Goal: Task Accomplishment & Management: Use online tool/utility

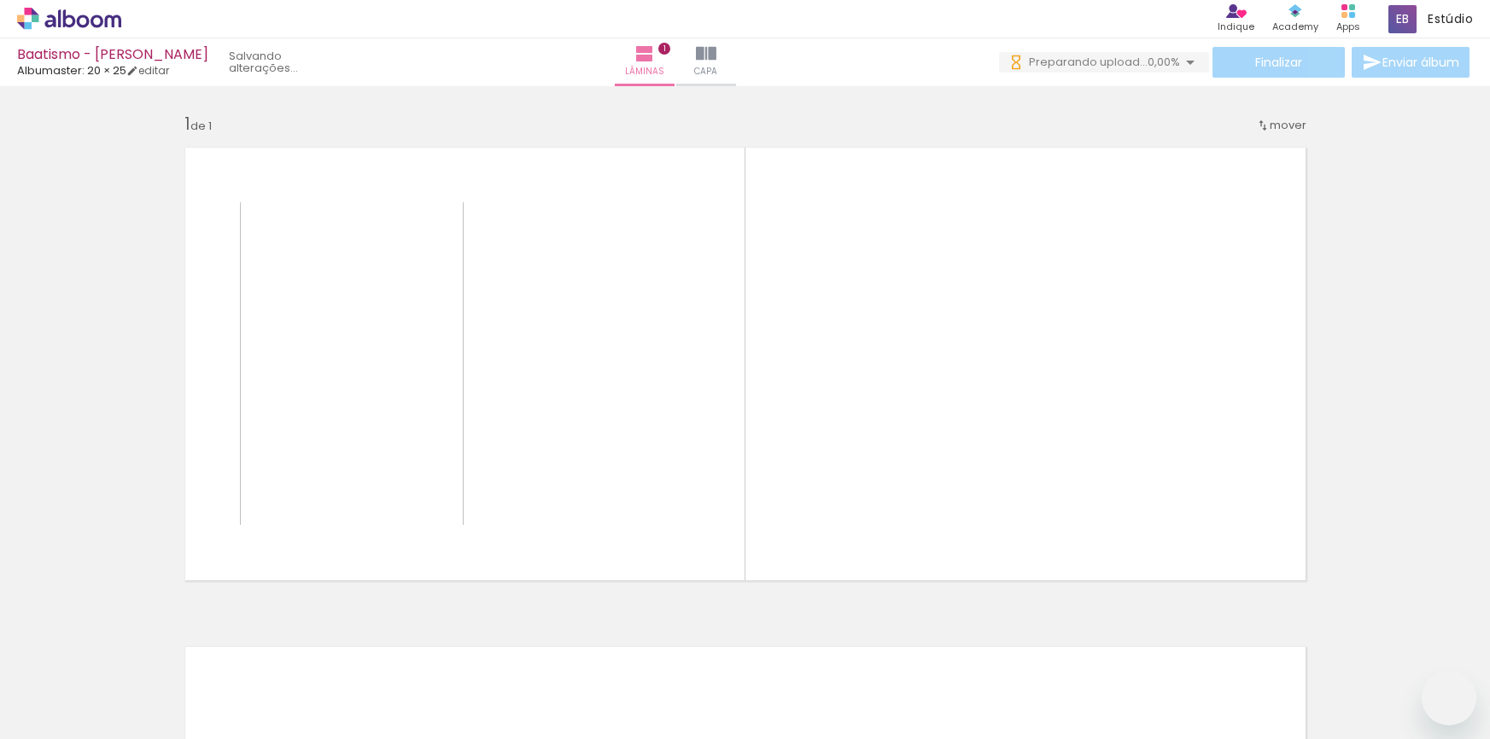
drag, startPoint x: 0, startPoint y: 0, endPoint x: 419, endPoint y: 541, distance: 684.7
click at [516, 334] on quentale-workspace at bounding box center [745, 369] width 1490 height 739
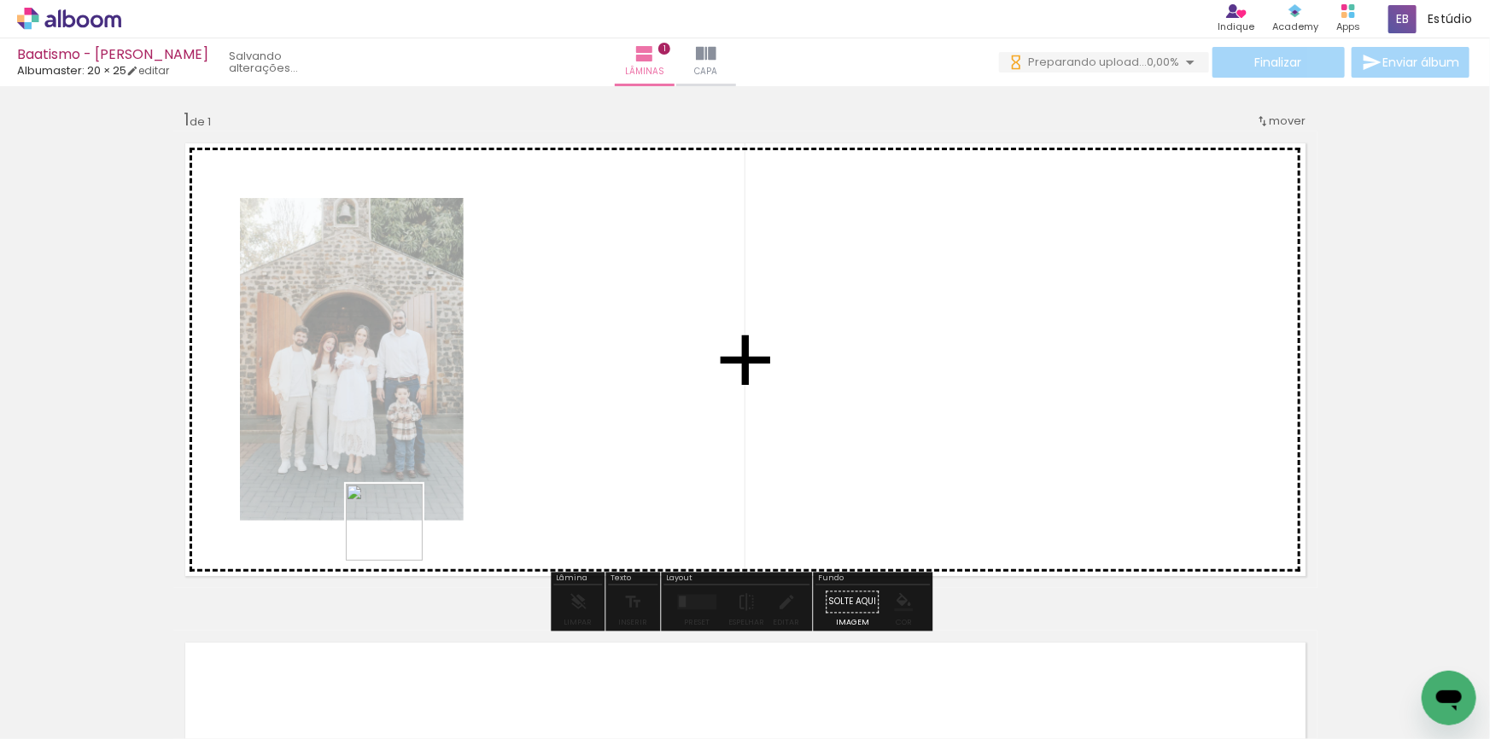
drag, startPoint x: 301, startPoint y: 629, endPoint x: 424, endPoint y: 666, distance: 128.3
click at [500, 422] on quentale-workspace at bounding box center [745, 369] width 1490 height 739
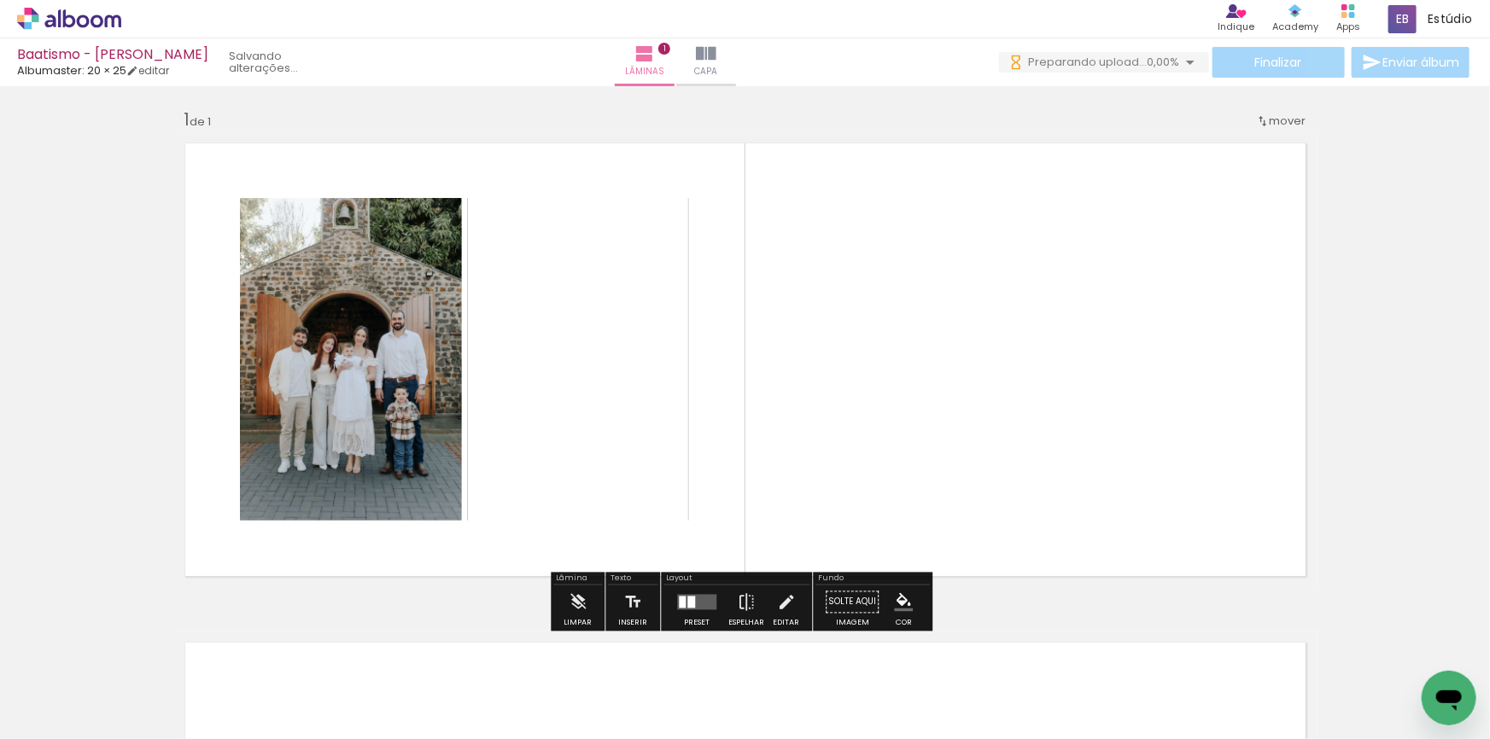
click at [670, 409] on quentale-workspace at bounding box center [745, 369] width 1490 height 739
drag, startPoint x: 383, startPoint y: 693, endPoint x: 724, endPoint y: 388, distance: 457.1
click at [724, 388] on quentale-workspace at bounding box center [745, 369] width 1490 height 739
drag, startPoint x: 365, startPoint y: 690, endPoint x: 487, endPoint y: 685, distance: 122.2
click at [999, 419] on quentale-workspace at bounding box center [745, 369] width 1490 height 739
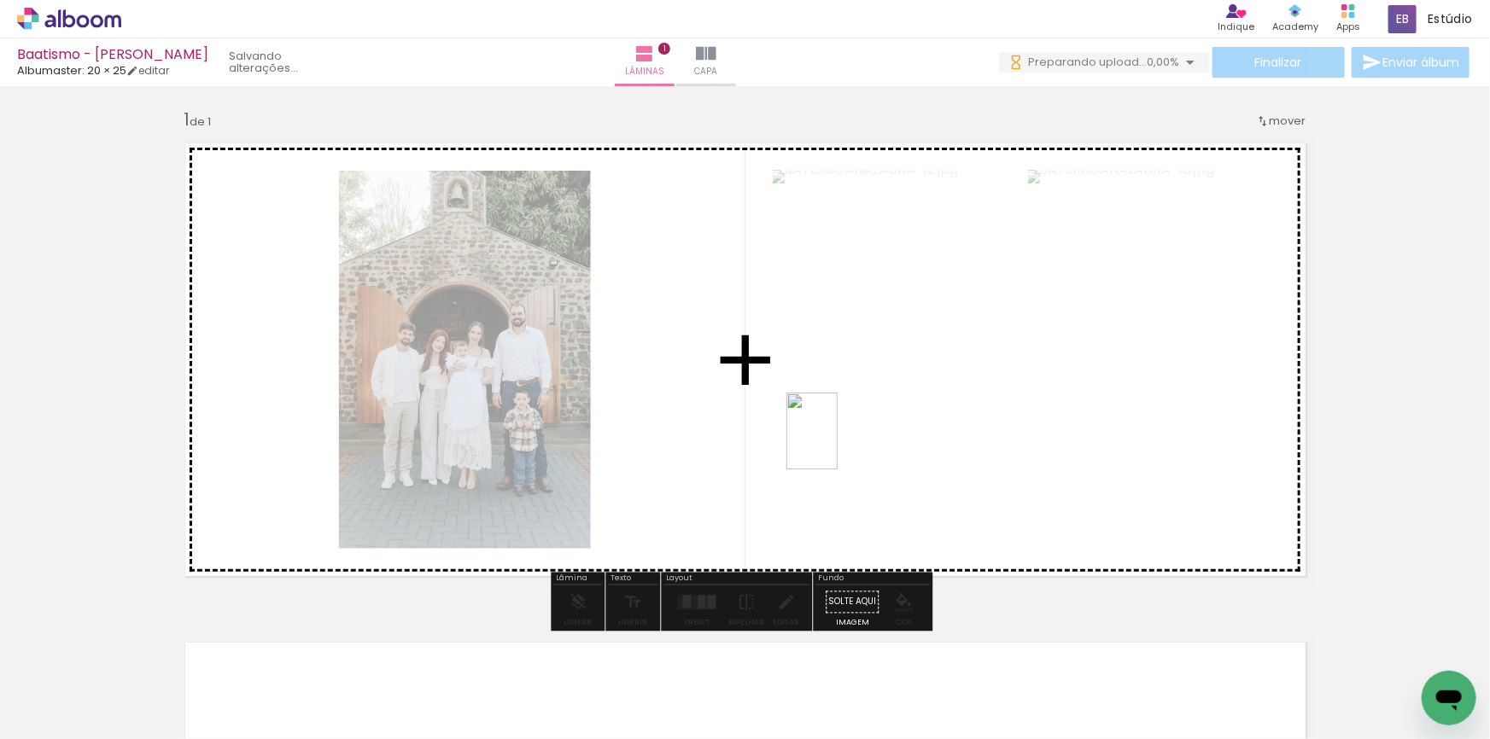
drag, startPoint x: 454, startPoint y: 701, endPoint x: 838, endPoint y: 444, distance: 461.5
click at [838, 444] on quentale-workspace at bounding box center [745, 369] width 1490 height 739
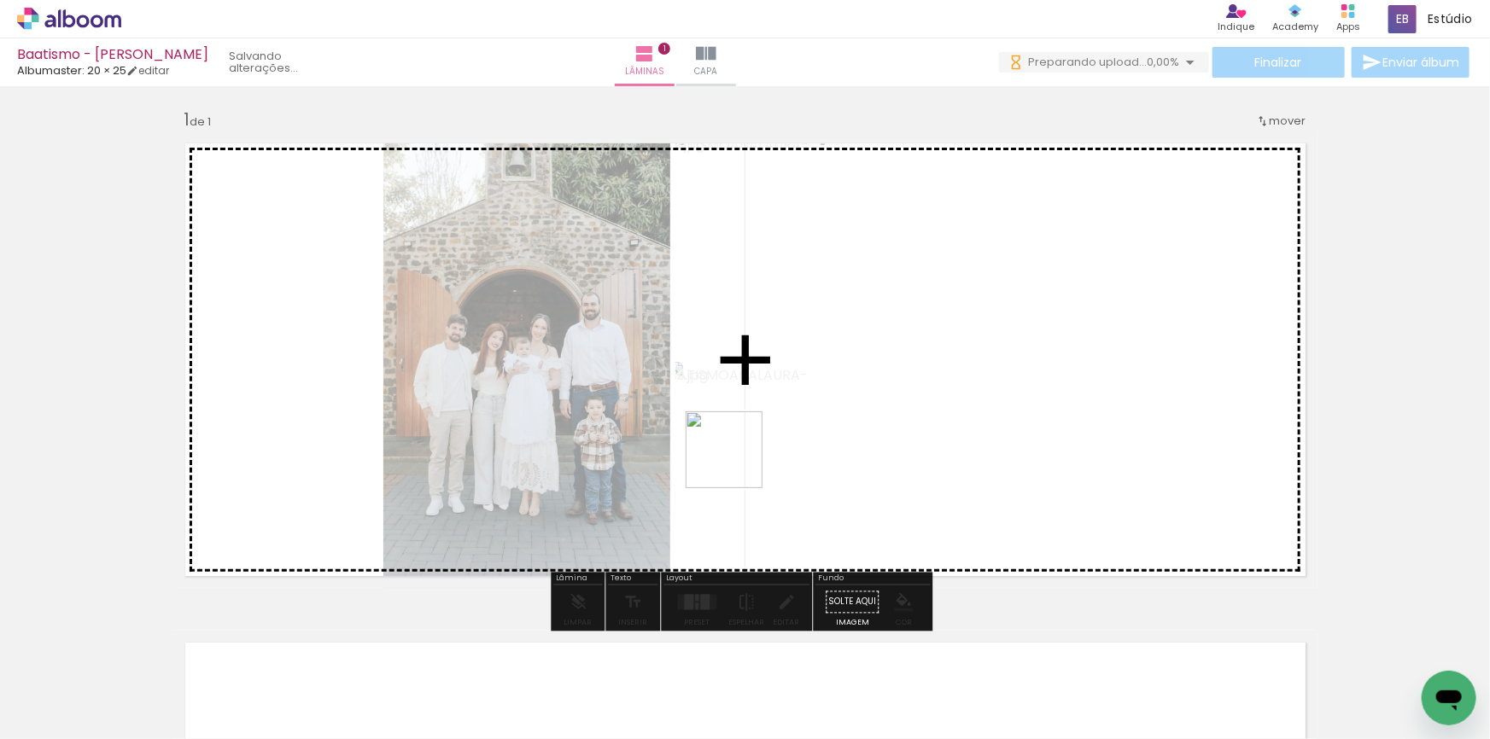
drag, startPoint x: 657, startPoint y: 692, endPoint x: 751, endPoint y: 445, distance: 264.5
click at [751, 445] on quentale-workspace at bounding box center [745, 369] width 1490 height 739
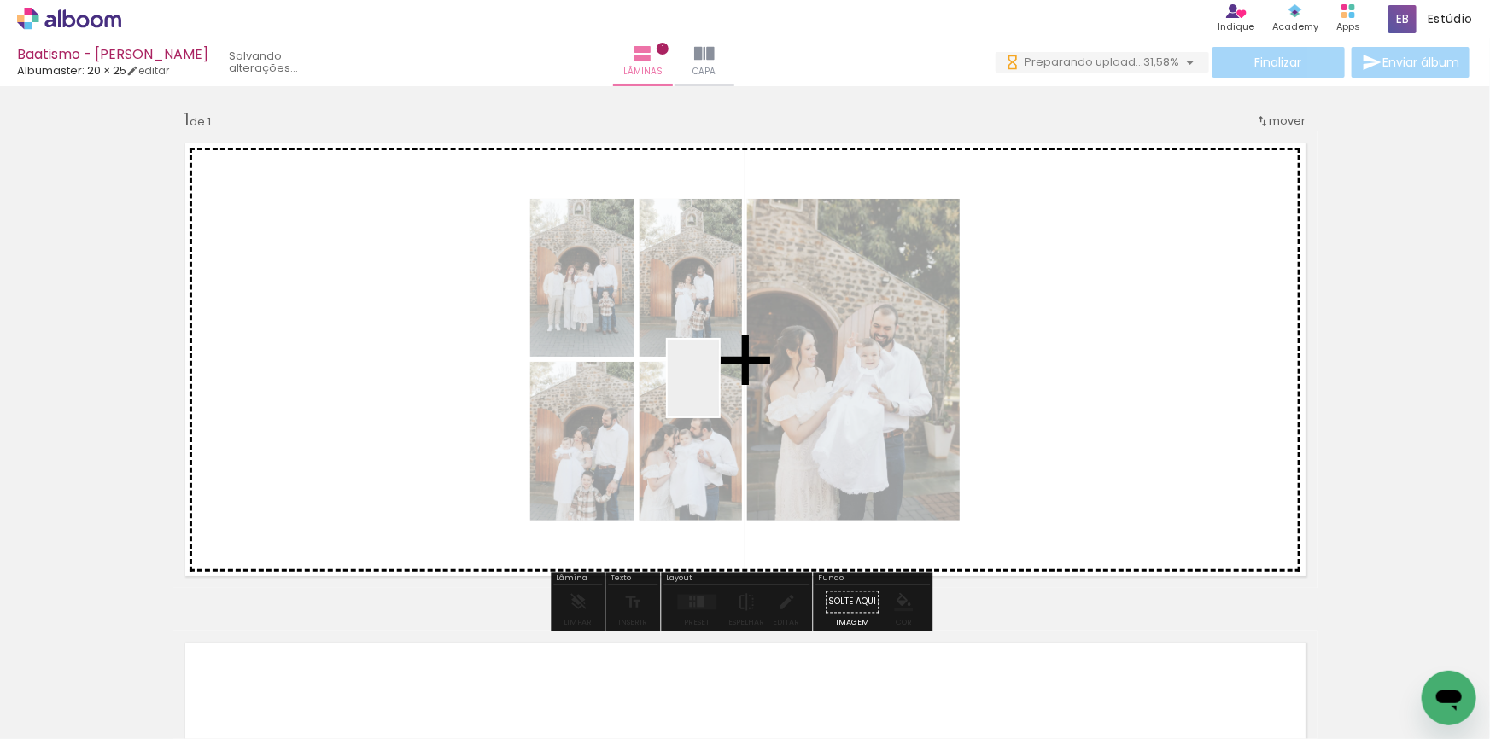
drag, startPoint x: 686, startPoint y: 415, endPoint x: 722, endPoint y: 388, distance: 44.6
click at [722, 388] on quentale-workspace at bounding box center [745, 369] width 1490 height 739
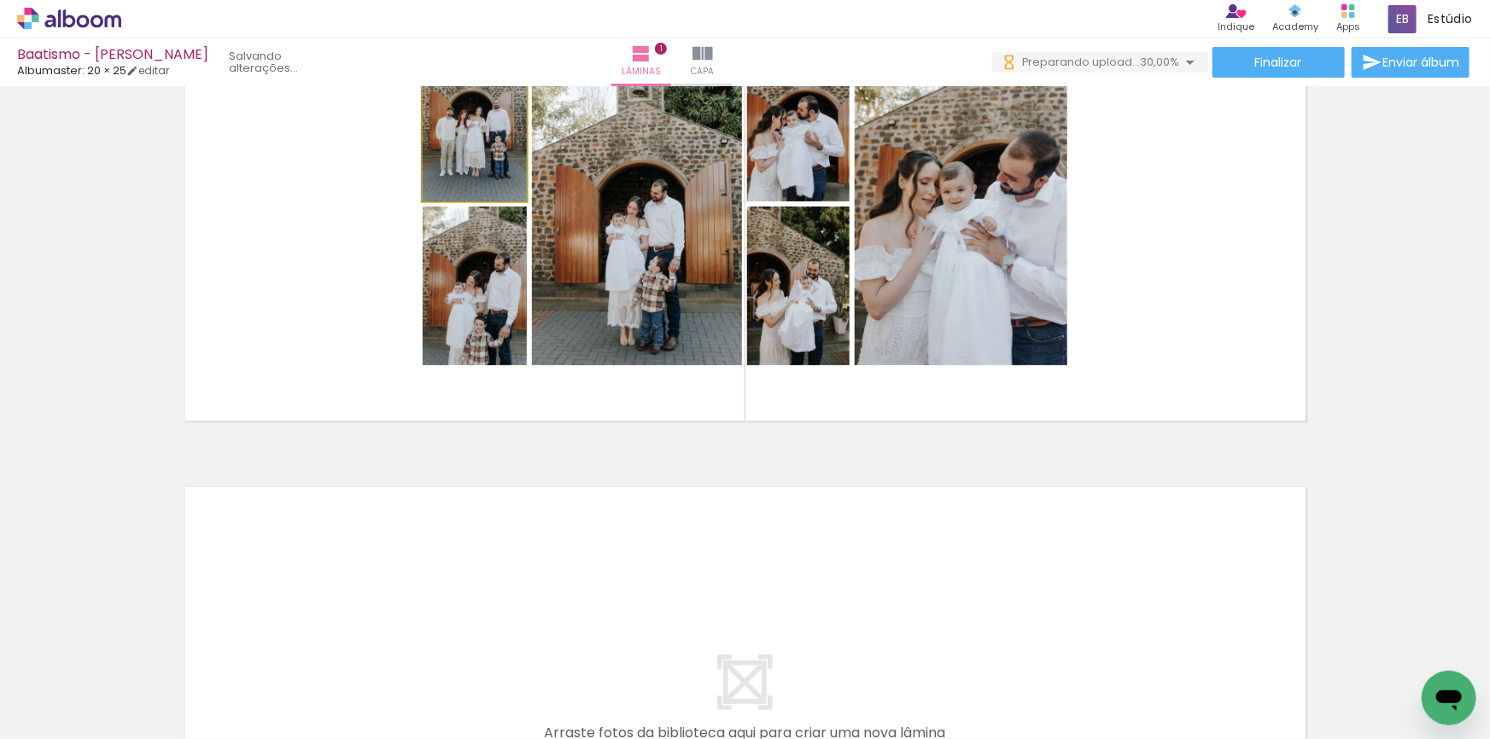
drag, startPoint x: 428, startPoint y: 358, endPoint x: 356, endPoint y: 7, distance: 358.2
click at [368, 564] on div "Inserir lâmina 1 de 1" at bounding box center [745, 433] width 1490 height 1000
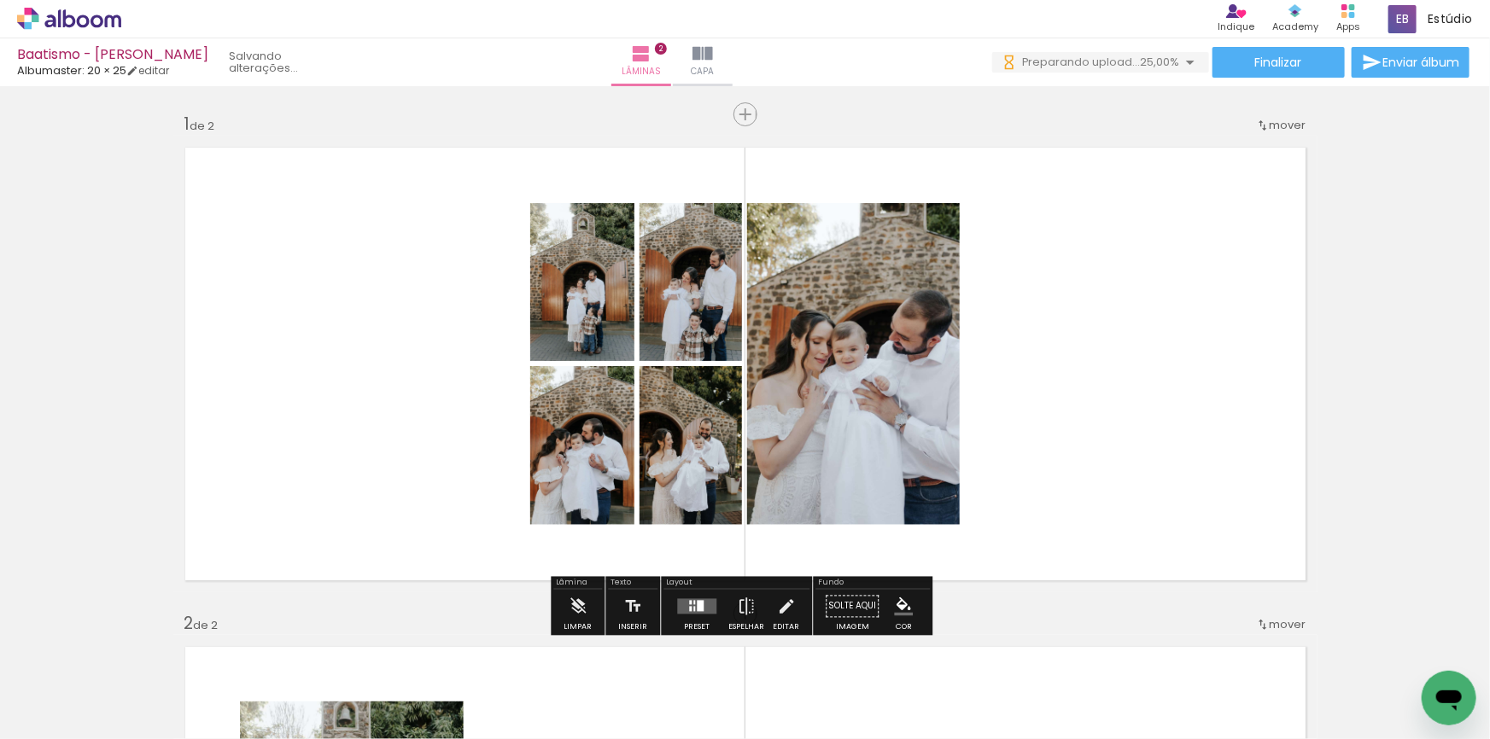
drag, startPoint x: 678, startPoint y: 606, endPoint x: 1304, endPoint y: 367, distance: 670.0
click at [679, 606] on quentale-layouter at bounding box center [696, 606] width 39 height 15
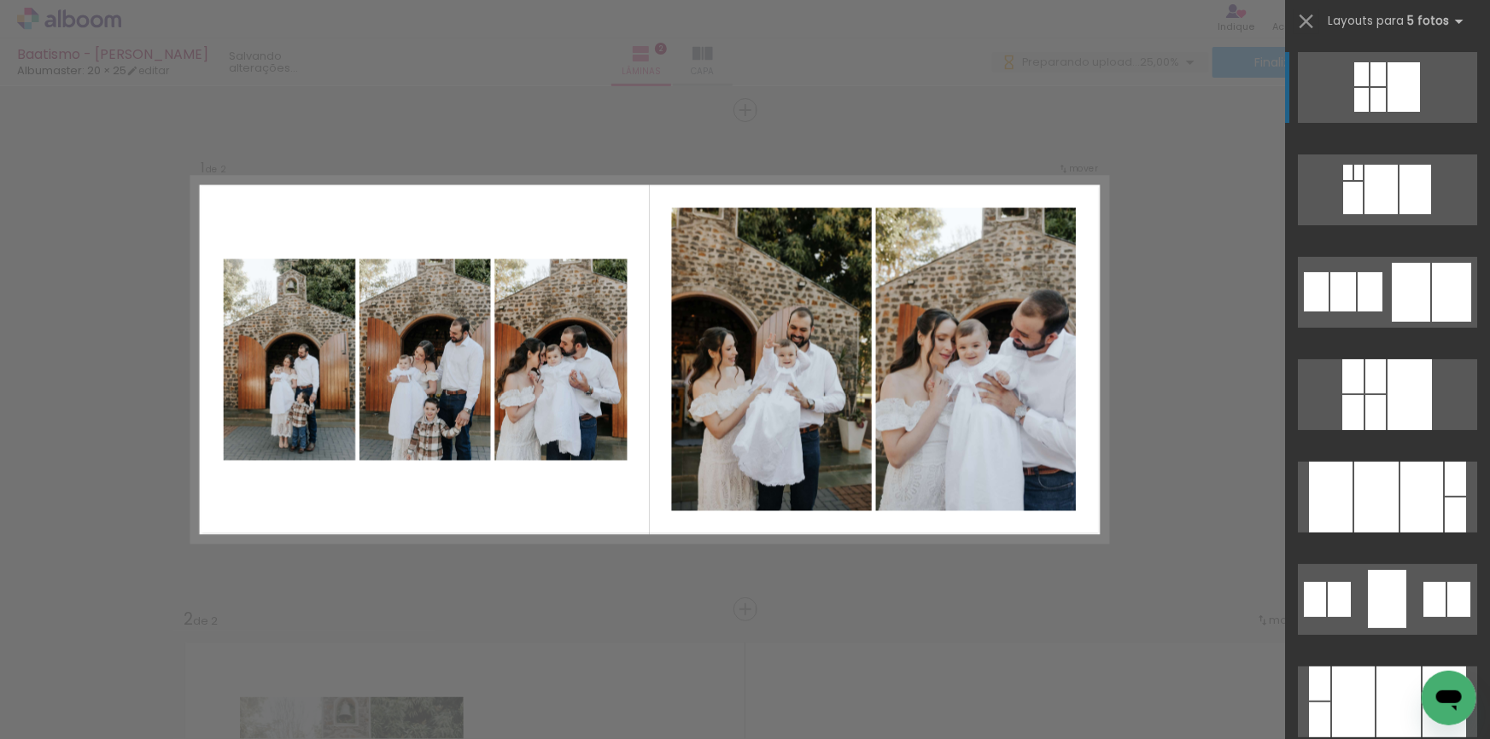
click at [1402, 304] on div at bounding box center [1411, 292] width 38 height 59
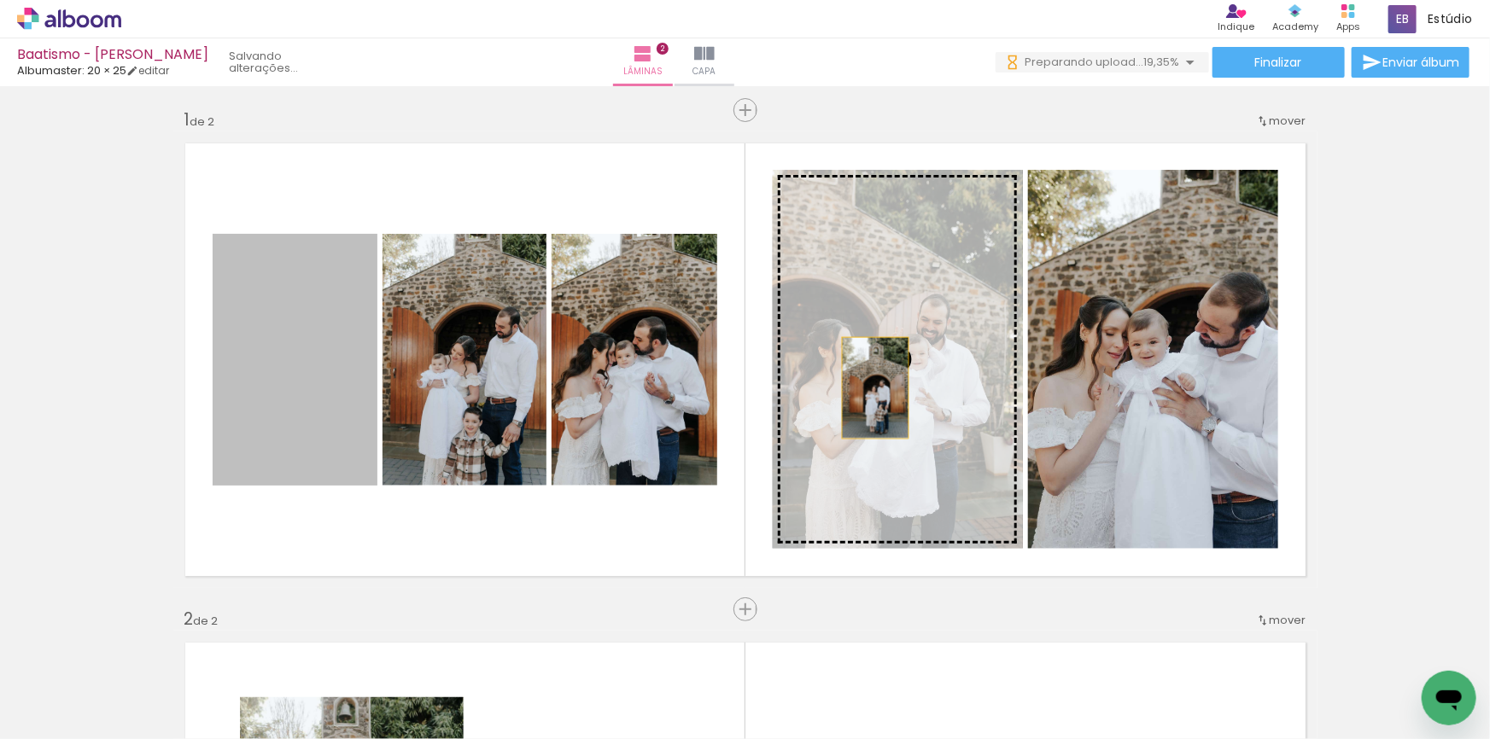
drag, startPoint x: 333, startPoint y: 434, endPoint x: 883, endPoint y: 386, distance: 551.9
click at [0, 0] on slot at bounding box center [0, 0] width 0 height 0
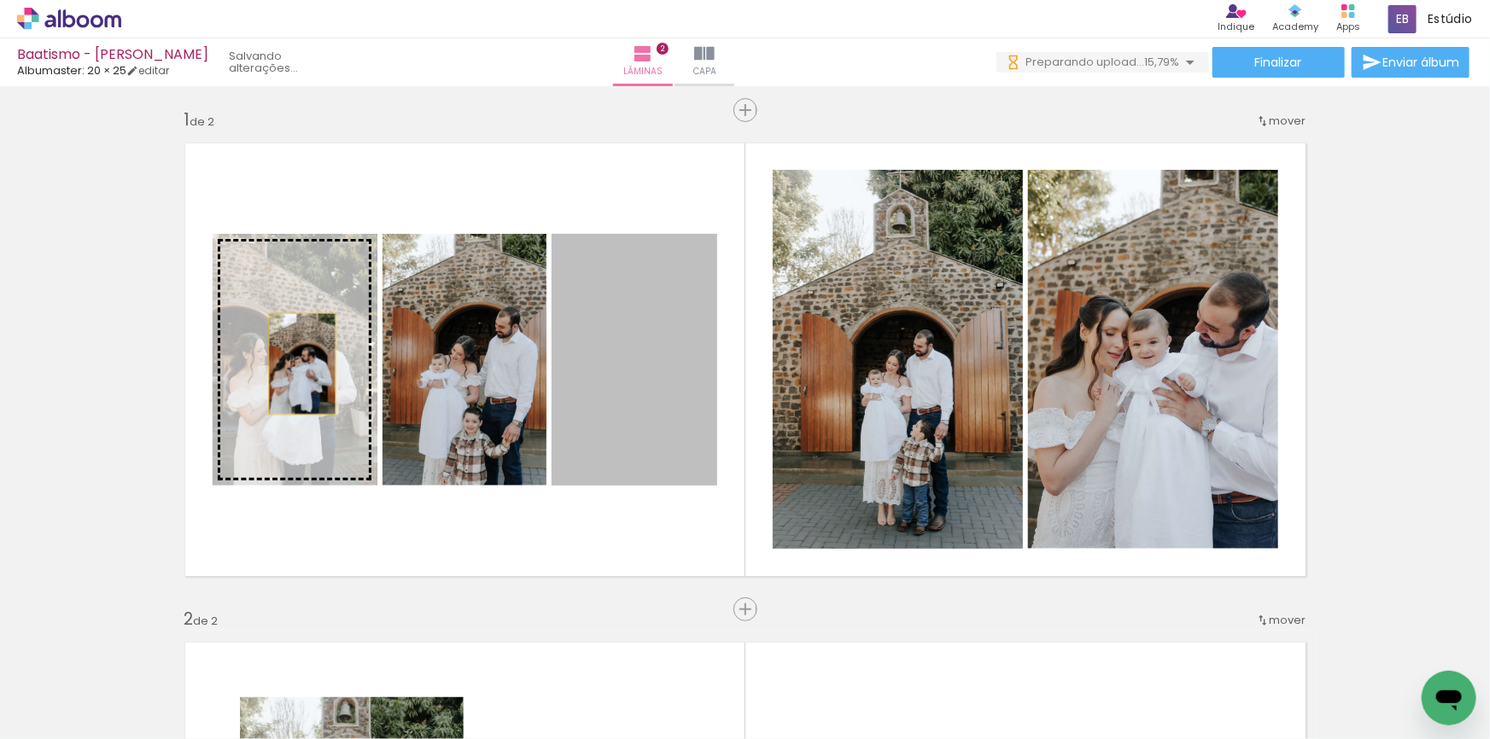
drag, startPoint x: 604, startPoint y: 398, endPoint x: 296, endPoint y: 364, distance: 309.3
click at [0, 0] on slot at bounding box center [0, 0] width 0 height 0
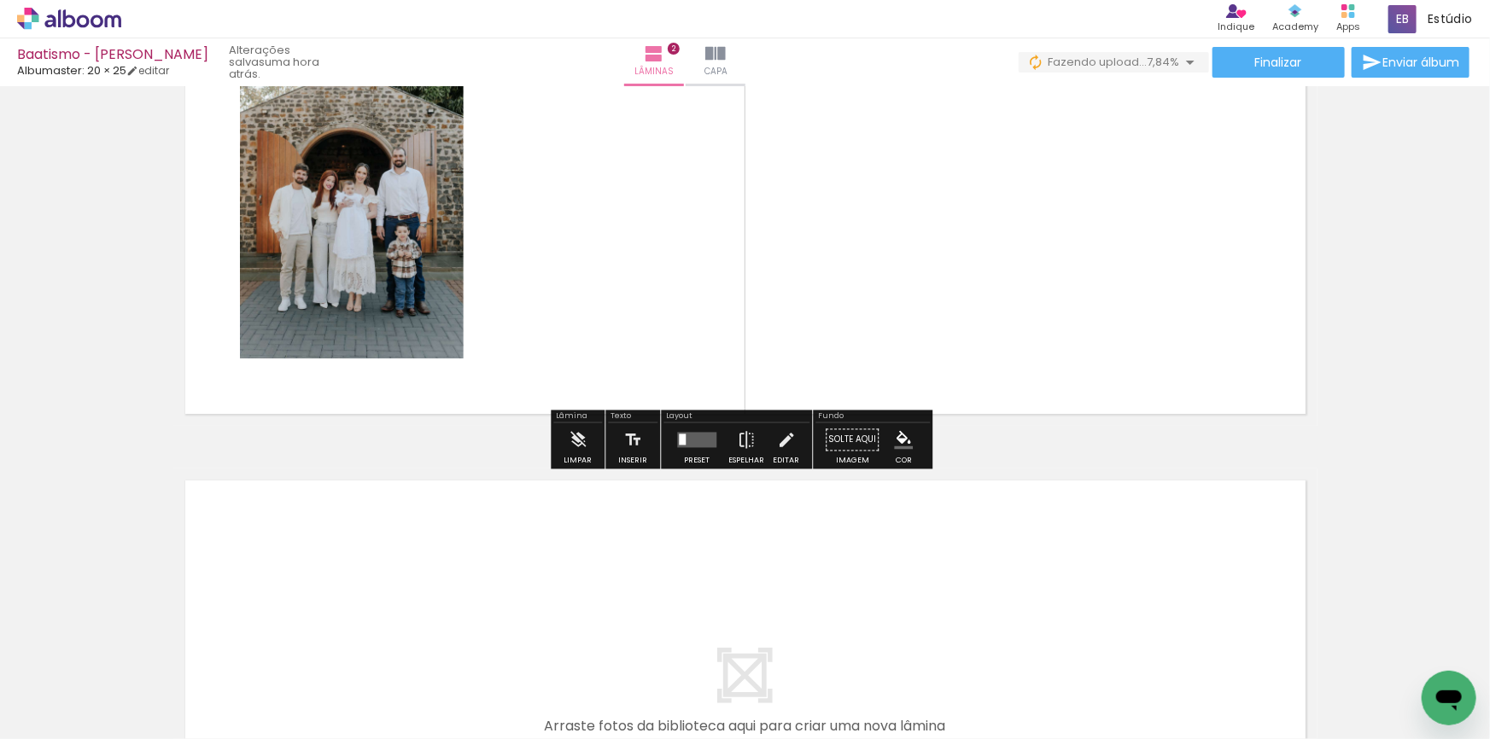
scroll to position [703, 0]
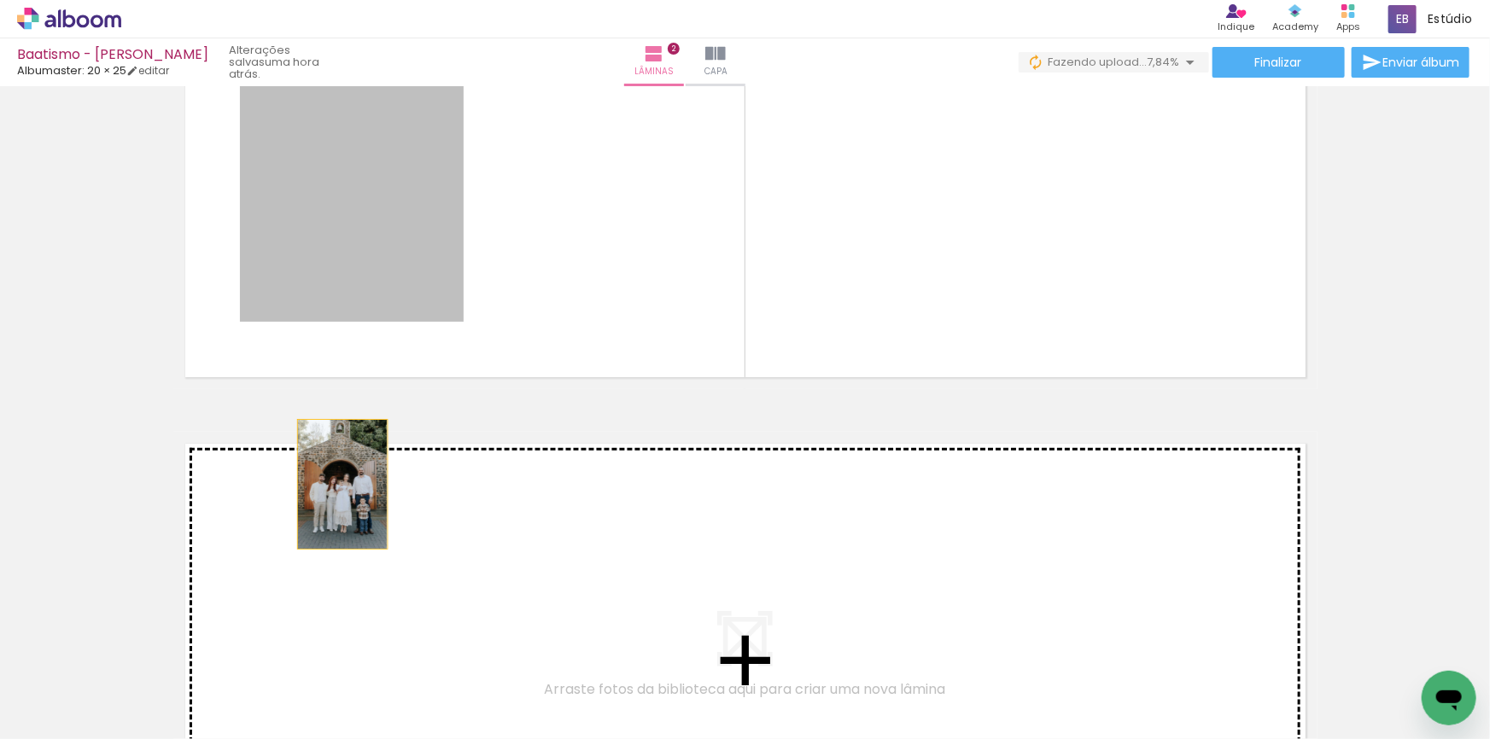
drag, startPoint x: 330, startPoint y: 225, endPoint x: 337, endPoint y: 485, distance: 260.5
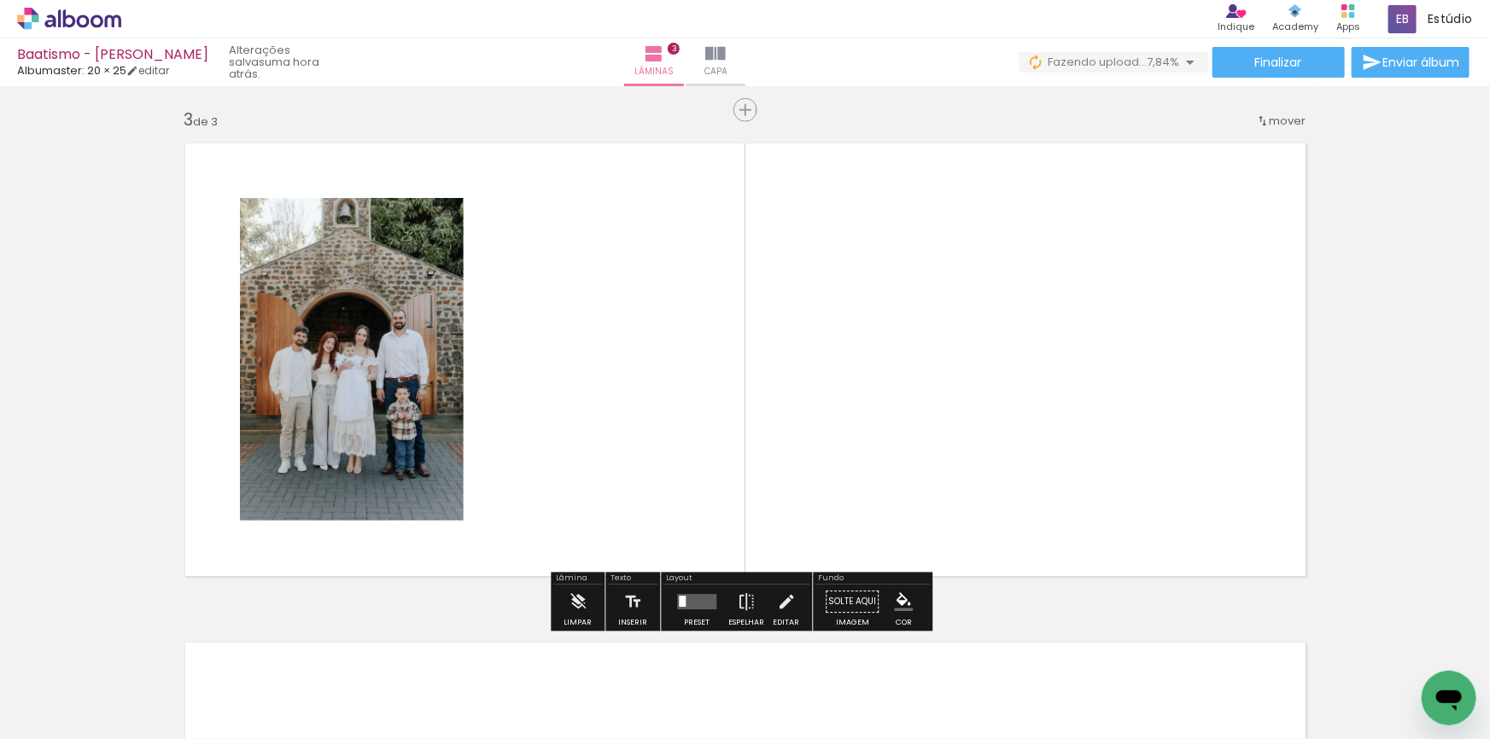
scroll to position [615, 0]
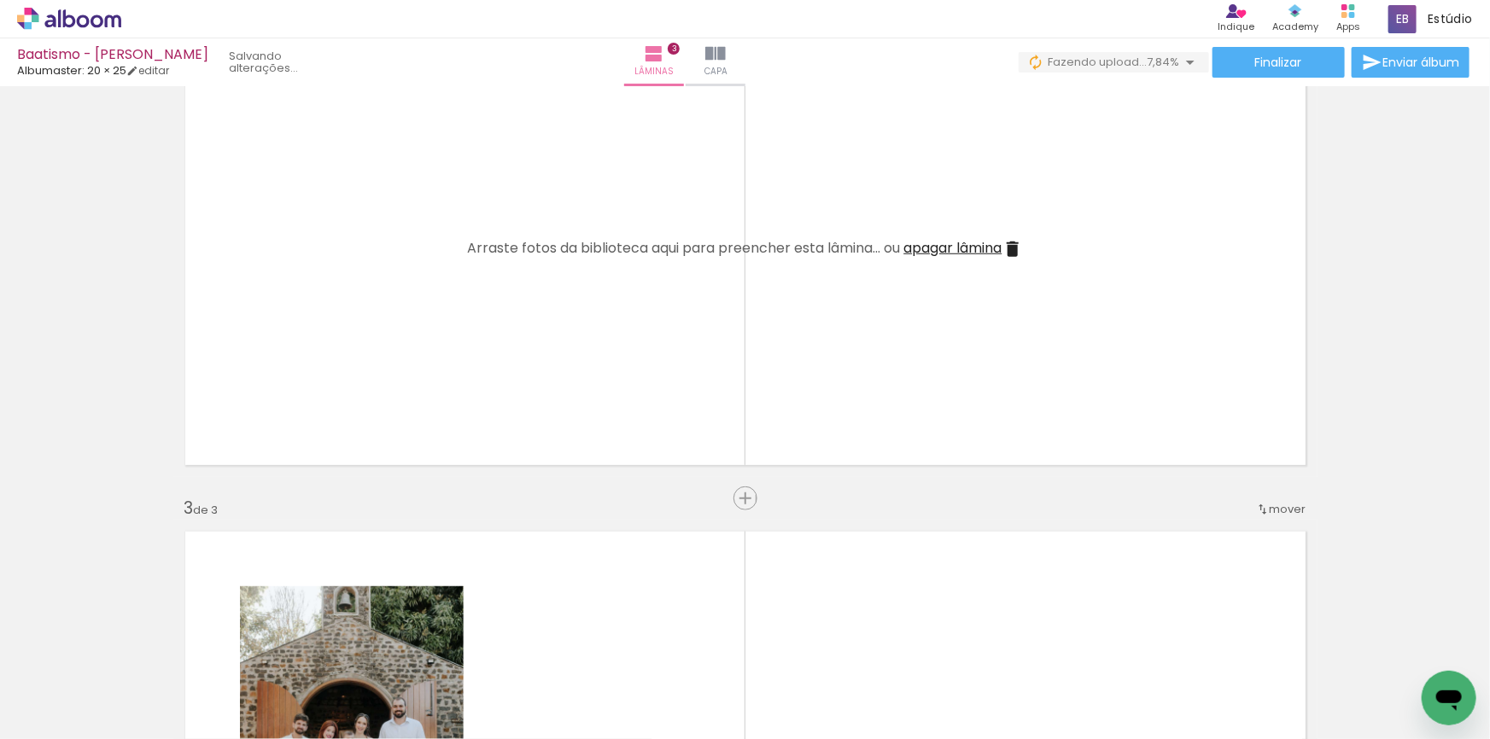
drag, startPoint x: 758, startPoint y: 671, endPoint x: 706, endPoint y: 368, distance: 307.5
click at [706, 368] on quentale-workspace at bounding box center [745, 369] width 1490 height 739
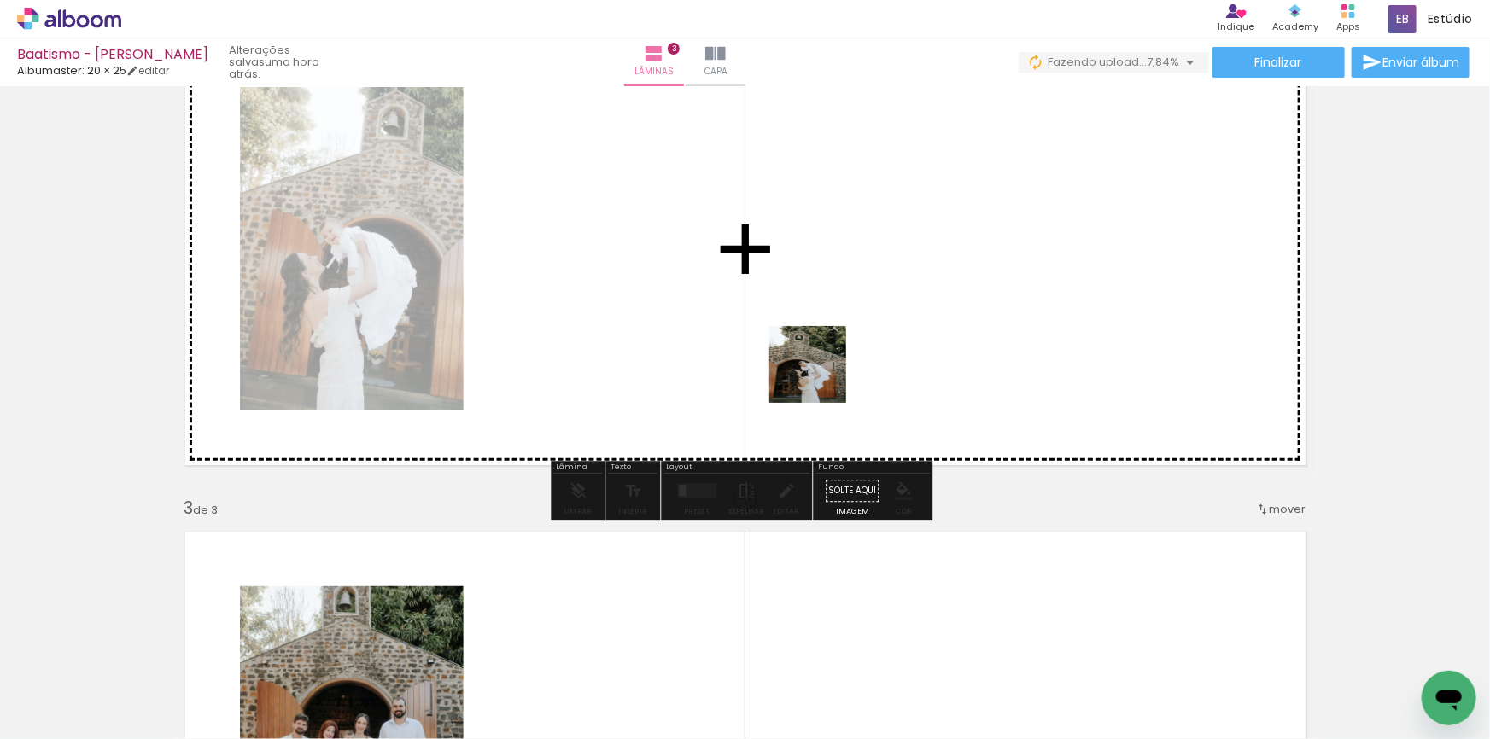
drag, startPoint x: 857, startPoint y: 697, endPoint x: 821, endPoint y: 376, distance: 323.1
click at [821, 376] on quentale-workspace at bounding box center [745, 369] width 1490 height 739
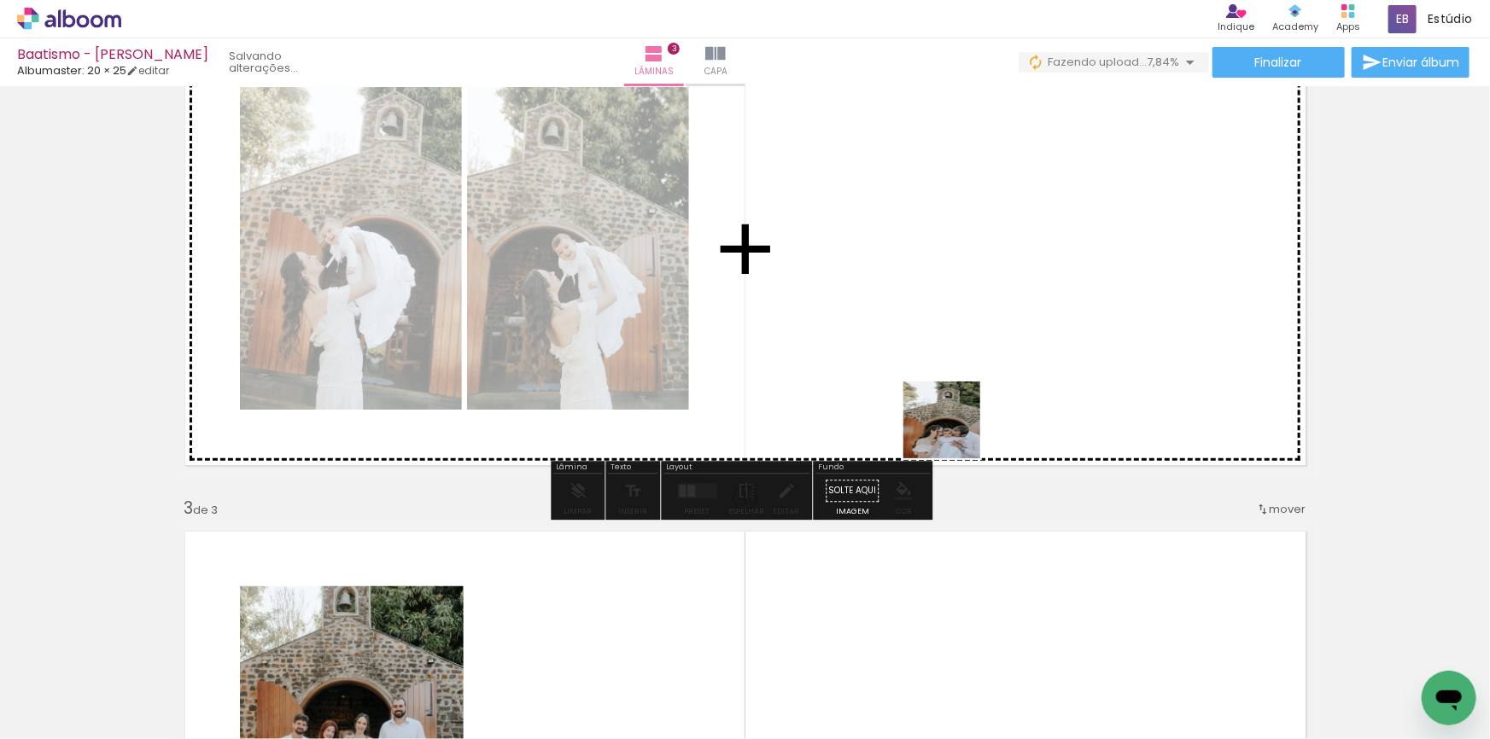
drag, startPoint x: 955, startPoint y: 433, endPoint x: 1059, endPoint y: 642, distance: 233.7
click at [955, 413] on quentale-workspace at bounding box center [745, 369] width 1490 height 739
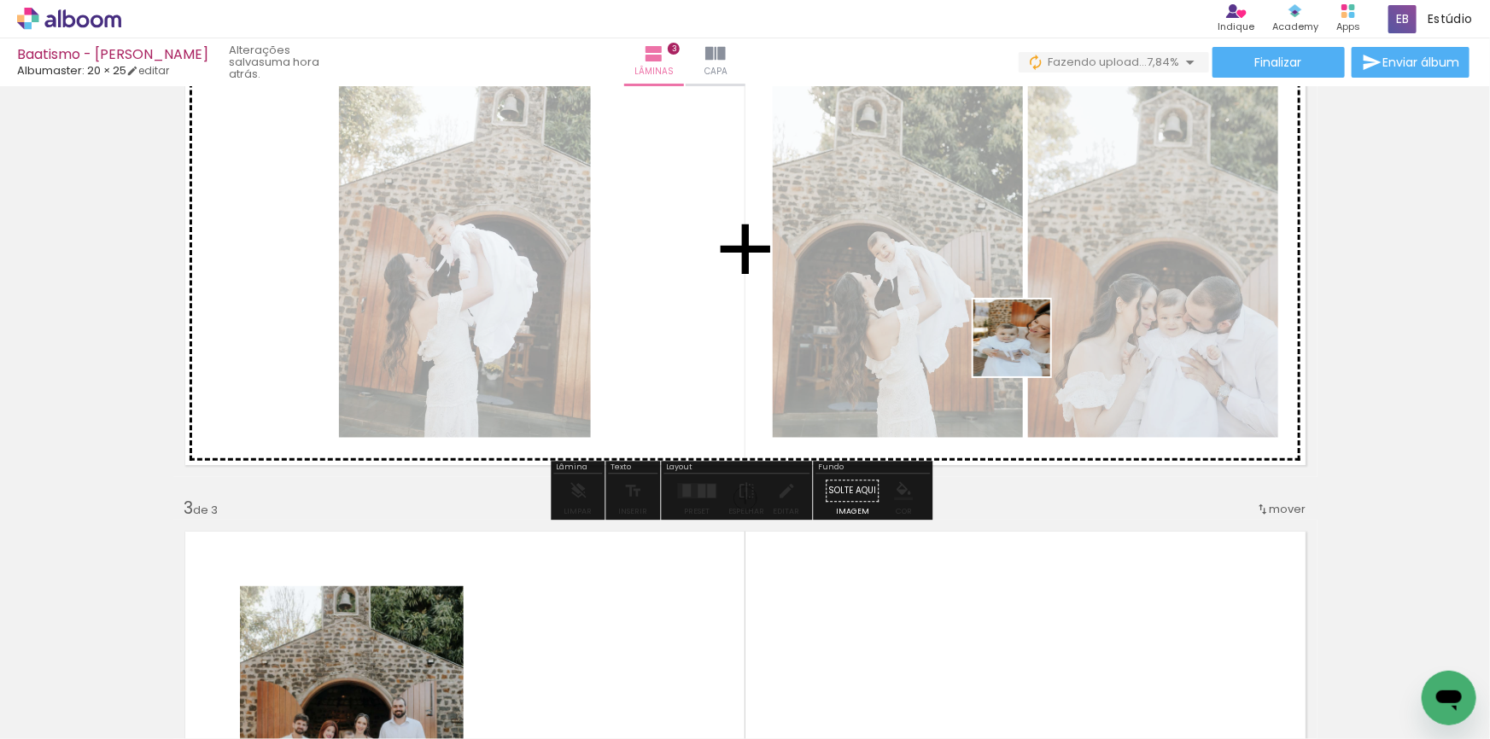
drag, startPoint x: 1048, startPoint y: 704, endPoint x: 1025, endPoint y: 351, distance: 353.4
click at [1025, 351] on quentale-workspace at bounding box center [745, 369] width 1490 height 739
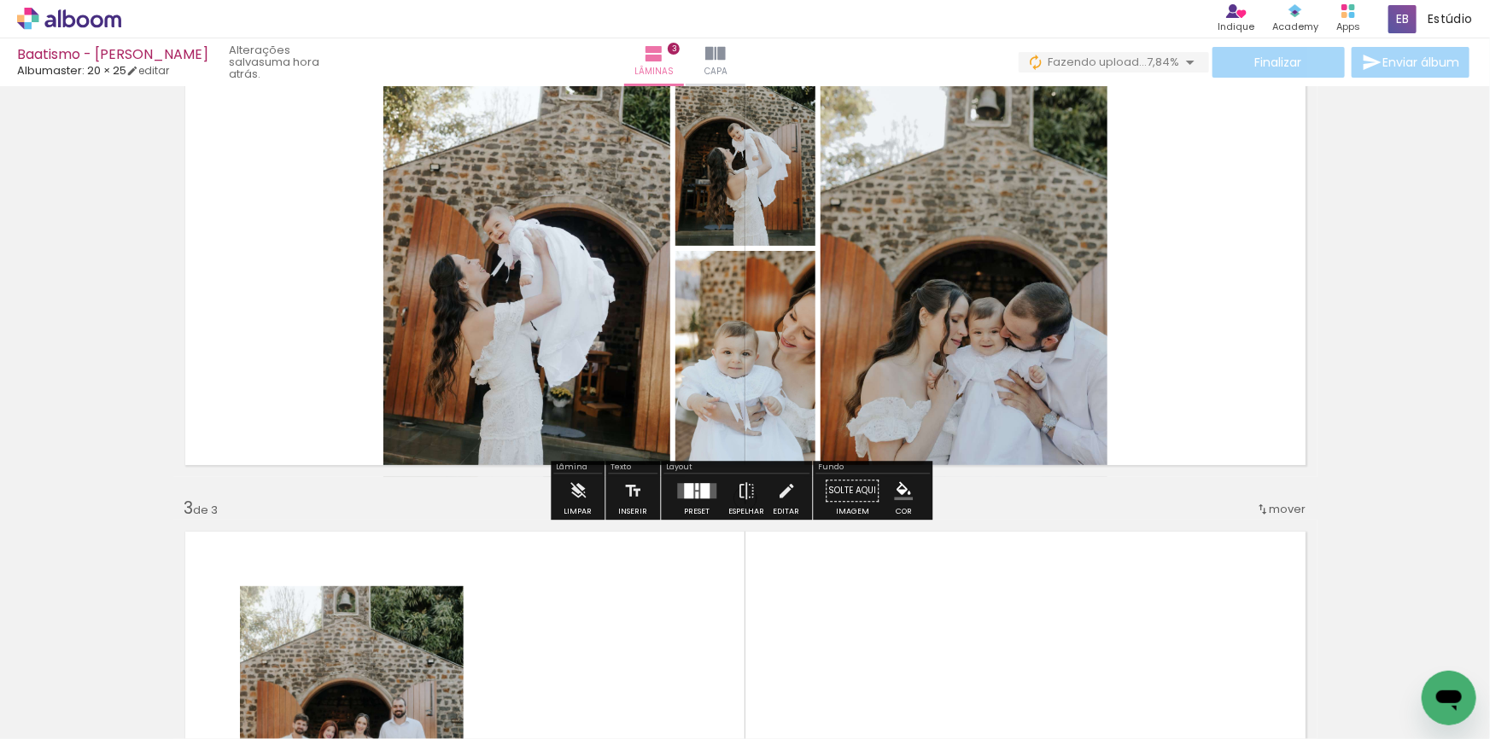
click at [684, 497] on div at bounding box center [688, 491] width 9 height 15
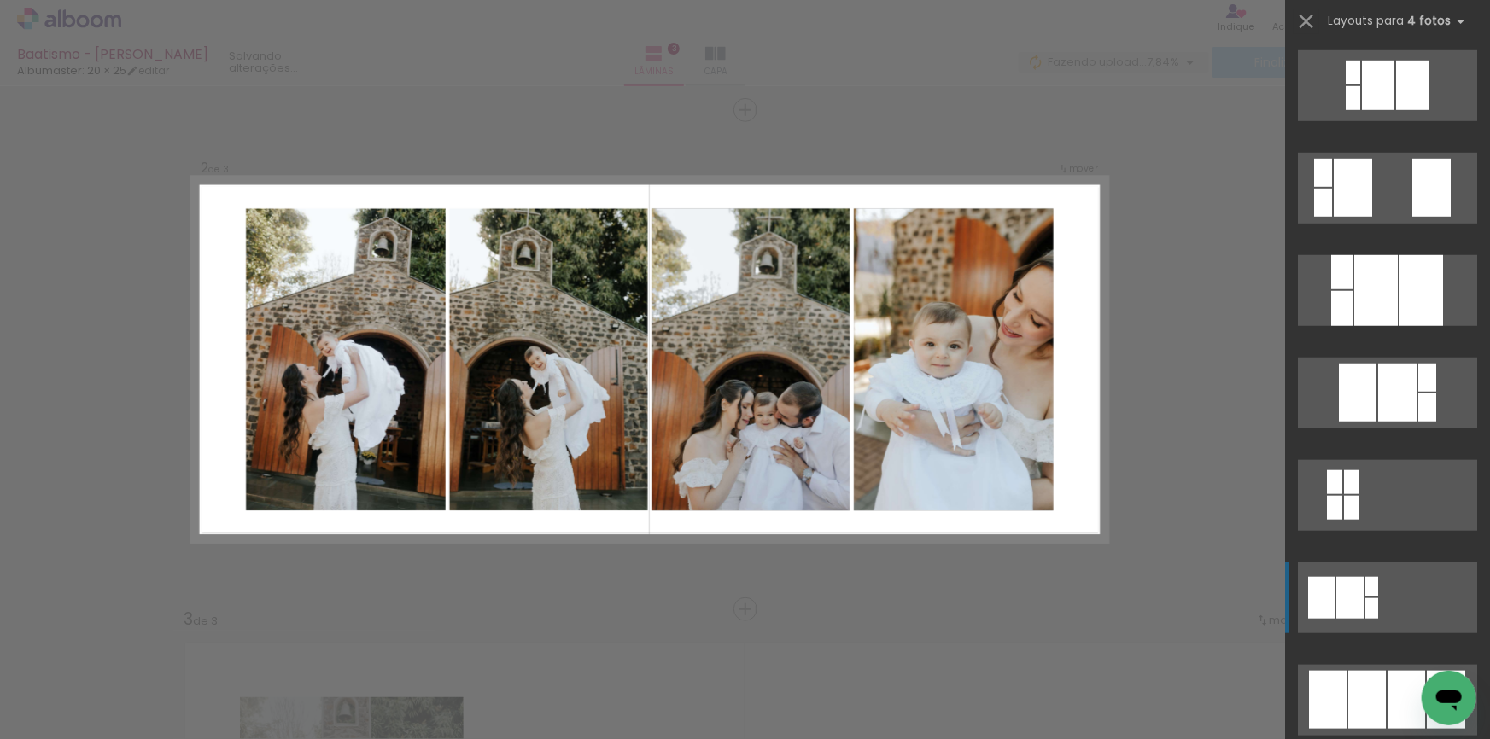
scroll to position [931, 0]
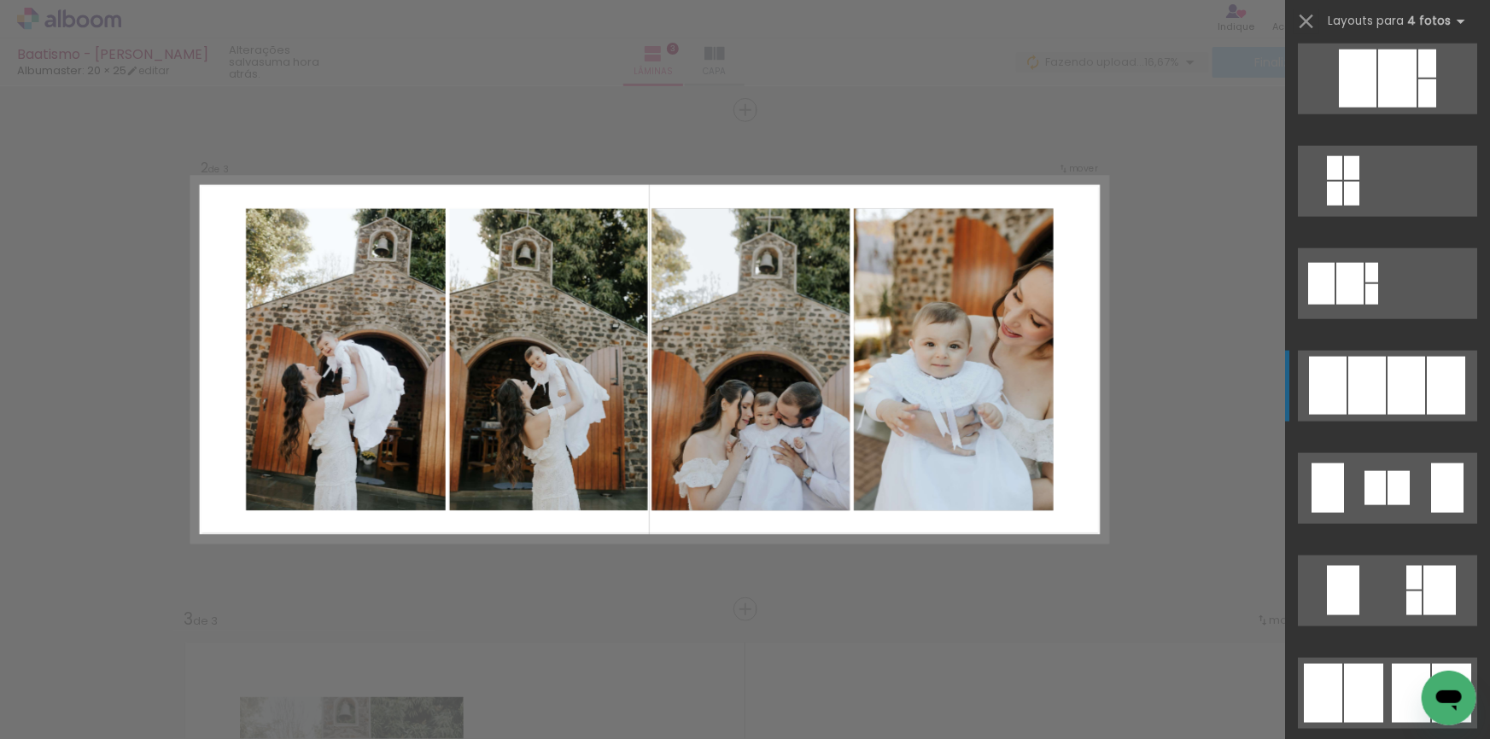
click at [1387, 369] on div at bounding box center [1406, 386] width 38 height 58
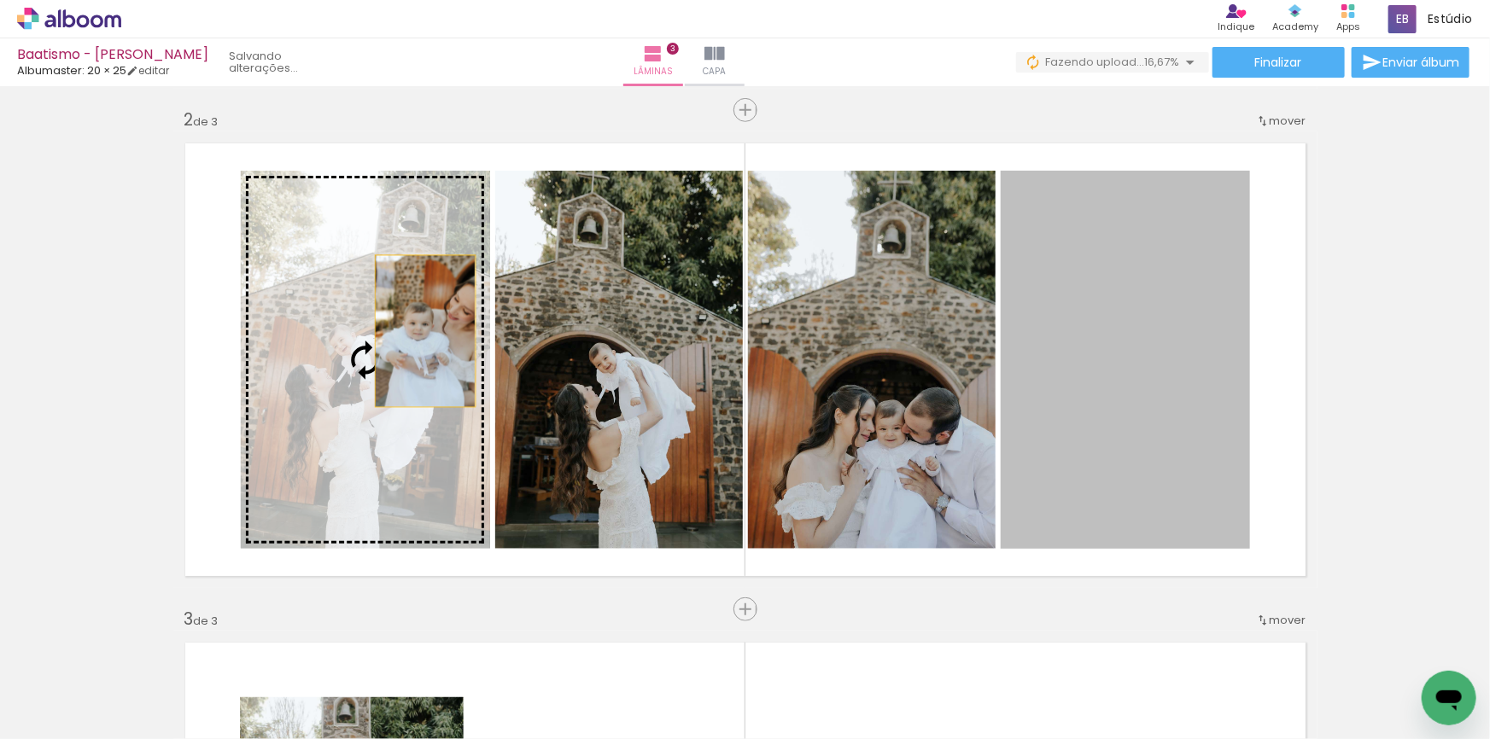
drag, startPoint x: 1099, startPoint y: 388, endPoint x: 334, endPoint y: 333, distance: 767.0
click at [0, 0] on slot at bounding box center [0, 0] width 0 height 0
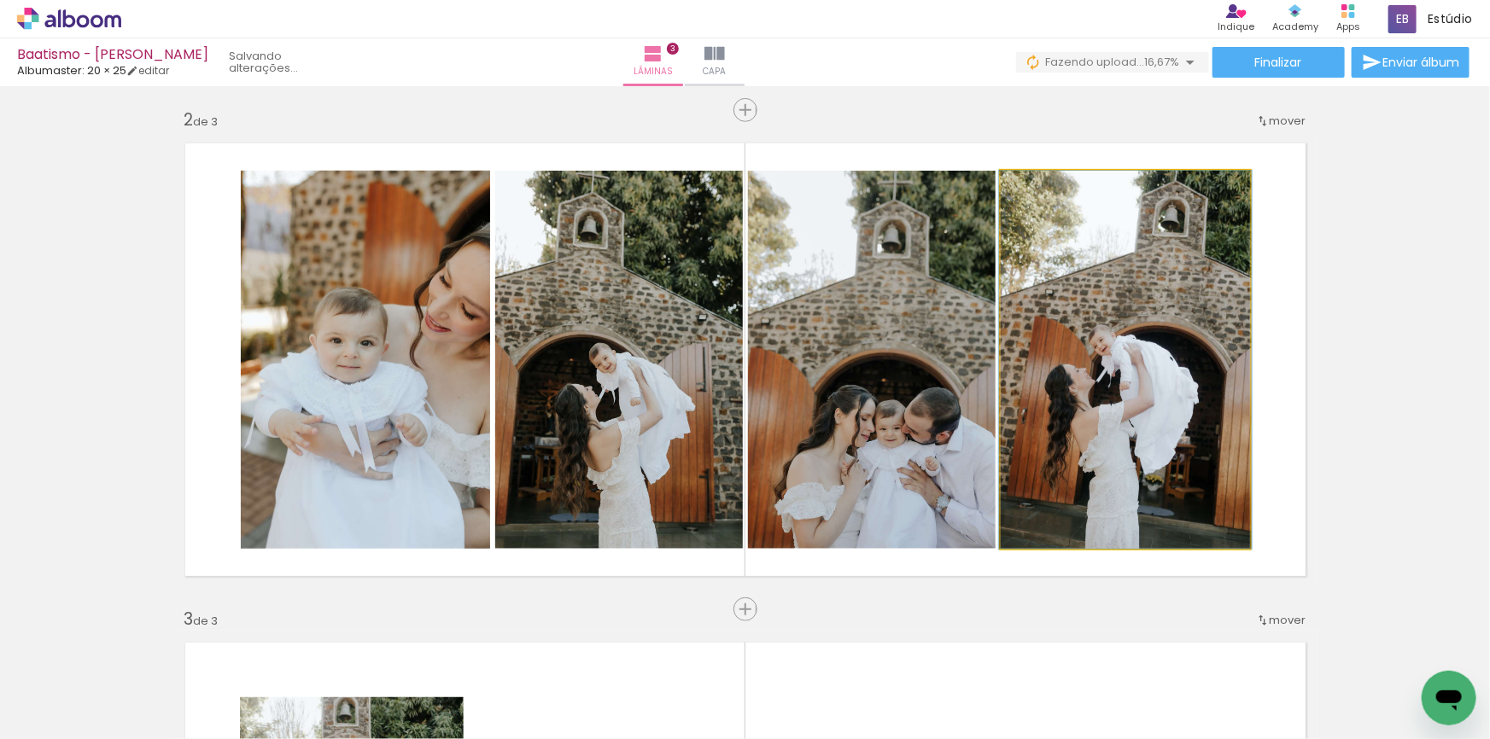
drag, startPoint x: 1107, startPoint y: 438, endPoint x: 838, endPoint y: 402, distance: 271.3
click at [0, 0] on slot at bounding box center [0, 0] width 0 height 0
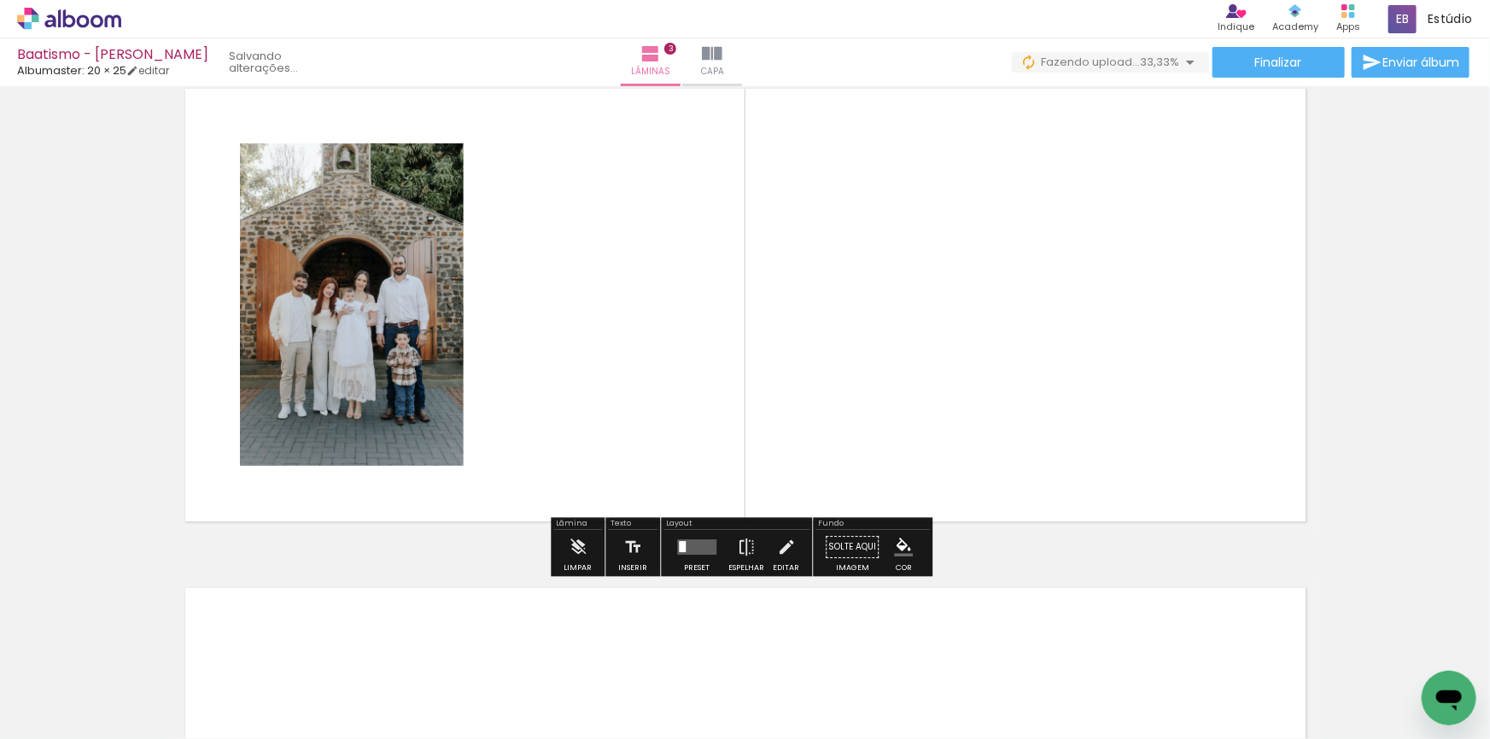
scroll to position [969, 0]
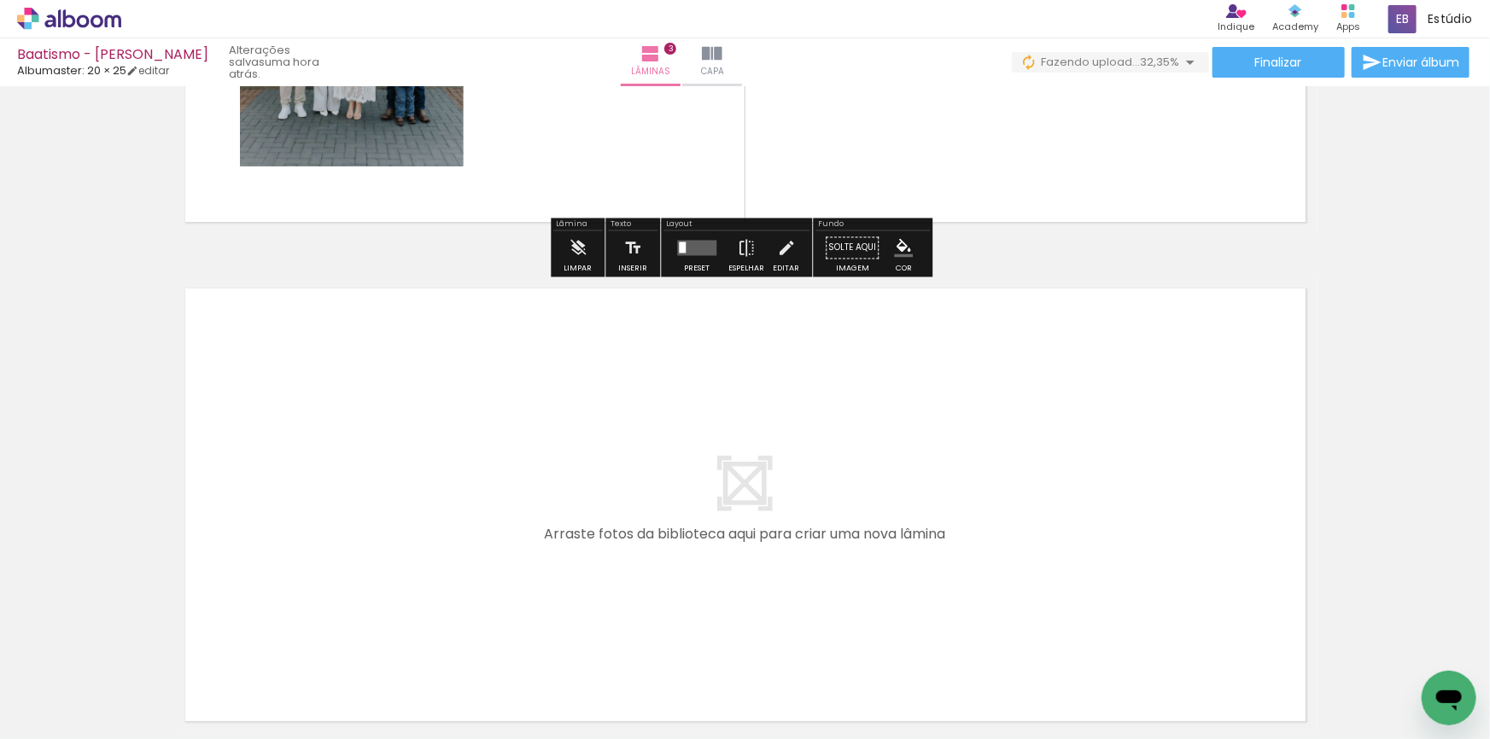
drag, startPoint x: 1123, startPoint y: 666, endPoint x: 1259, endPoint y: 666, distance: 135.8
click at [986, 524] on quentale-workspace at bounding box center [745, 369] width 1490 height 739
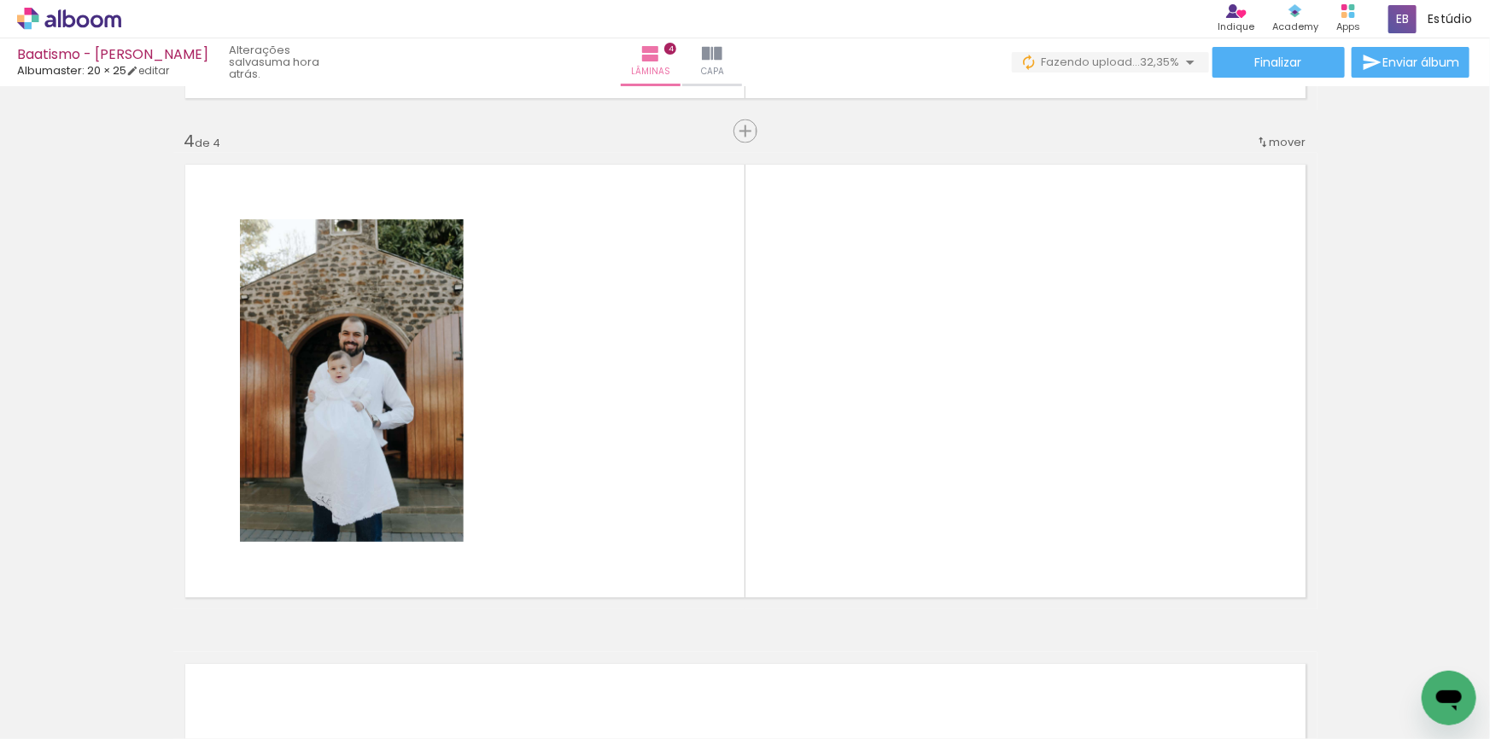
scroll to position [1503, 0]
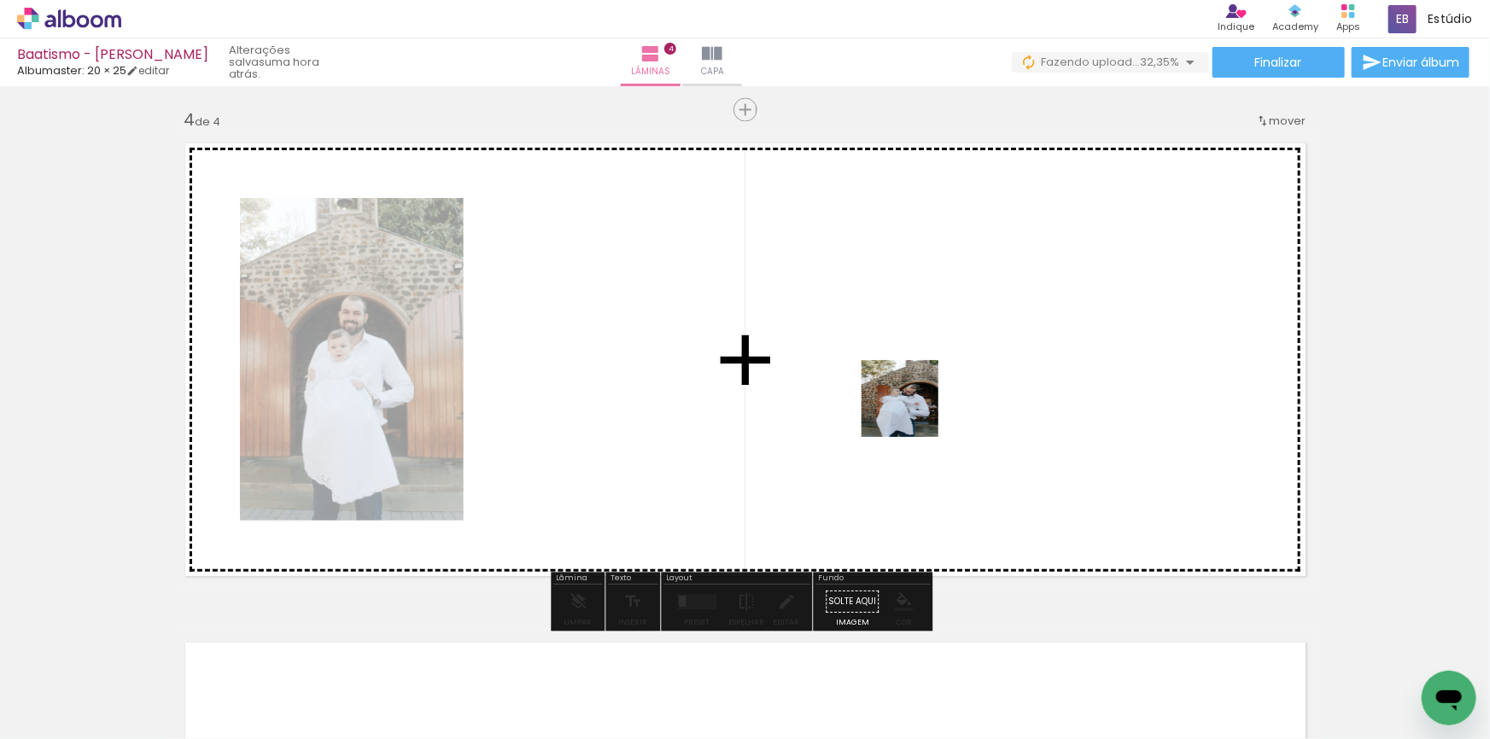
drag, startPoint x: 1236, startPoint y: 675, endPoint x: 913, endPoint y: 412, distance: 417.5
click at [913, 412] on quentale-workspace at bounding box center [745, 369] width 1490 height 739
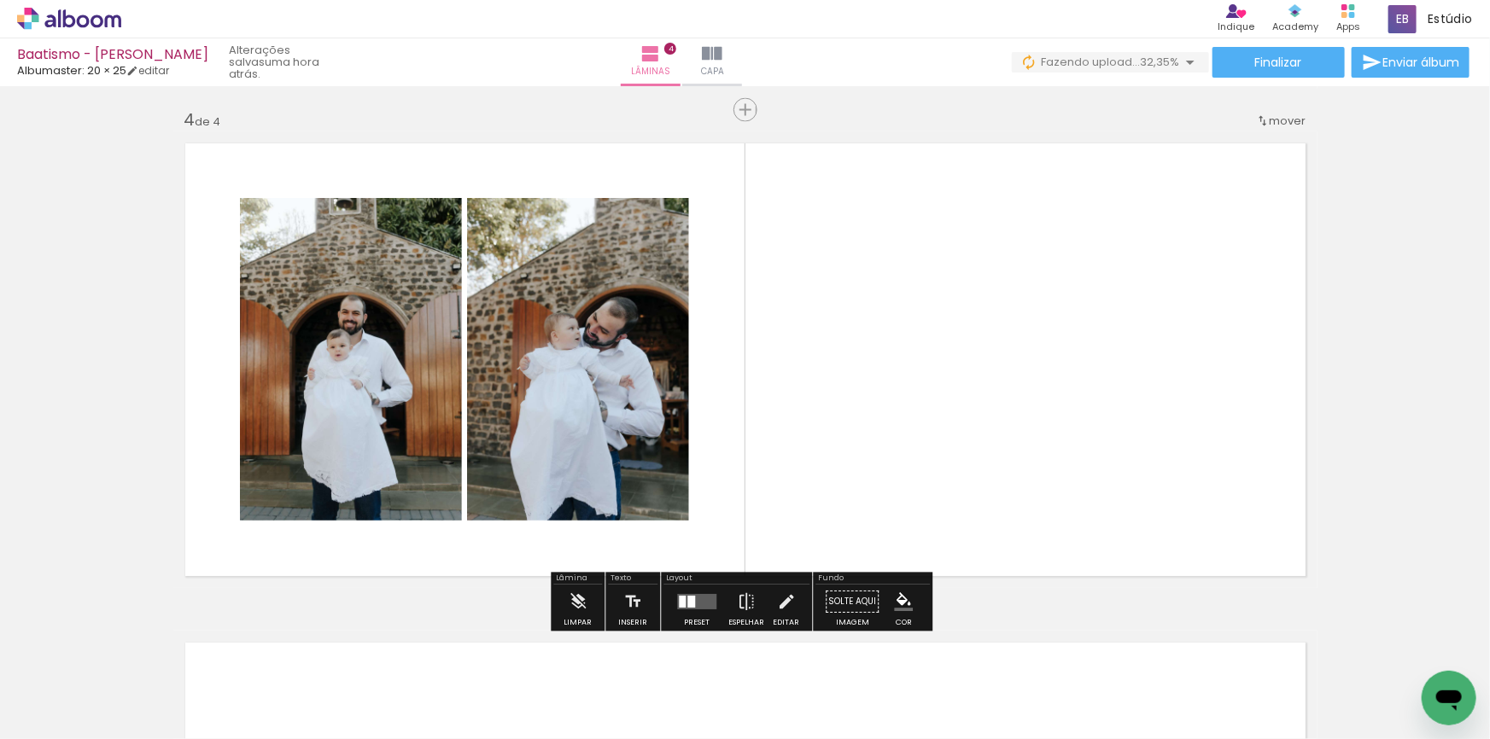
drag, startPoint x: 1326, startPoint y: 663, endPoint x: 978, endPoint y: 388, distance: 443.8
click at [978, 388] on quentale-workspace at bounding box center [745, 369] width 1490 height 739
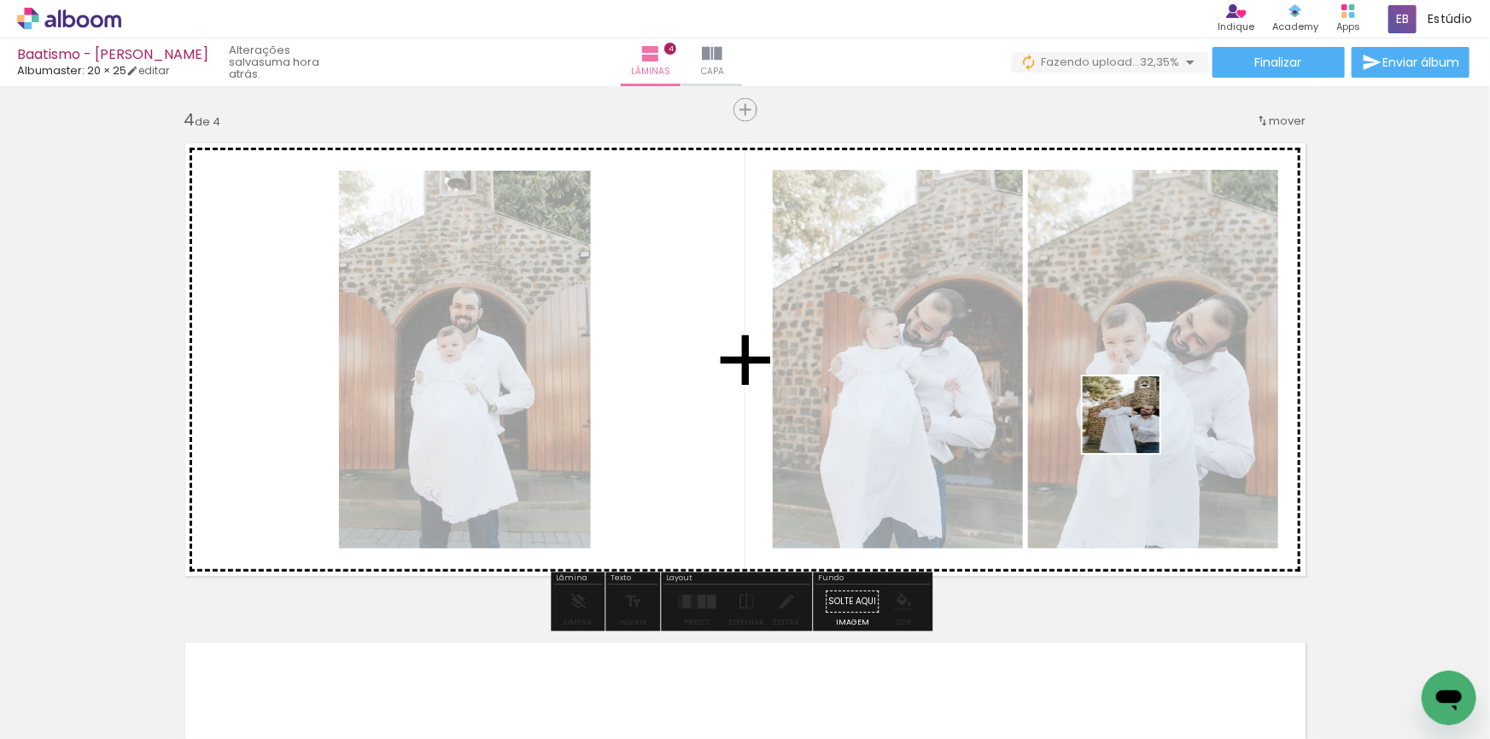
drag, startPoint x: 1397, startPoint y: 664, endPoint x: 1107, endPoint y: 402, distance: 391.1
click at [1107, 402] on quentale-workspace at bounding box center [745, 369] width 1490 height 739
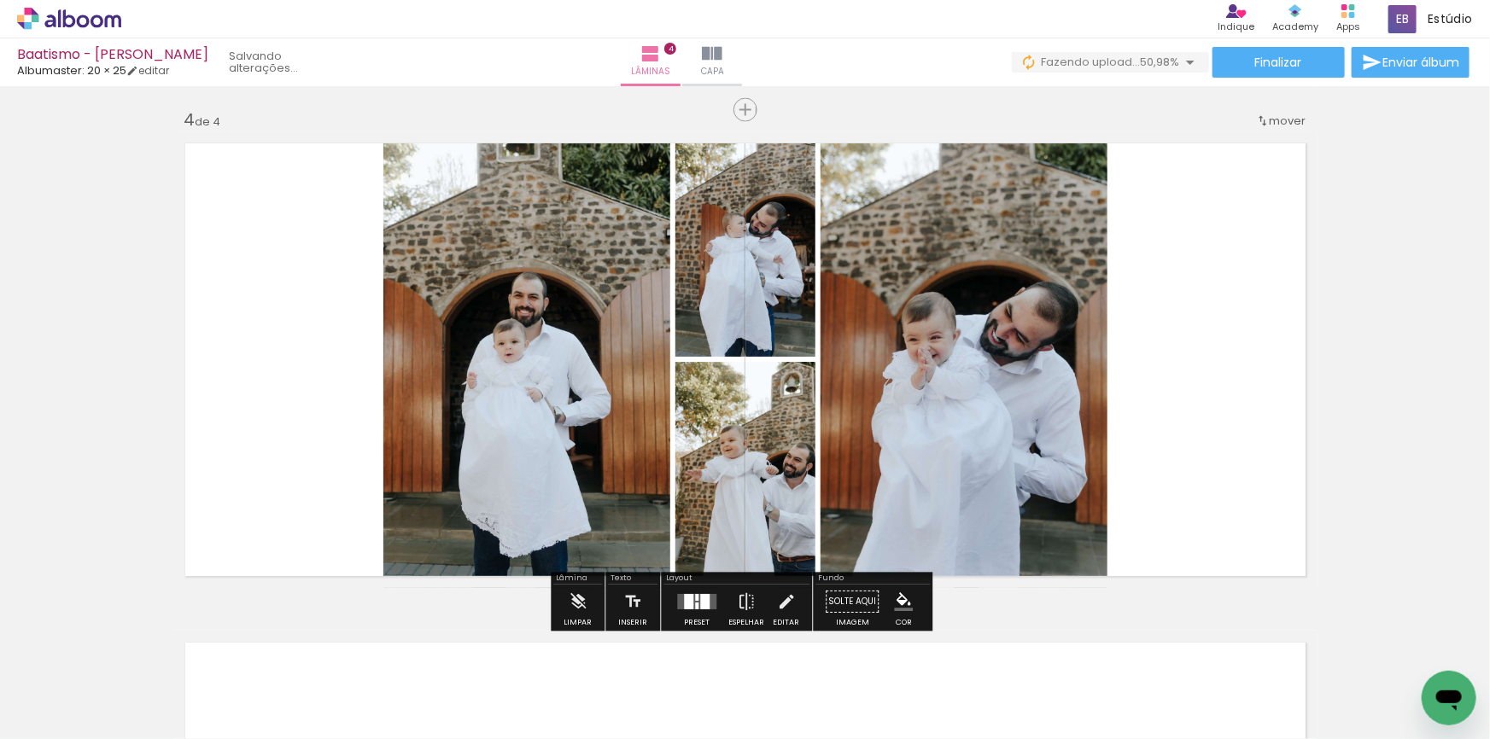
scroll to position [0, 589]
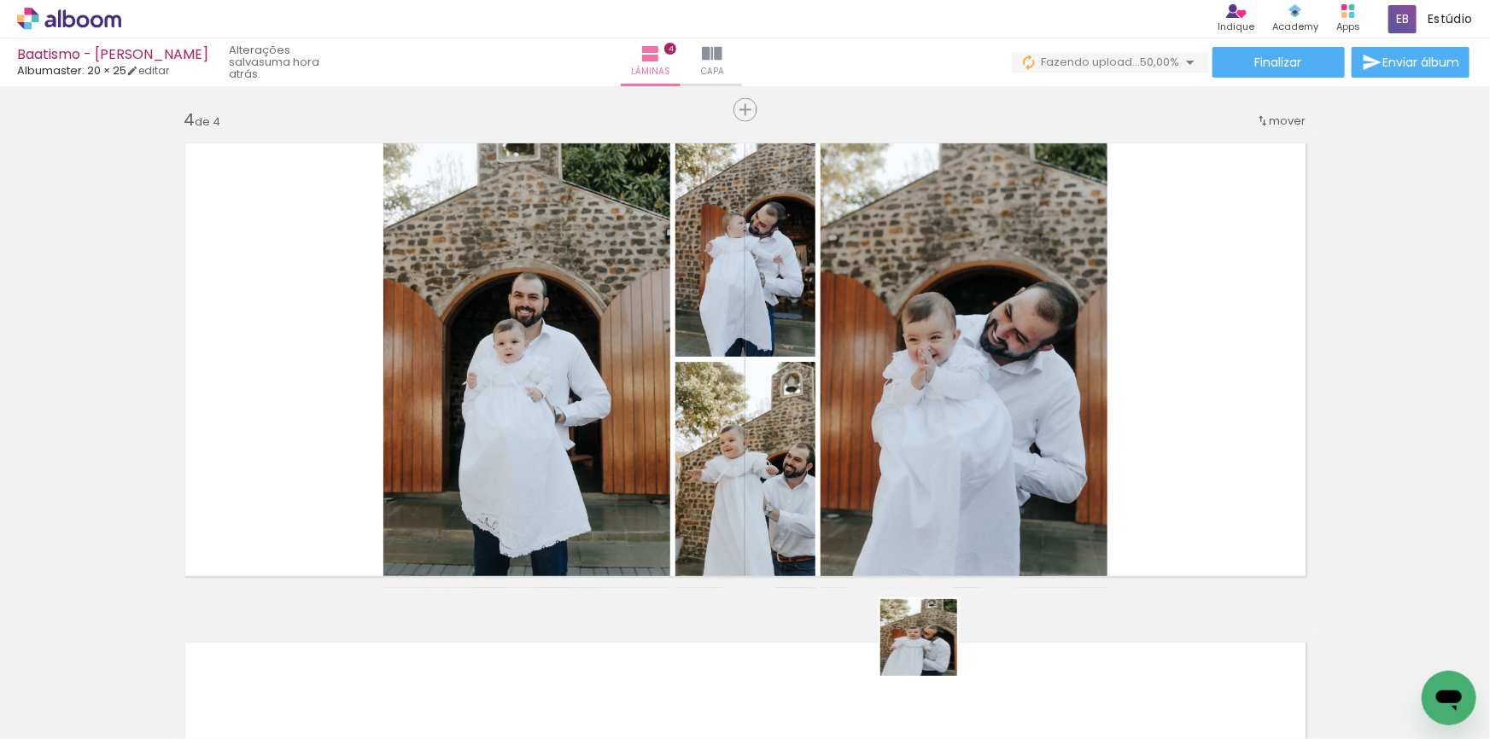
drag, startPoint x: 937, startPoint y: 710, endPoint x: 1038, endPoint y: 665, distance: 111.2
click at [965, 435] on quentale-workspace at bounding box center [745, 369] width 1490 height 739
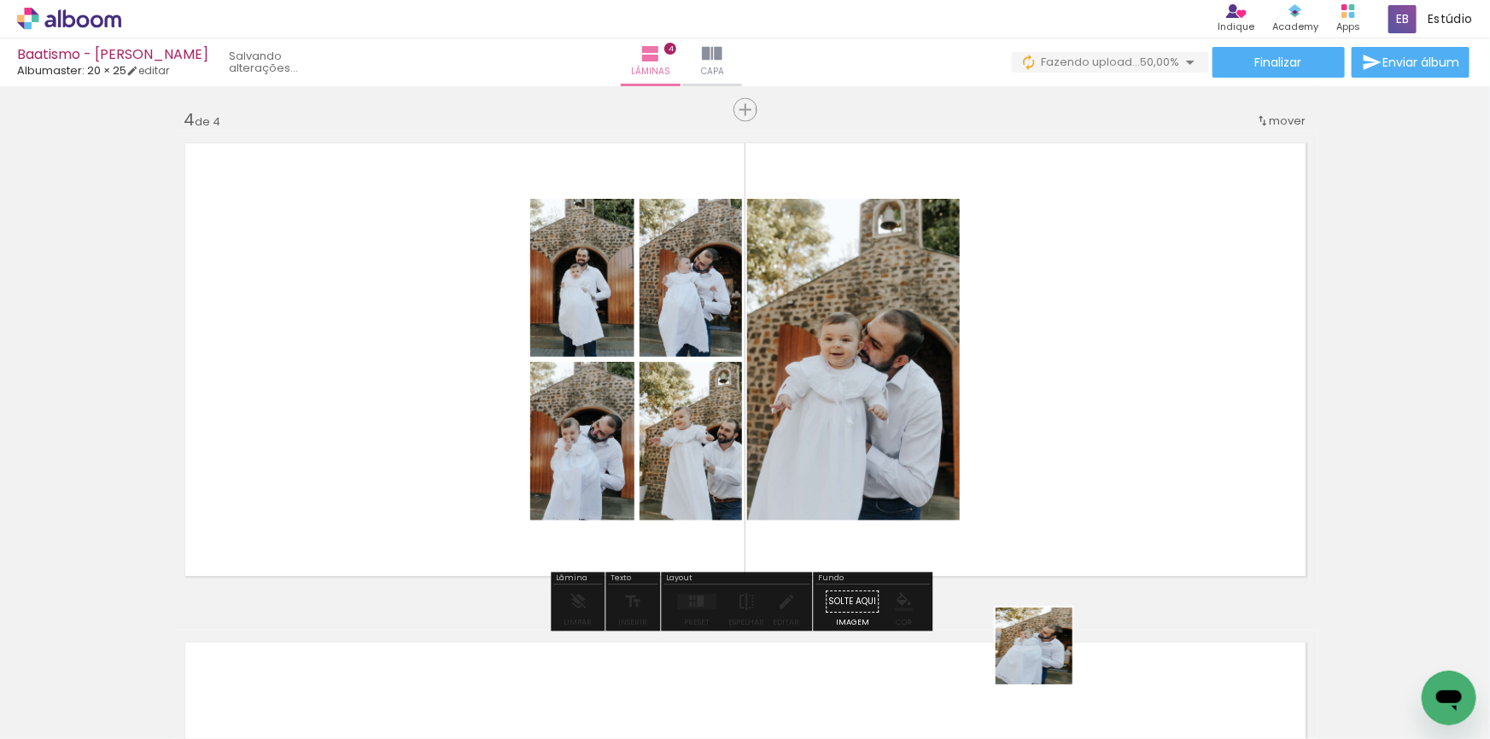
drag, startPoint x: 1043, startPoint y: 686, endPoint x: 1096, endPoint y: 457, distance: 235.9
click at [1096, 457] on quentale-workspace at bounding box center [745, 369] width 1490 height 739
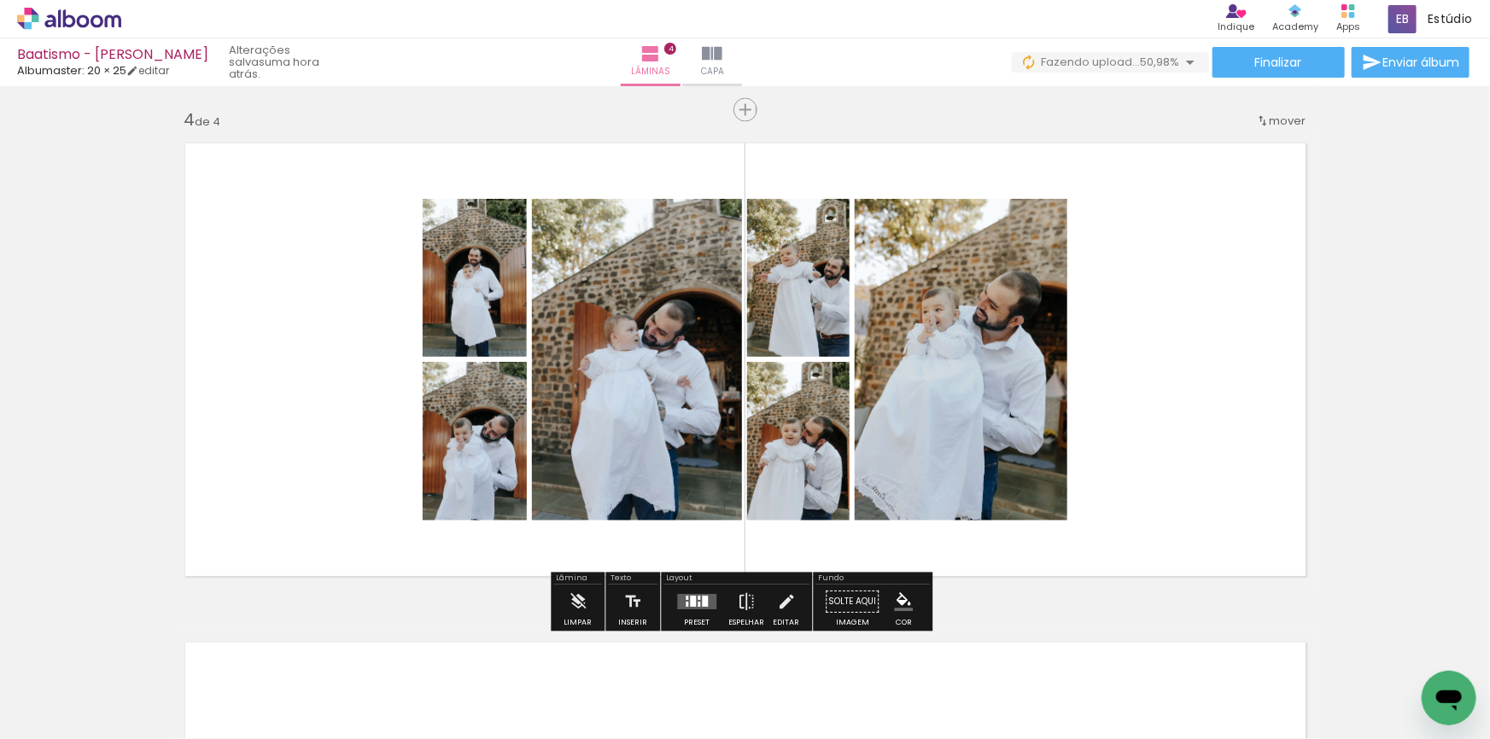
click at [677, 601] on quentale-layouter at bounding box center [696, 602] width 39 height 15
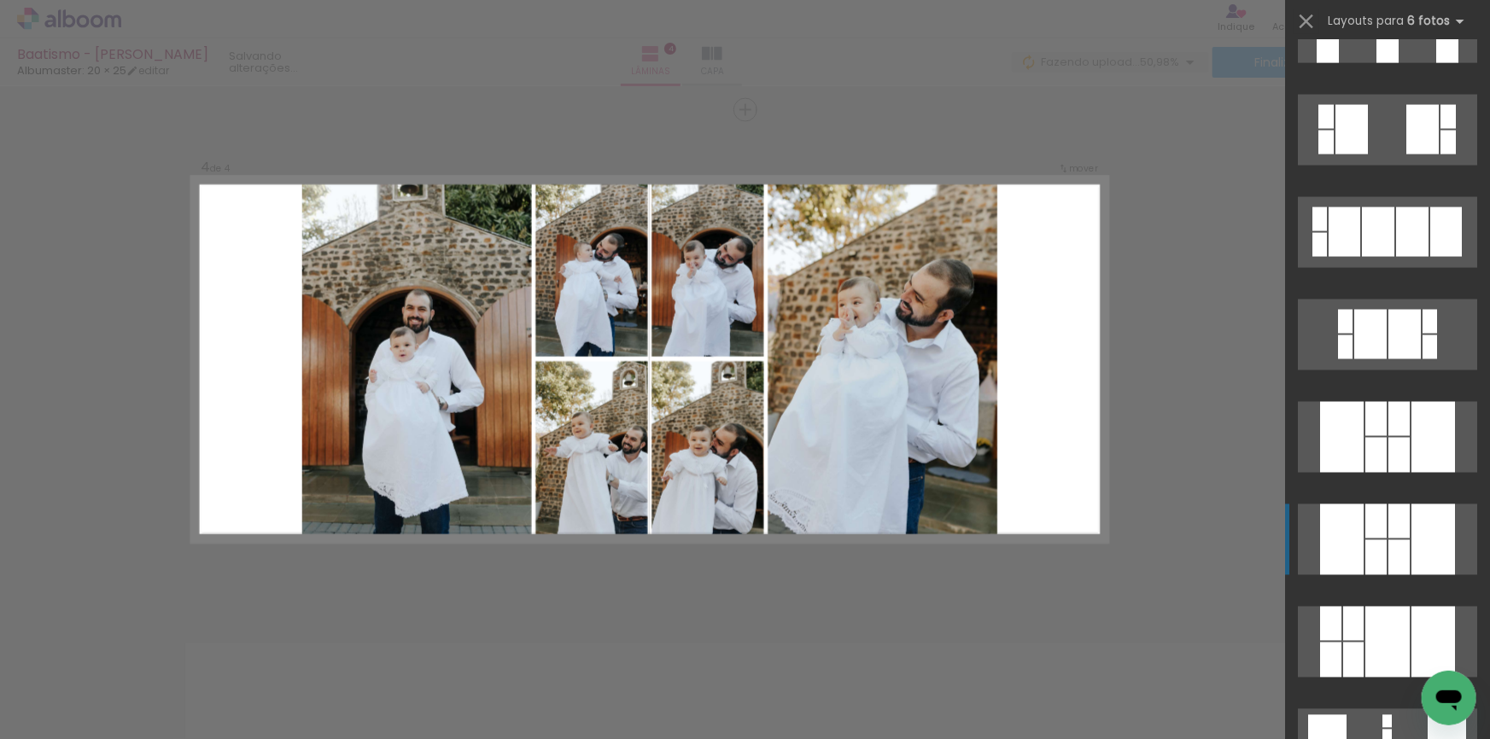
scroll to position [1397, 0]
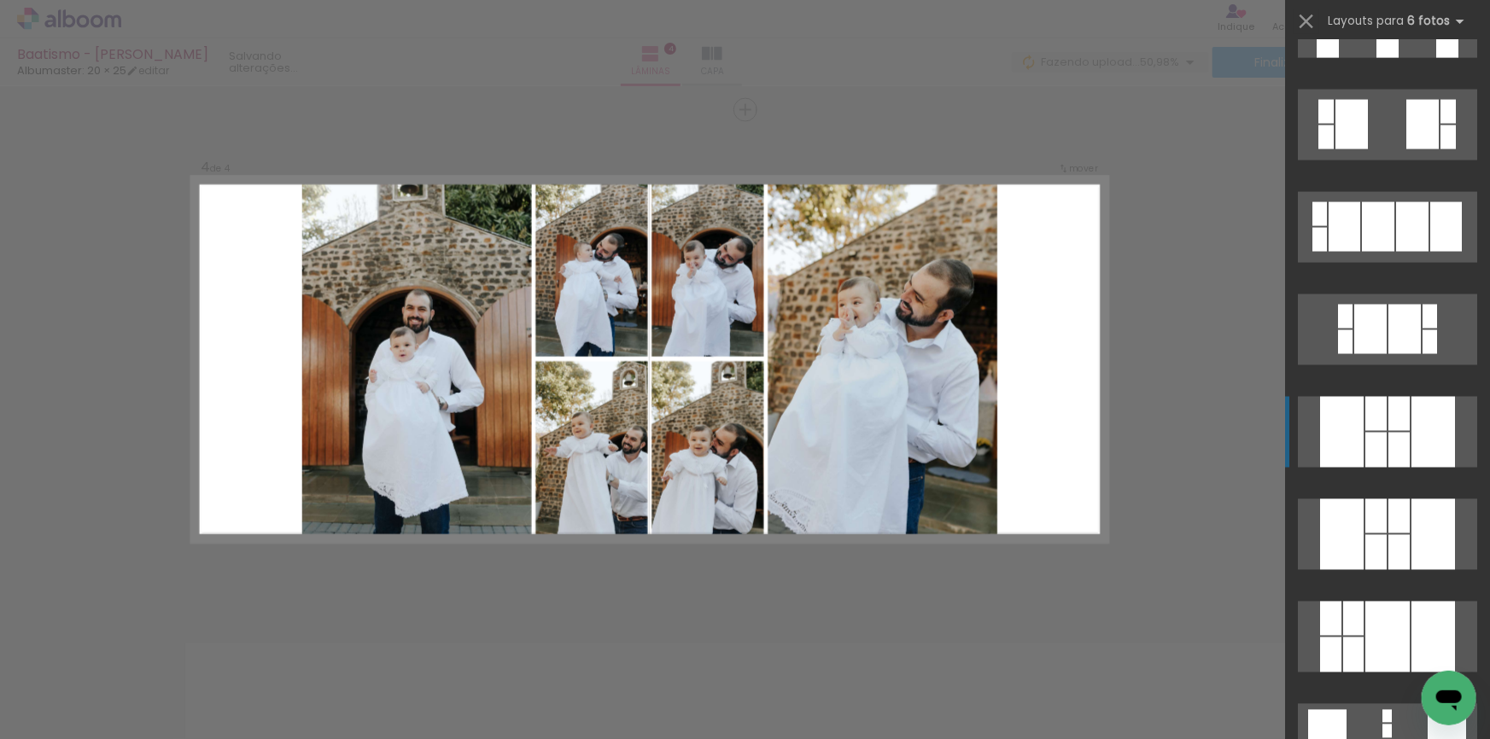
click at [1352, 436] on div at bounding box center [1342, 432] width 44 height 71
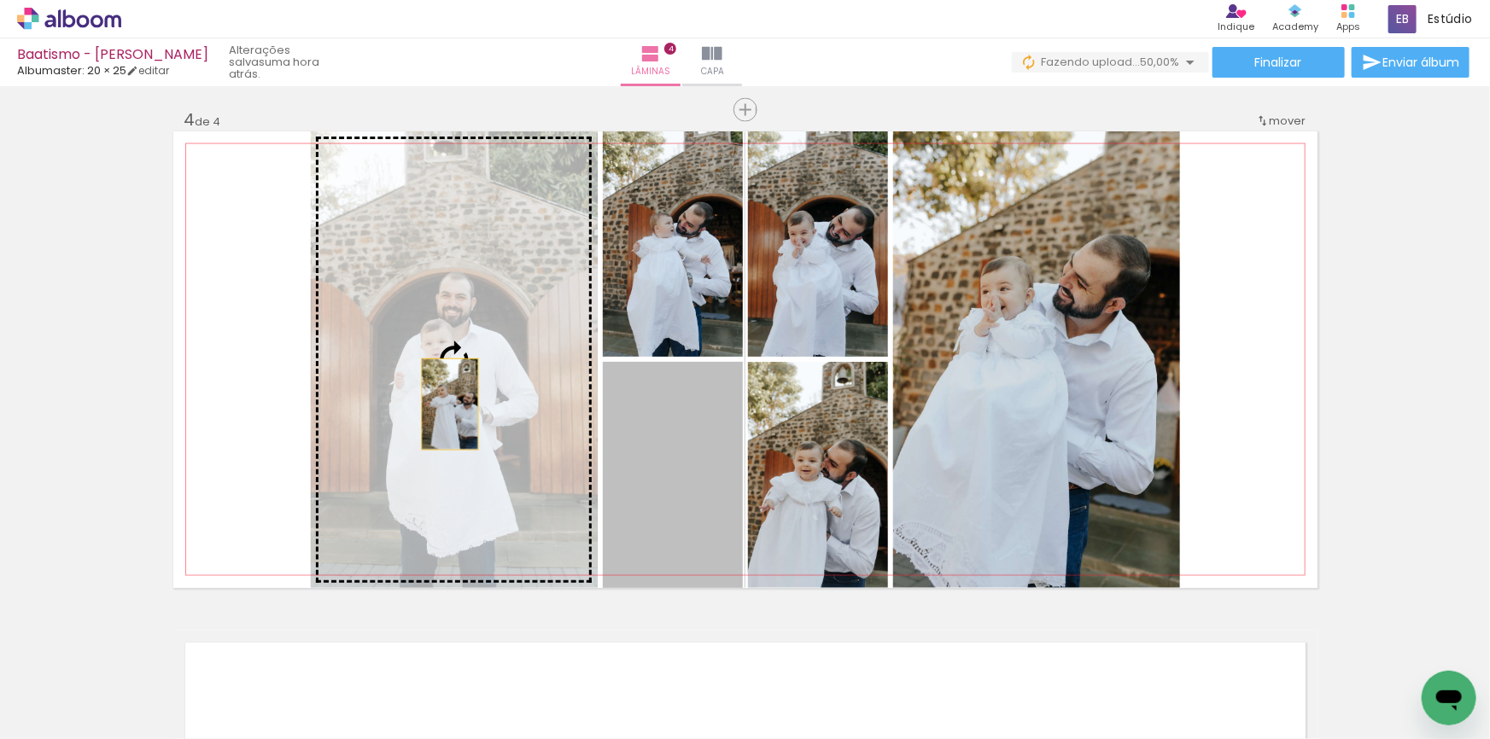
drag, startPoint x: 657, startPoint y: 504, endPoint x: 417, endPoint y: 397, distance: 263.4
click at [0, 0] on slot at bounding box center [0, 0] width 0 height 0
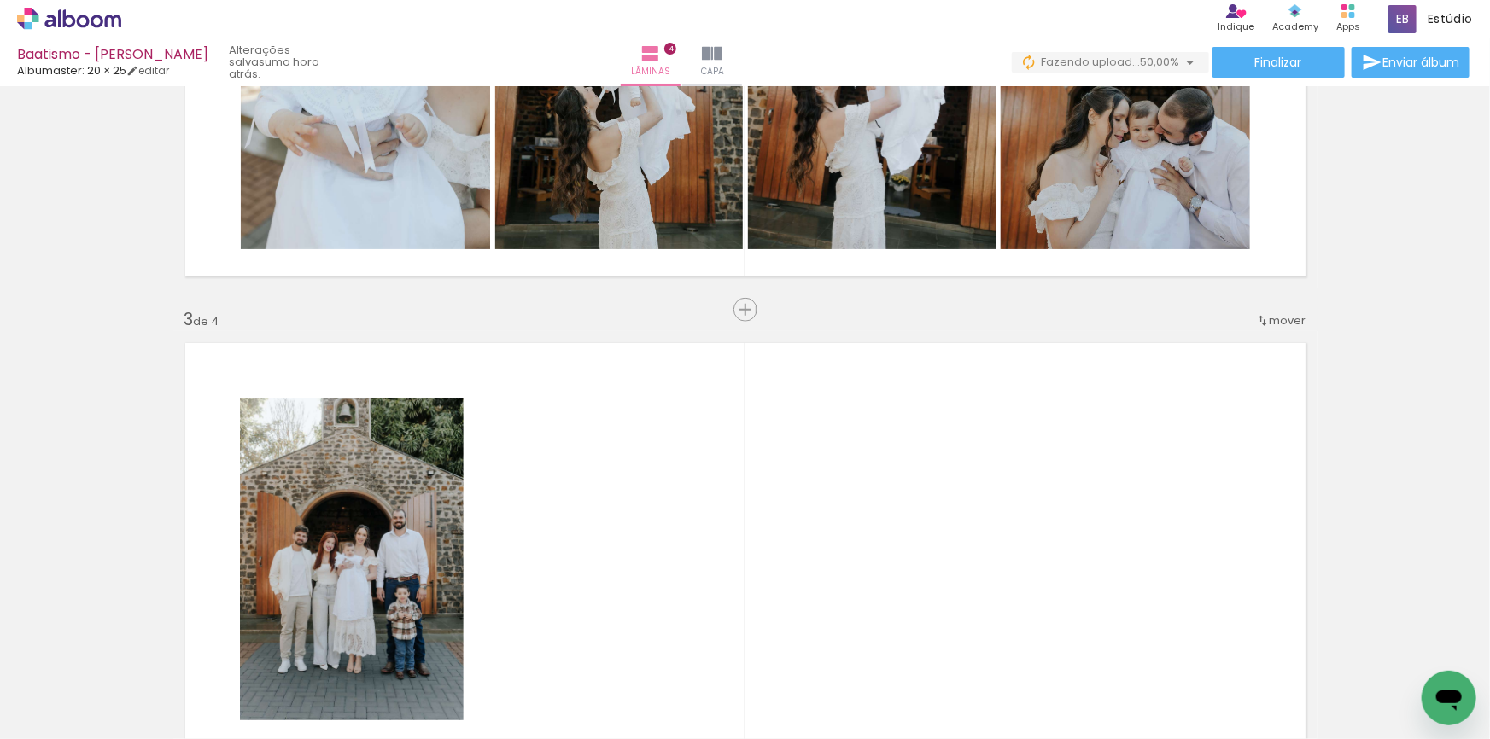
scroll to position [1037, 0]
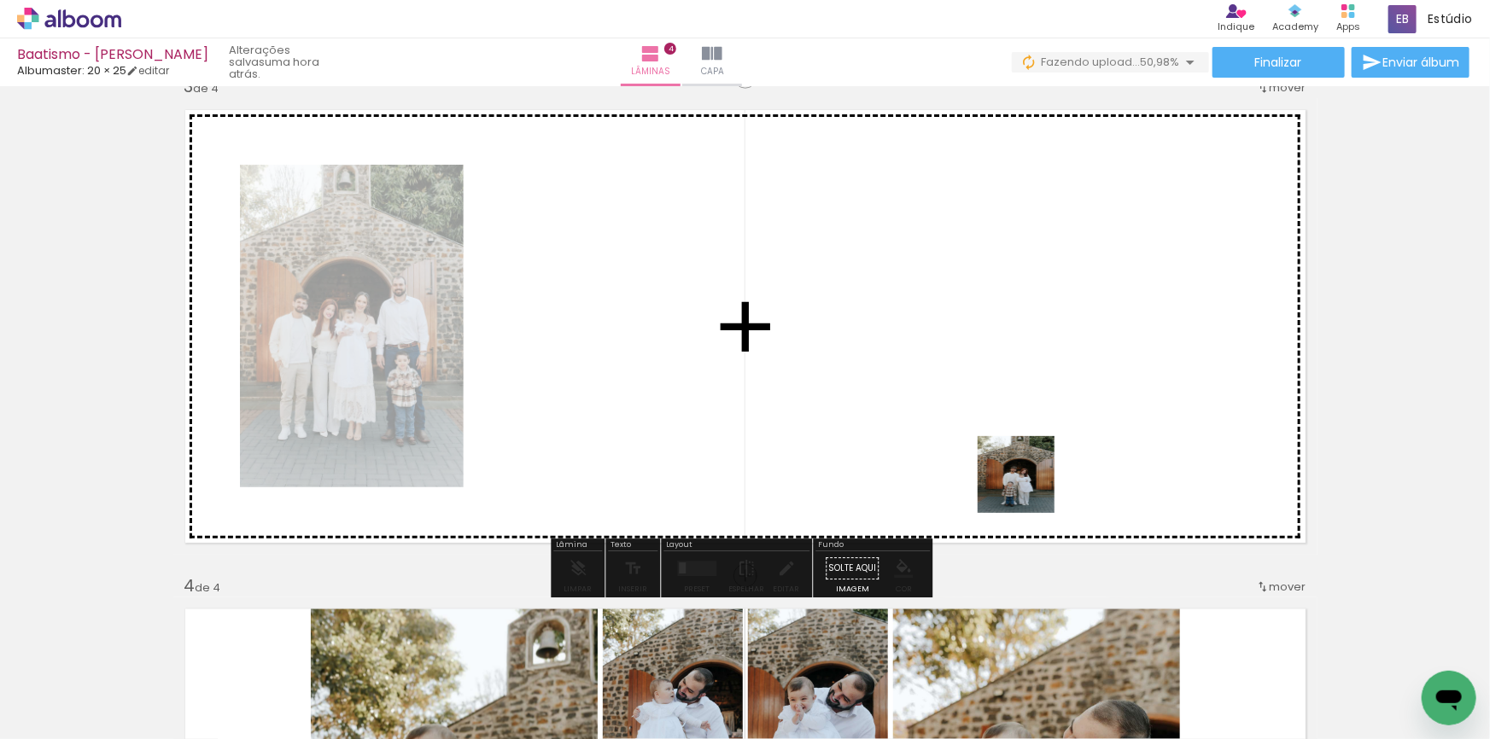
drag, startPoint x: 1229, startPoint y: 697, endPoint x: 1311, endPoint y: 681, distance: 83.4
click at [1031, 485] on quentale-workspace at bounding box center [745, 369] width 1490 height 739
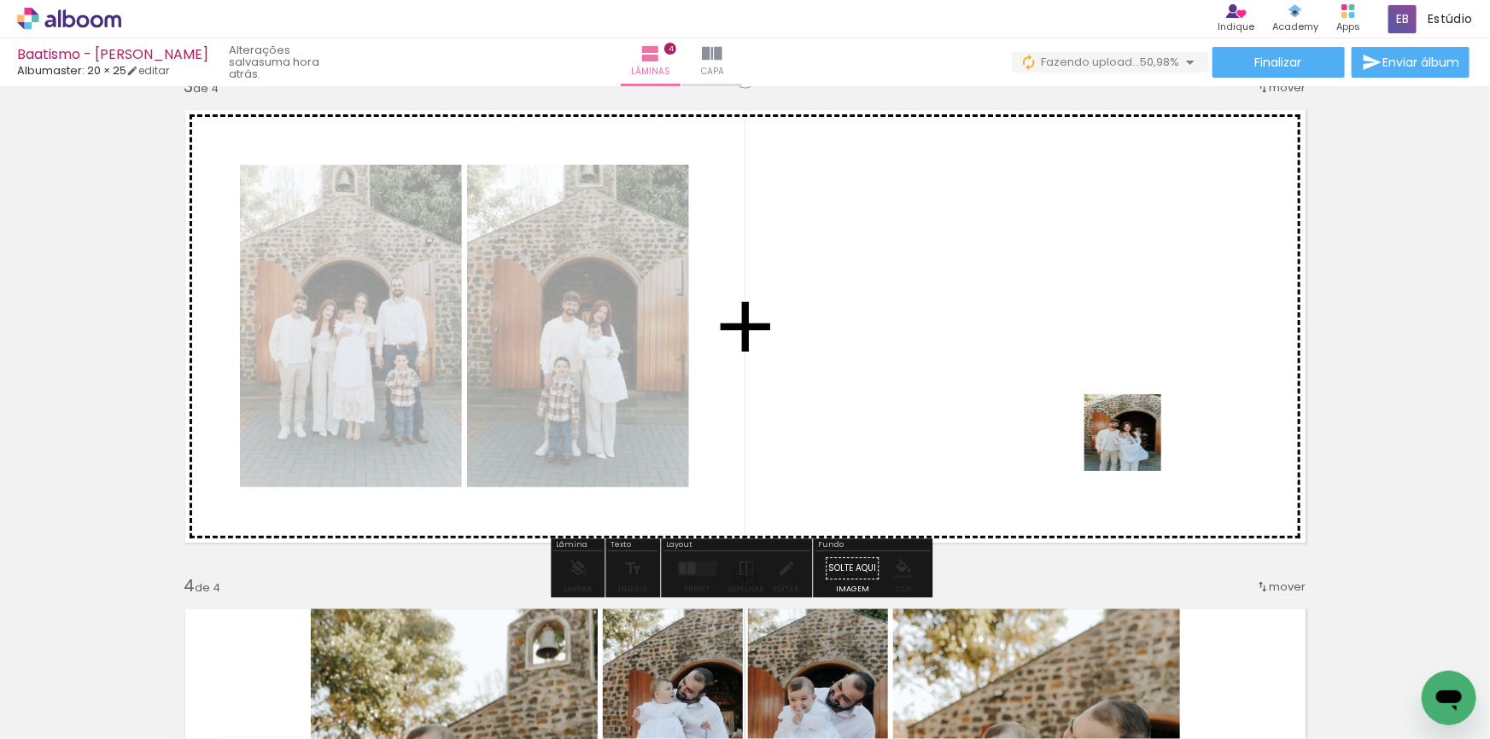
click at [1133, 444] on quentale-workspace at bounding box center [745, 369] width 1490 height 739
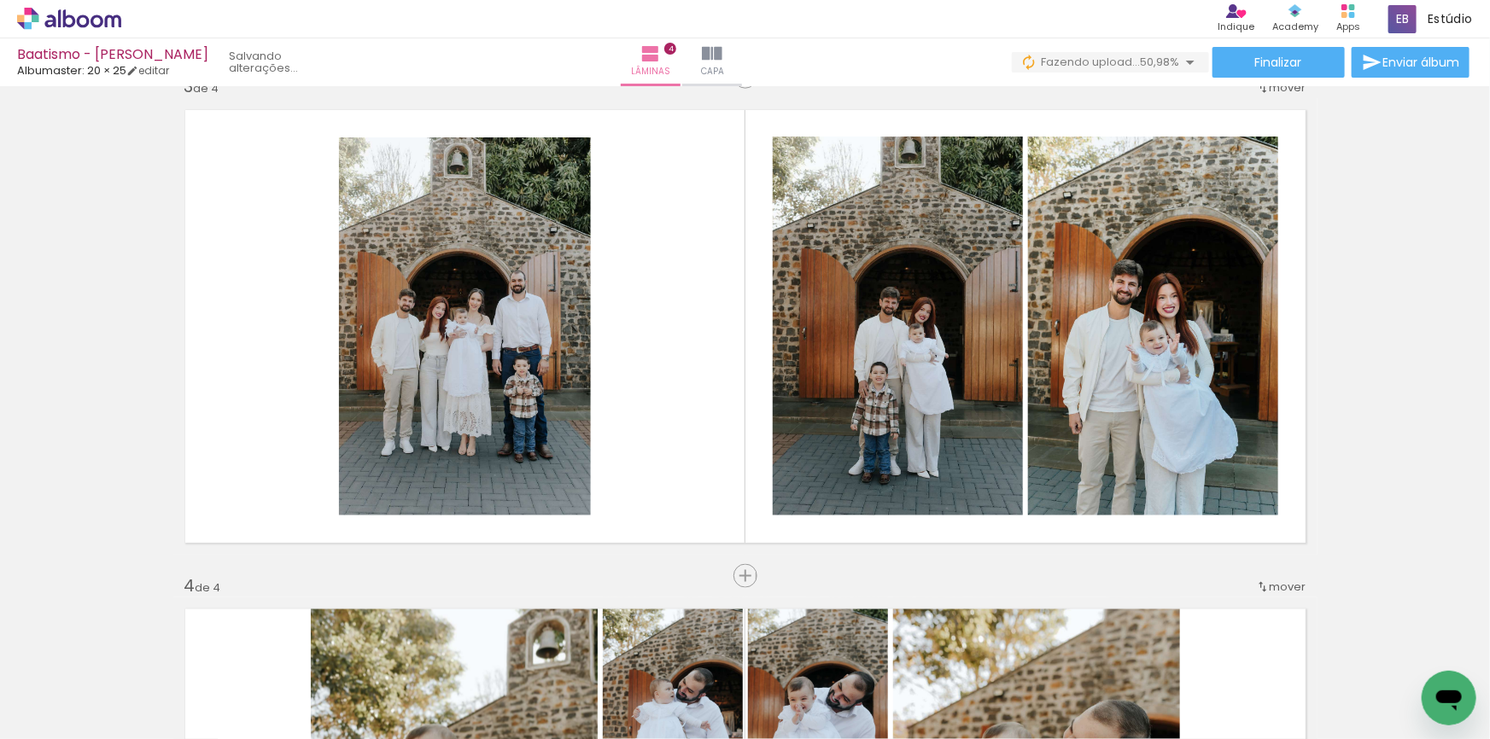
scroll to position [0, 1118]
drag, startPoint x: 980, startPoint y: 691, endPoint x: 1110, endPoint y: 695, distance: 129.9
click at [899, 387] on quentale-workspace at bounding box center [745, 369] width 1490 height 739
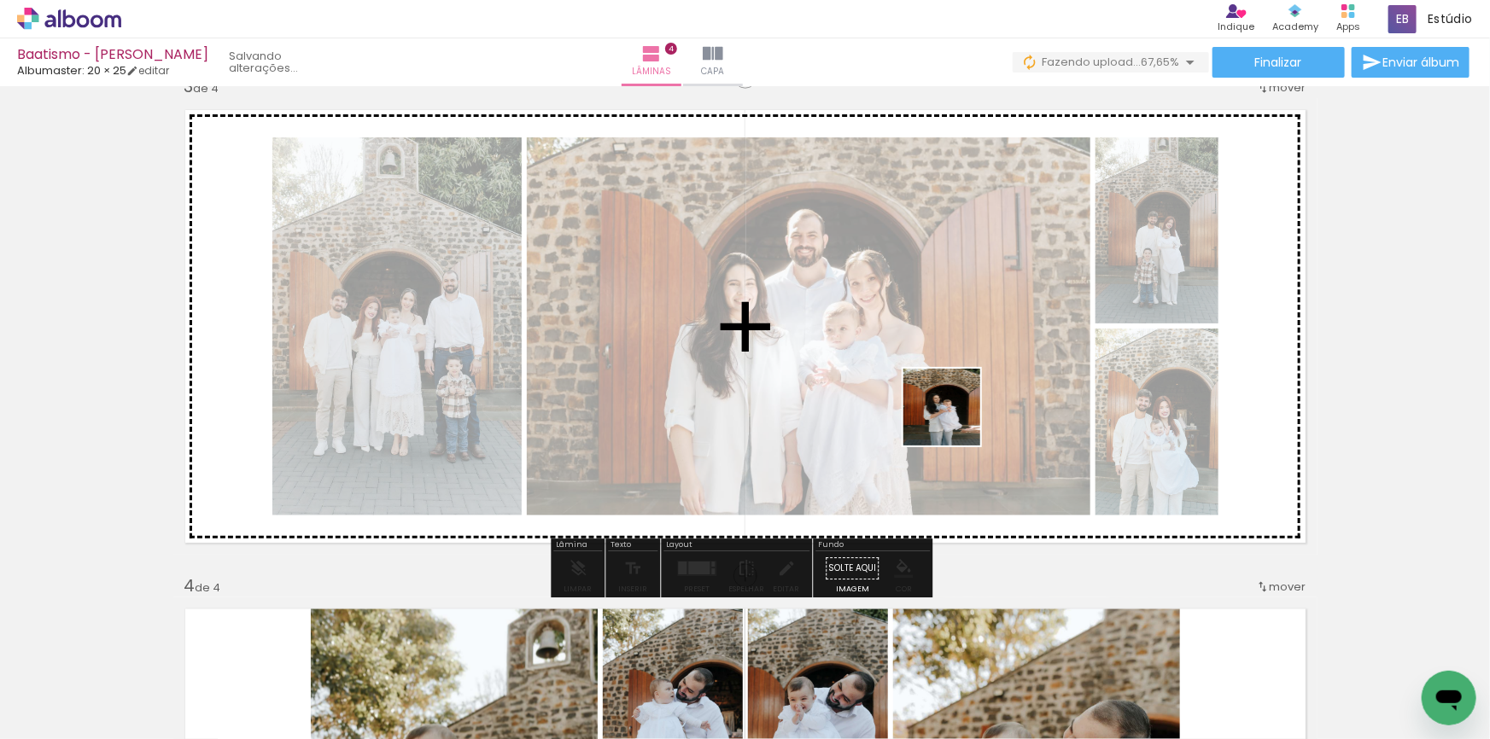
drag, startPoint x: 1006, startPoint y: 556, endPoint x: 949, endPoint y: 406, distance: 160.8
click at [949, 406] on quentale-workspace at bounding box center [745, 369] width 1490 height 739
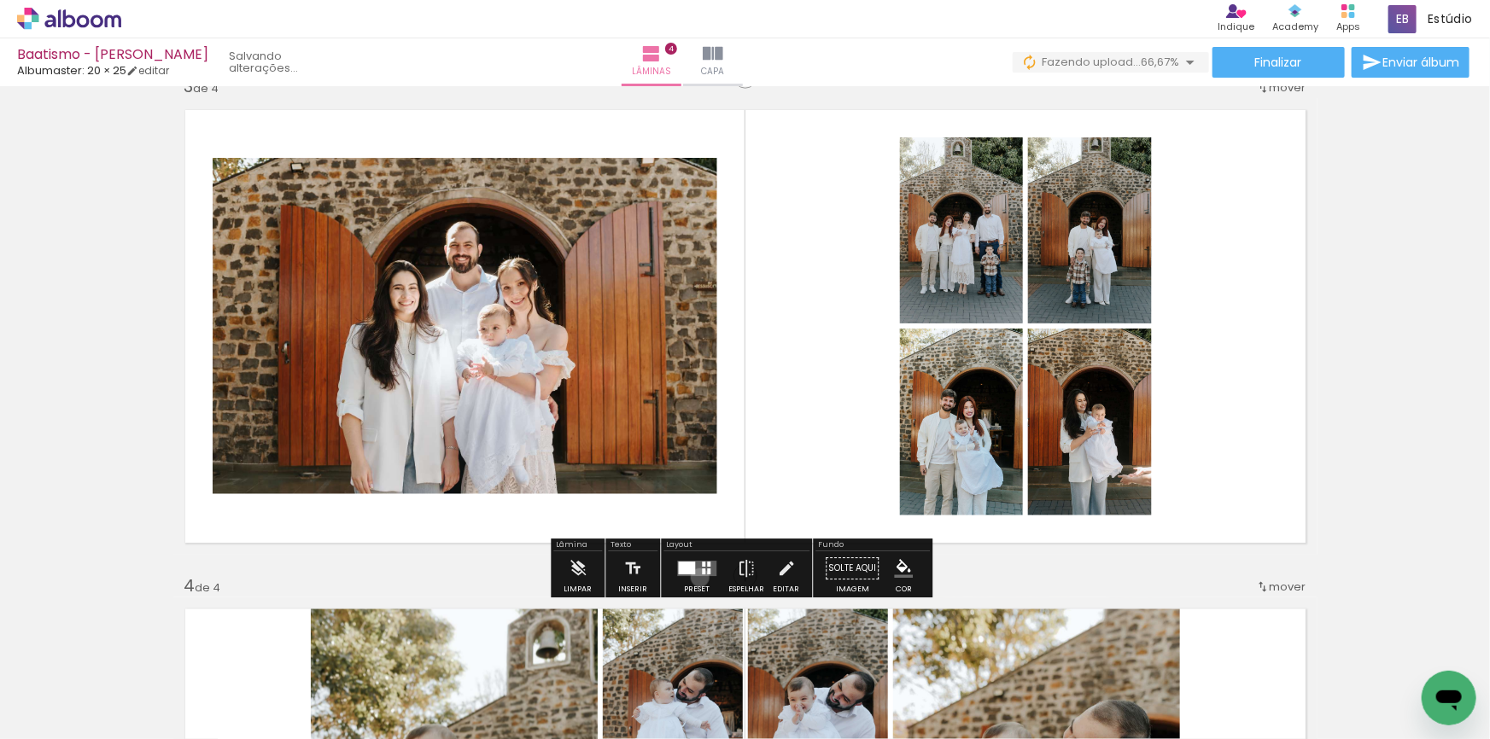
click at [696, 577] on div at bounding box center [697, 569] width 46 height 34
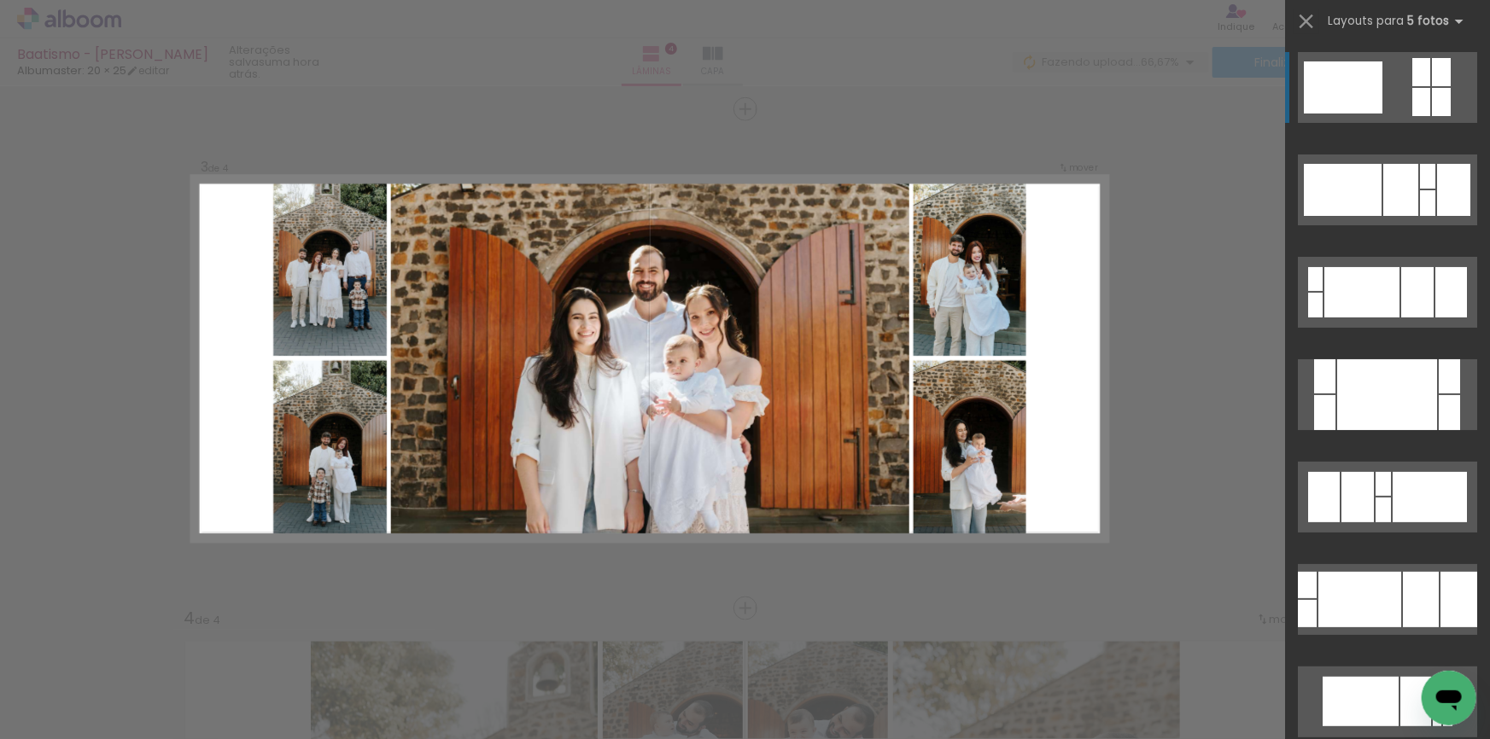
scroll to position [1003, 0]
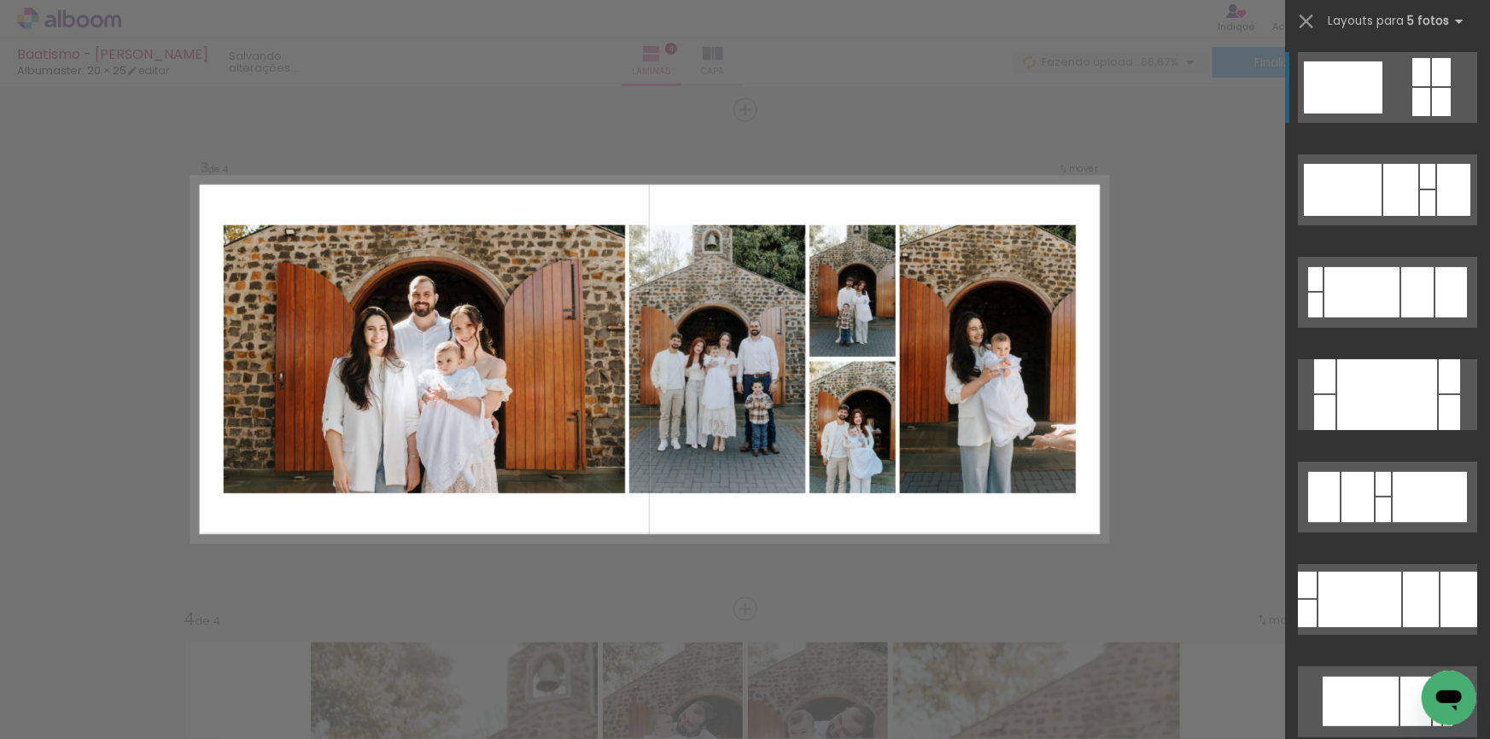
click at [1184, 263] on div "Confirmar Cancelar" at bounding box center [745, 352] width 1490 height 2538
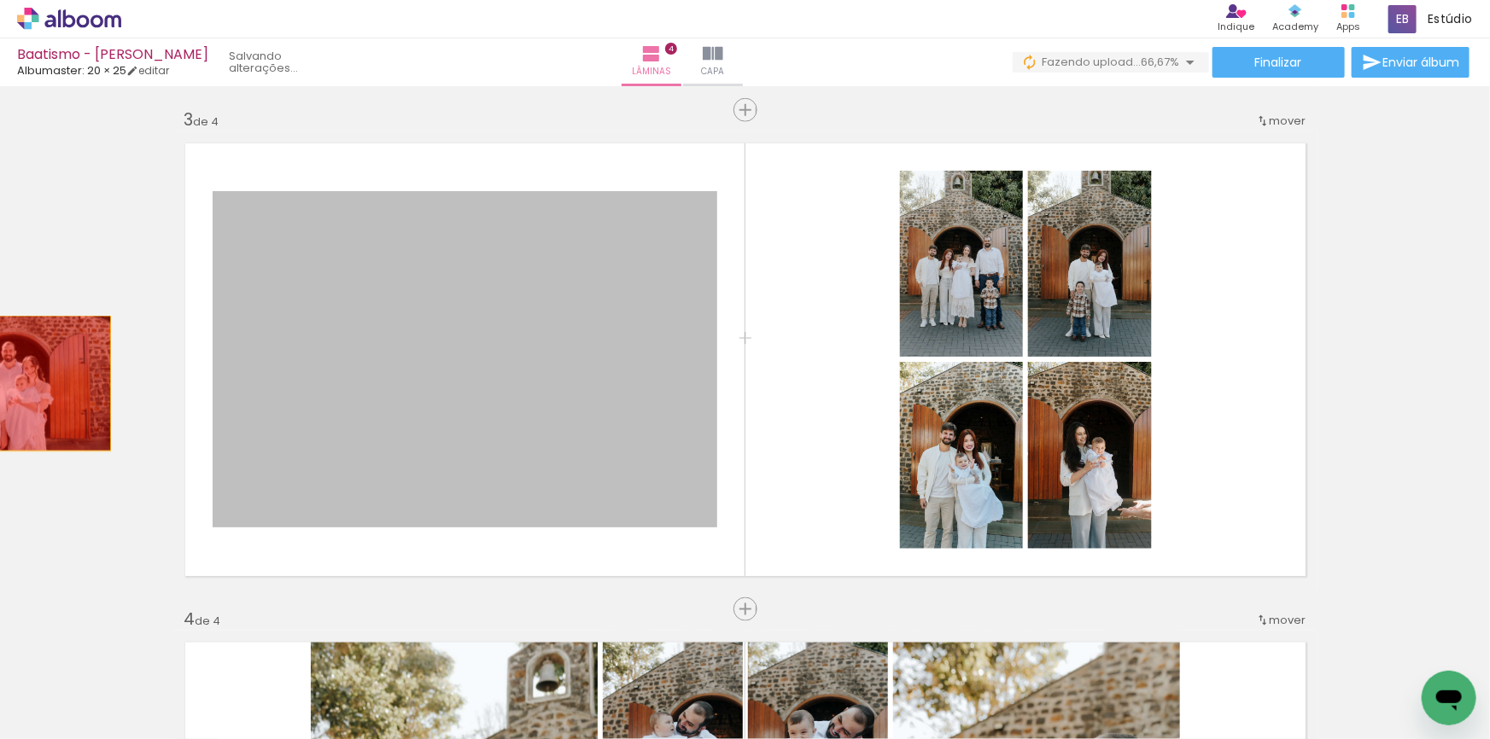
drag, startPoint x: 504, startPoint y: 330, endPoint x: 0, endPoint y: 383, distance: 506.6
click at [0, 383] on div "Inserir lâmina 1 de 4 Inserir lâmina 2 de 4 Inserir lâmina 3 de 4 Inserir lâmin…" at bounding box center [745, 338] width 1490 height 2498
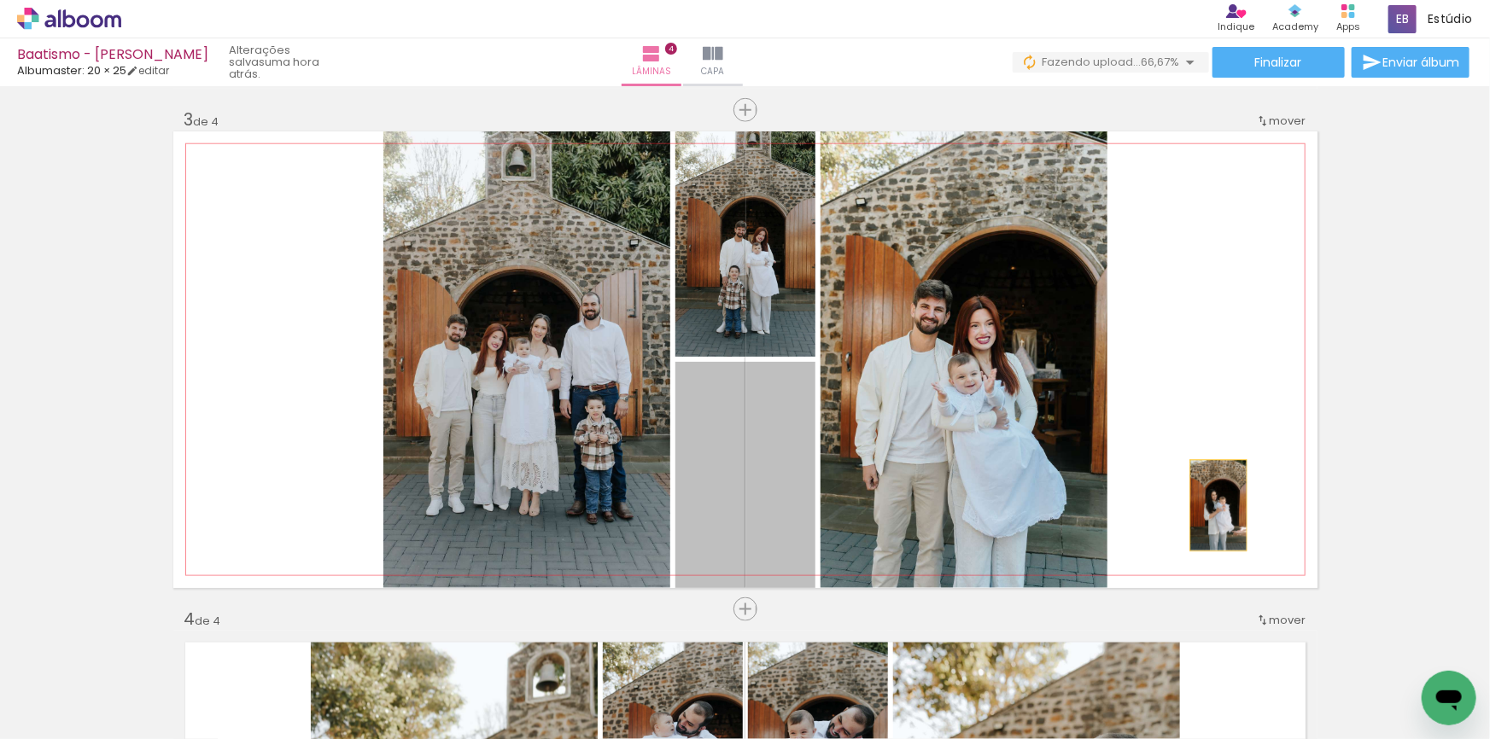
drag, startPoint x: 797, startPoint y: 488, endPoint x: 1409, endPoint y: 538, distance: 614.3
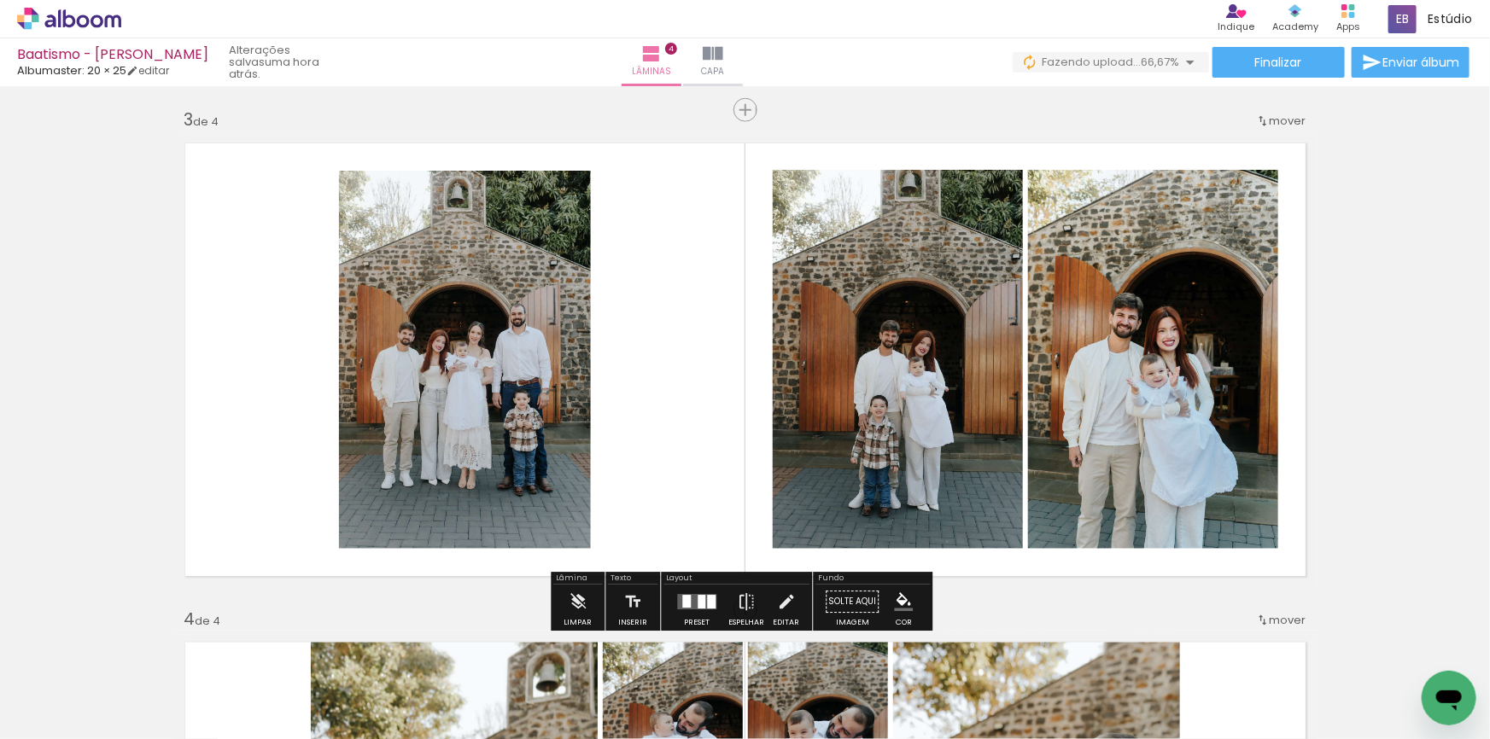
click at [687, 610] on div at bounding box center [697, 603] width 46 height 34
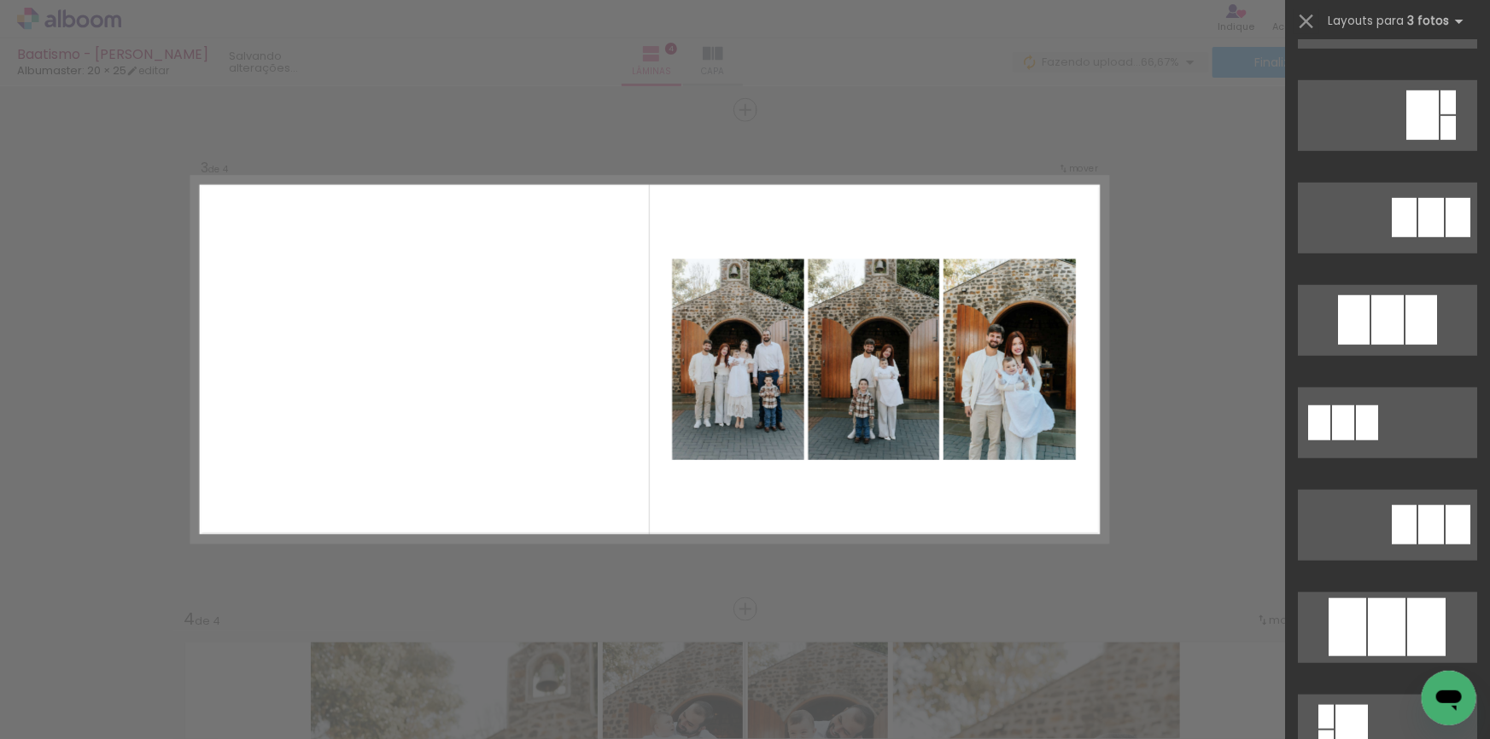
scroll to position [776, 0]
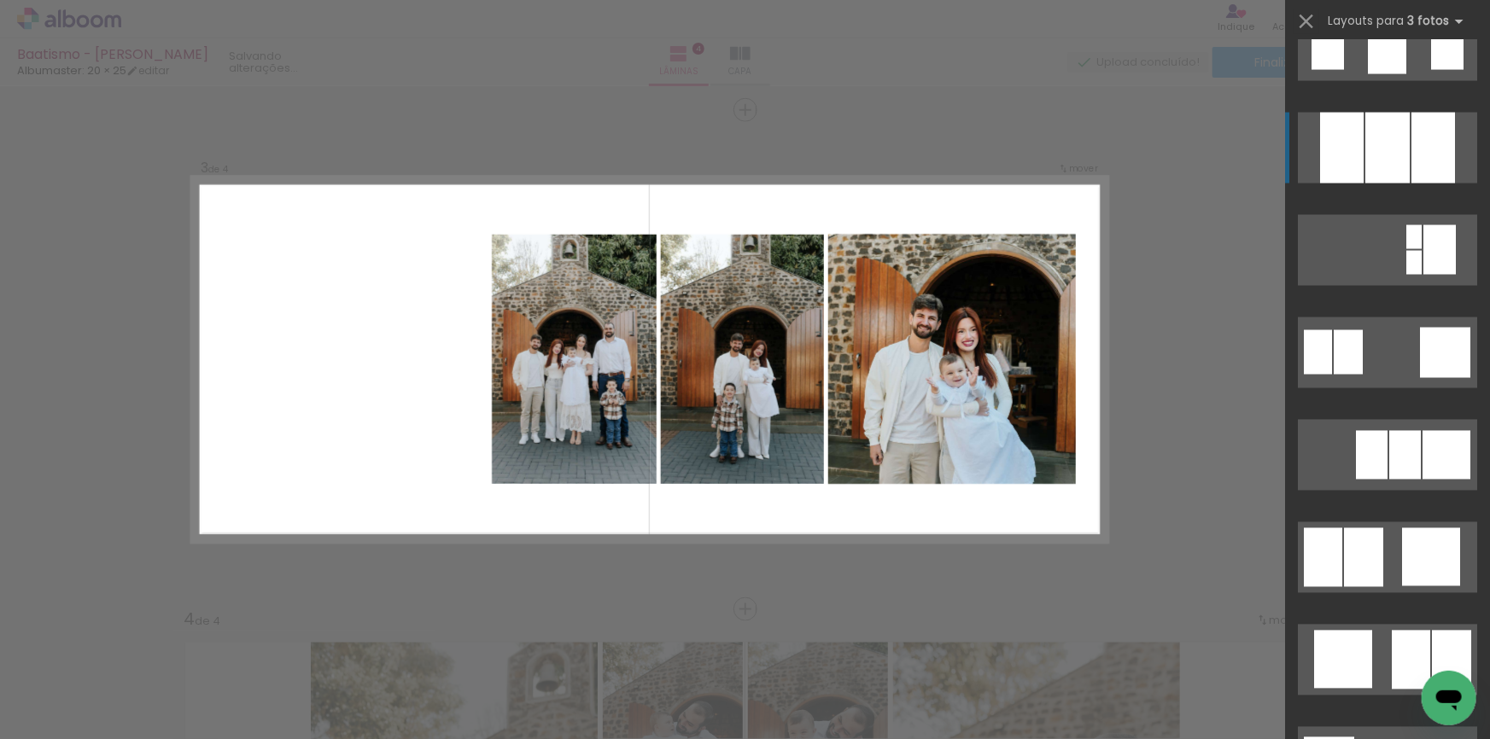
scroll to position [1552, 0]
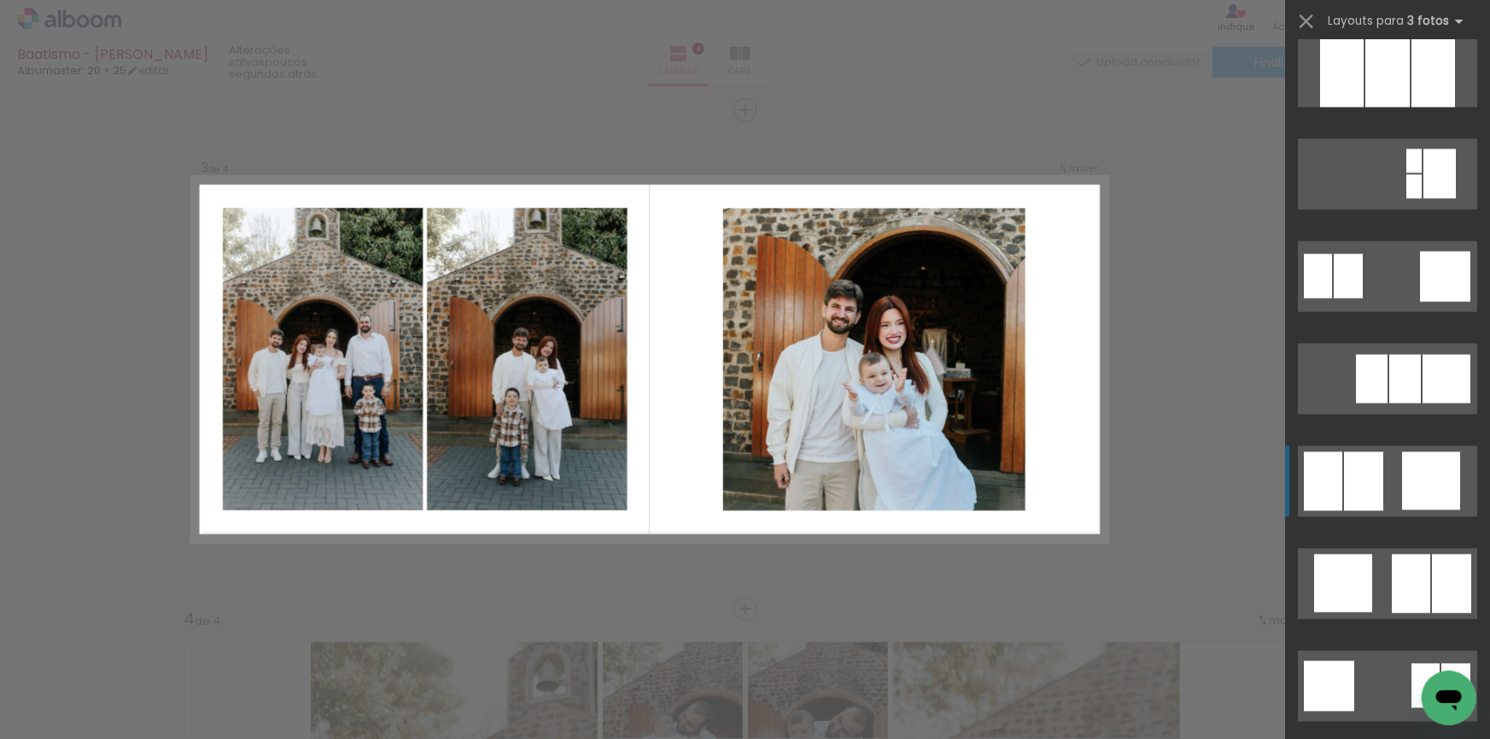
click at [1409, 469] on div at bounding box center [1431, 482] width 58 height 58
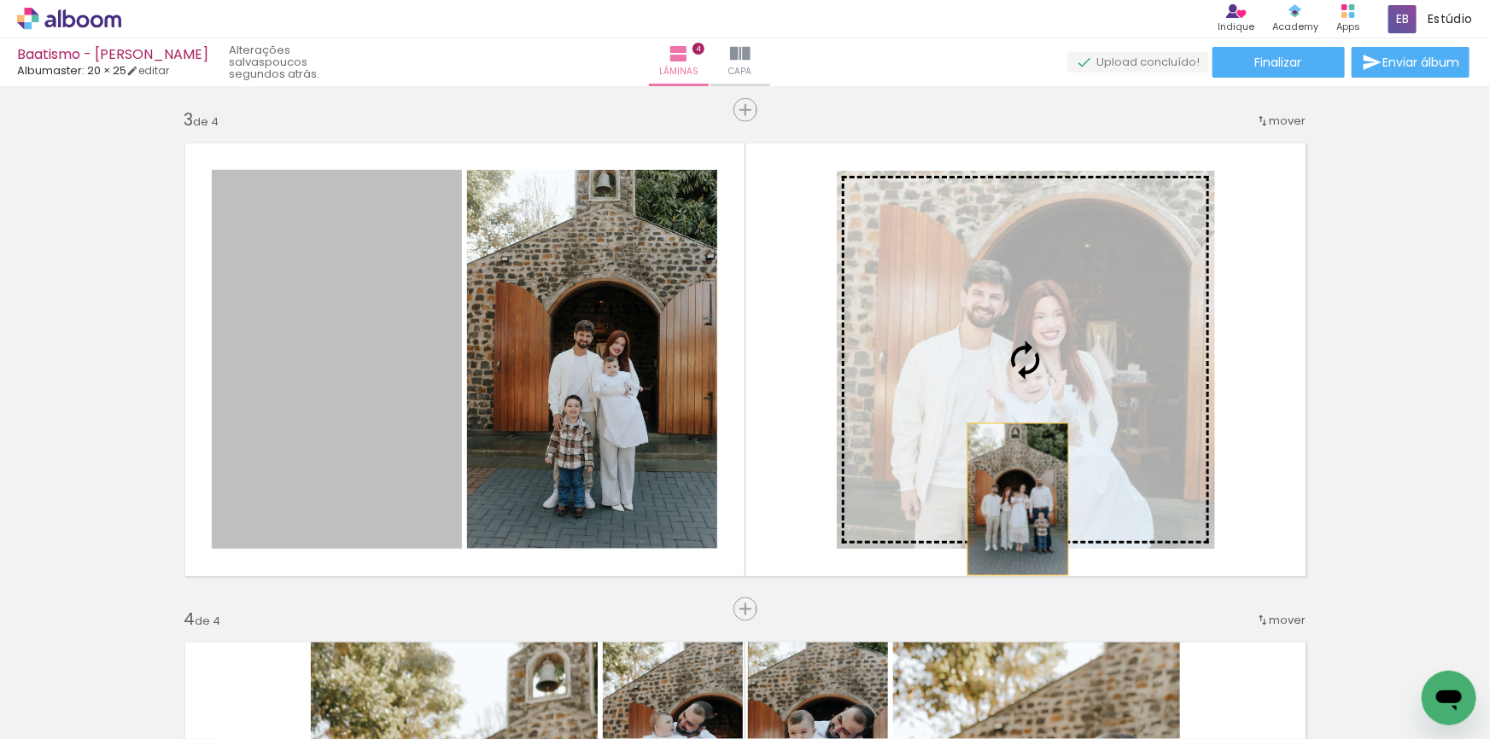
drag, startPoint x: 344, startPoint y: 470, endPoint x: 1012, endPoint y: 499, distance: 668.3
click at [0, 0] on slot at bounding box center [0, 0] width 0 height 0
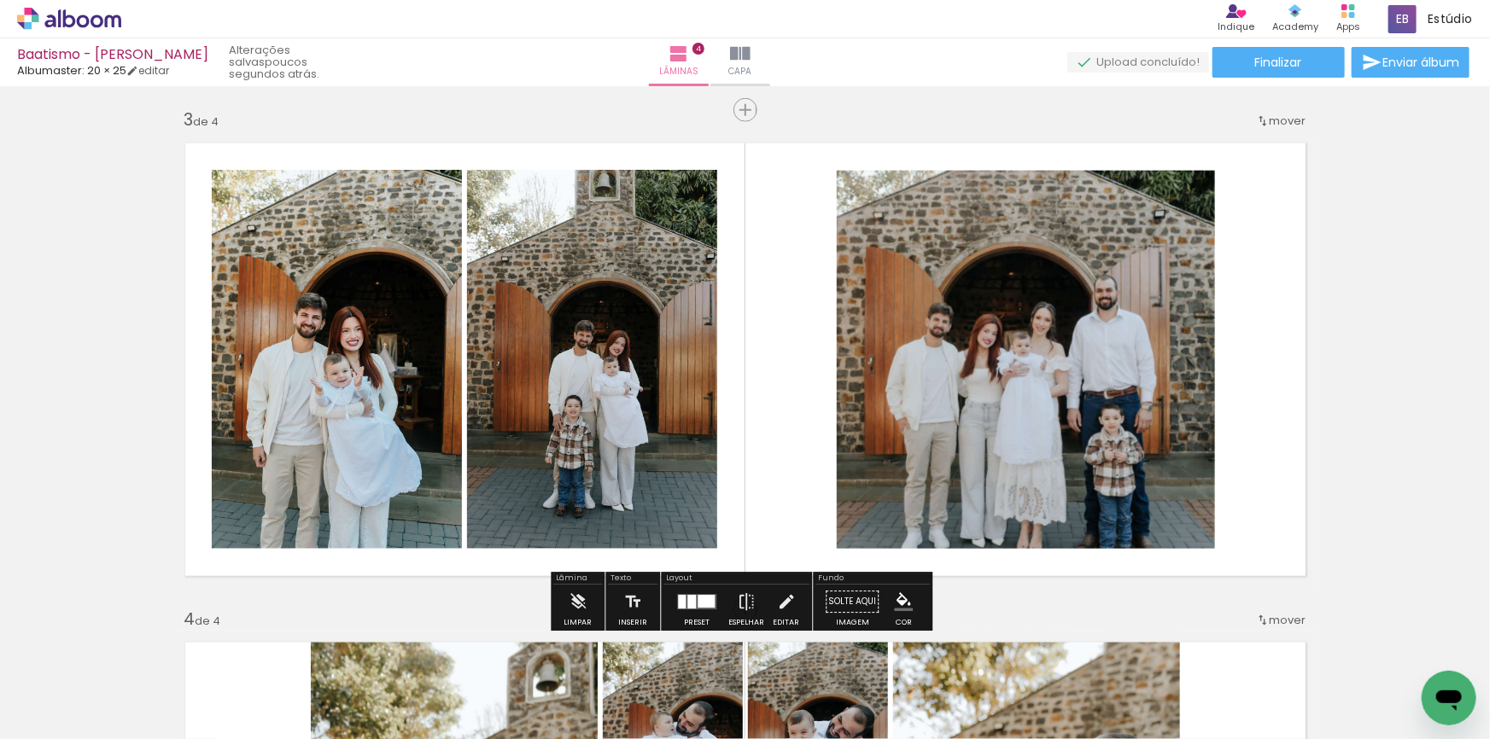
click at [698, 598] on div at bounding box center [706, 602] width 17 height 13
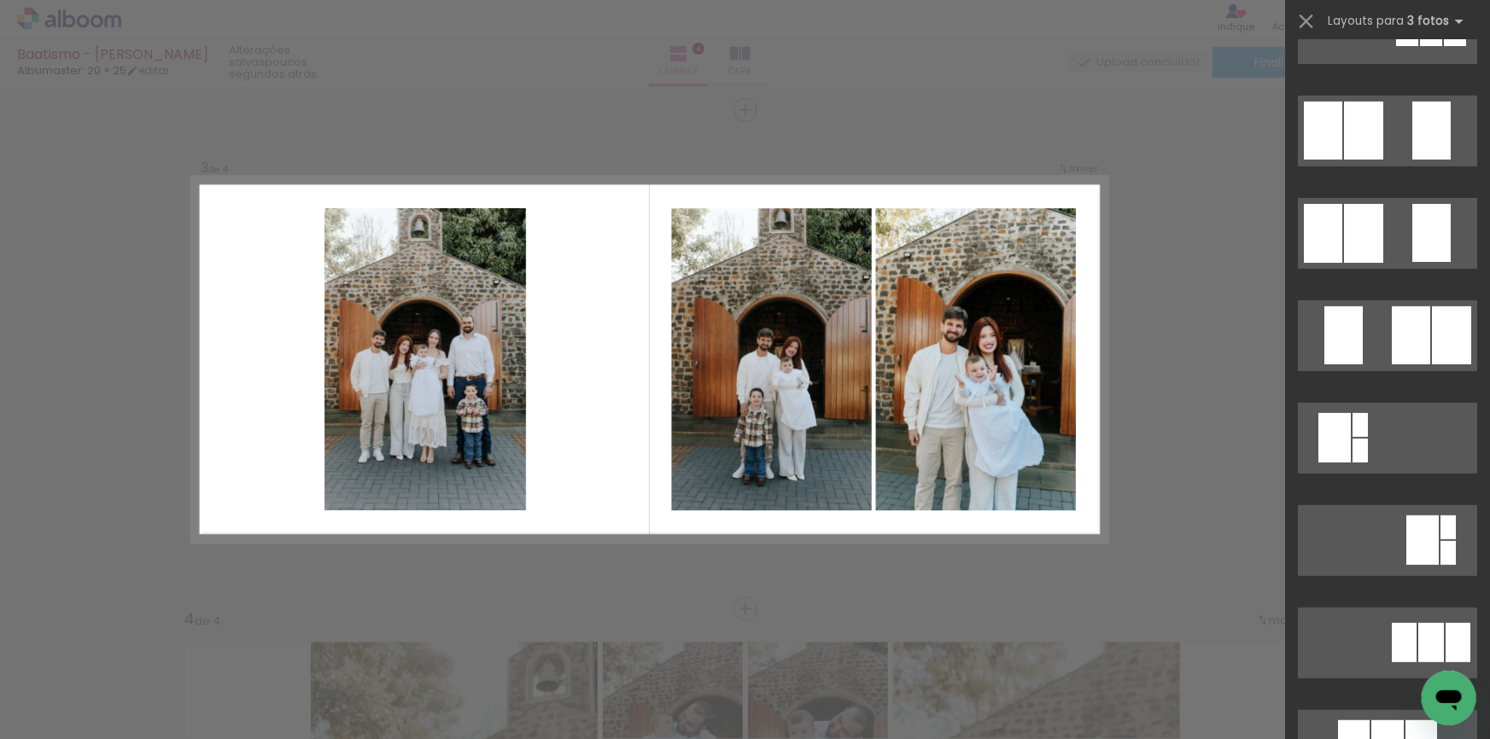
scroll to position [0, 0]
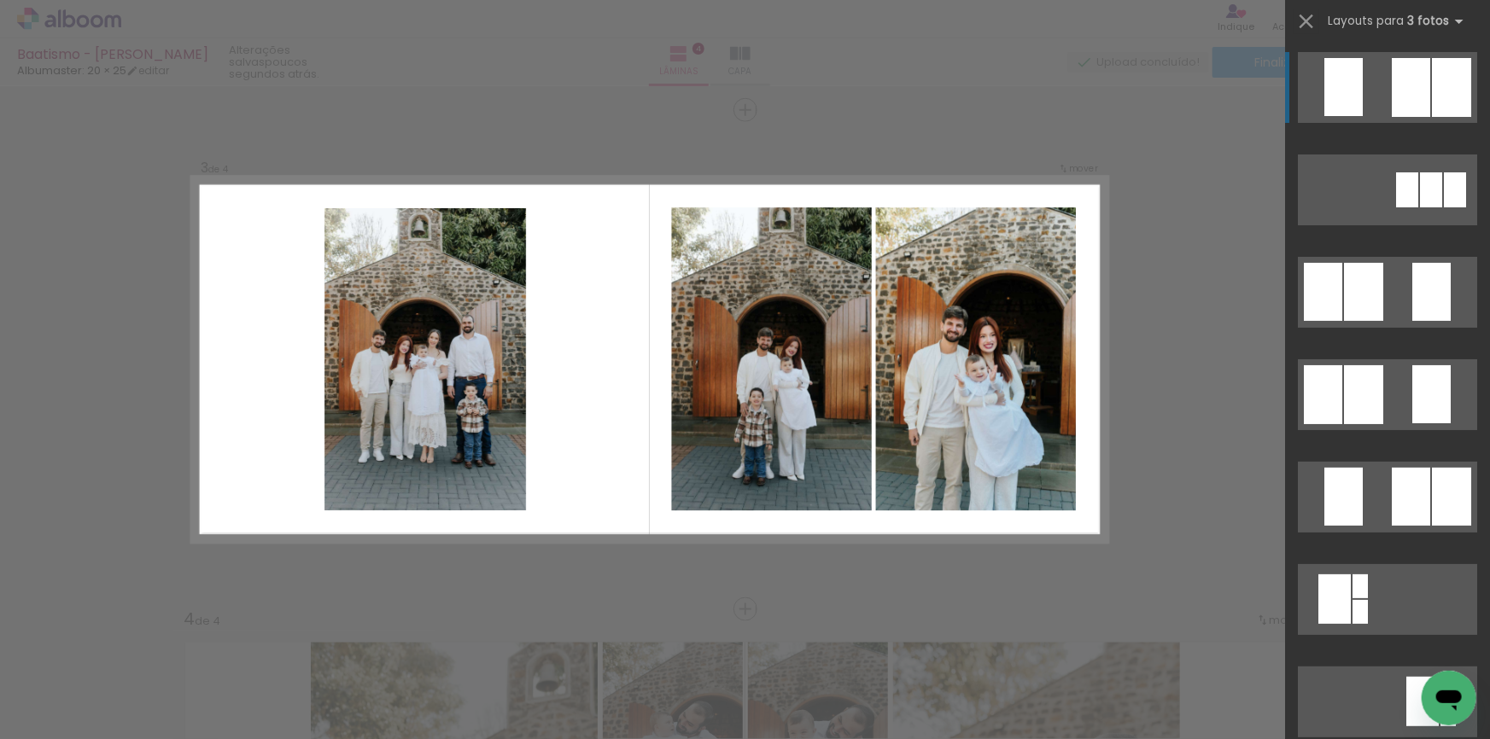
click at [1392, 95] on div at bounding box center [1411, 87] width 38 height 59
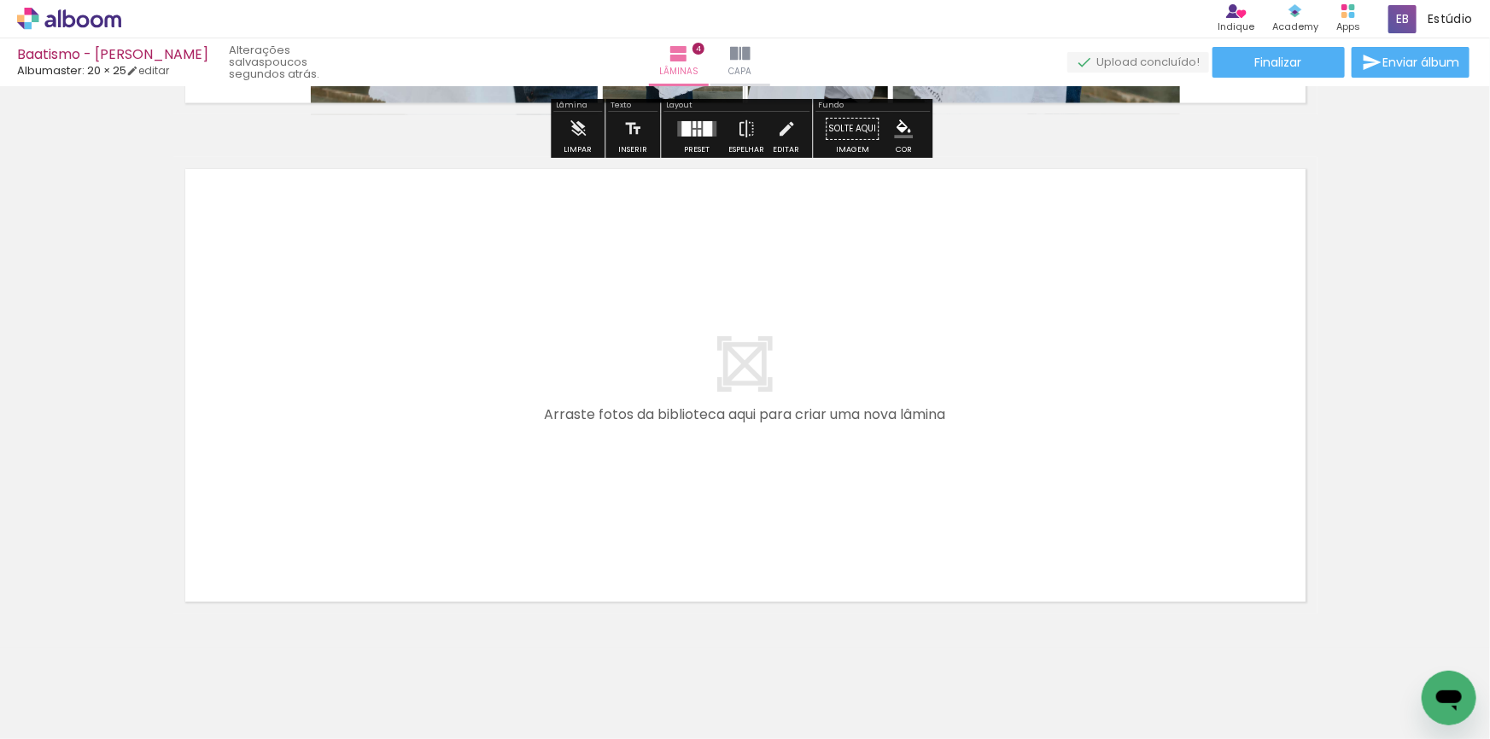
scroll to position [2017, 0]
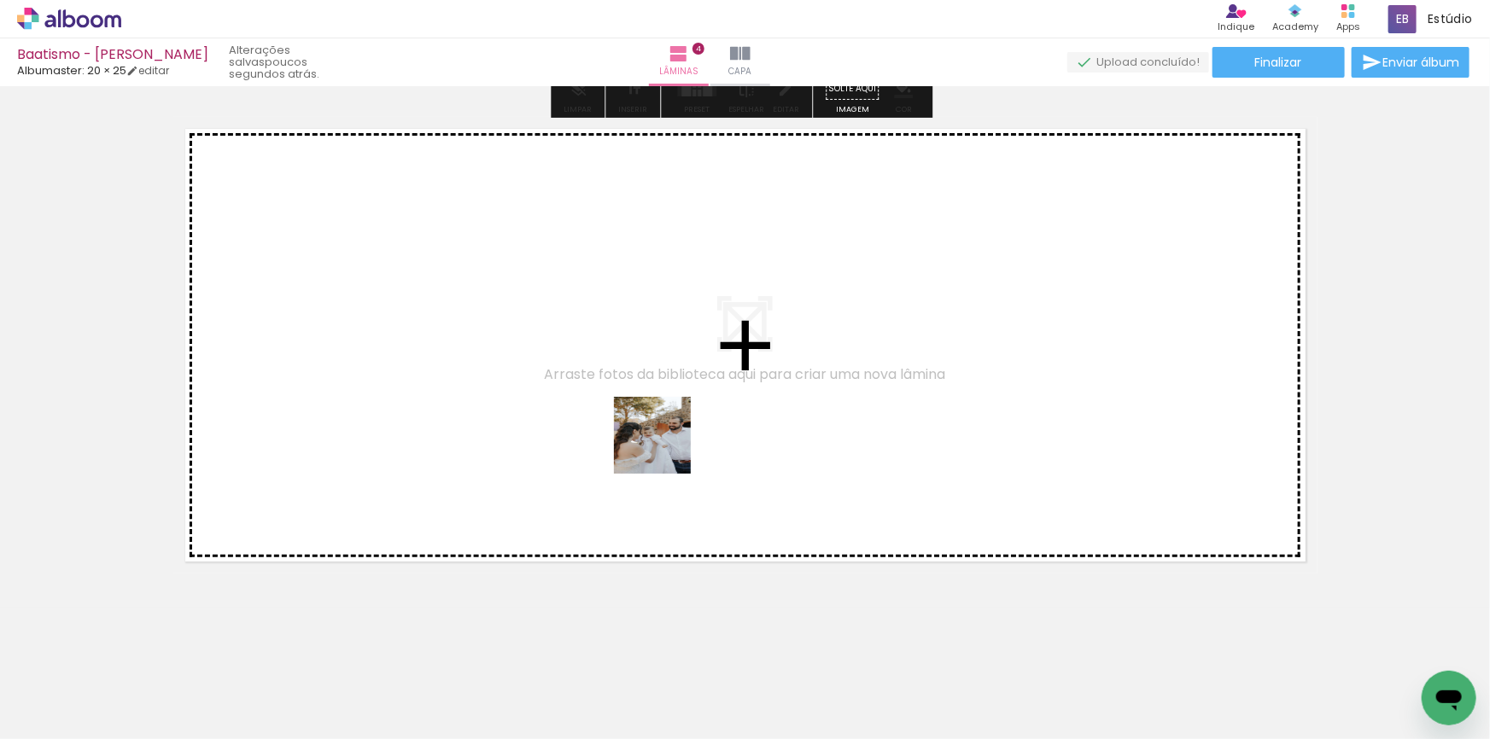
drag, startPoint x: 609, startPoint y: 668, endPoint x: 665, endPoint y: 448, distance: 226.6
click at [665, 448] on quentale-workspace at bounding box center [745, 369] width 1490 height 739
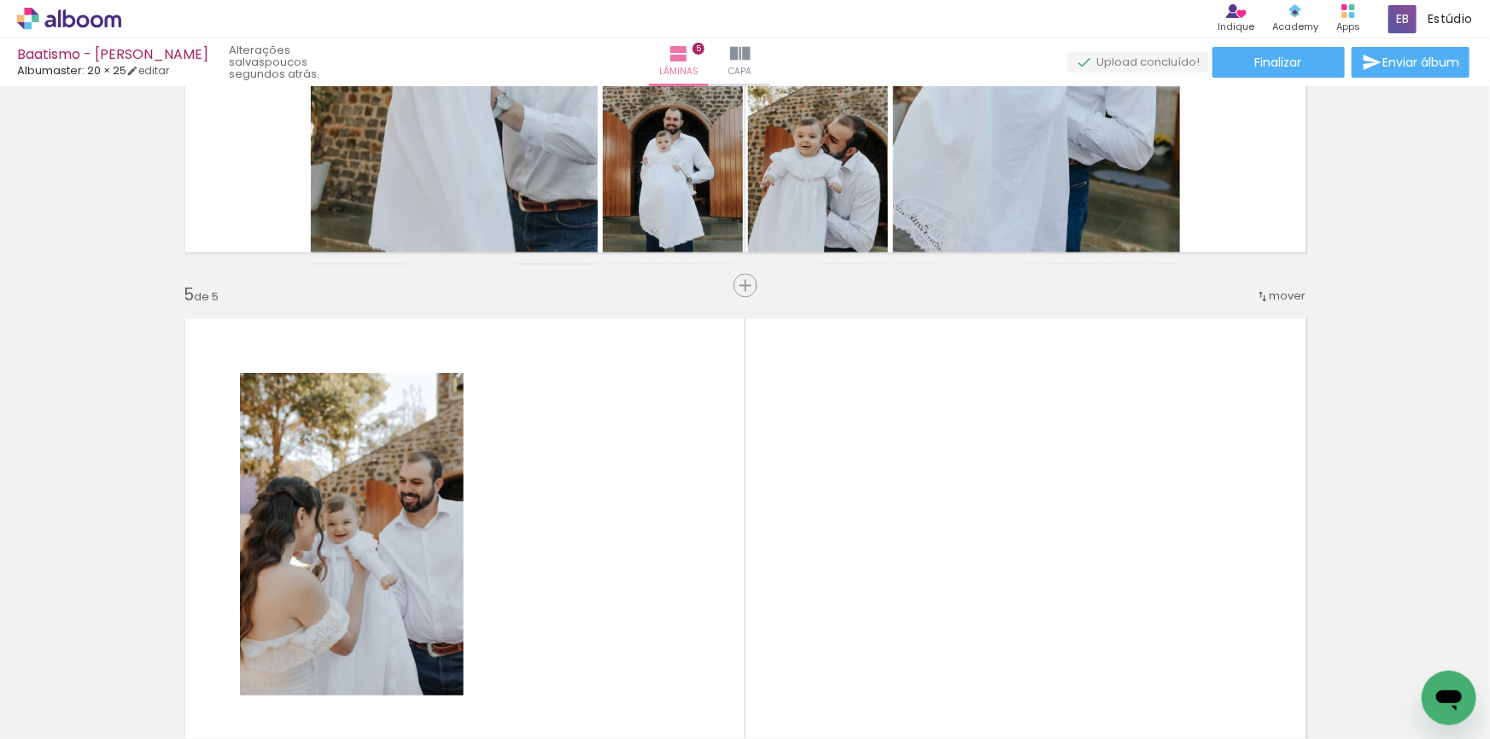
scroll to position [1614, 0]
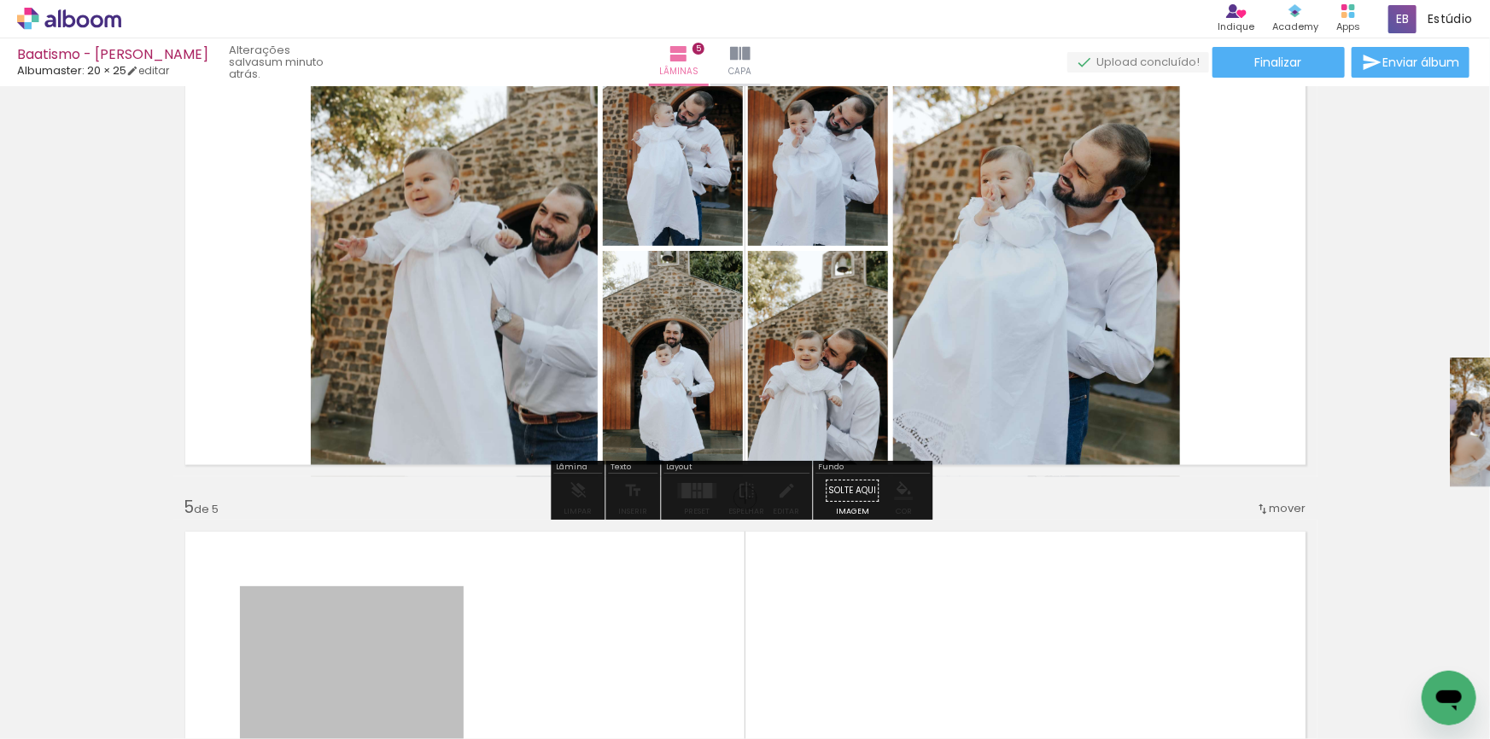
drag, startPoint x: 479, startPoint y: 597, endPoint x: 1489, endPoint y: 406, distance: 1027.9
click at [1489, 406] on div "Inserir lâmina 1 de 5 Inserir lâmina 2 de 5 Inserir lâmina 3 de 5 Inserir lâmin…" at bounding box center [745, 412] width 1490 height 653
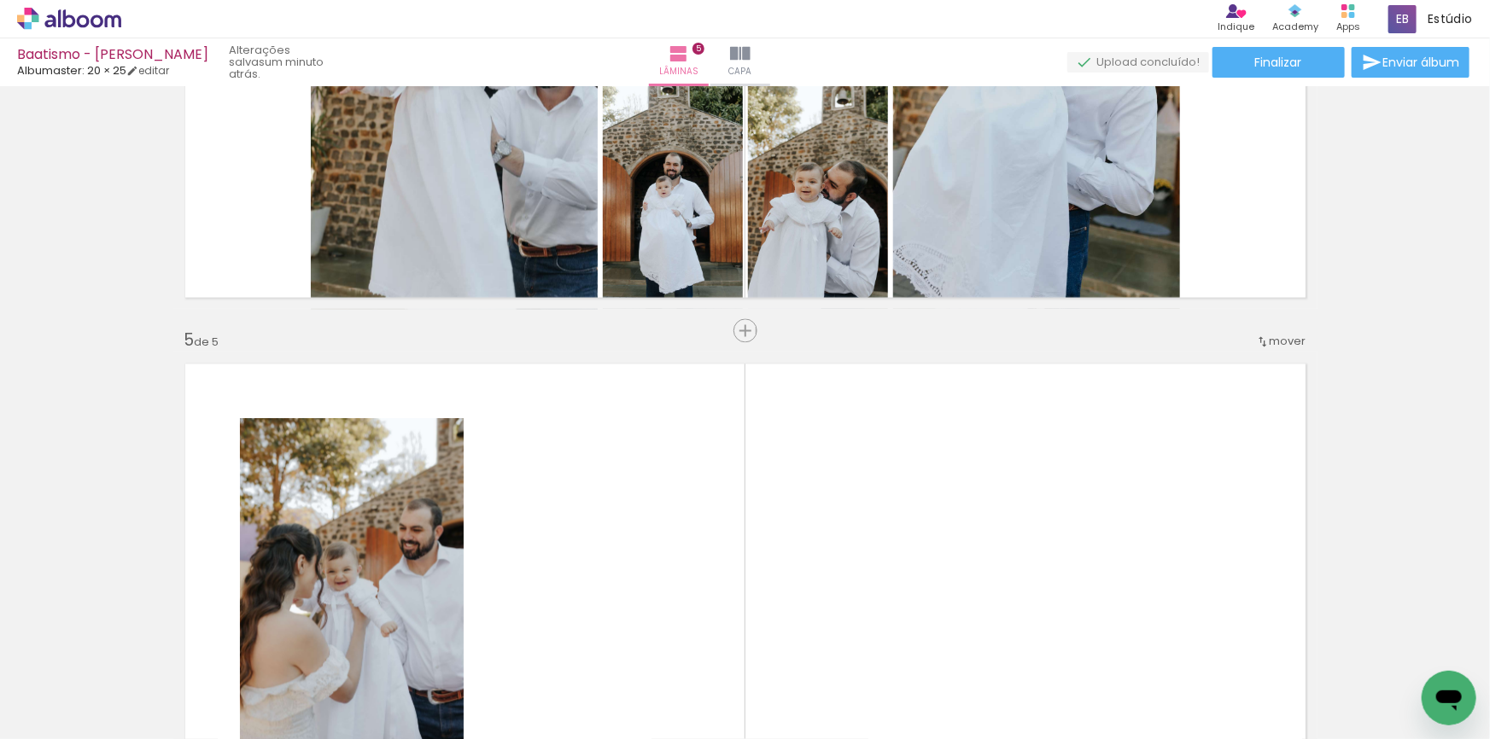
scroll to position [1924, 0]
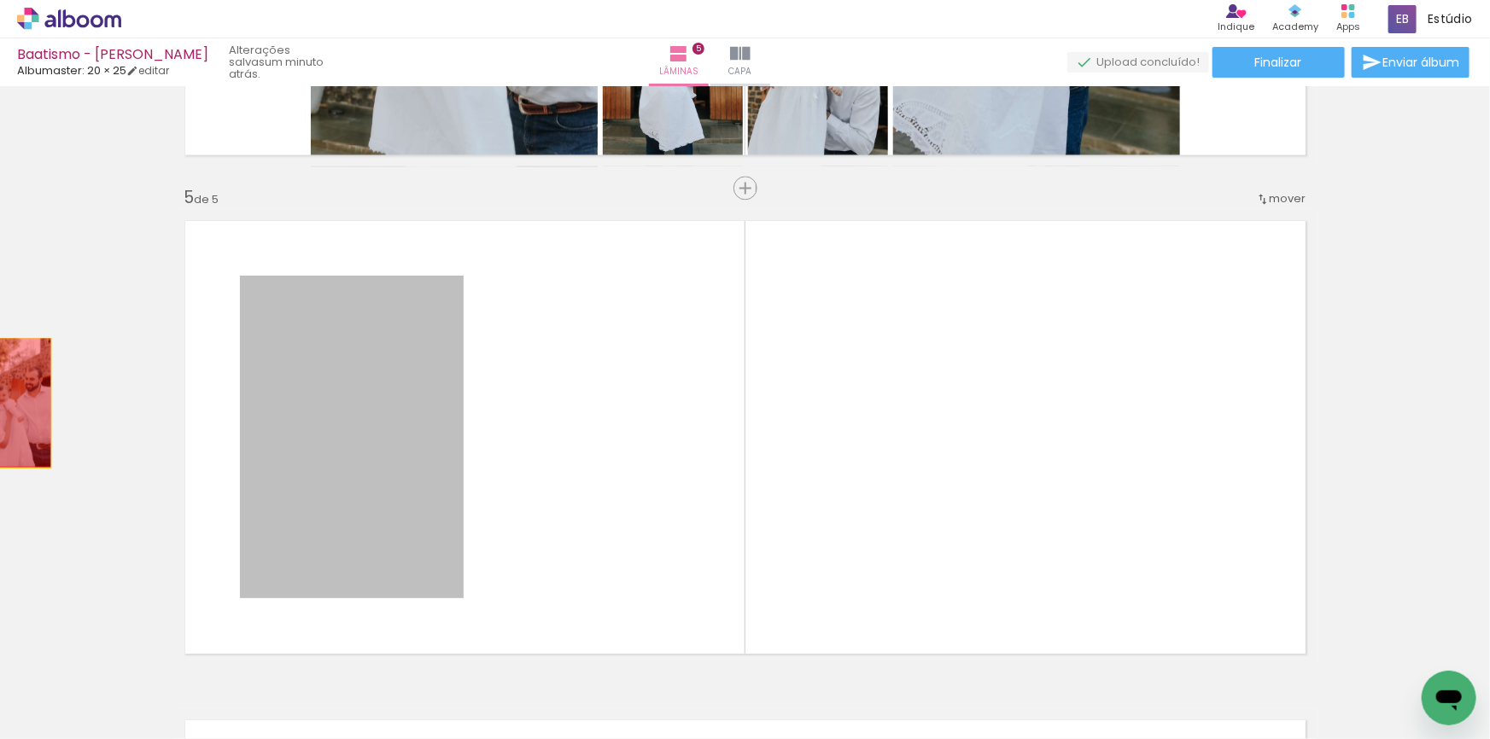
drag, startPoint x: 339, startPoint y: 541, endPoint x: 0, endPoint y: 398, distance: 368.1
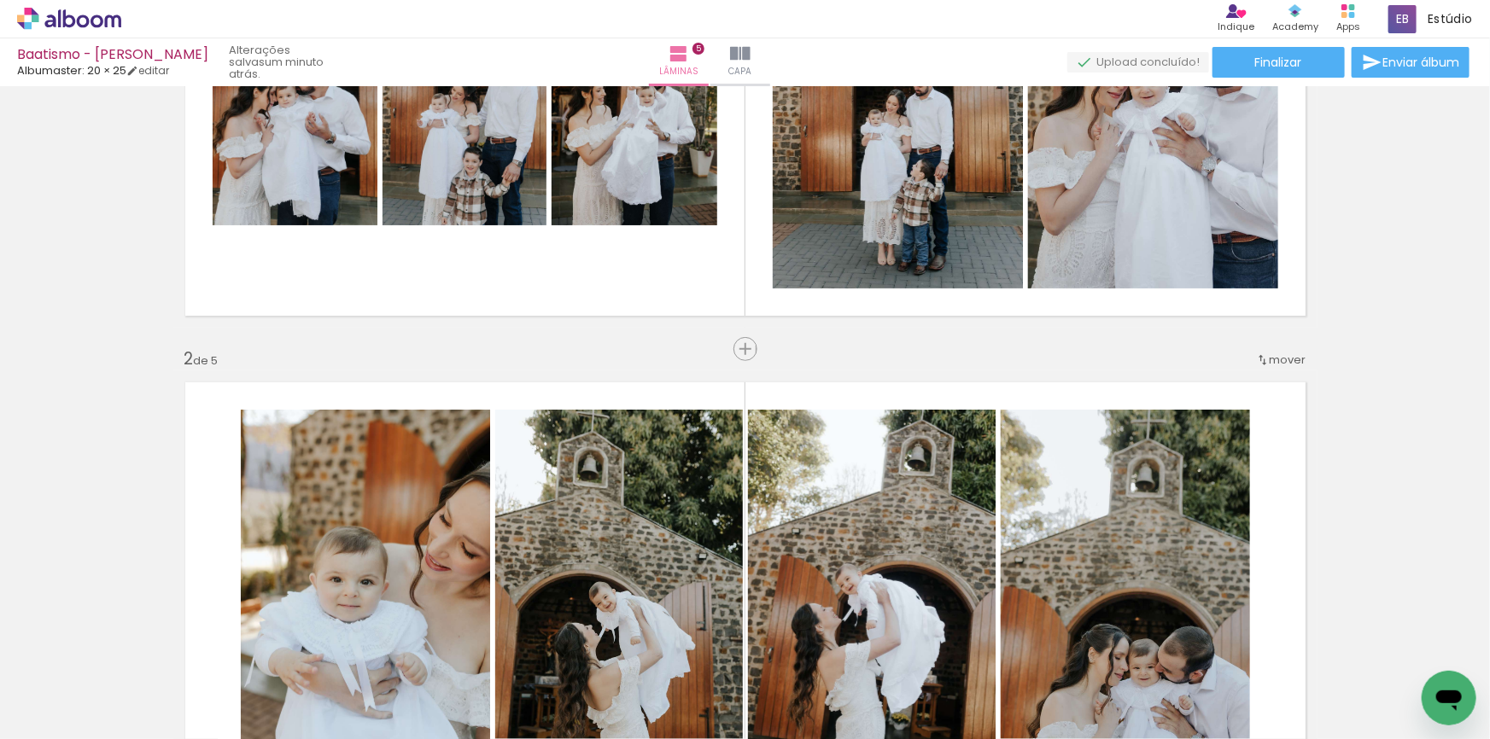
scroll to position [77, 0]
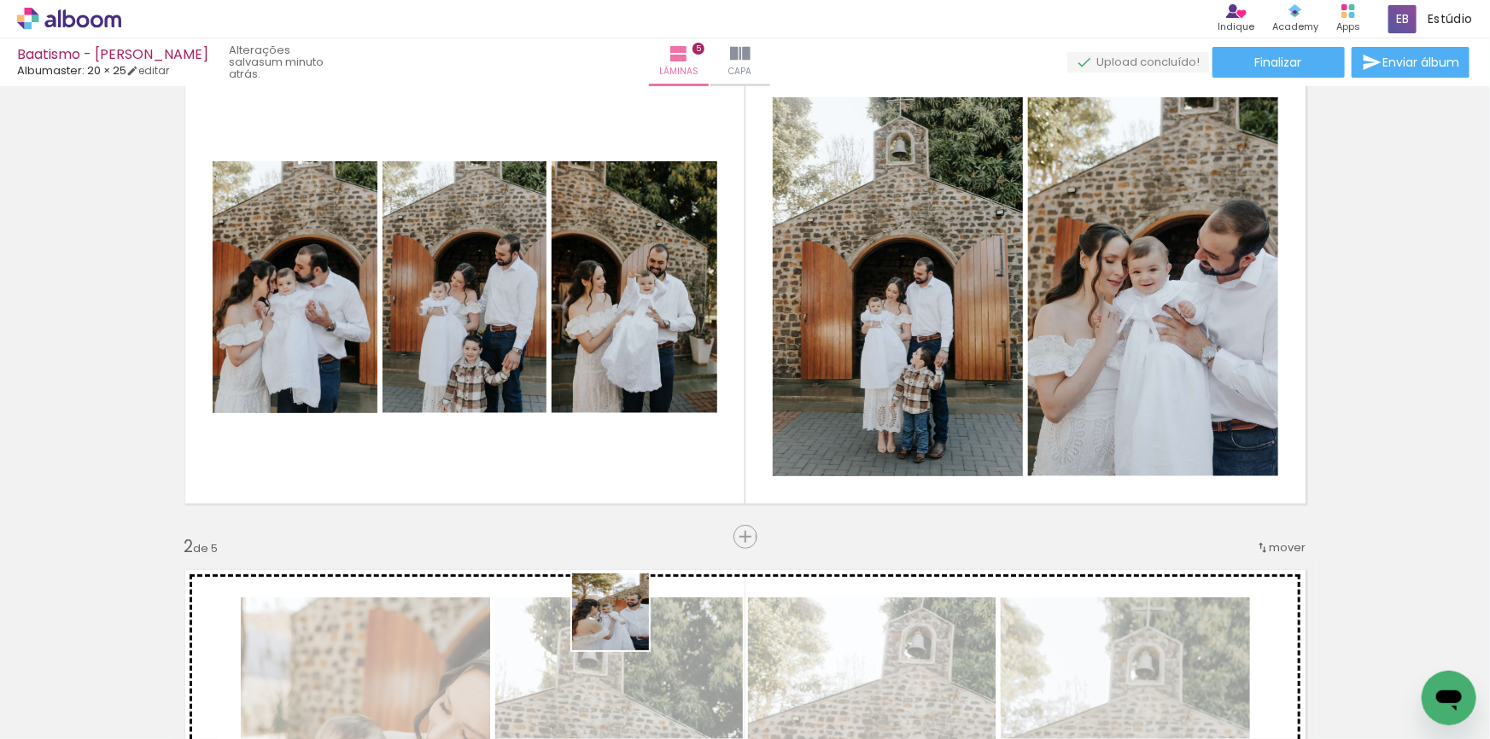
drag, startPoint x: 590, startPoint y: 680, endPoint x: 742, endPoint y: 468, distance: 260.6
click at [704, 428] on quentale-workspace at bounding box center [745, 369] width 1490 height 739
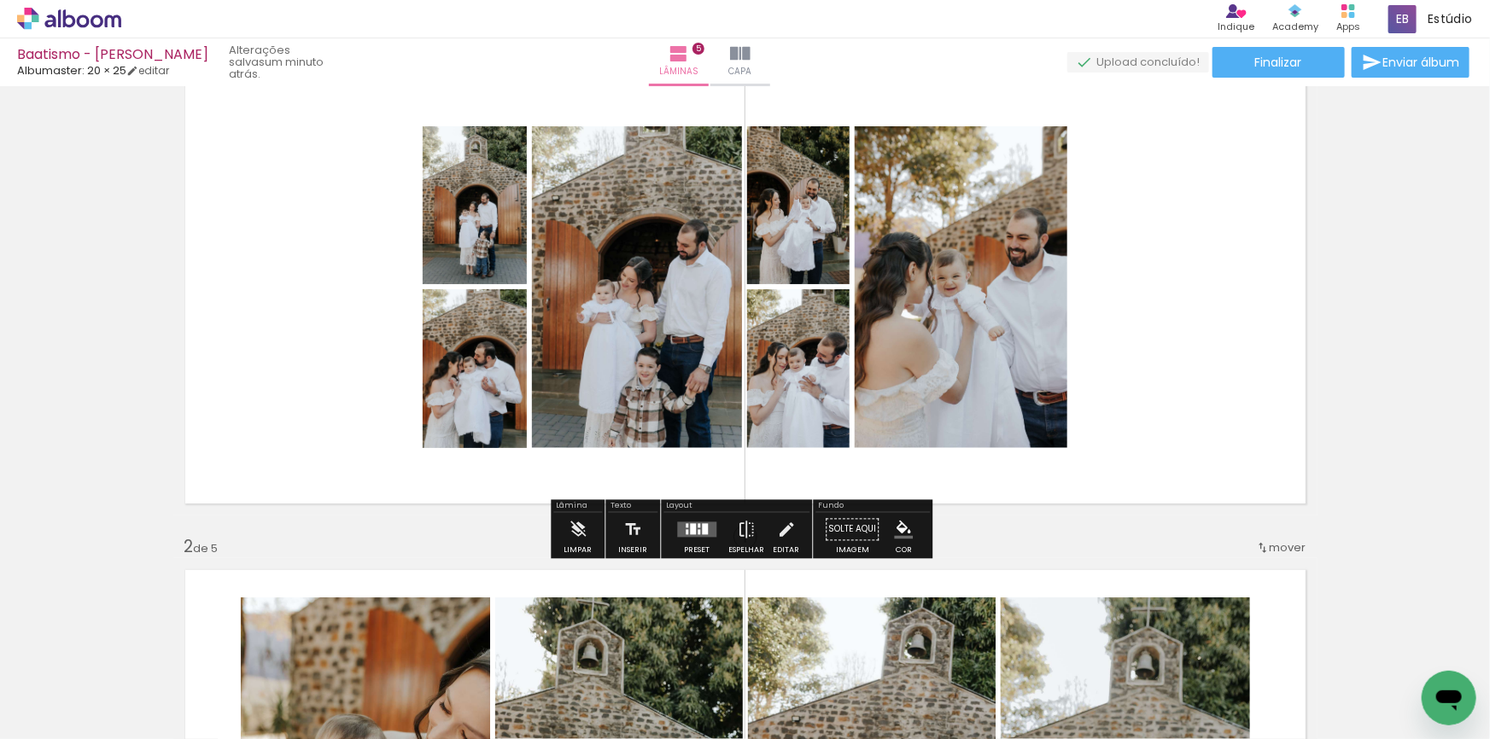
click at [703, 544] on div at bounding box center [697, 530] width 46 height 34
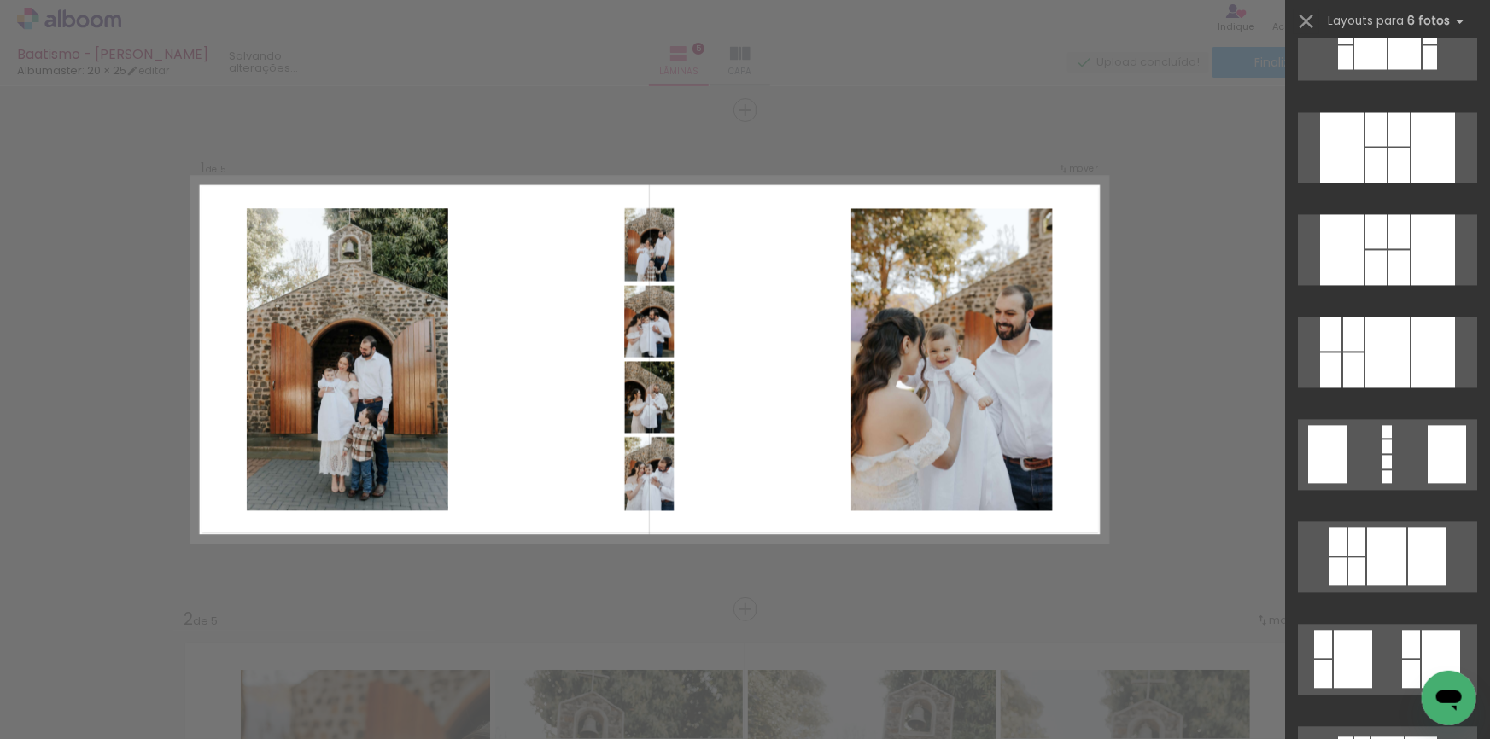
scroll to position [1784, 0]
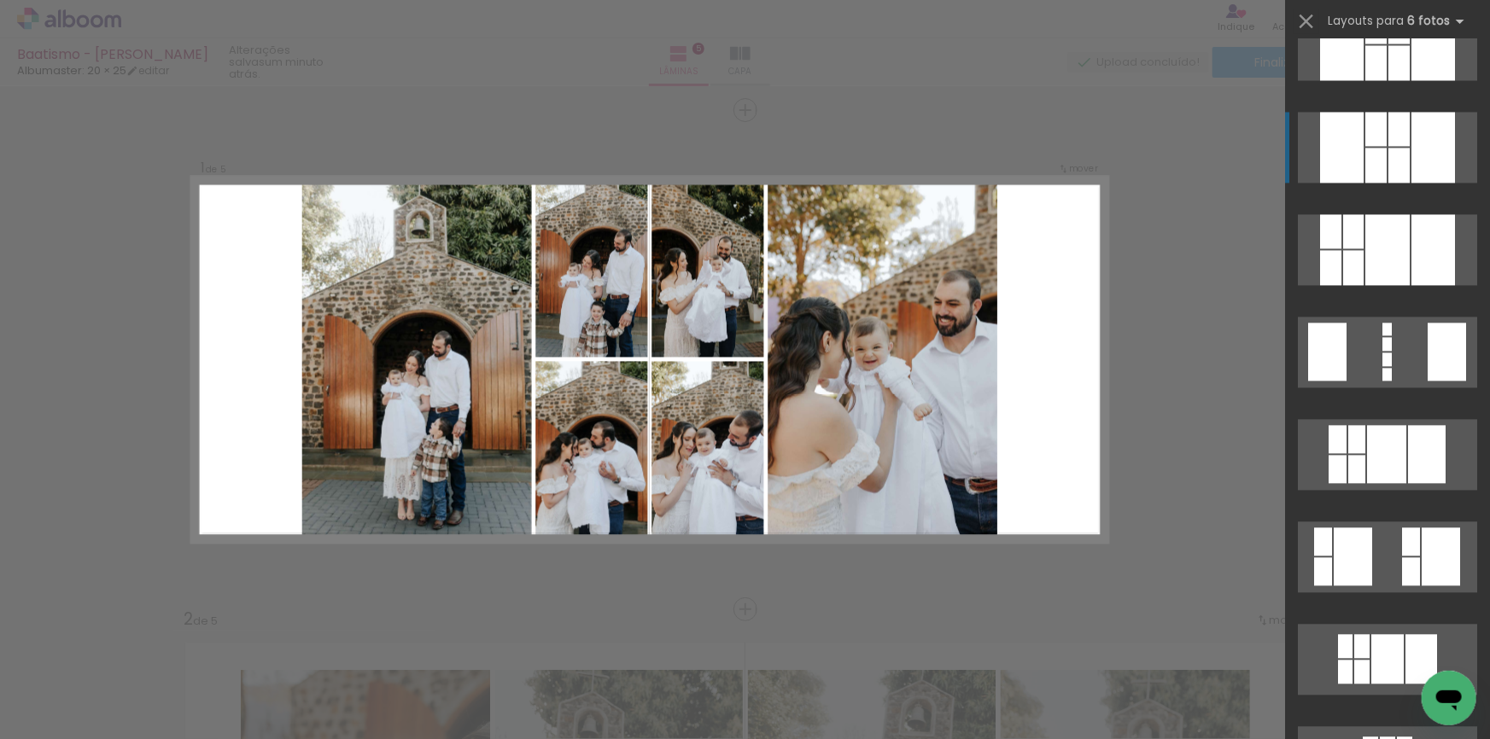
click at [1398, 163] on div at bounding box center [1398, 165] width 21 height 35
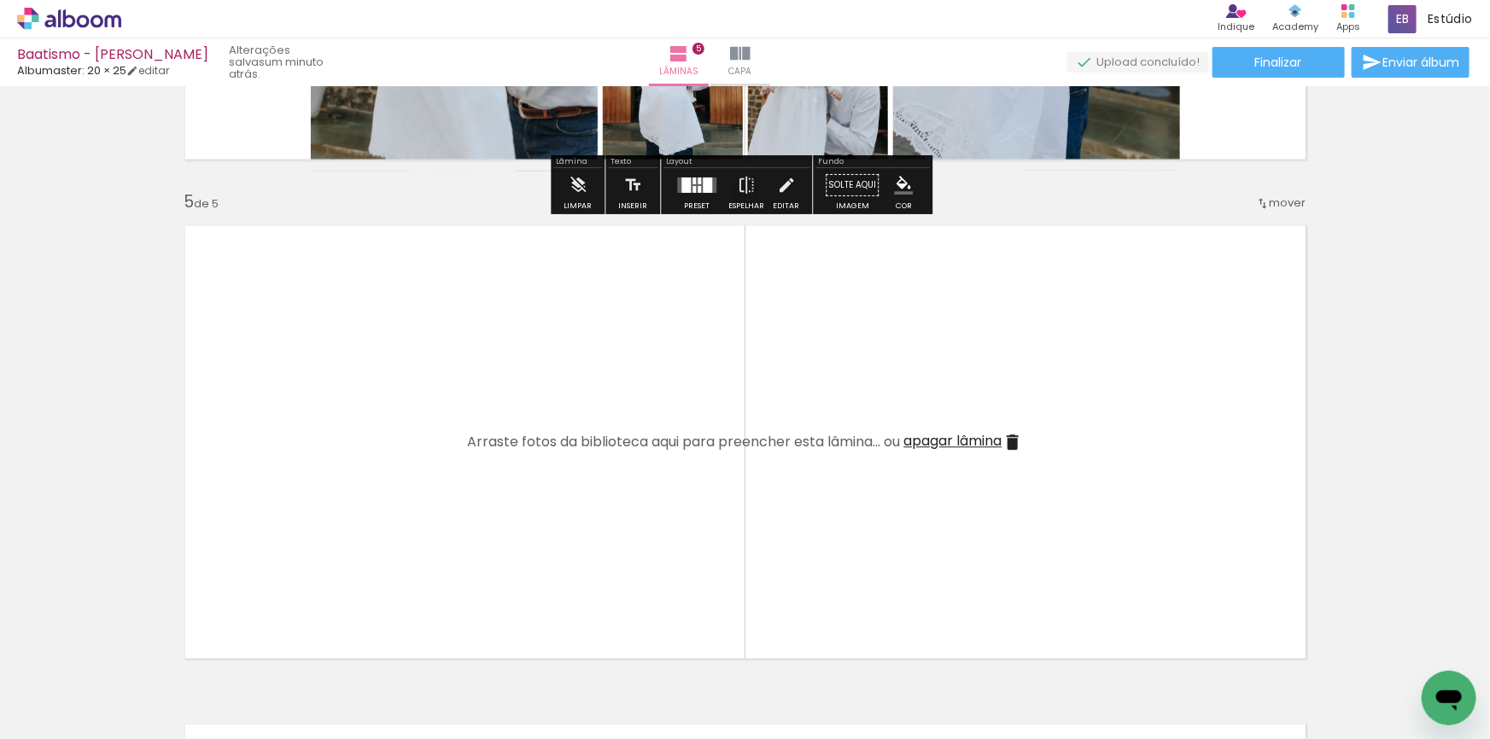
scroll to position [1945, 0]
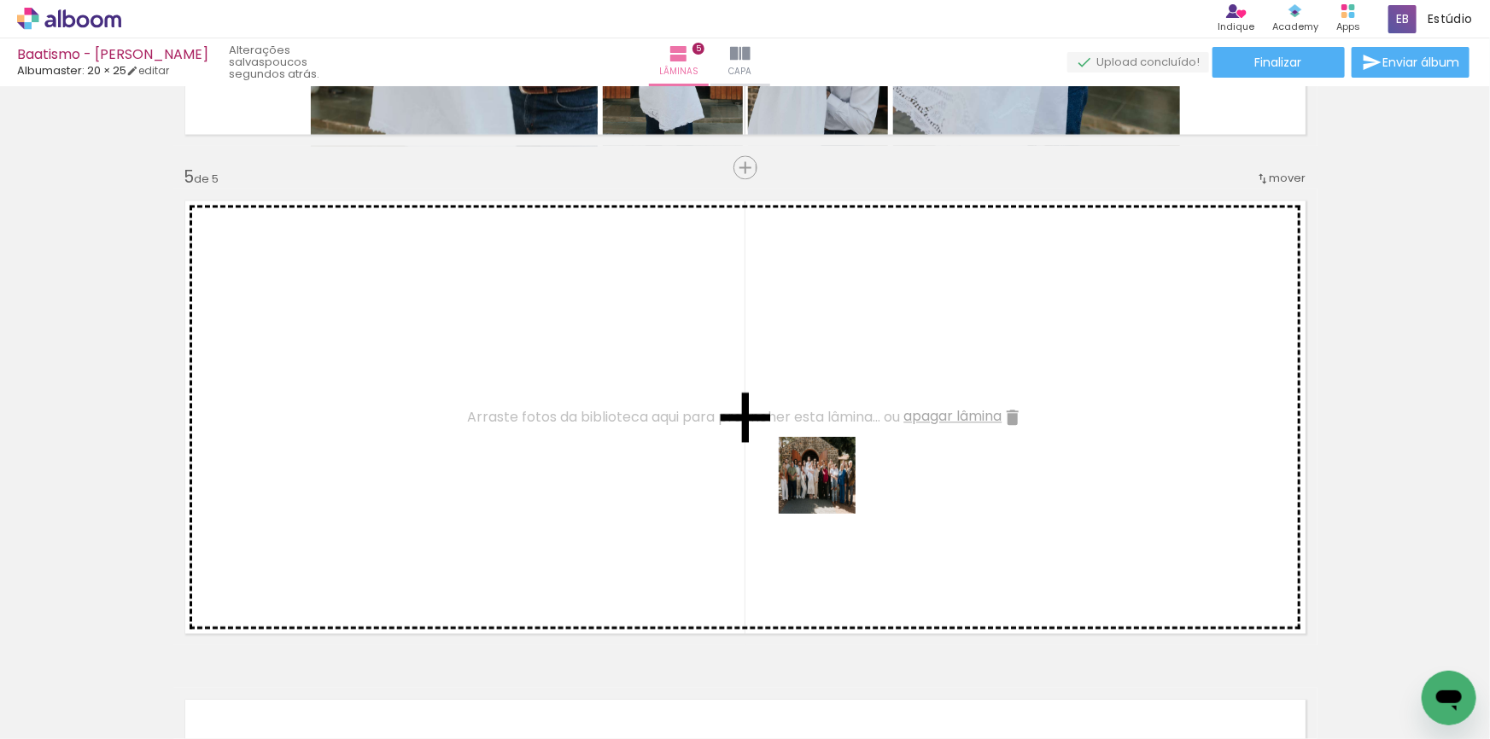
drag, startPoint x: 885, startPoint y: 692, endPoint x: 940, endPoint y: 606, distance: 101.4
click at [828, 486] on quentale-workspace at bounding box center [745, 369] width 1490 height 739
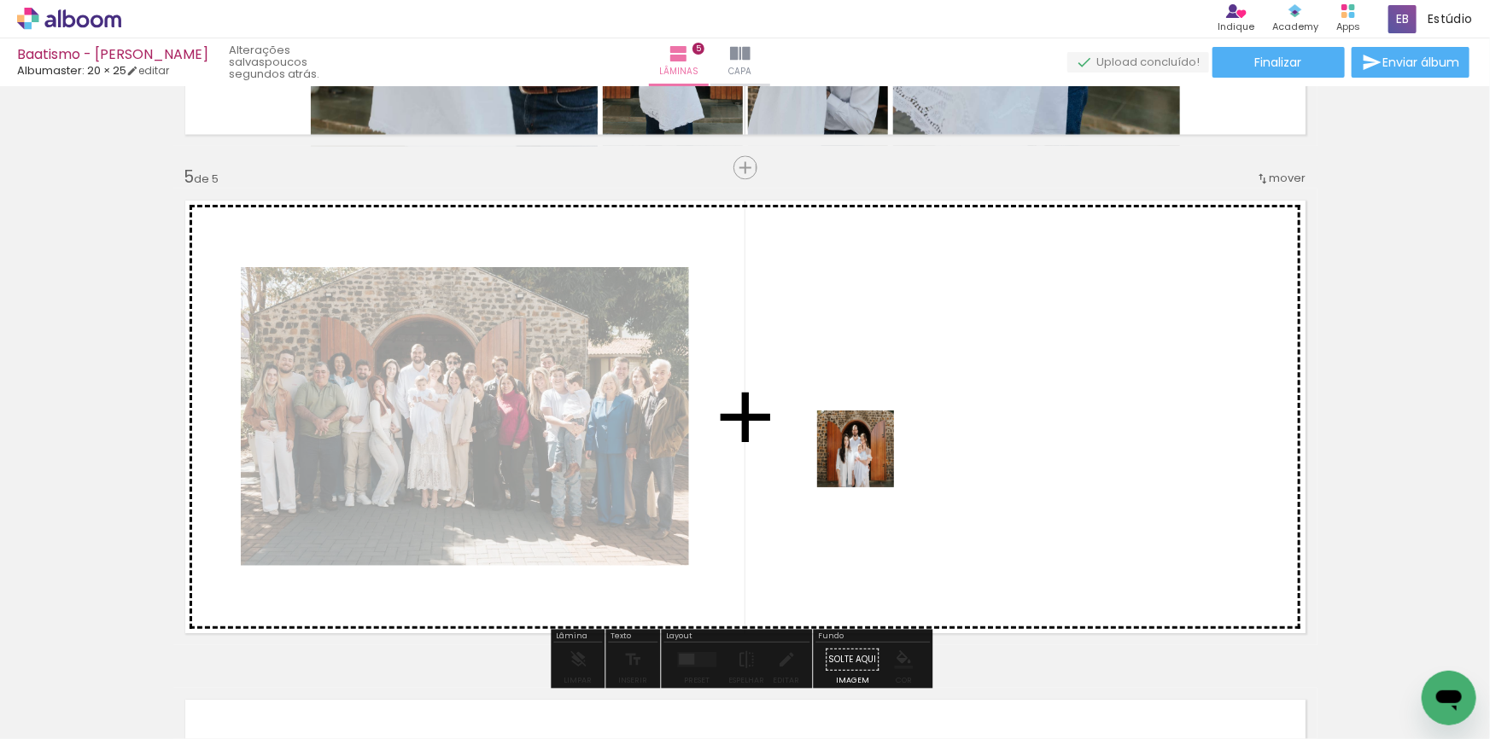
drag, startPoint x: 952, startPoint y: 688, endPoint x: 868, endPoint y: 462, distance: 241.2
click at [868, 462] on quentale-workspace at bounding box center [745, 369] width 1490 height 739
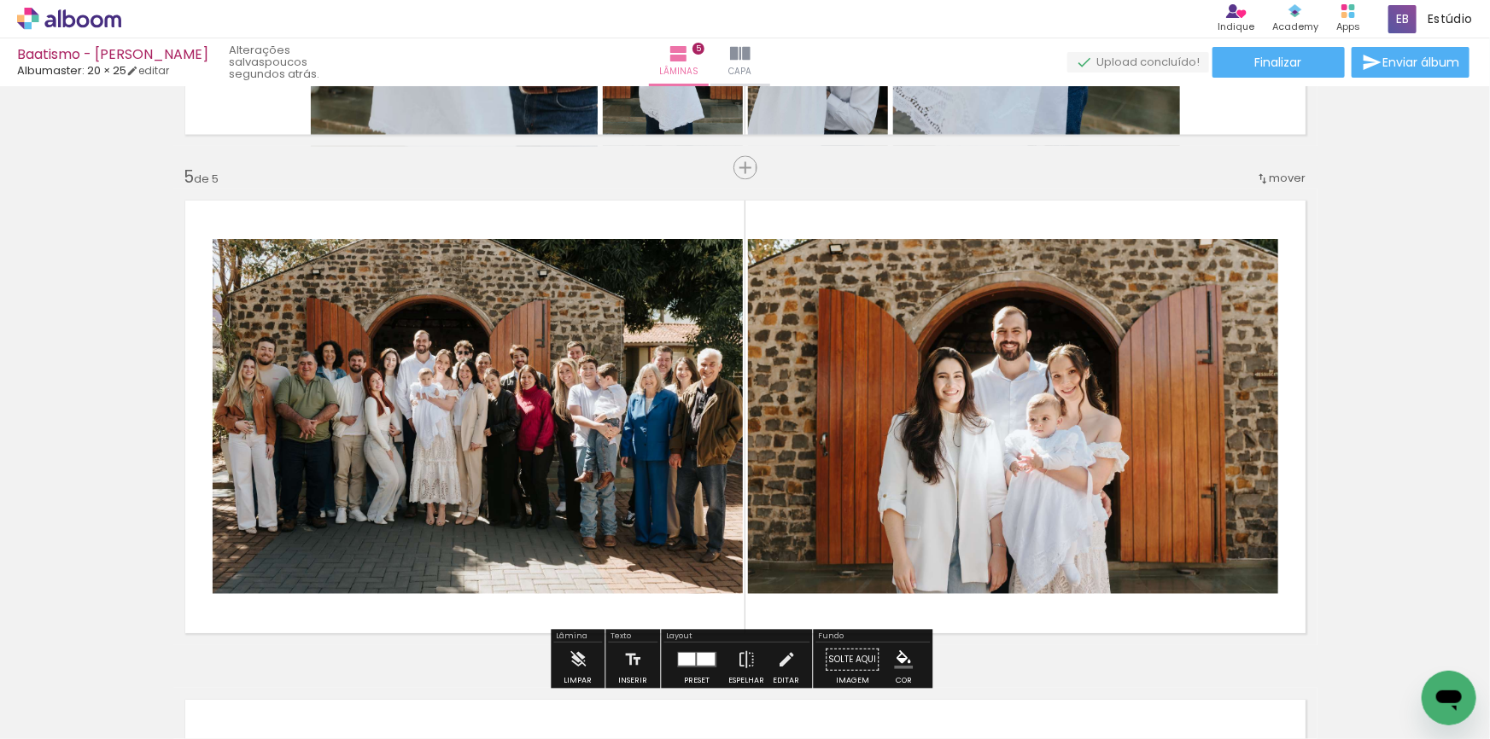
drag, startPoint x: 1064, startPoint y: 692, endPoint x: 940, endPoint y: 431, distance: 288.3
click at [940, 431] on quentale-workspace at bounding box center [745, 369] width 1490 height 739
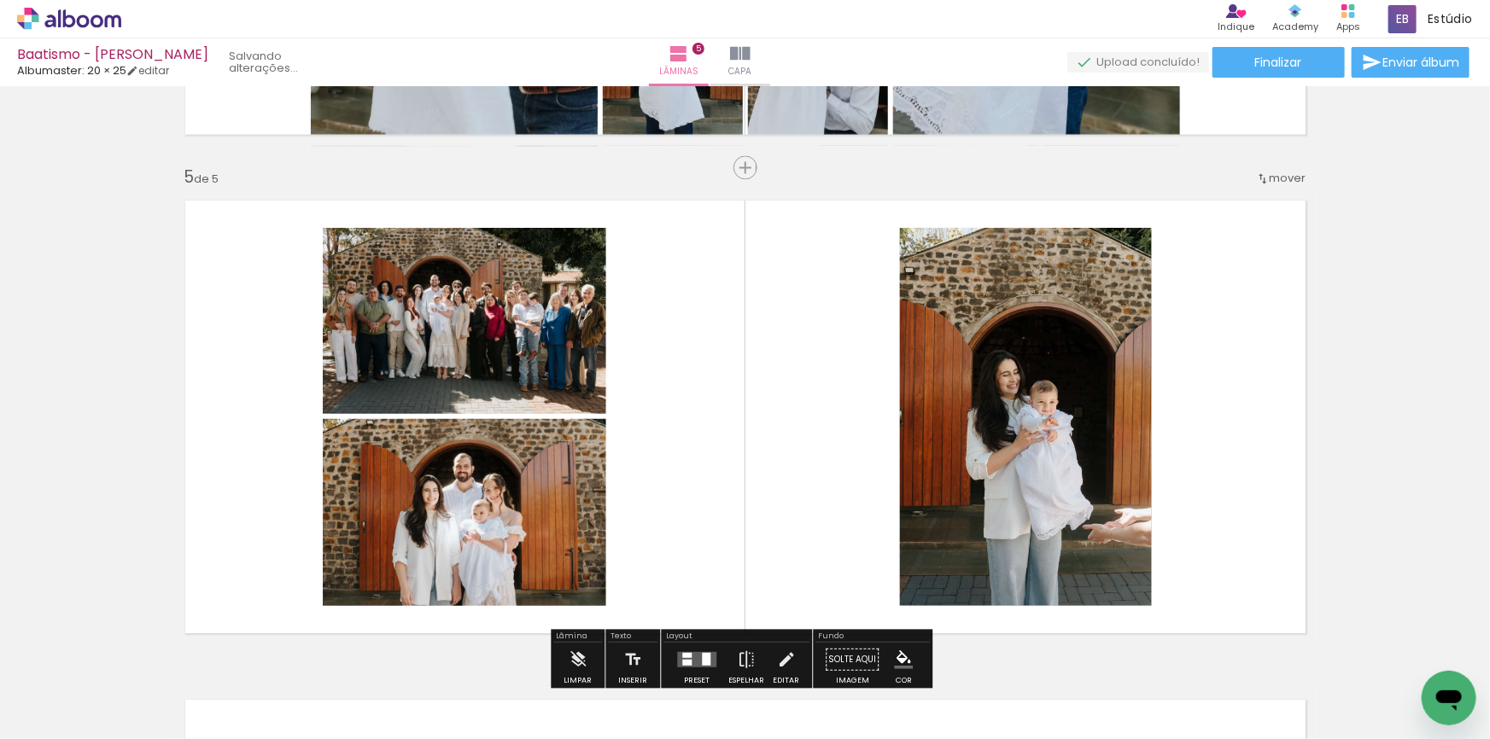
drag, startPoint x: 1163, startPoint y: 686, endPoint x: 968, endPoint y: 472, distance: 288.9
click at [968, 472] on quentale-workspace at bounding box center [745, 369] width 1490 height 739
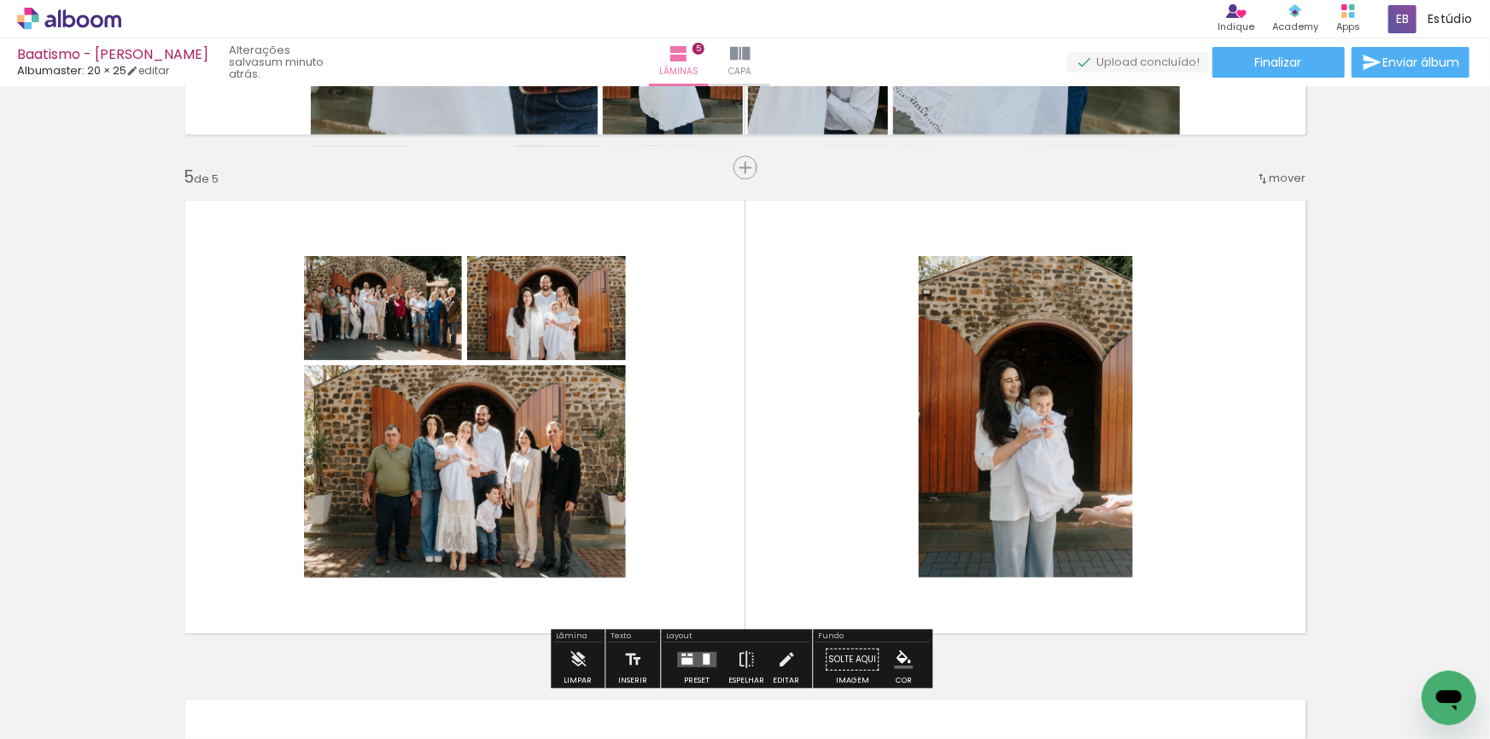
scroll to position [2023, 0]
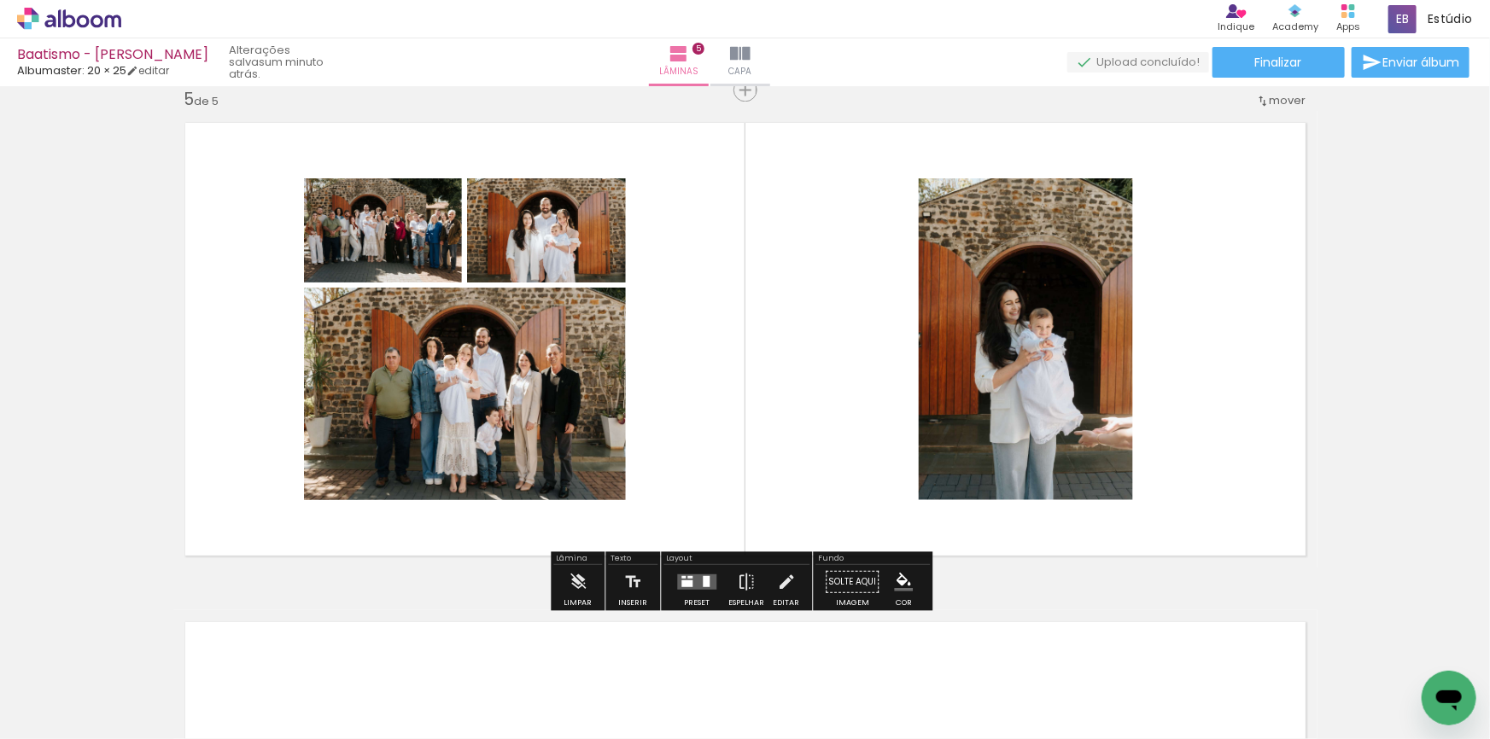
drag, startPoint x: 700, startPoint y: 601, endPoint x: 1304, endPoint y: 402, distance: 635.6
click at [700, 599] on div "Preset" at bounding box center [697, 603] width 26 height 8
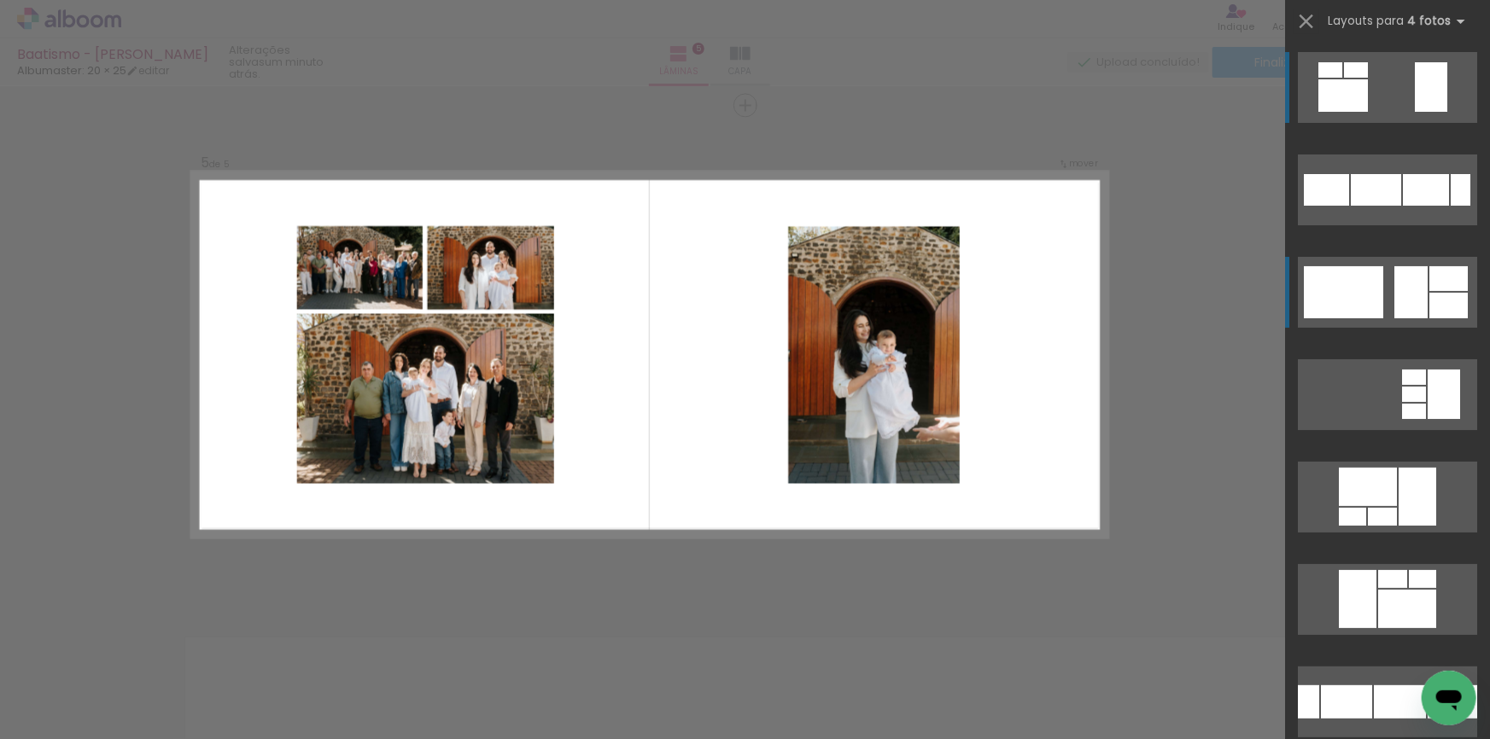
scroll to position [2002, 0]
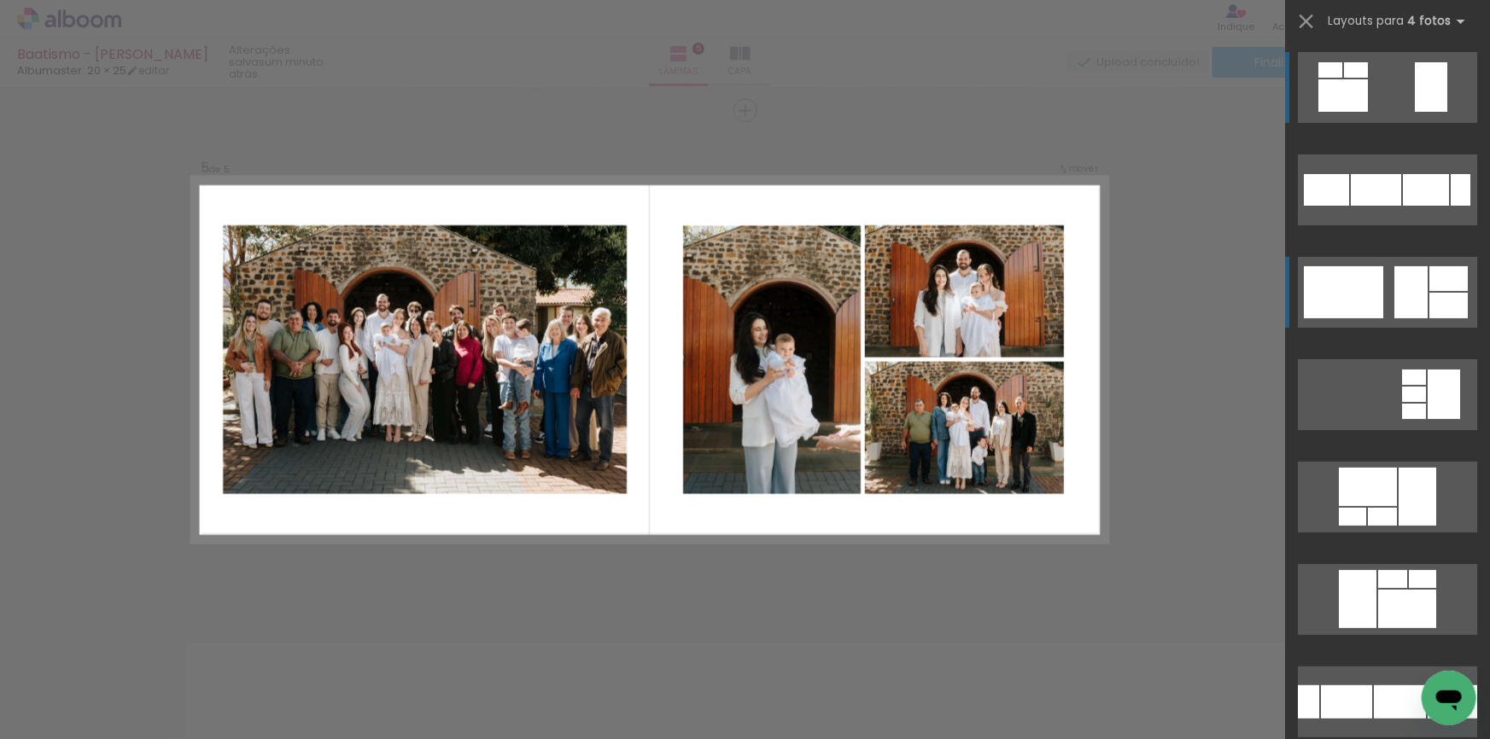
click at [1375, 288] on div at bounding box center [1343, 292] width 79 height 52
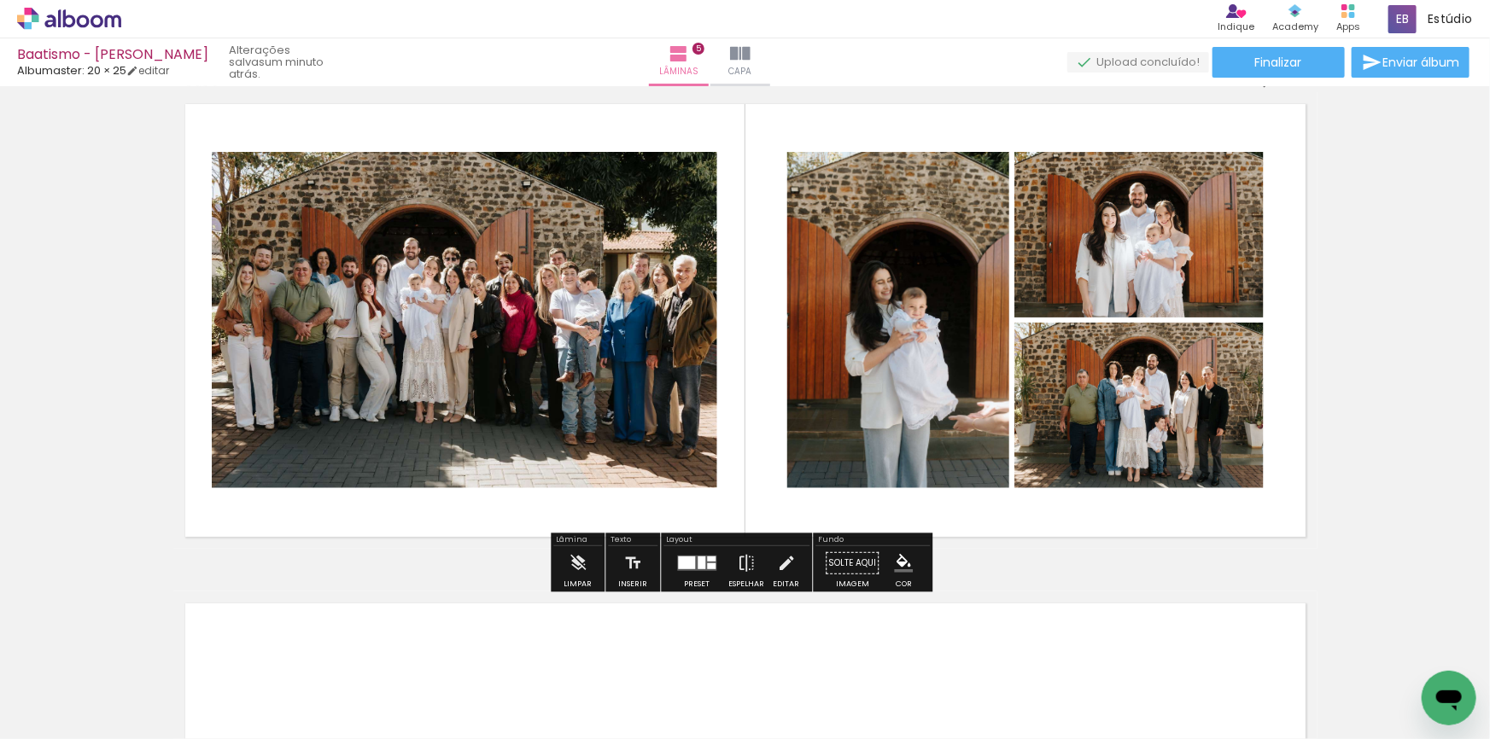
scroll to position [2080, 0]
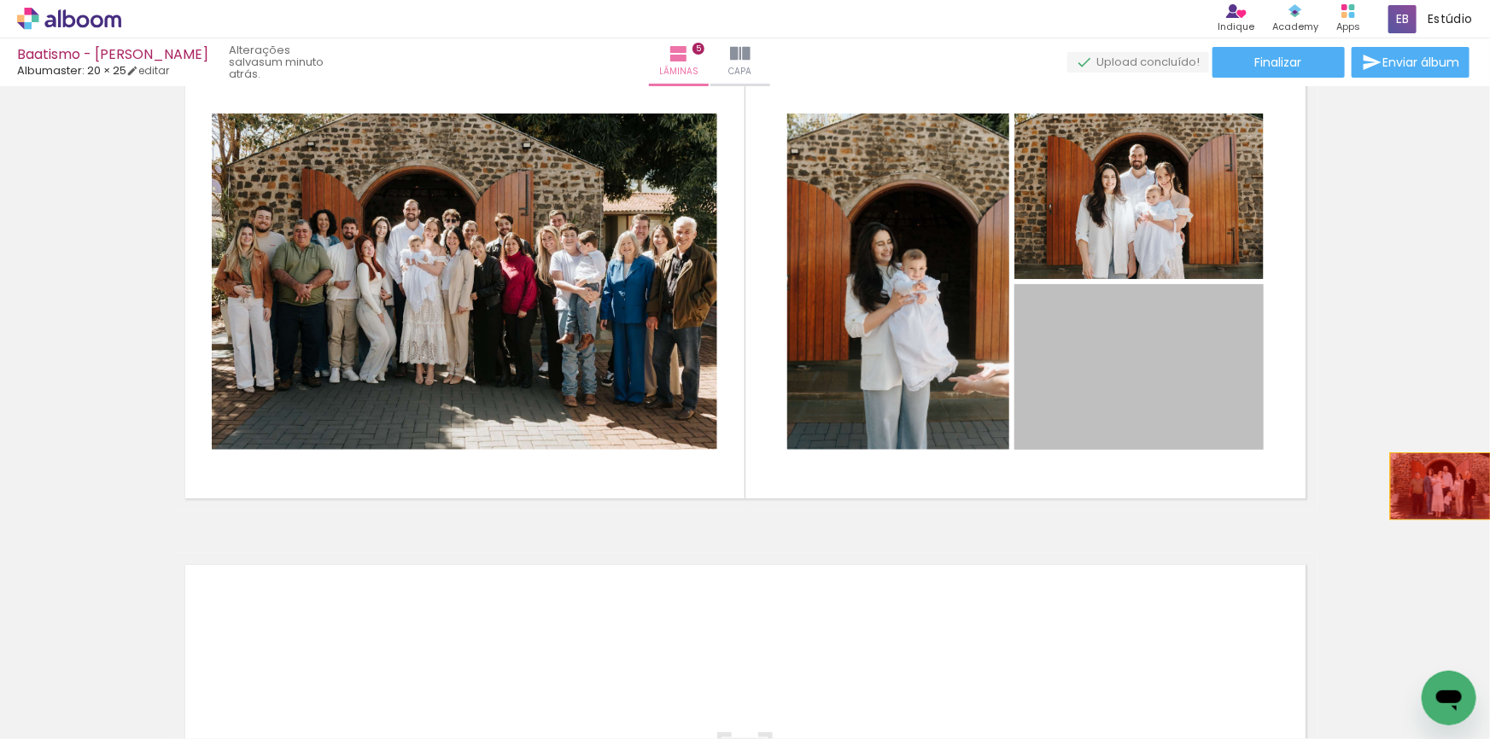
drag, startPoint x: 1148, startPoint y: 393, endPoint x: 1434, endPoint y: 486, distance: 301.6
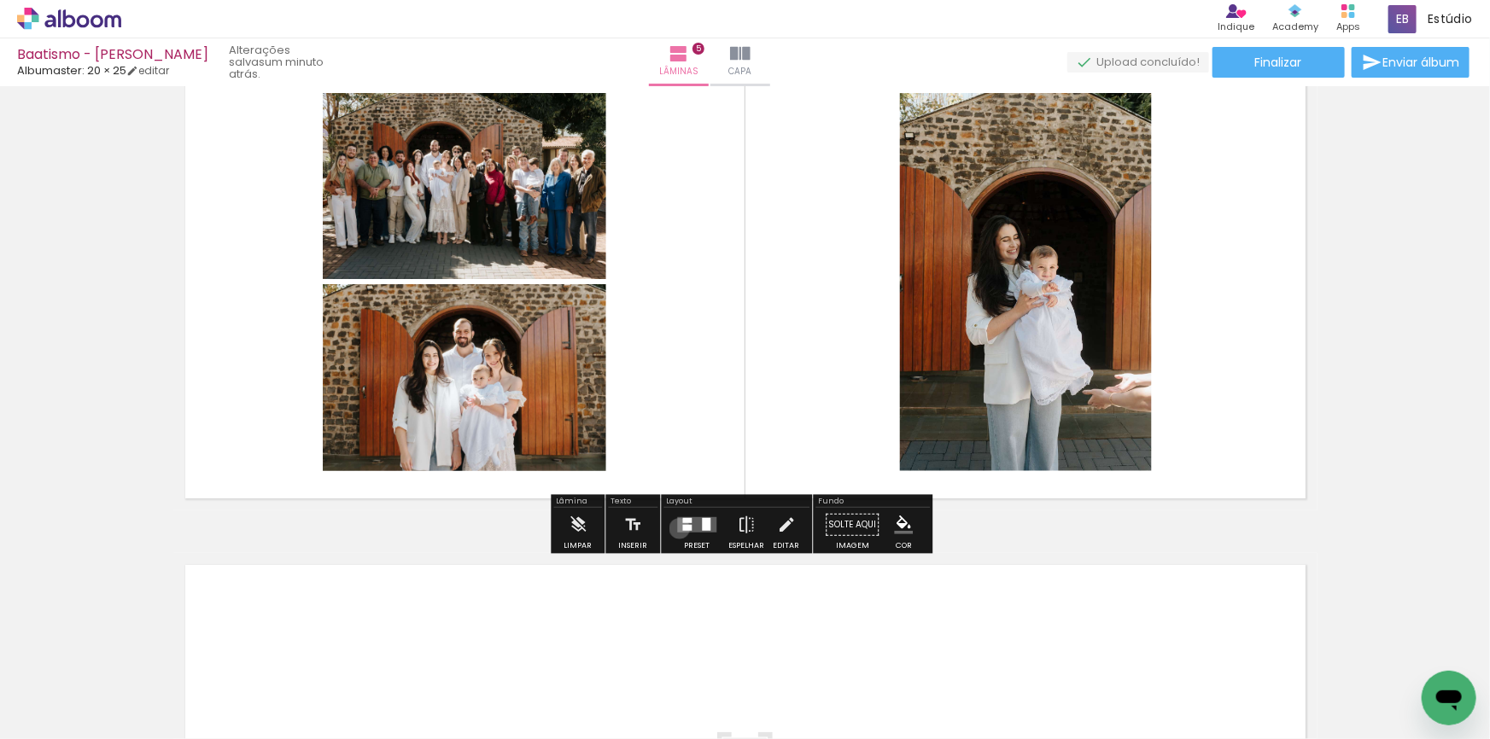
click at [677, 528] on quentale-layouter at bounding box center [696, 524] width 39 height 15
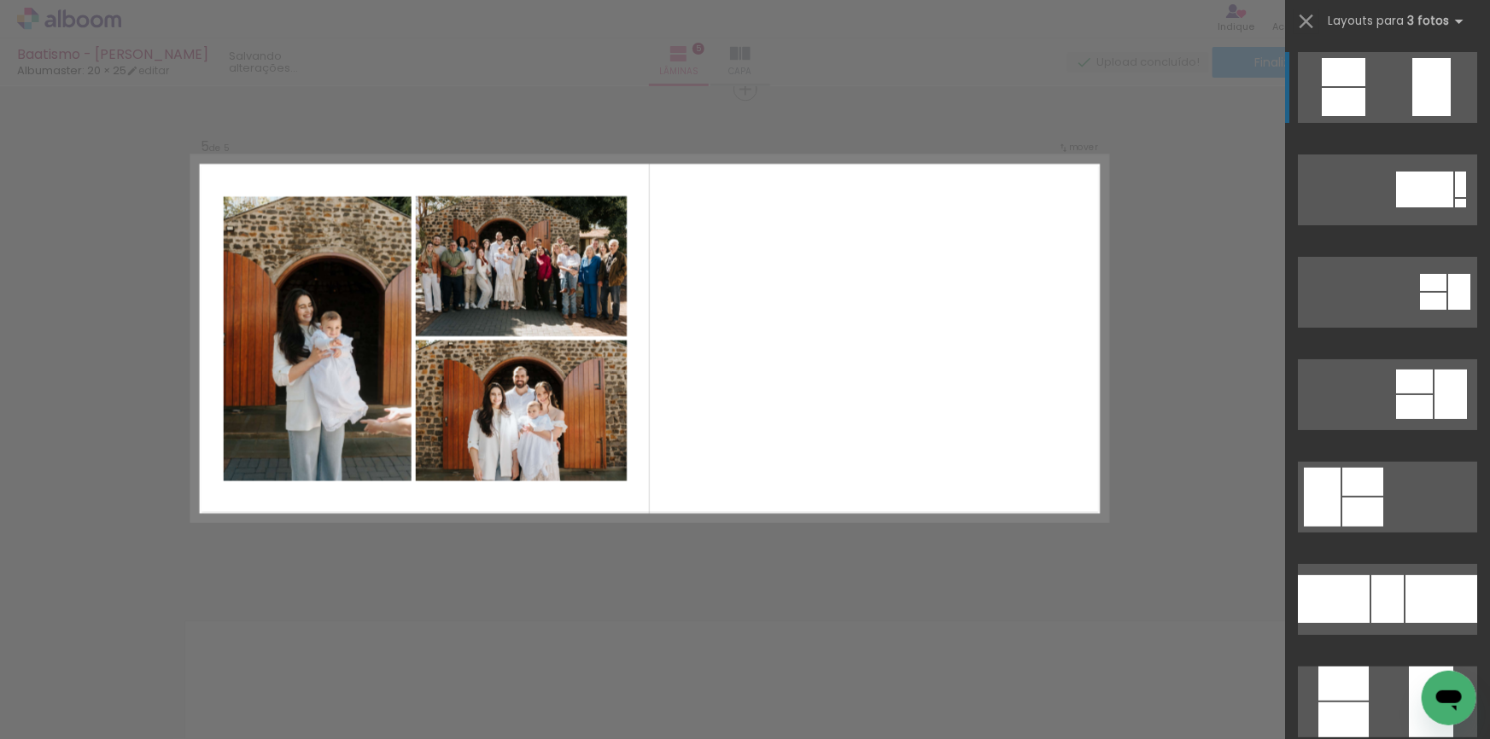
scroll to position [2002, 0]
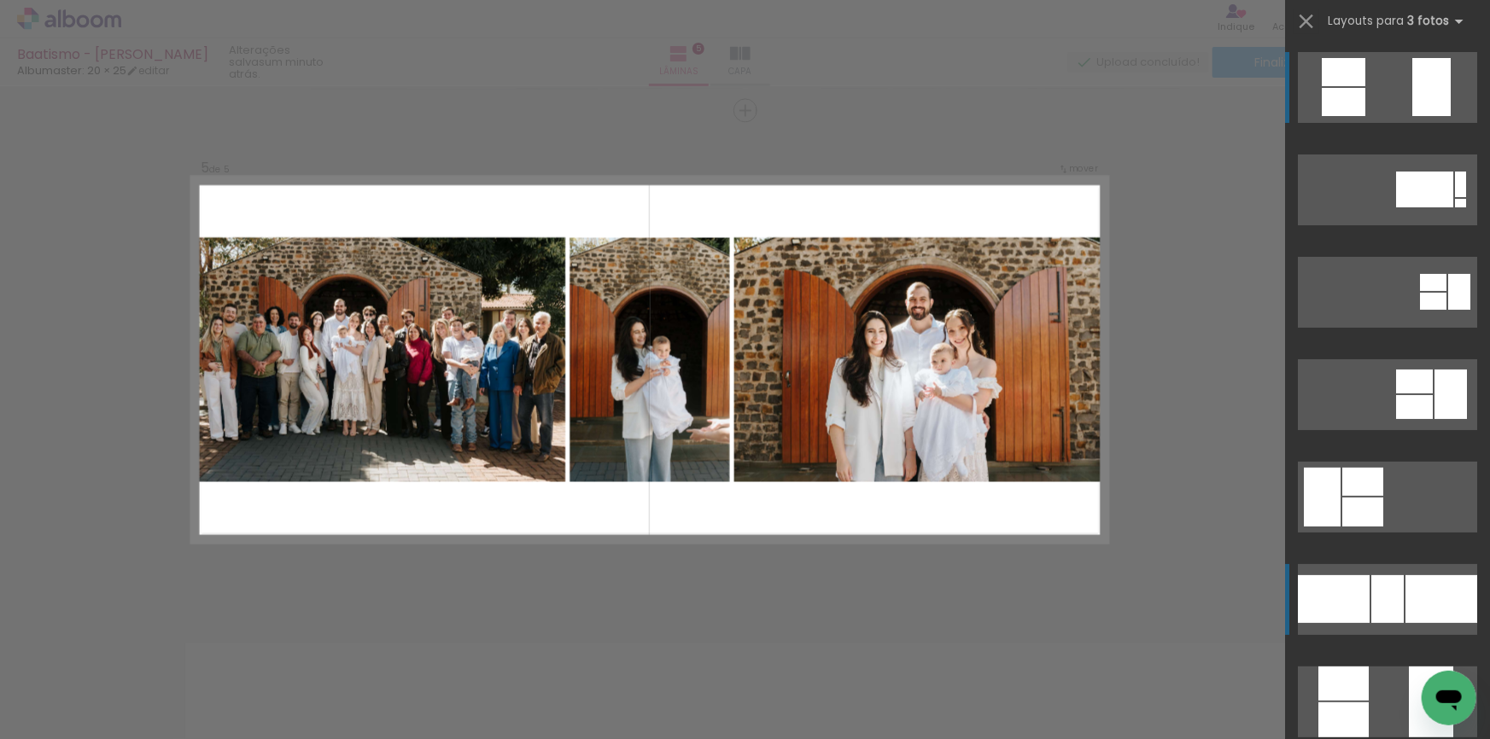
click at [1409, 587] on div at bounding box center [1441, 599] width 72 height 48
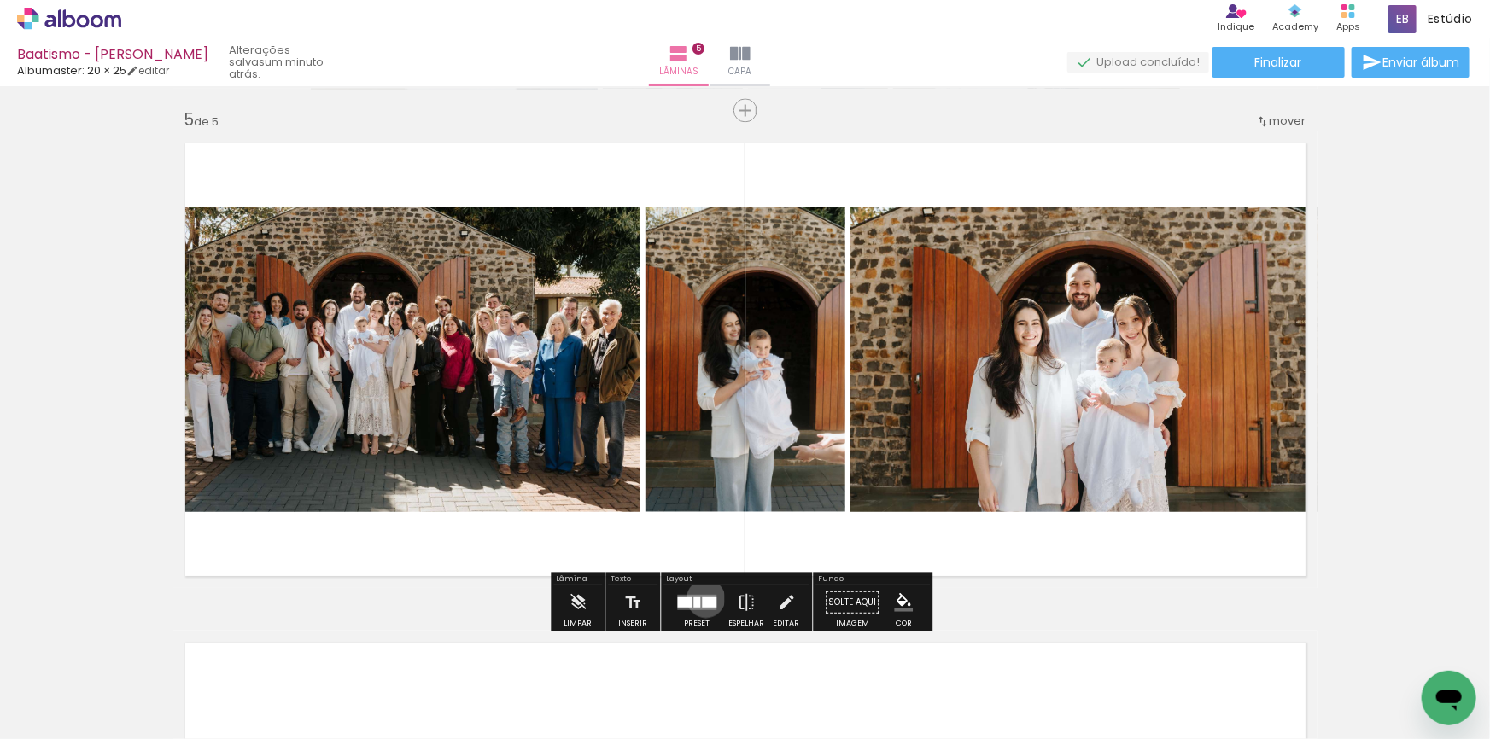
click at [702, 598] on div at bounding box center [709, 603] width 15 height 10
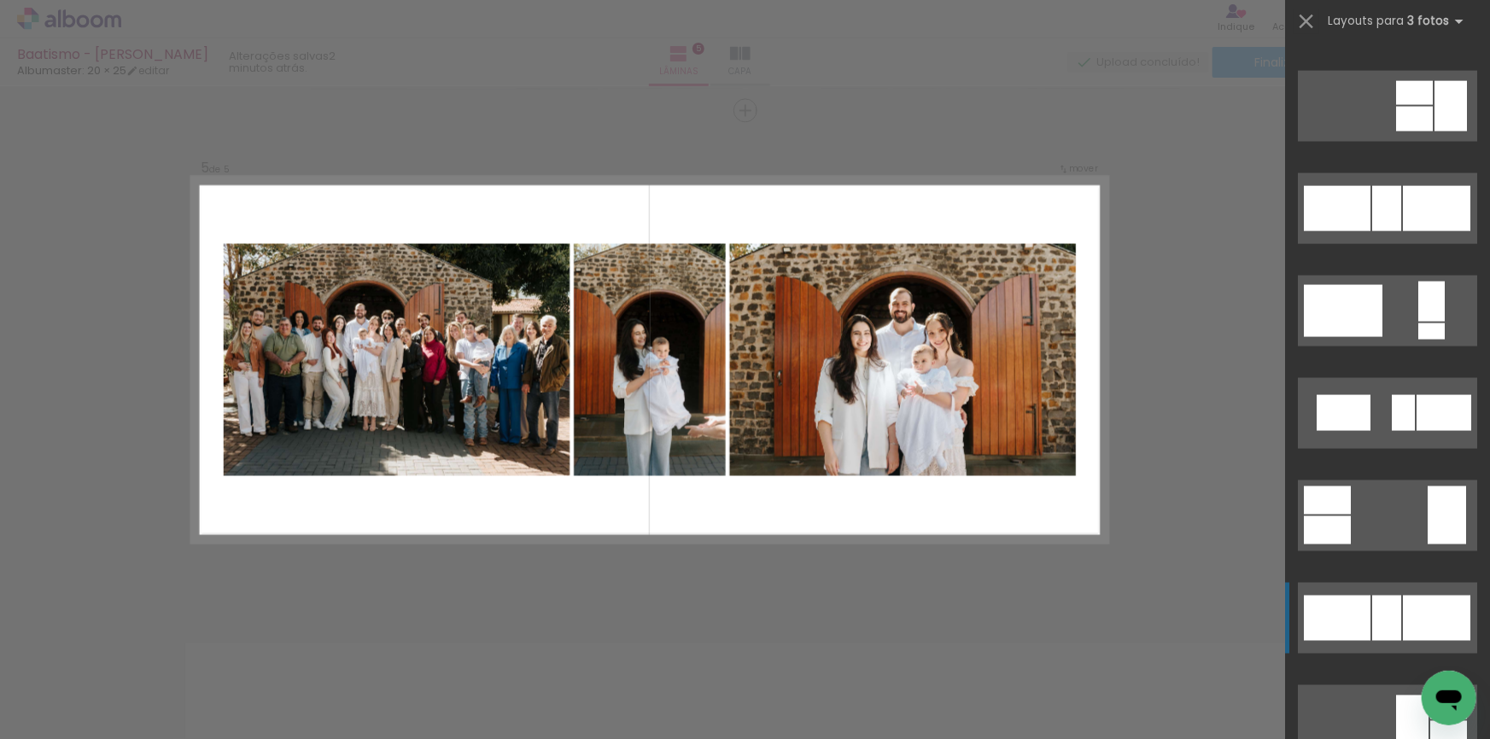
scroll to position [1364, 0]
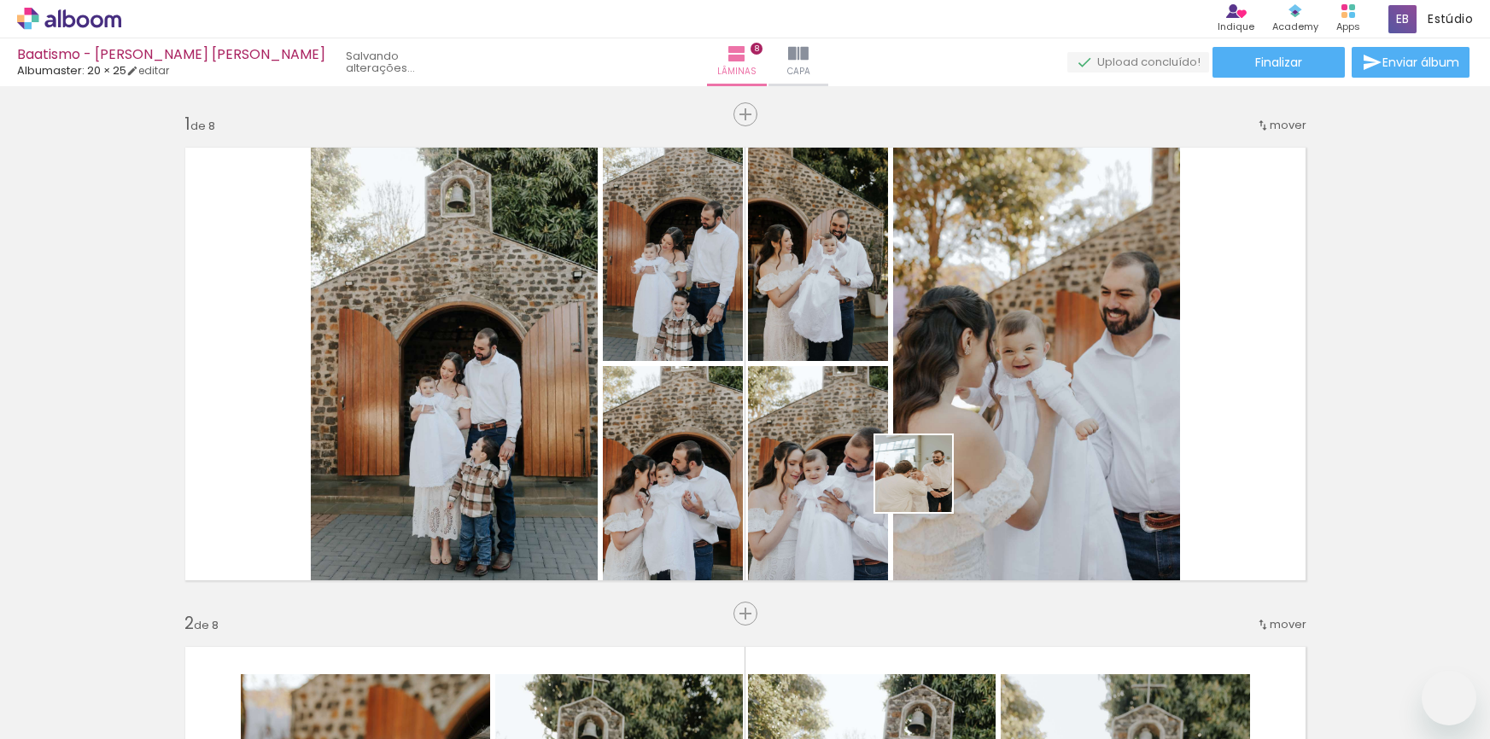
click at [932, 470] on quentale-workspace at bounding box center [745, 369] width 1490 height 739
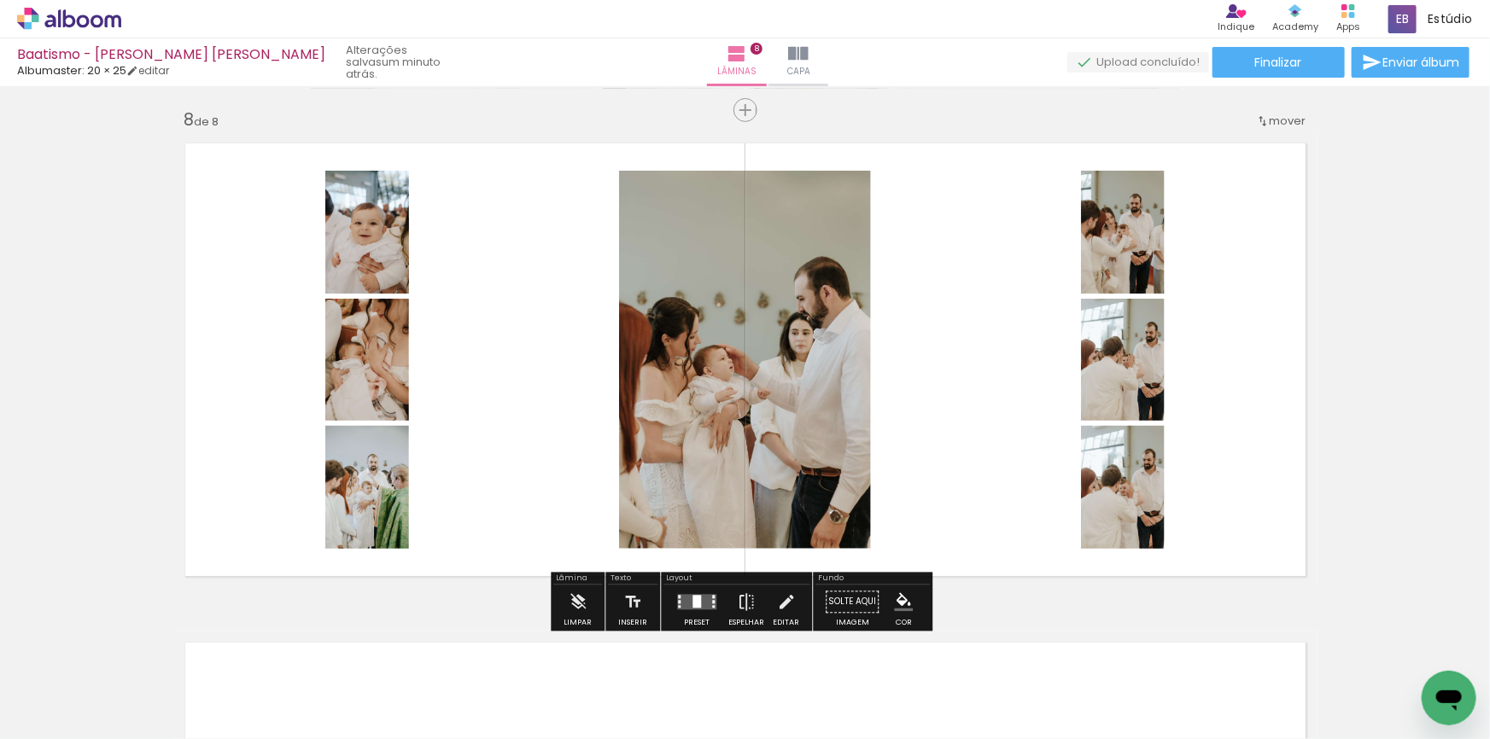
scroll to position [0, 2653]
click at [697, 598] on div at bounding box center [696, 602] width 9 height 13
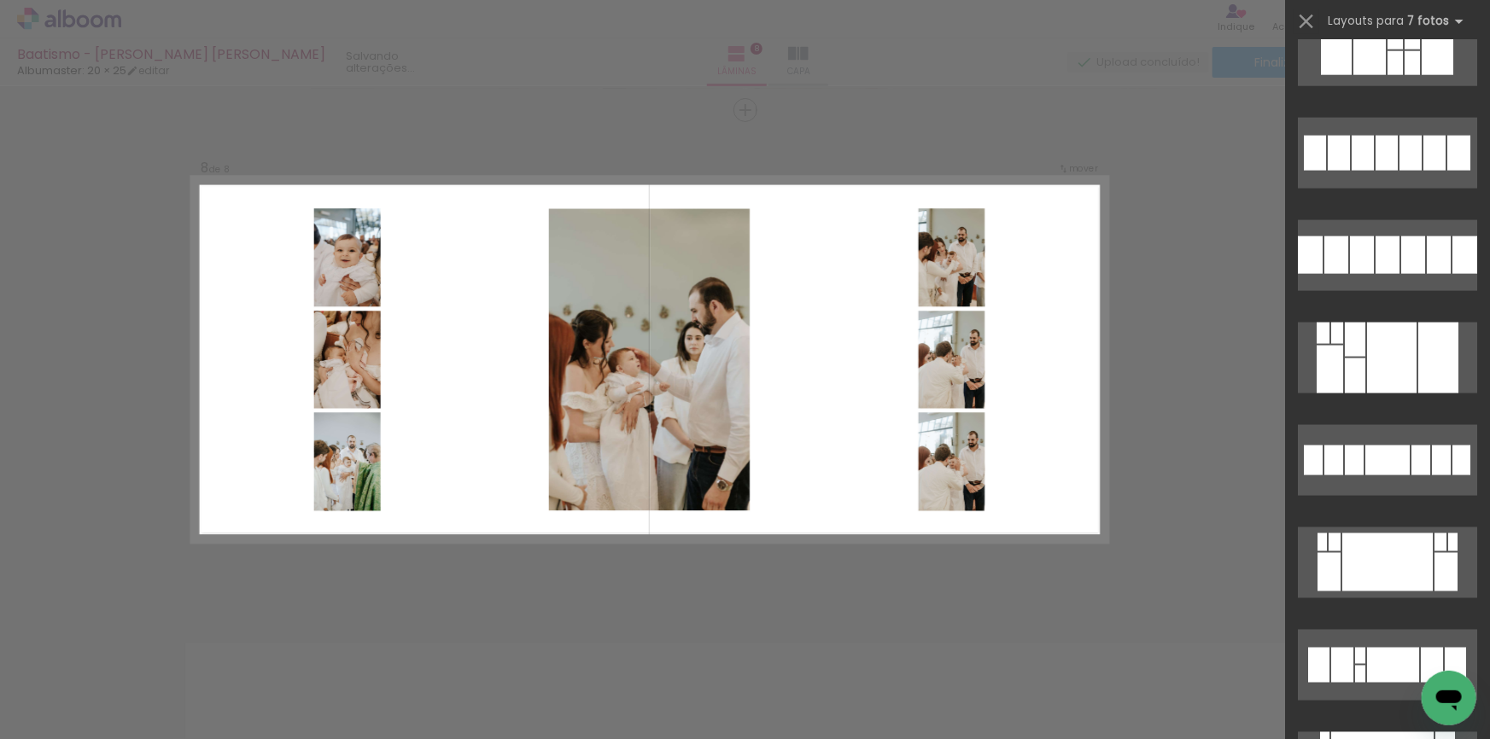
scroll to position [0, 0]
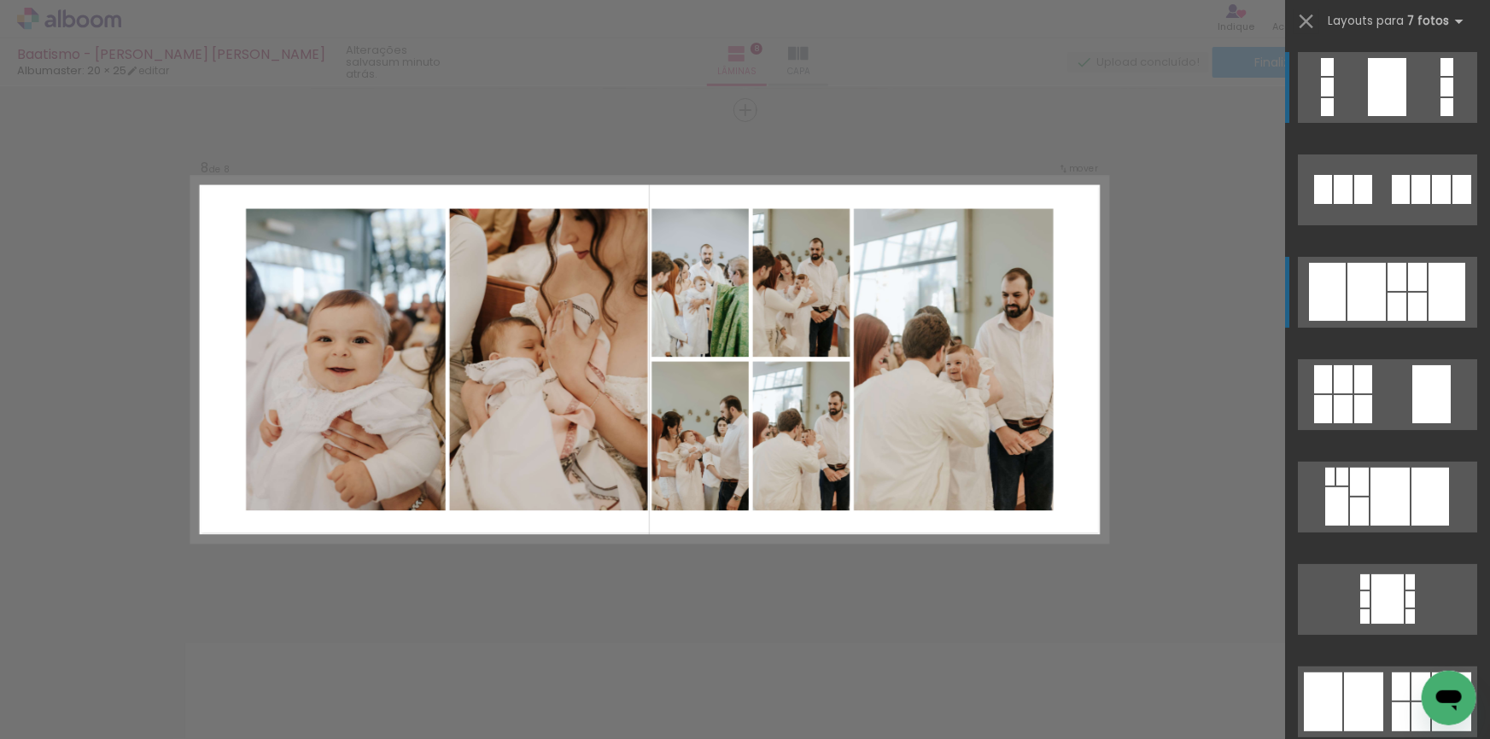
click at [1418, 312] on div at bounding box center [1417, 307] width 19 height 28
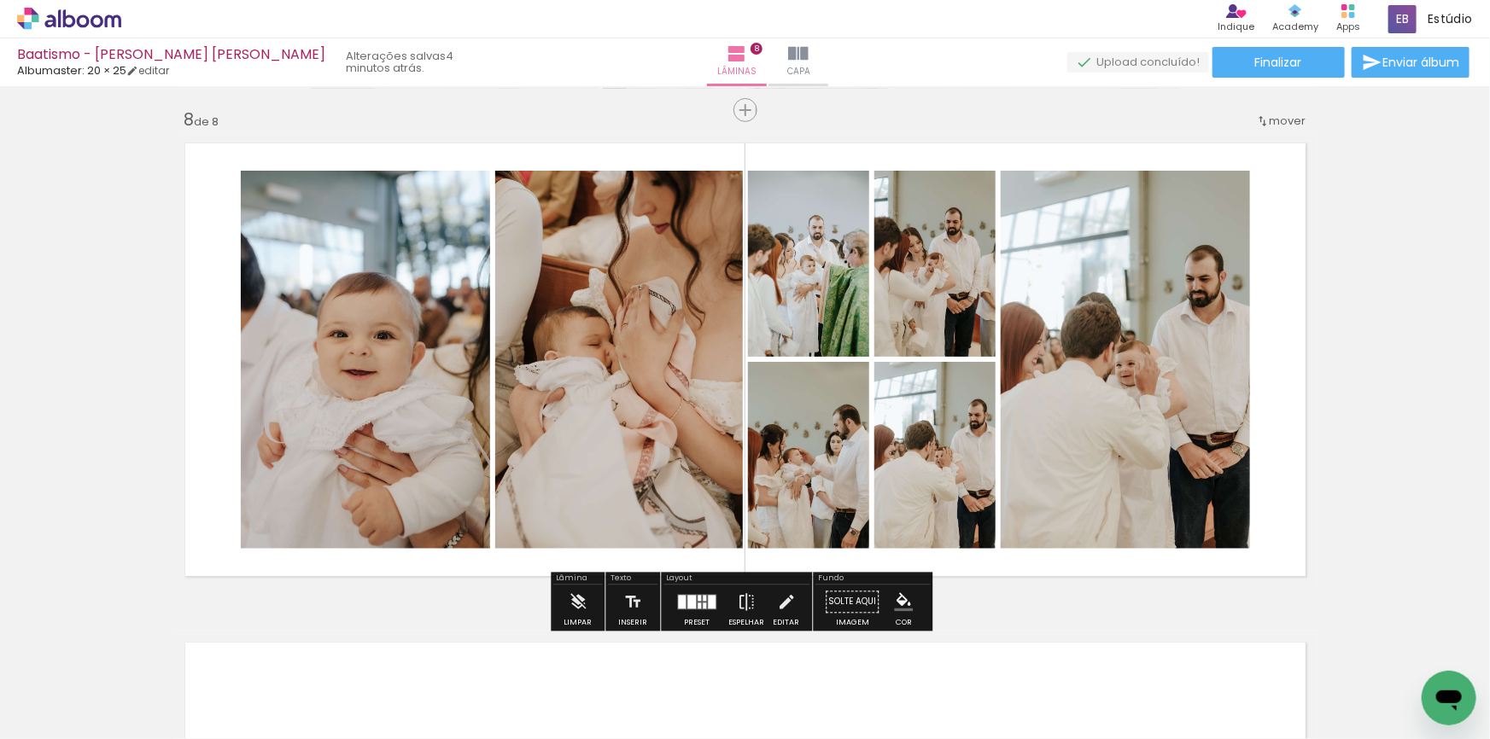
click at [52, 725] on span "Adicionar Fotos" at bounding box center [60, 716] width 51 height 19
click at [0, 0] on input "file" at bounding box center [0, 0] width 0 height 0
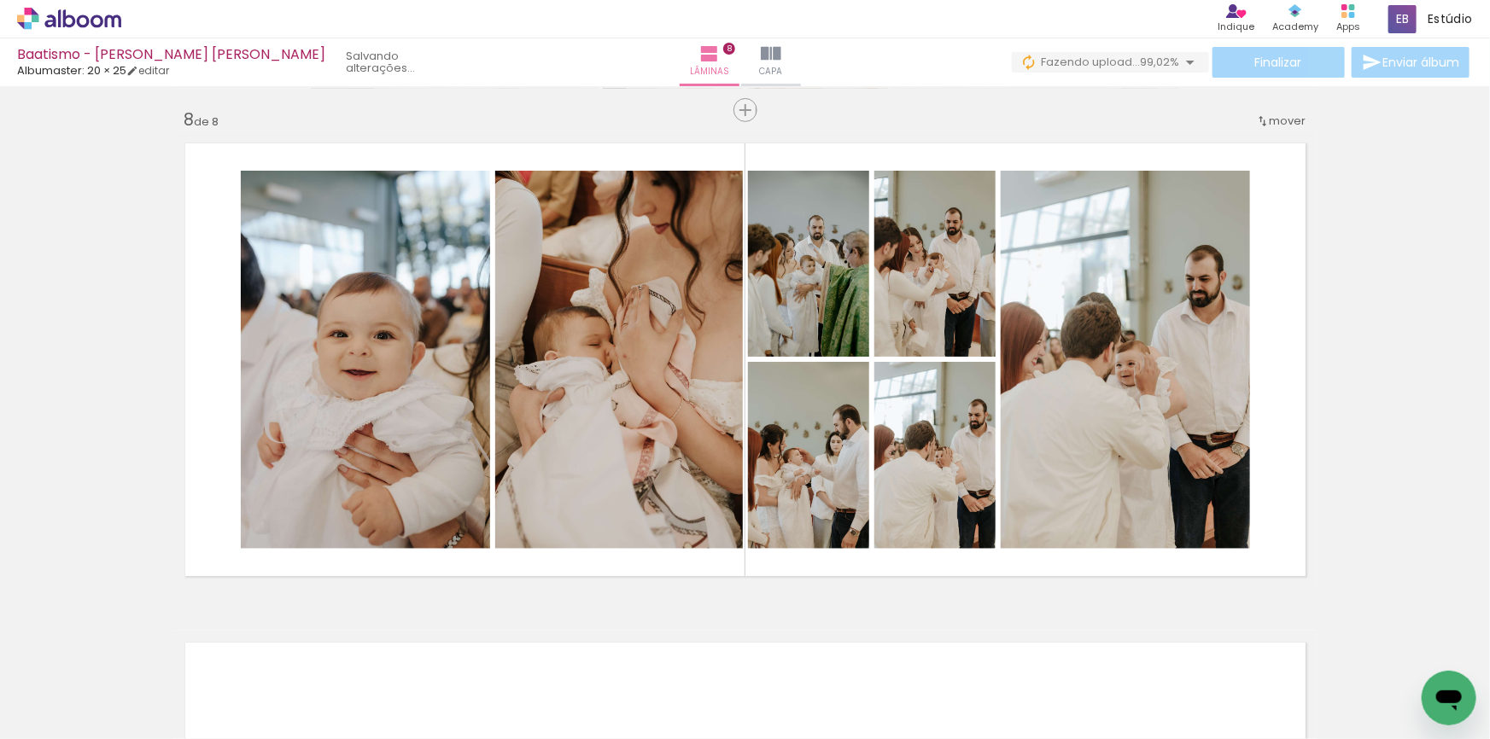
scroll to position [0, 8408]
click at [55, 721] on span "Adicionar Fotos" at bounding box center [60, 716] width 51 height 19
click at [0, 0] on input "file" at bounding box center [0, 0] width 0 height 0
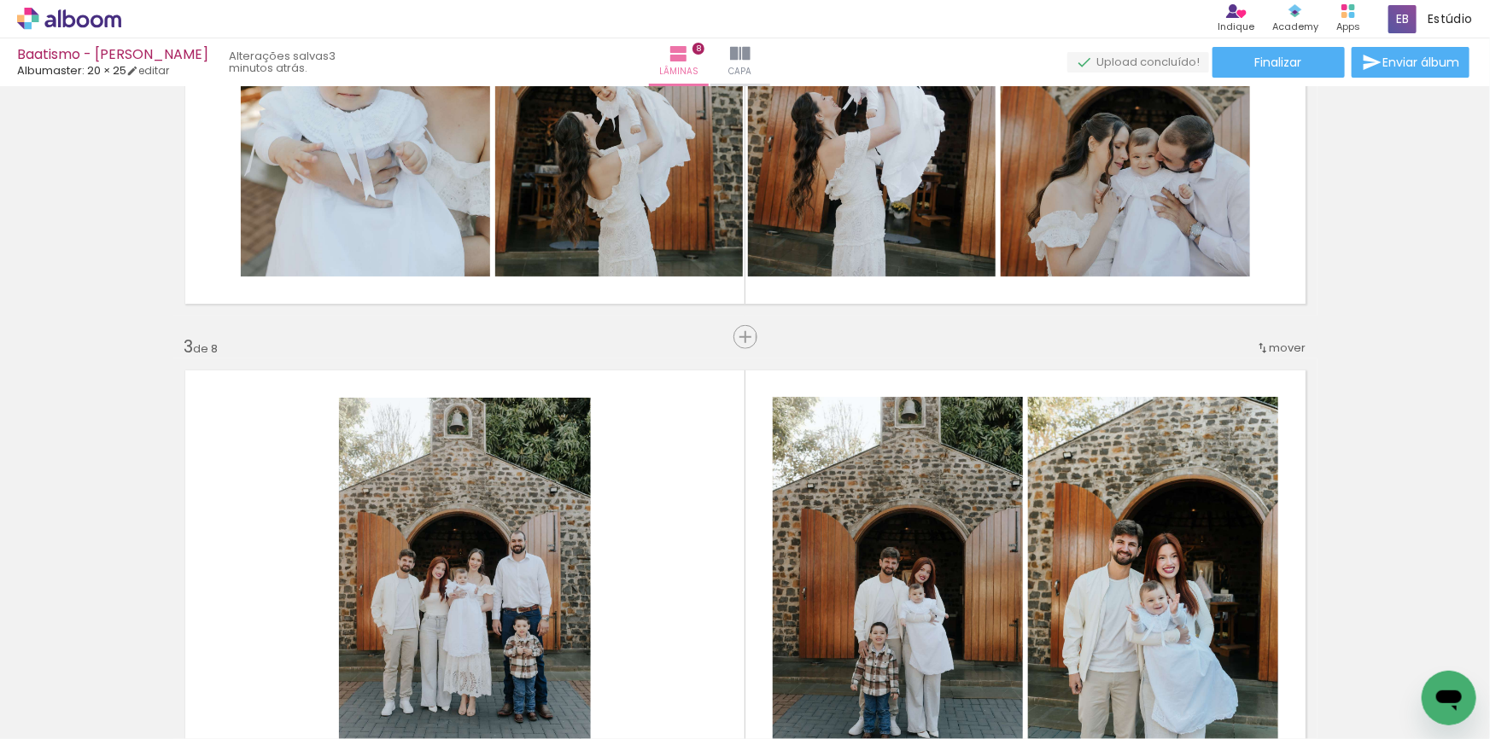
scroll to position [388, 0]
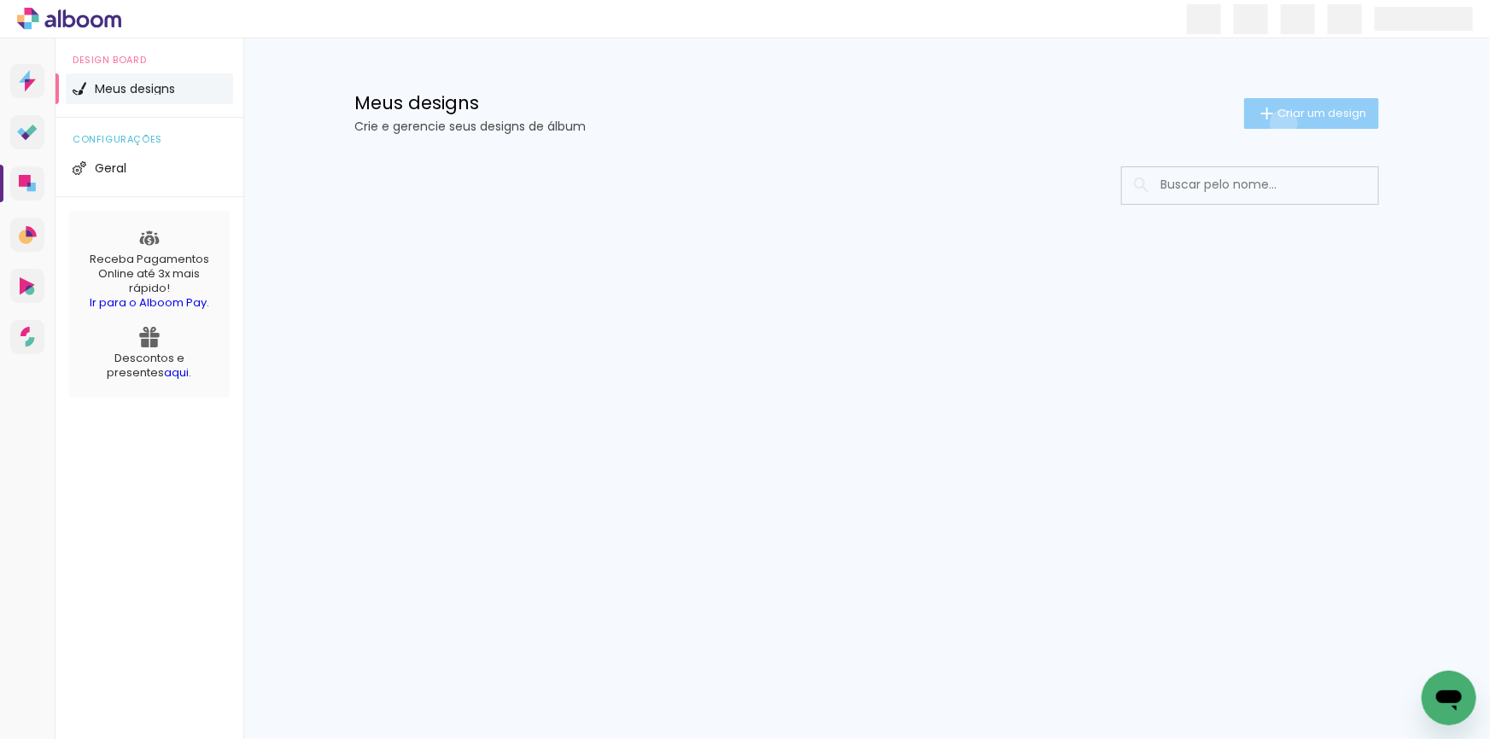
click at [1281, 123] on paper-button "Criar um design" at bounding box center [1311, 113] width 135 height 31
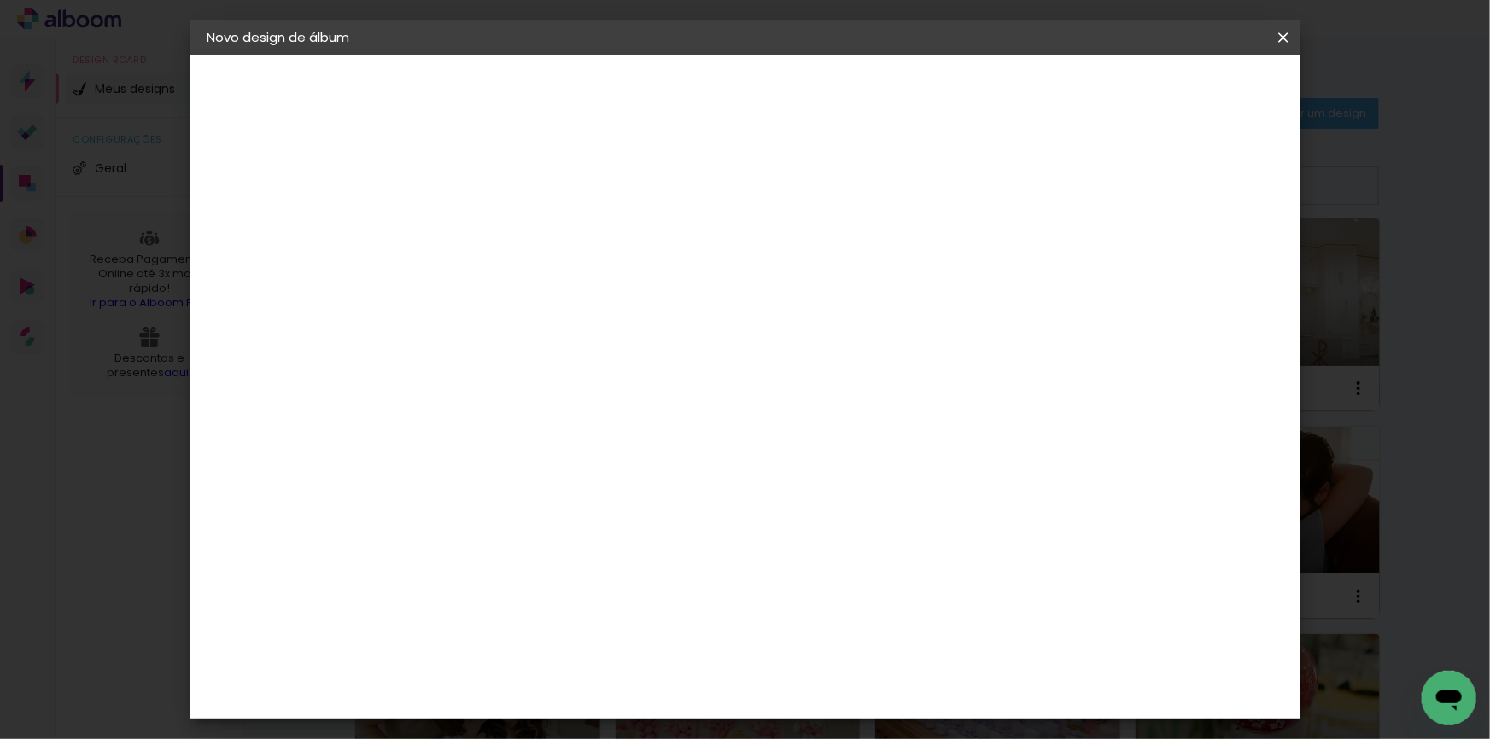
click at [493, 245] on paper-input-container "Título do álbum" at bounding box center [487, 230] width 12 height 44
click at [487, 237] on input at bounding box center [487, 229] width 0 height 26
type input "1 ano - benicio"
type paper-input "1 ano - benicio"
click at [0, 0] on slot "Avançar" at bounding box center [0, 0] width 0 height 0
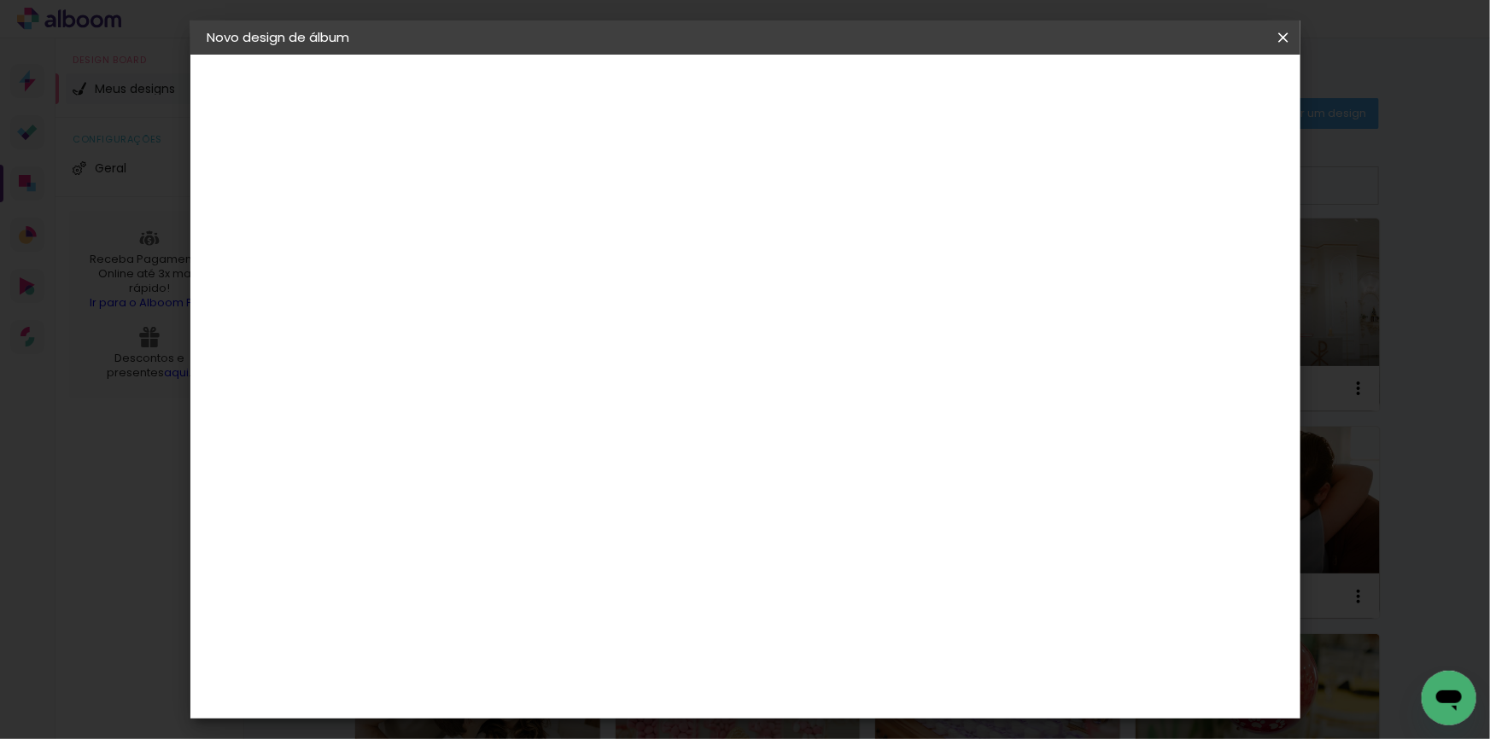
click at [622, 499] on paper-item "Álbum&Cia" at bounding box center [530, 490] width 184 height 38
click at [612, 537] on paper-item "Albumaster" at bounding box center [530, 531] width 184 height 38
click at [0, 0] on slot "Avançar" at bounding box center [0, 0] width 0 height 0
click at [602, 447] on span "20 × 30" at bounding box center [562, 464] width 79 height 35
click at [602, 517] on span "25 × 30" at bounding box center [562, 534] width 79 height 35
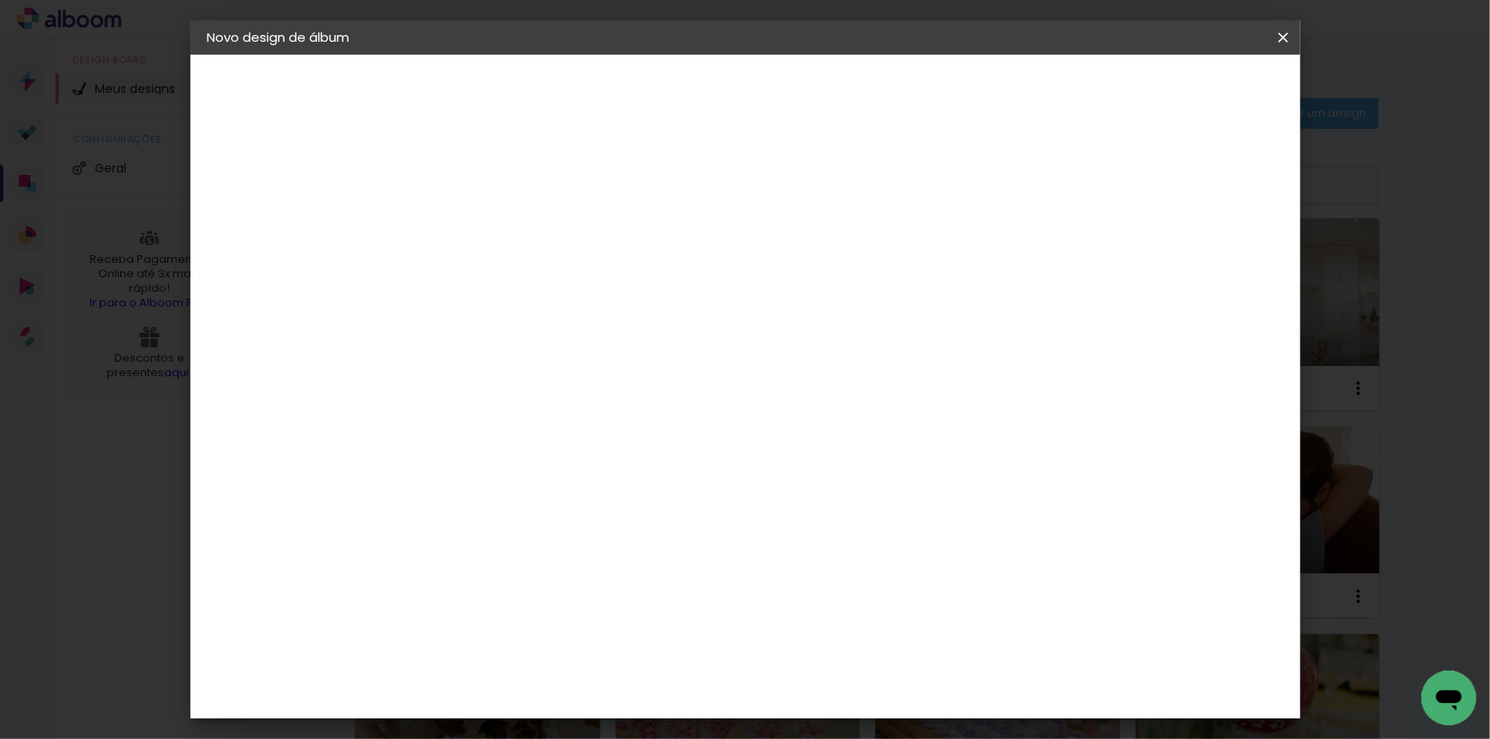
click at [765, 91] on paper-button "Avançar" at bounding box center [723, 90] width 84 height 29
click at [1177, 92] on span "Iniciar design" at bounding box center [1139, 91] width 78 height 12
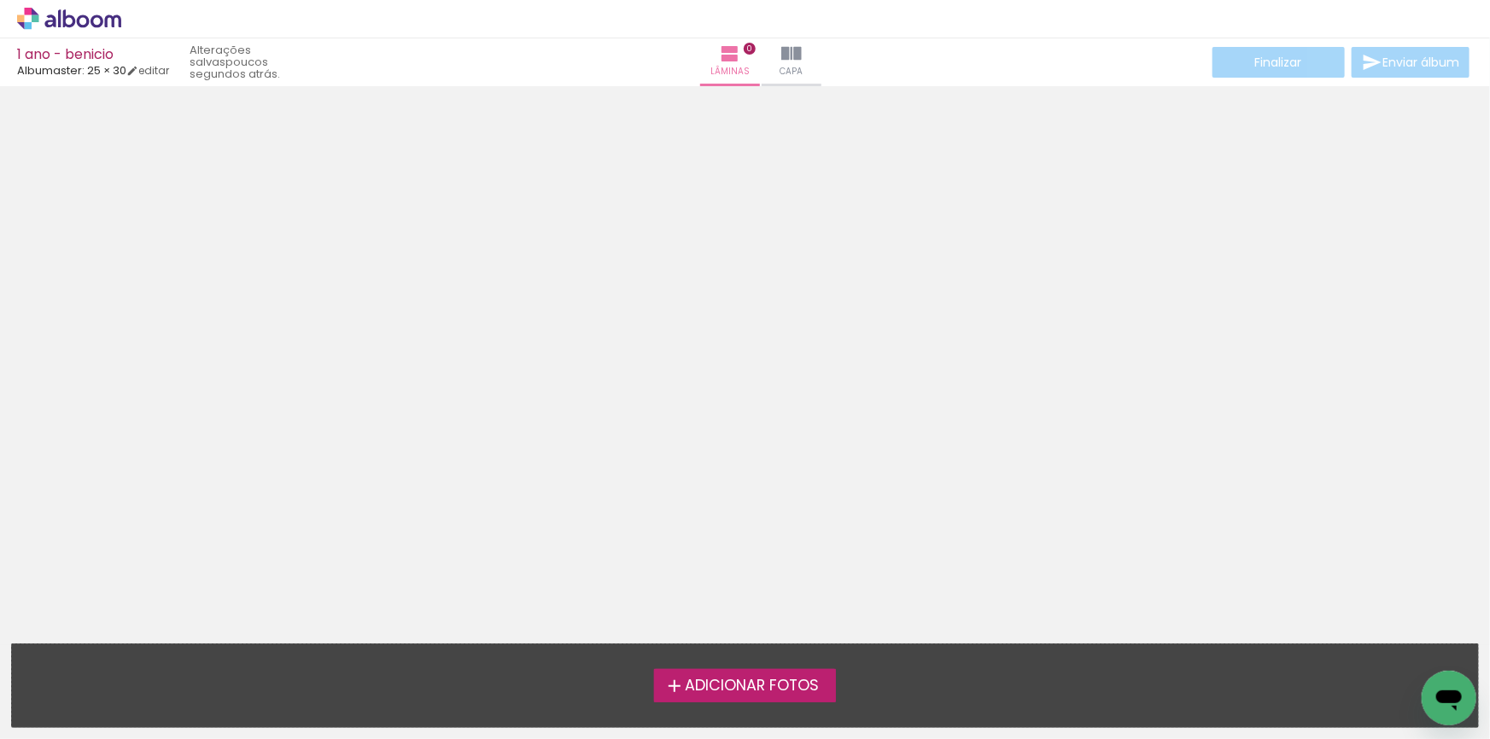
click at [707, 682] on span "Adicionar Fotos" at bounding box center [752, 686] width 134 height 15
click at [0, 0] on input "file" at bounding box center [0, 0] width 0 height 0
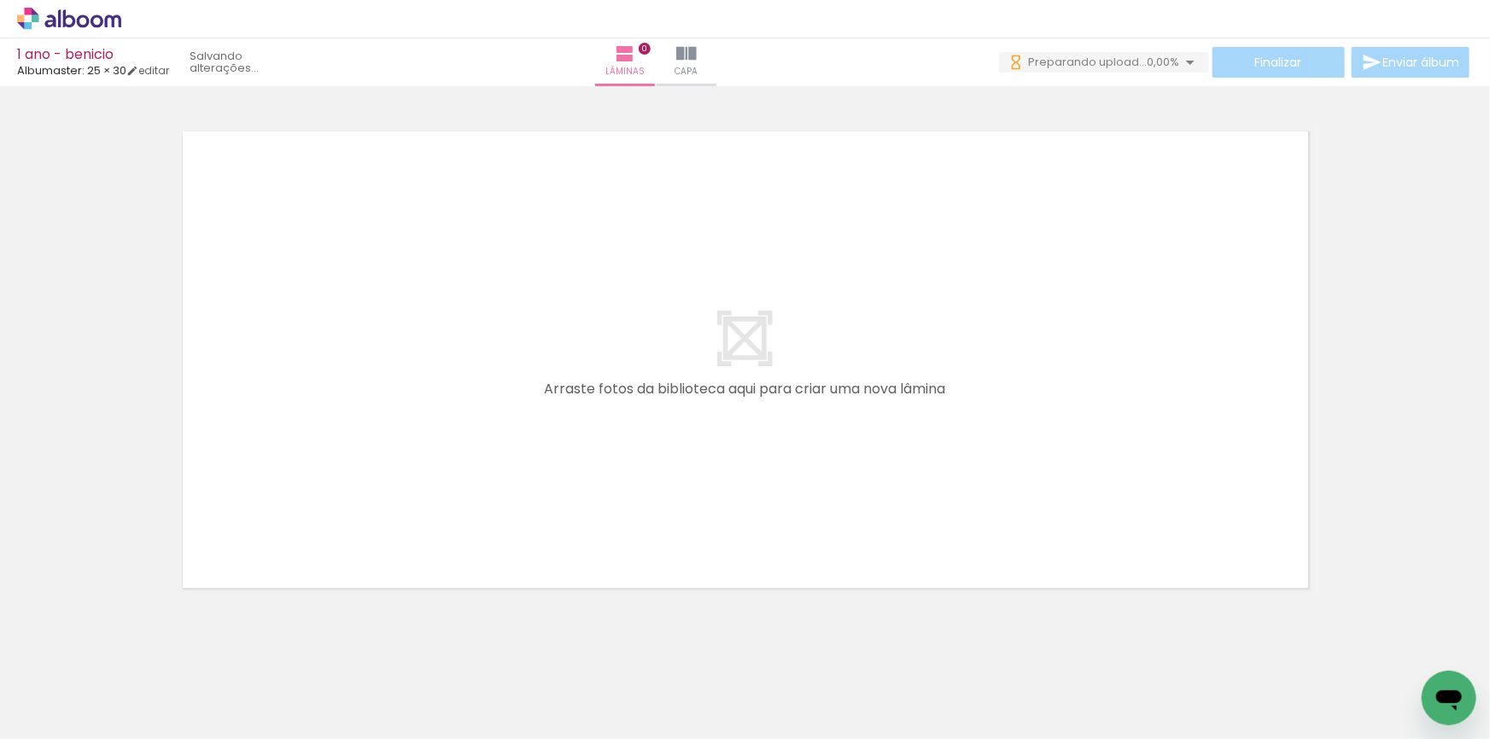
drag, startPoint x: 277, startPoint y: 689, endPoint x: 331, endPoint y: 593, distance: 109.7
click at [357, 371] on quentale-workspace at bounding box center [745, 369] width 1490 height 739
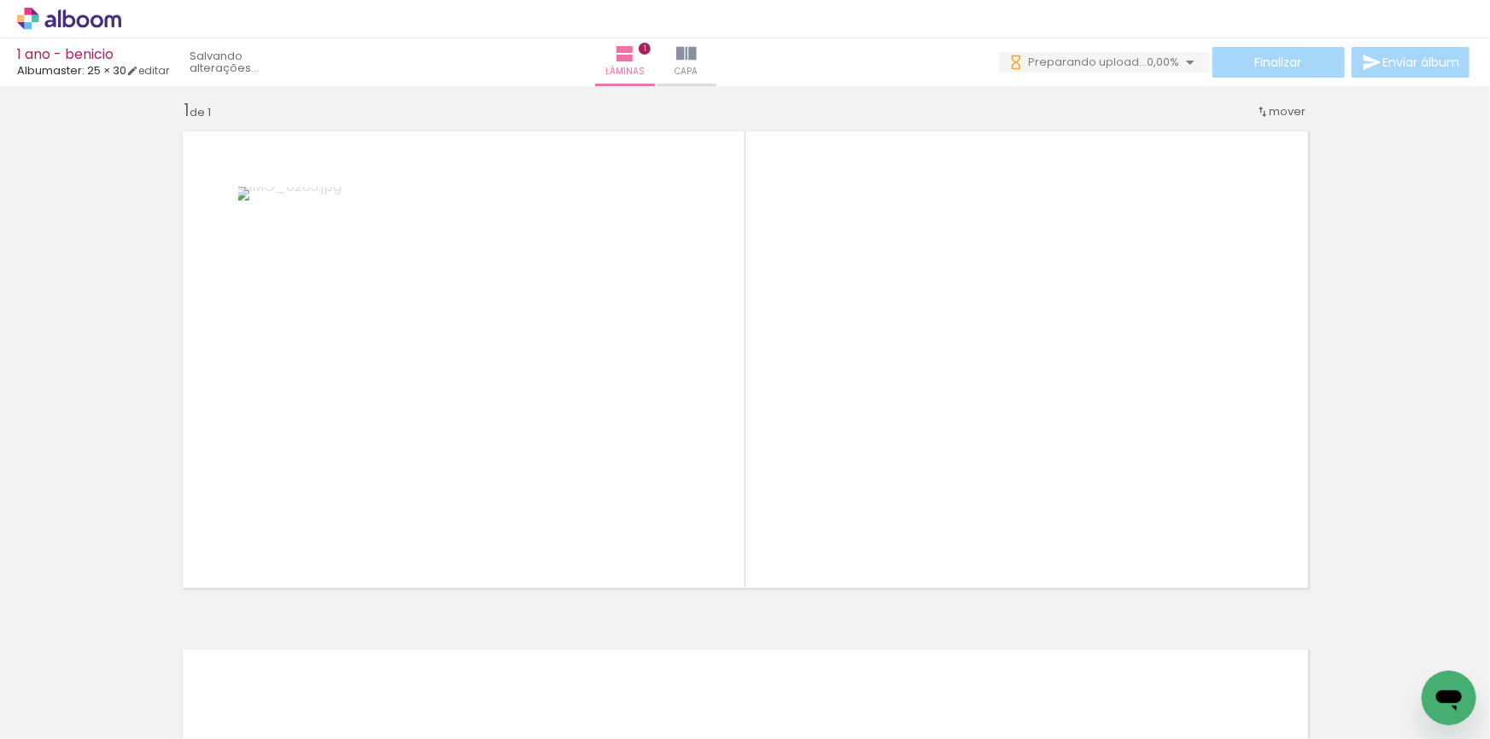
drag, startPoint x: 472, startPoint y: 513, endPoint x: 534, endPoint y: 562, distance: 78.4
click at [507, 460] on quentale-workspace at bounding box center [745, 369] width 1490 height 739
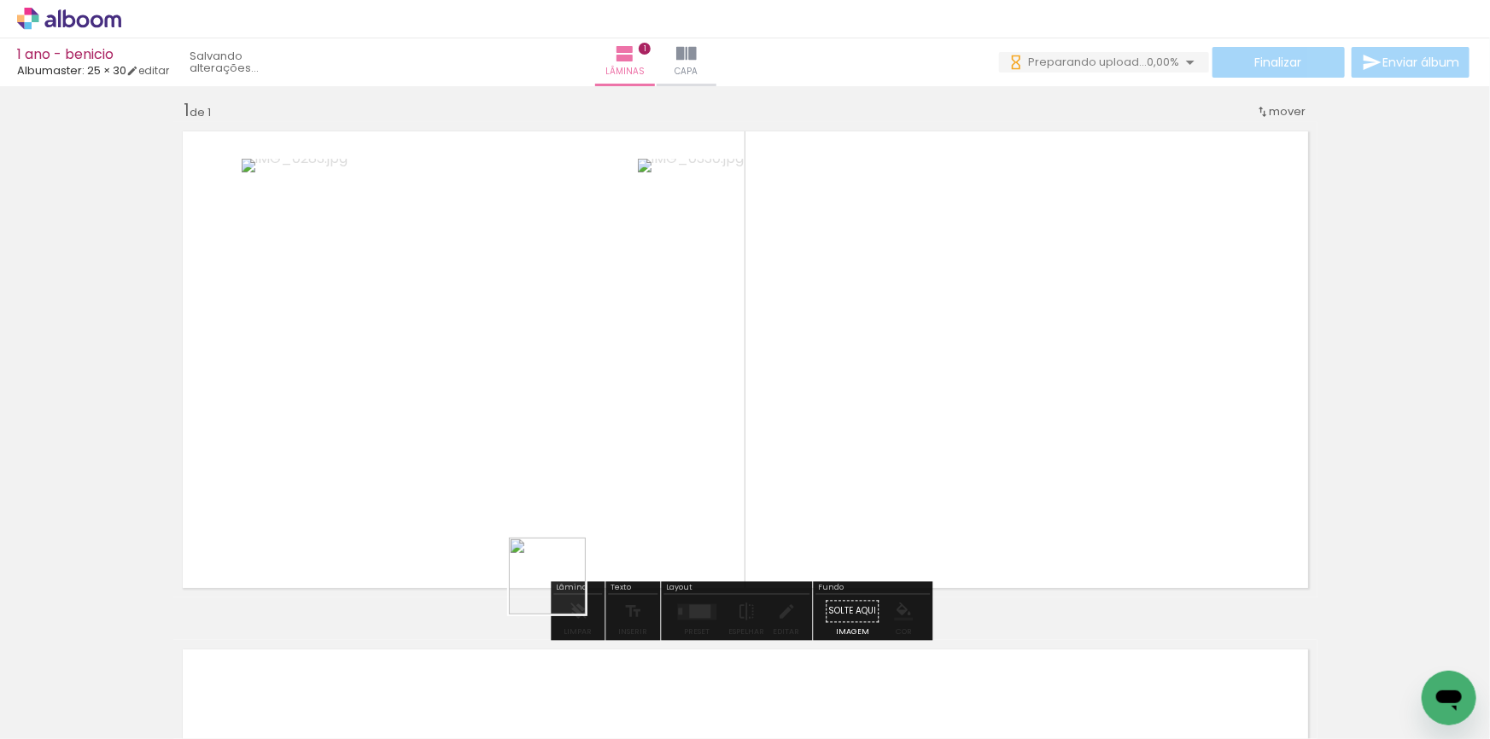
drag, startPoint x: 487, startPoint y: 696, endPoint x: 627, endPoint y: 501, distance: 239.8
click at [627, 501] on quentale-workspace at bounding box center [745, 369] width 1490 height 739
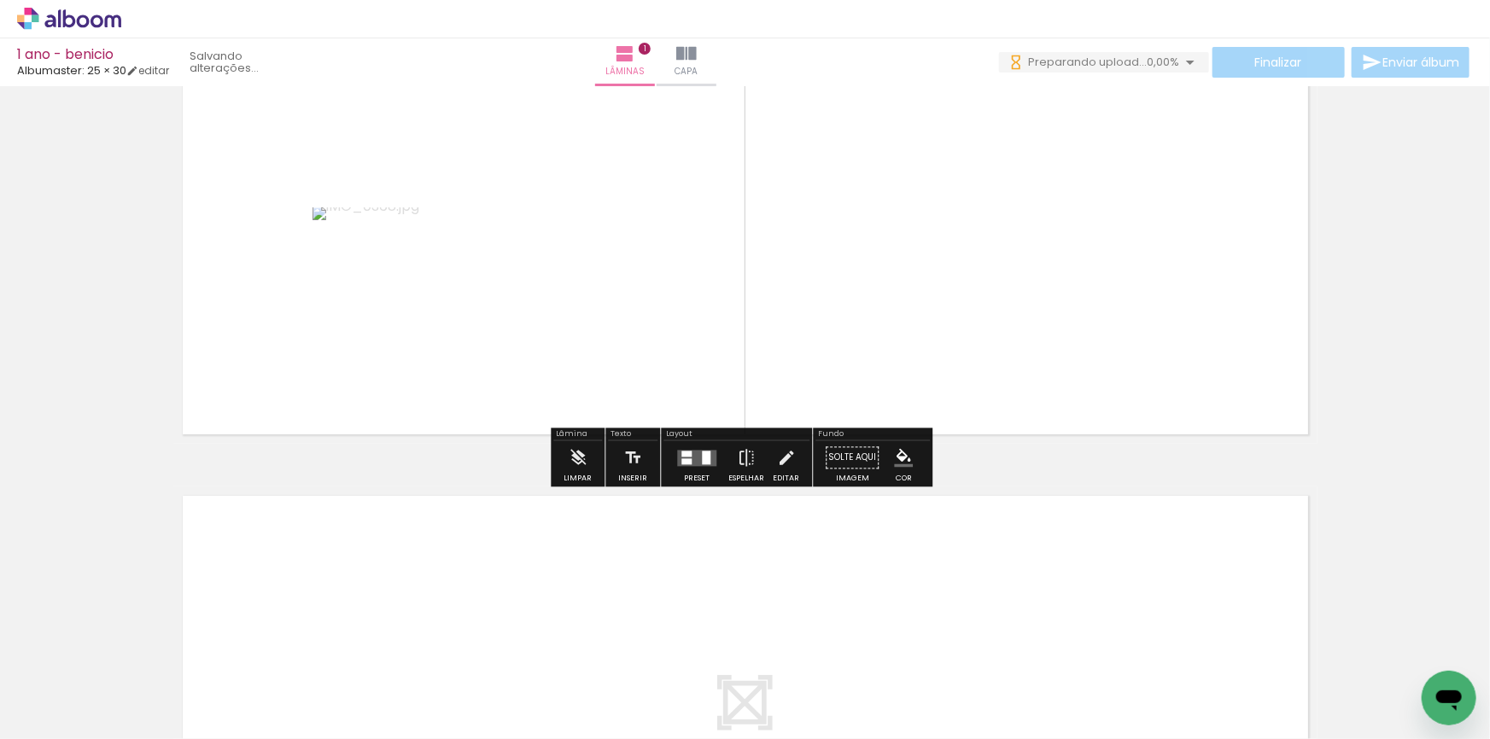
scroll to position [169, 0]
click at [692, 461] on quentale-layouter at bounding box center [696, 456] width 39 height 16
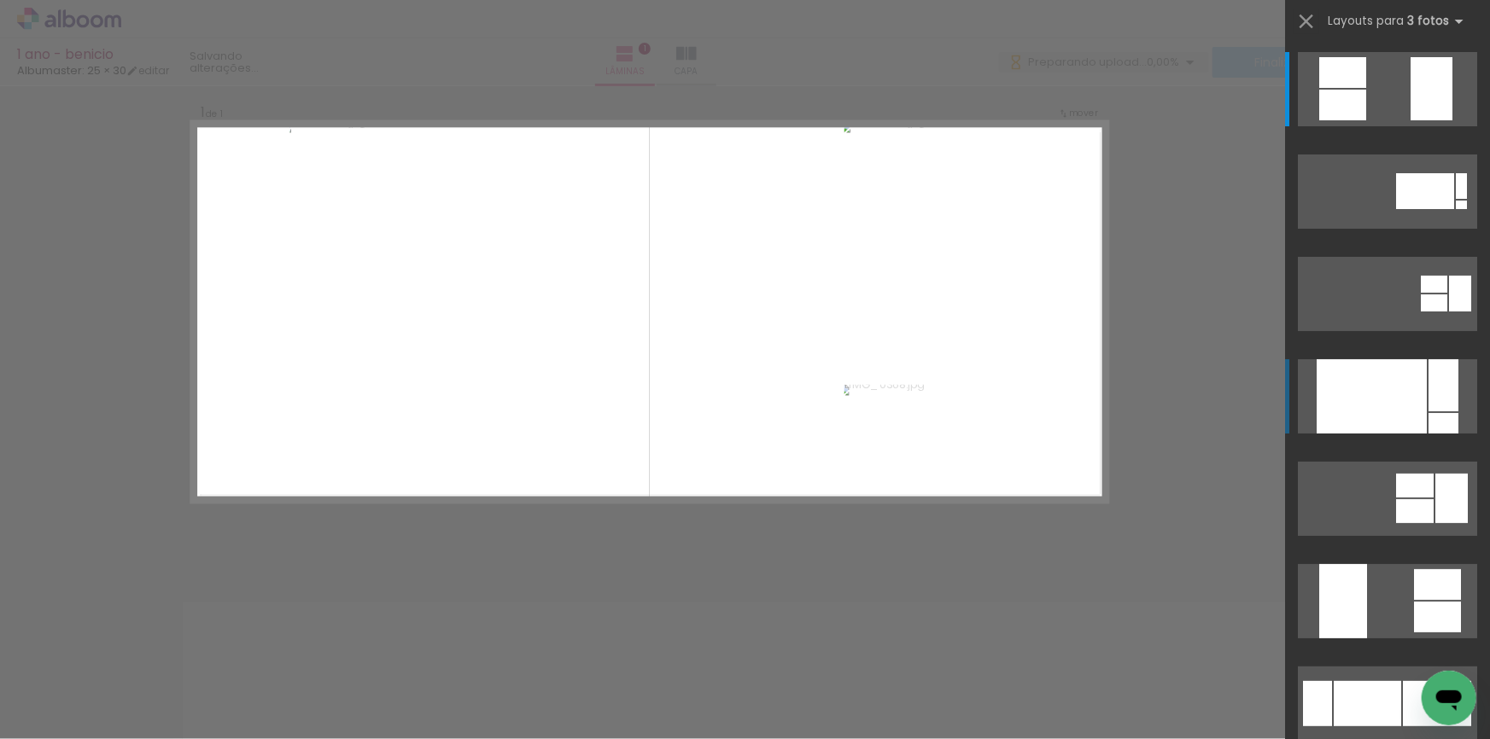
scroll to position [14, 0]
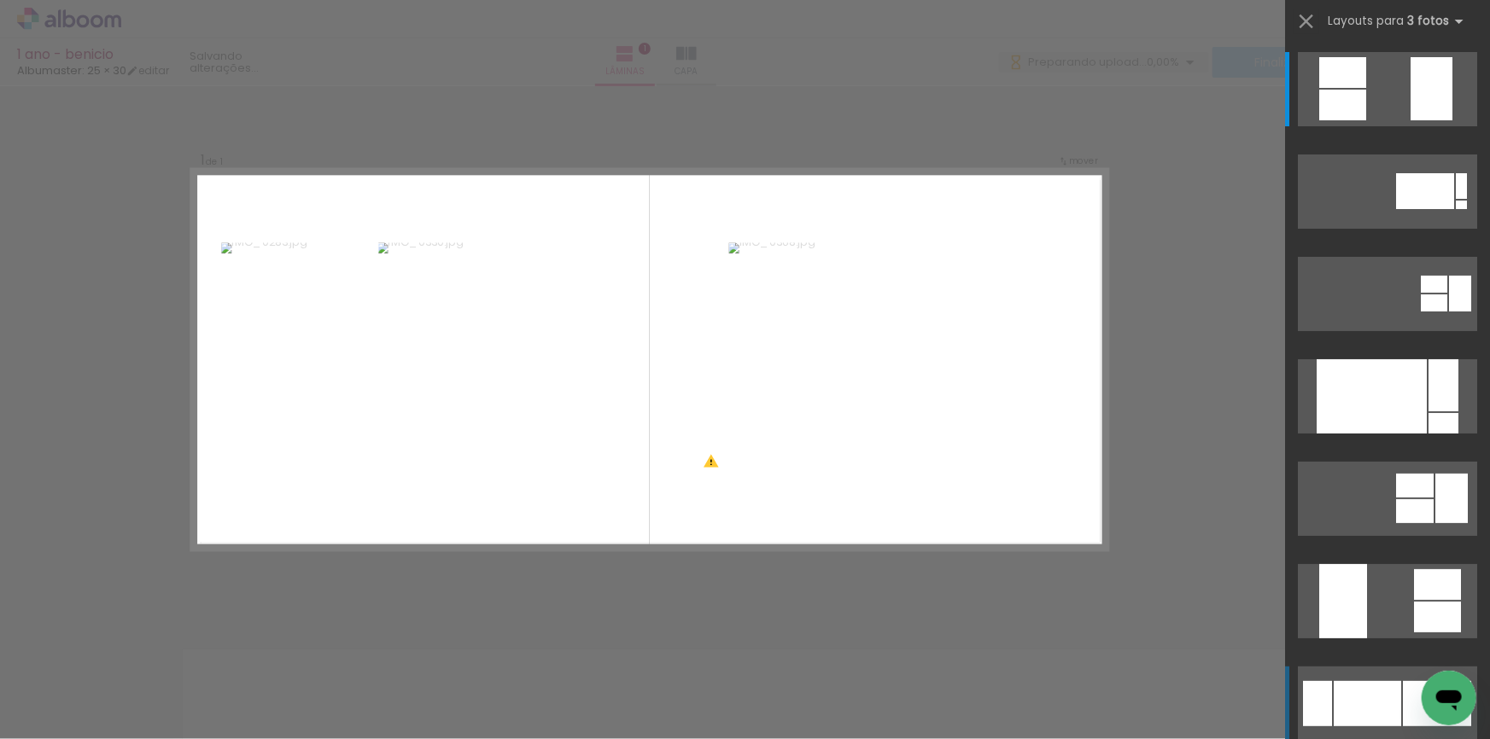
click at [1379, 712] on div at bounding box center [1367, 703] width 67 height 45
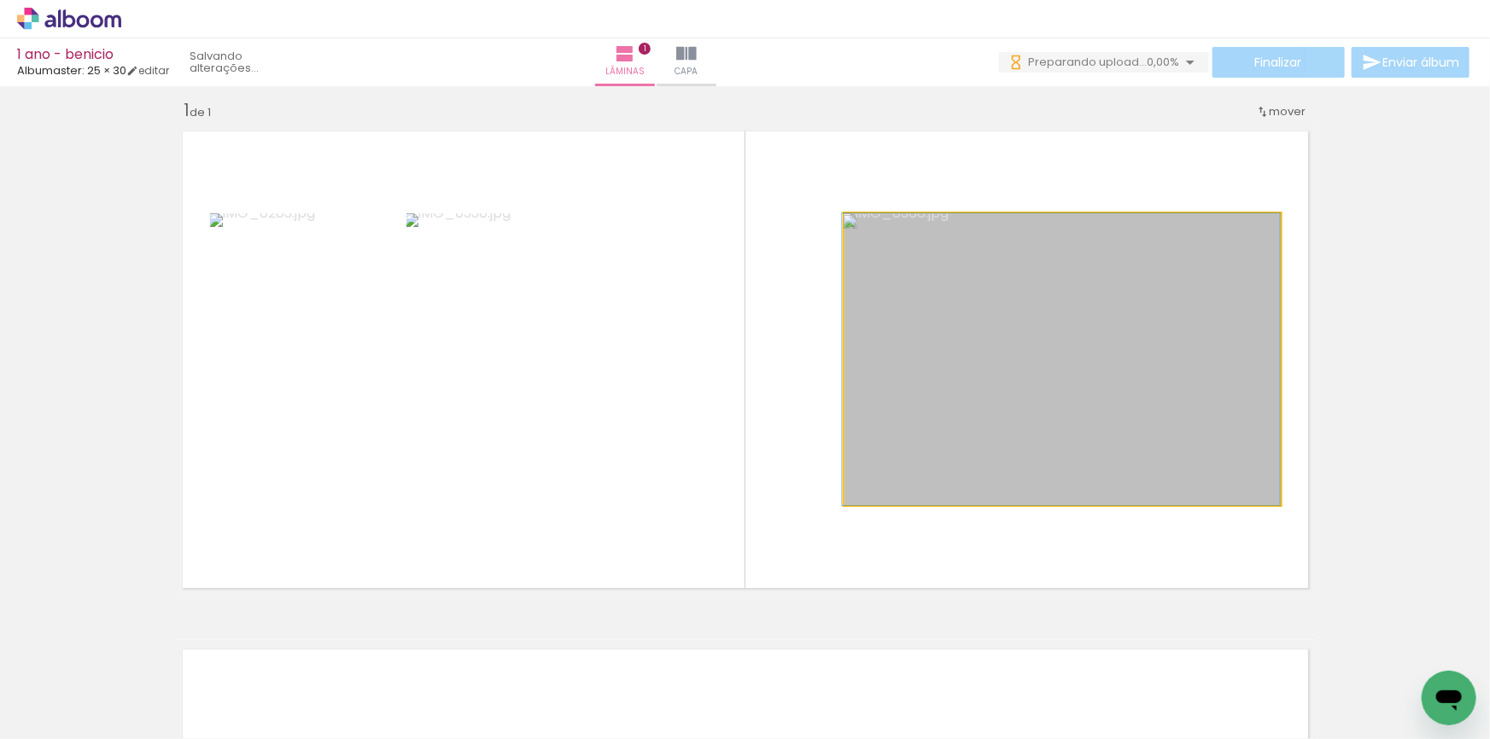
drag, startPoint x: 1147, startPoint y: 450, endPoint x: 1078, endPoint y: 429, distance: 71.6
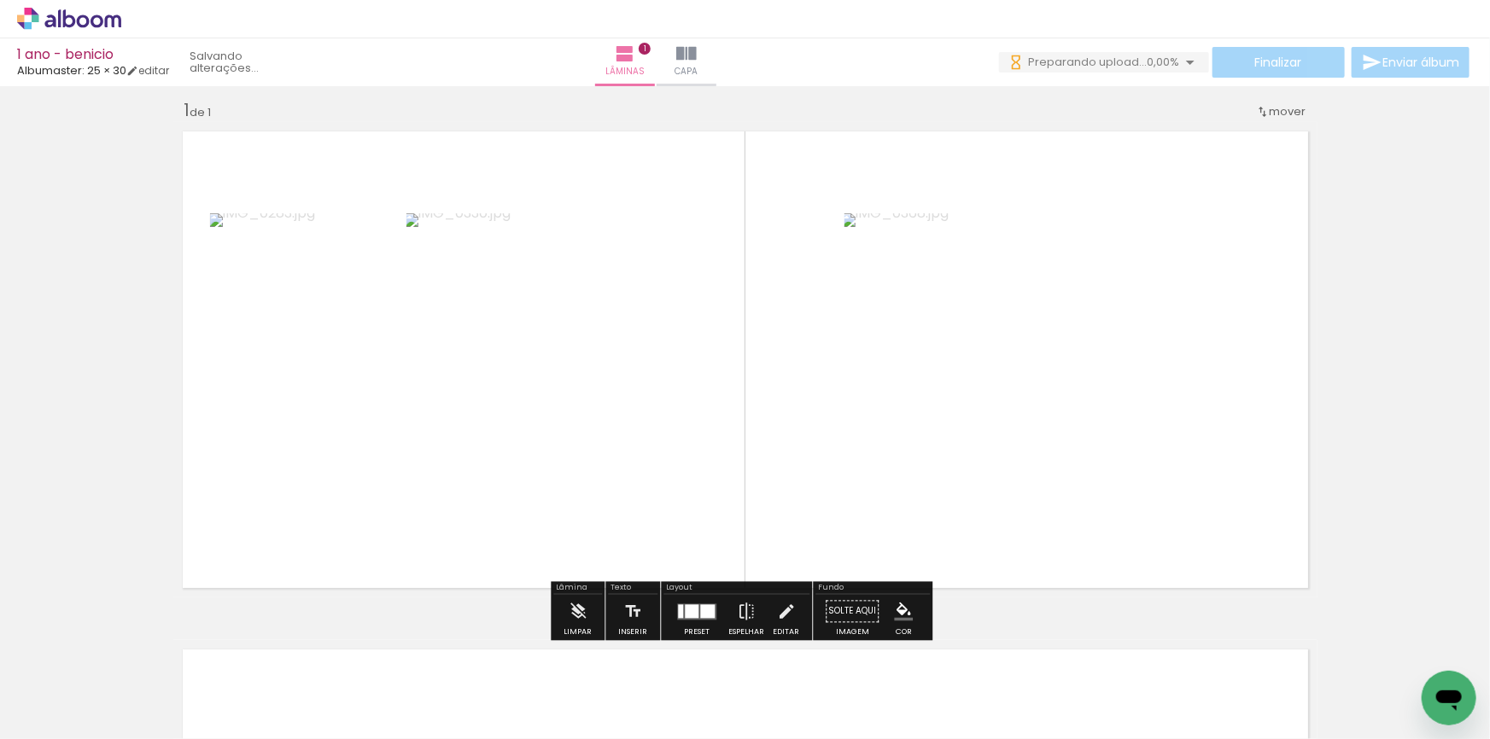
click at [1446, 433] on div "Inserir lâmina 1 de 1" at bounding box center [745, 597] width 1490 height 1037
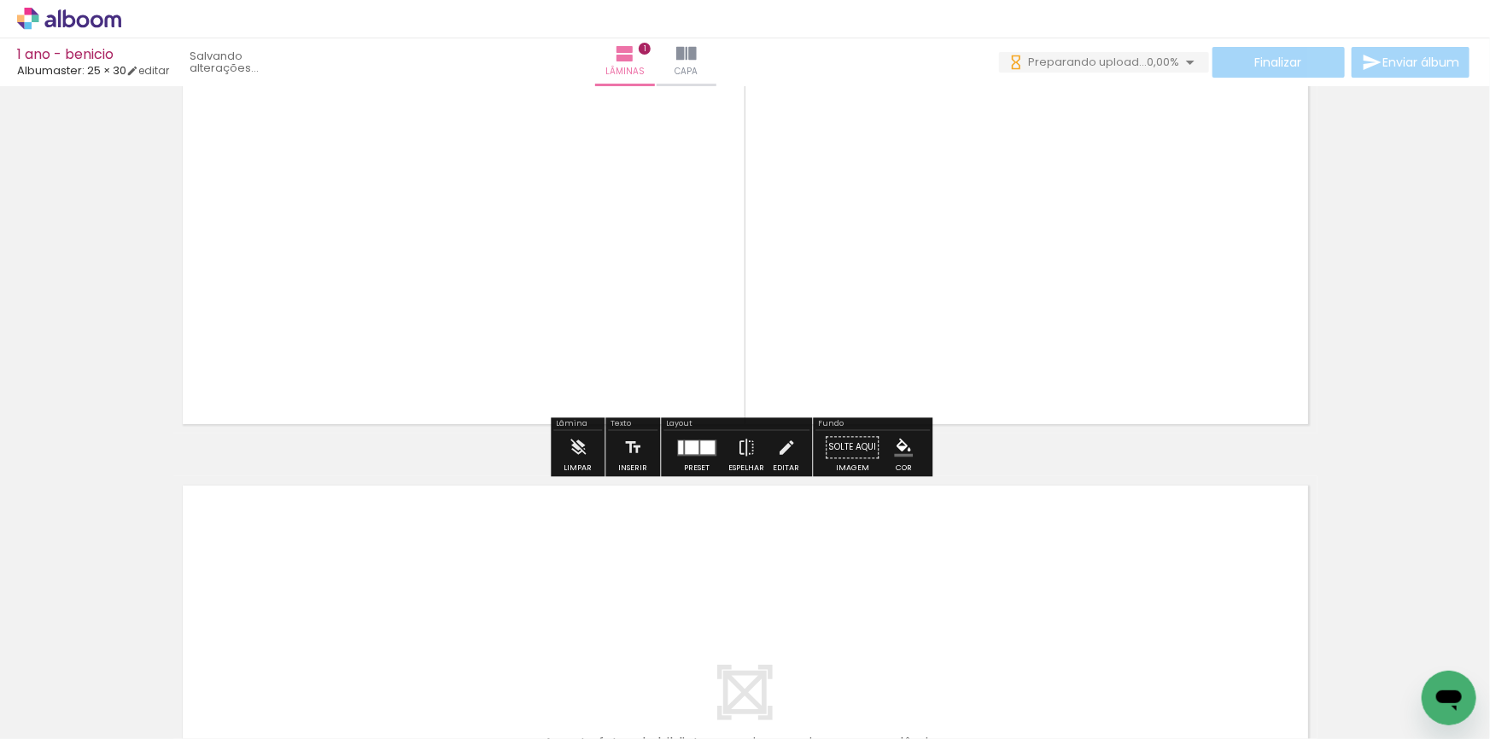
scroll to position [247, 0]
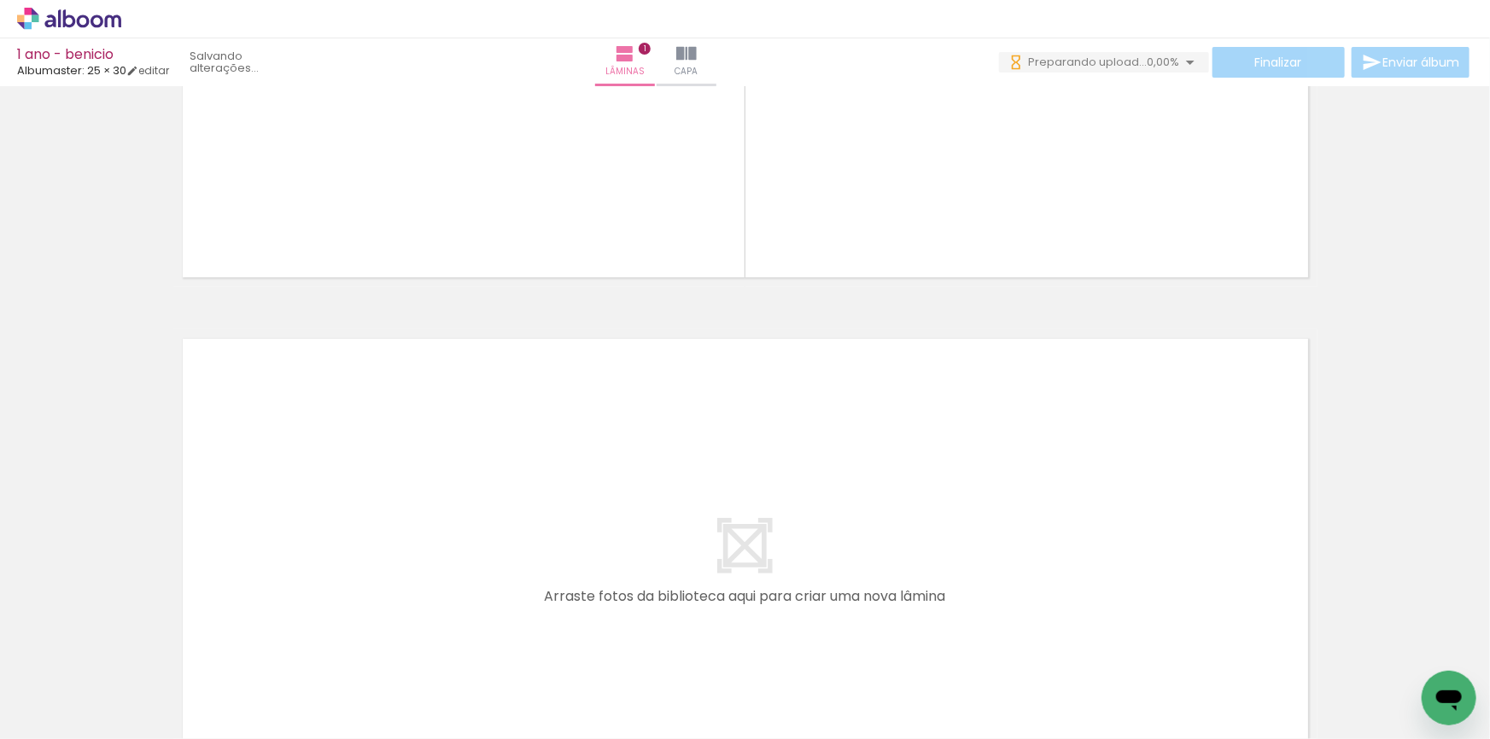
drag, startPoint x: 556, startPoint y: 693, endPoint x: 659, endPoint y: 669, distance: 106.0
click at [605, 580] on quentale-workspace at bounding box center [745, 369] width 1490 height 739
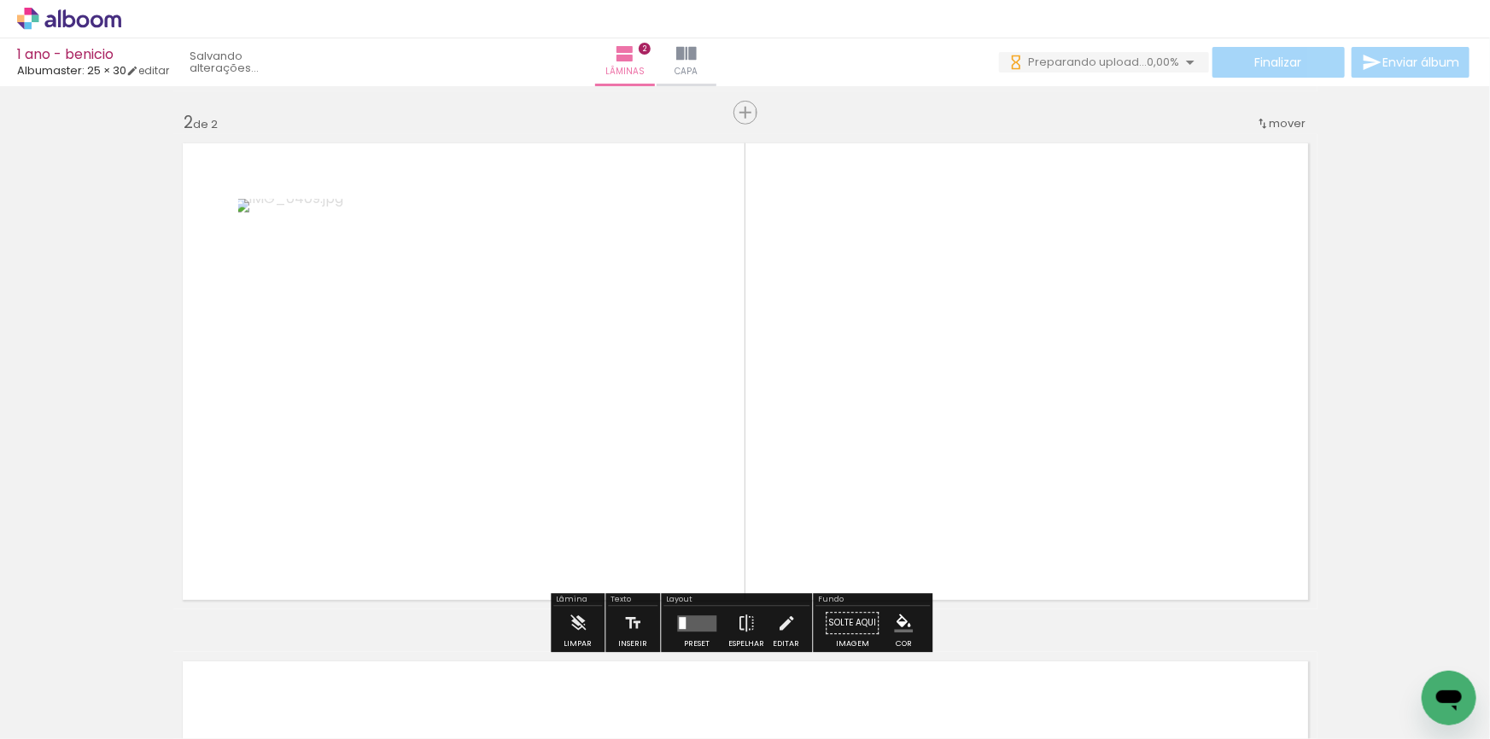
scroll to position [532, 0]
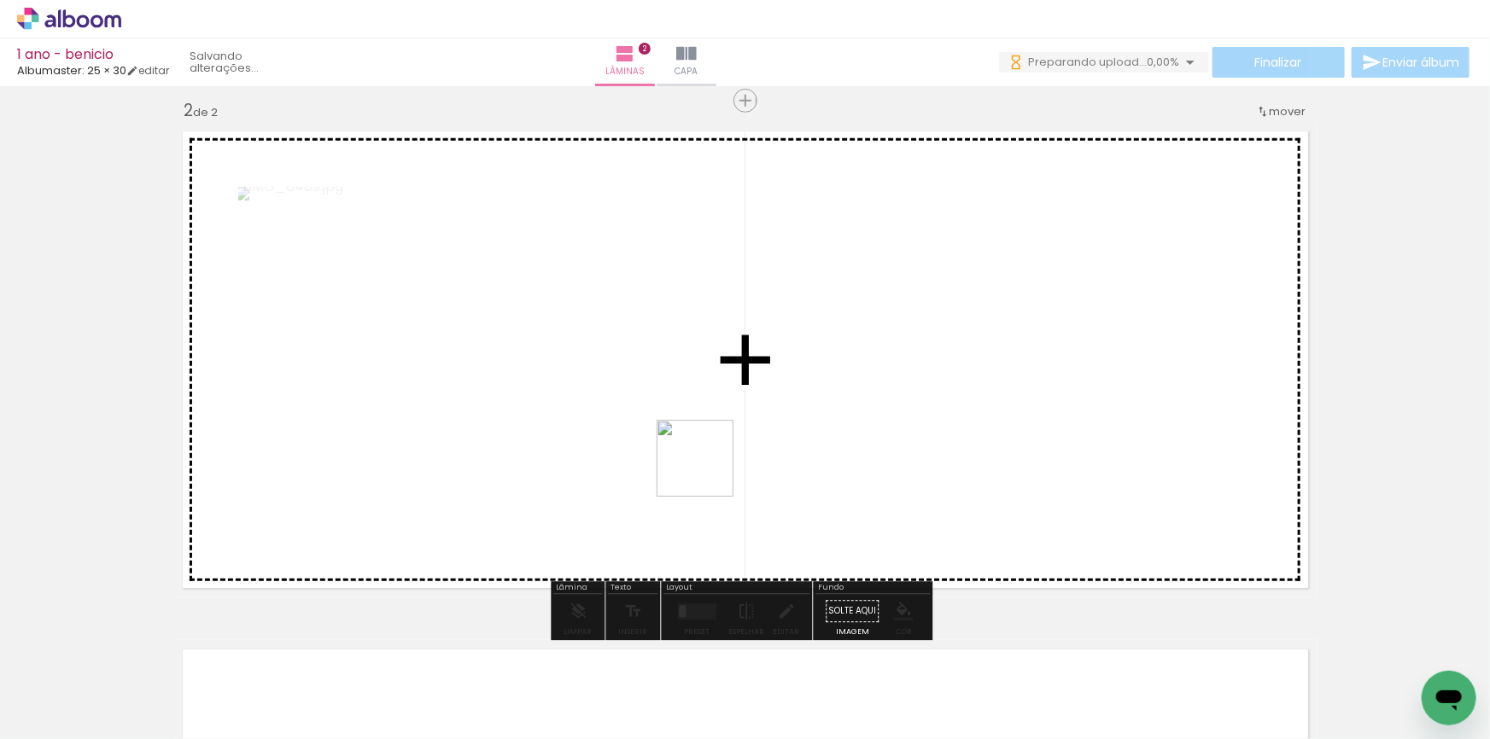
drag, startPoint x: 697, startPoint y: 521, endPoint x: 734, endPoint y: 648, distance: 132.6
click at [710, 464] on quentale-workspace at bounding box center [745, 369] width 1490 height 739
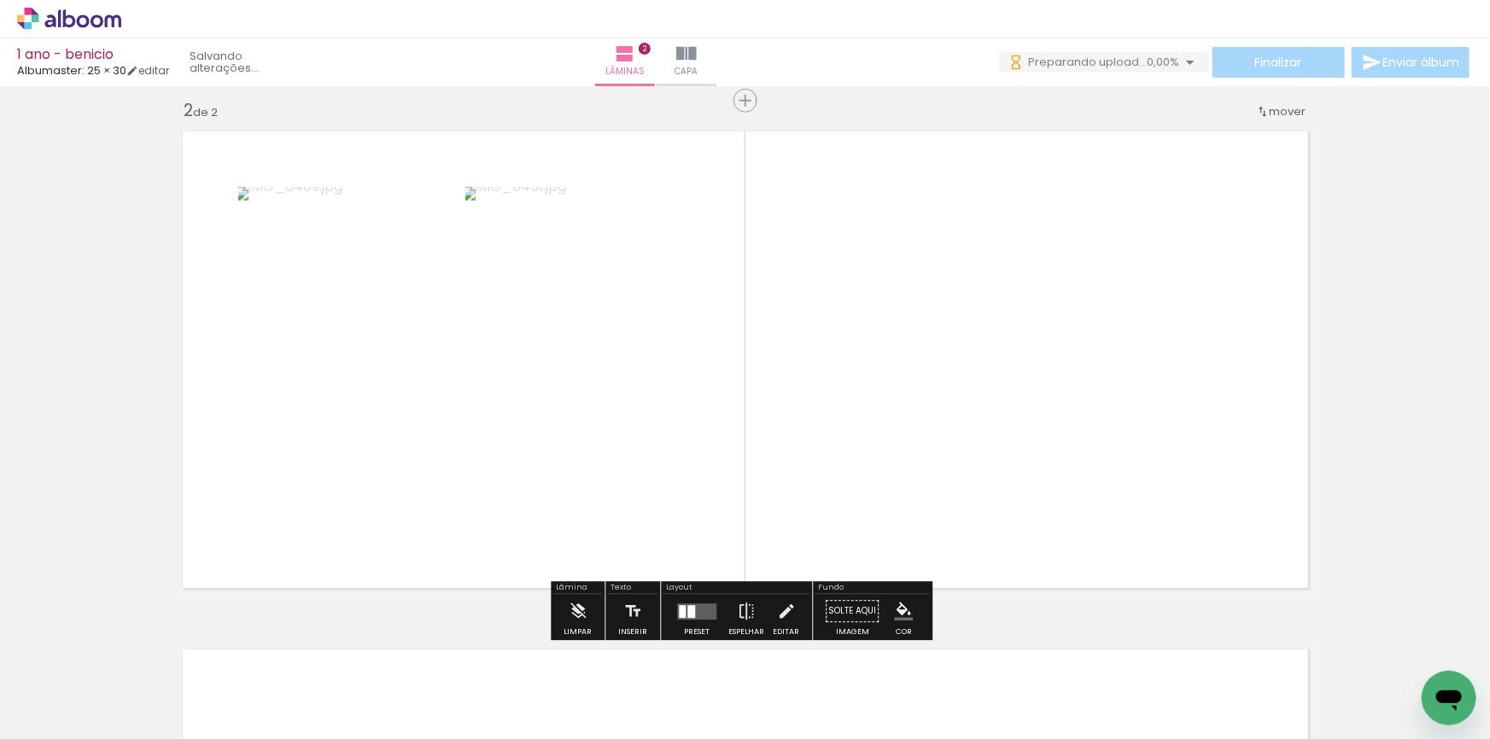
drag, startPoint x: 754, startPoint y: 701, endPoint x: 857, endPoint y: 478, distance: 245.6
click at [856, 460] on quentale-workspace at bounding box center [745, 369] width 1490 height 739
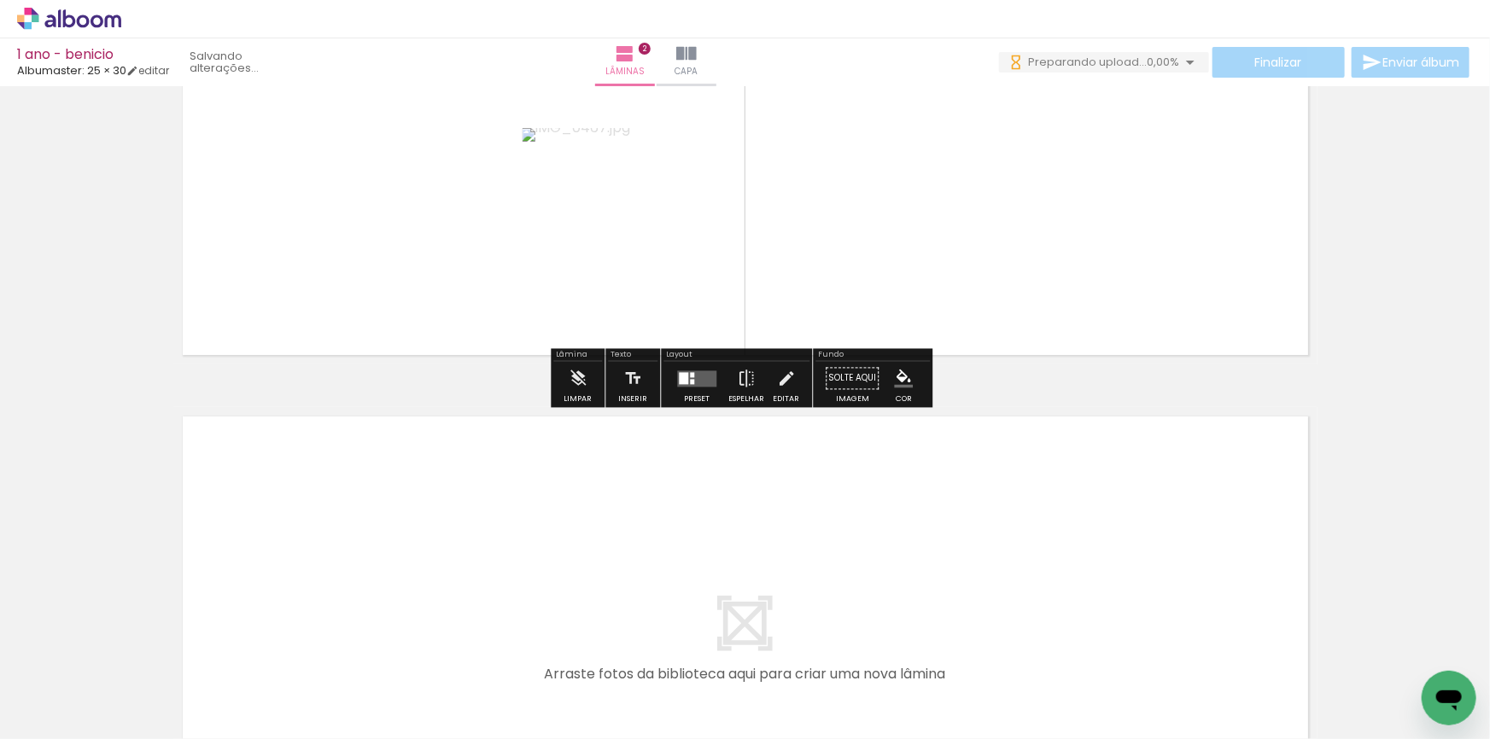
drag, startPoint x: 853, startPoint y: 685, endPoint x: 838, endPoint y: 564, distance: 122.2
click at [838, 564] on quentale-workspace at bounding box center [745, 369] width 1490 height 739
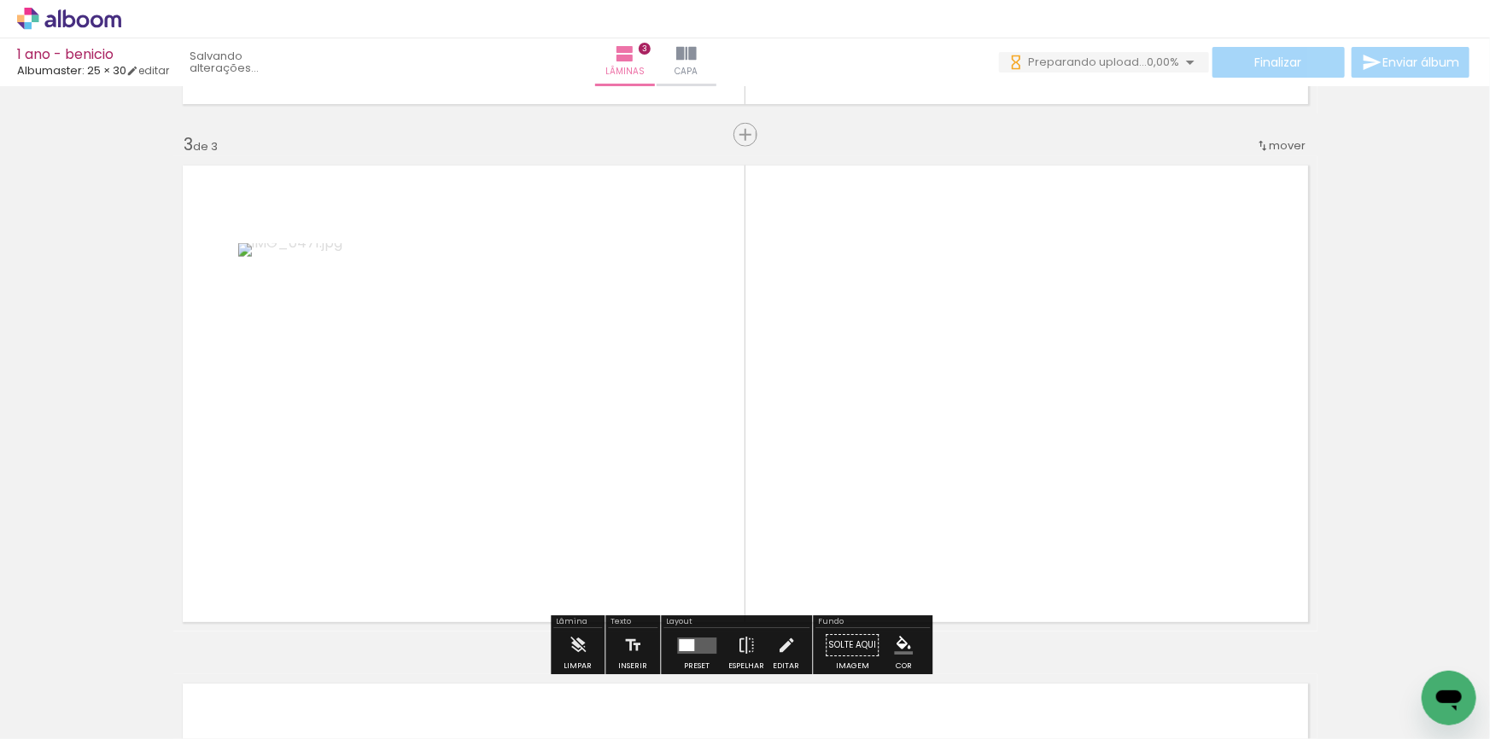
scroll to position [1050, 0]
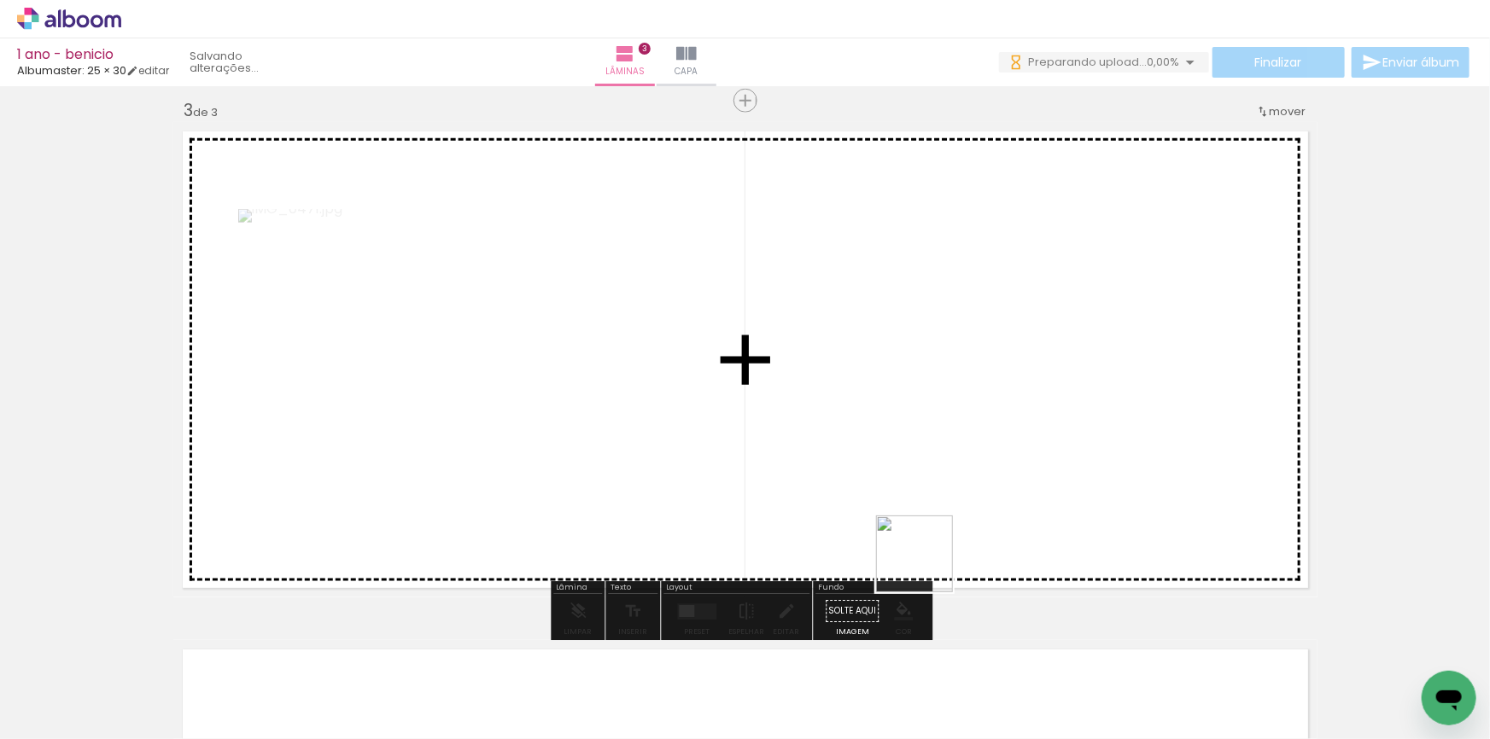
drag, startPoint x: 957, startPoint y: 695, endPoint x: 1023, endPoint y: 657, distance: 75.7
click at [916, 538] on quentale-workspace at bounding box center [745, 369] width 1490 height 739
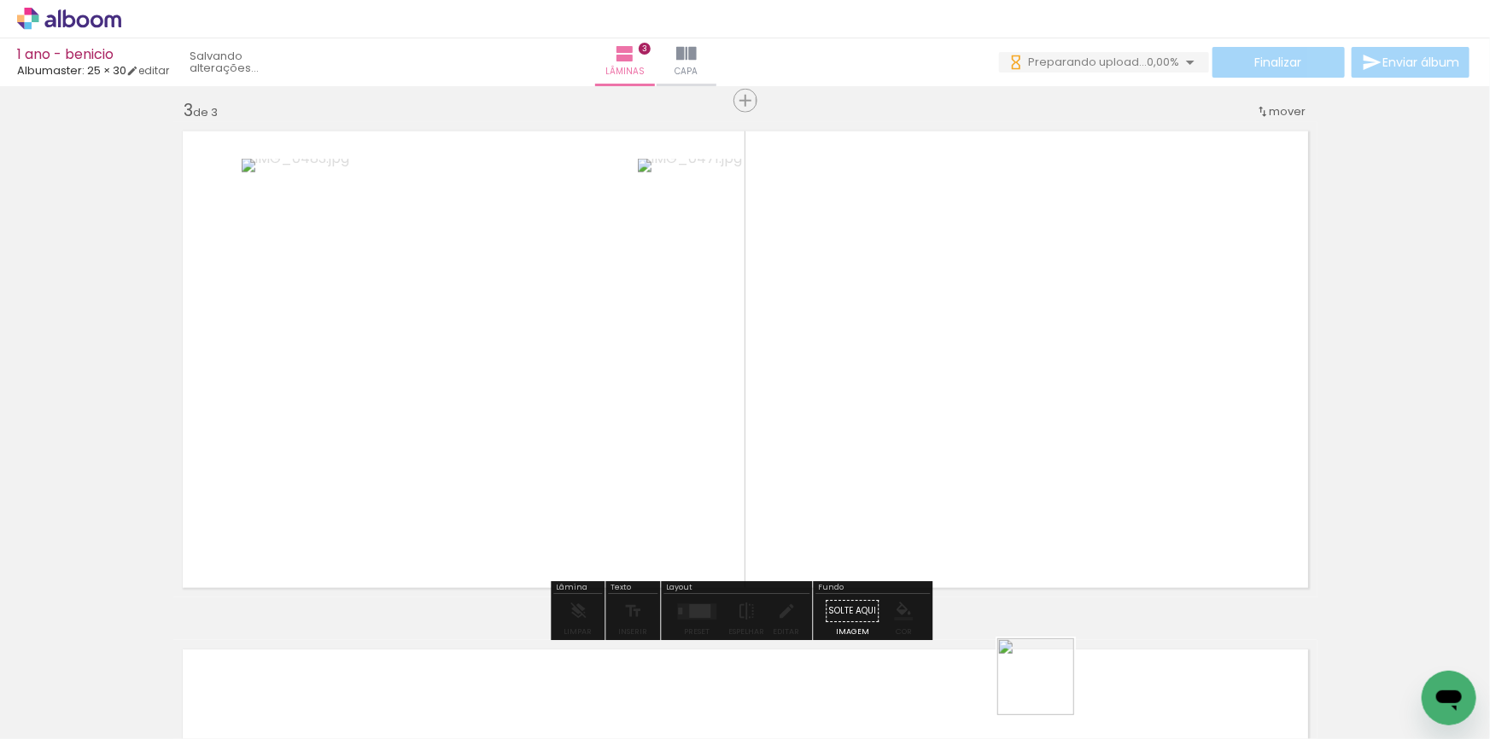
drag, startPoint x: 1048, startPoint y: 690, endPoint x: 1176, endPoint y: 666, distance: 129.4
click at [1029, 504] on quentale-workspace at bounding box center [745, 369] width 1490 height 739
drag, startPoint x: 1140, startPoint y: 687, endPoint x: 1228, endPoint y: 693, distance: 88.1
click at [1120, 540] on quentale-workspace at bounding box center [745, 369] width 1490 height 739
drag, startPoint x: 1242, startPoint y: 692, endPoint x: 1286, endPoint y: 654, distance: 57.5
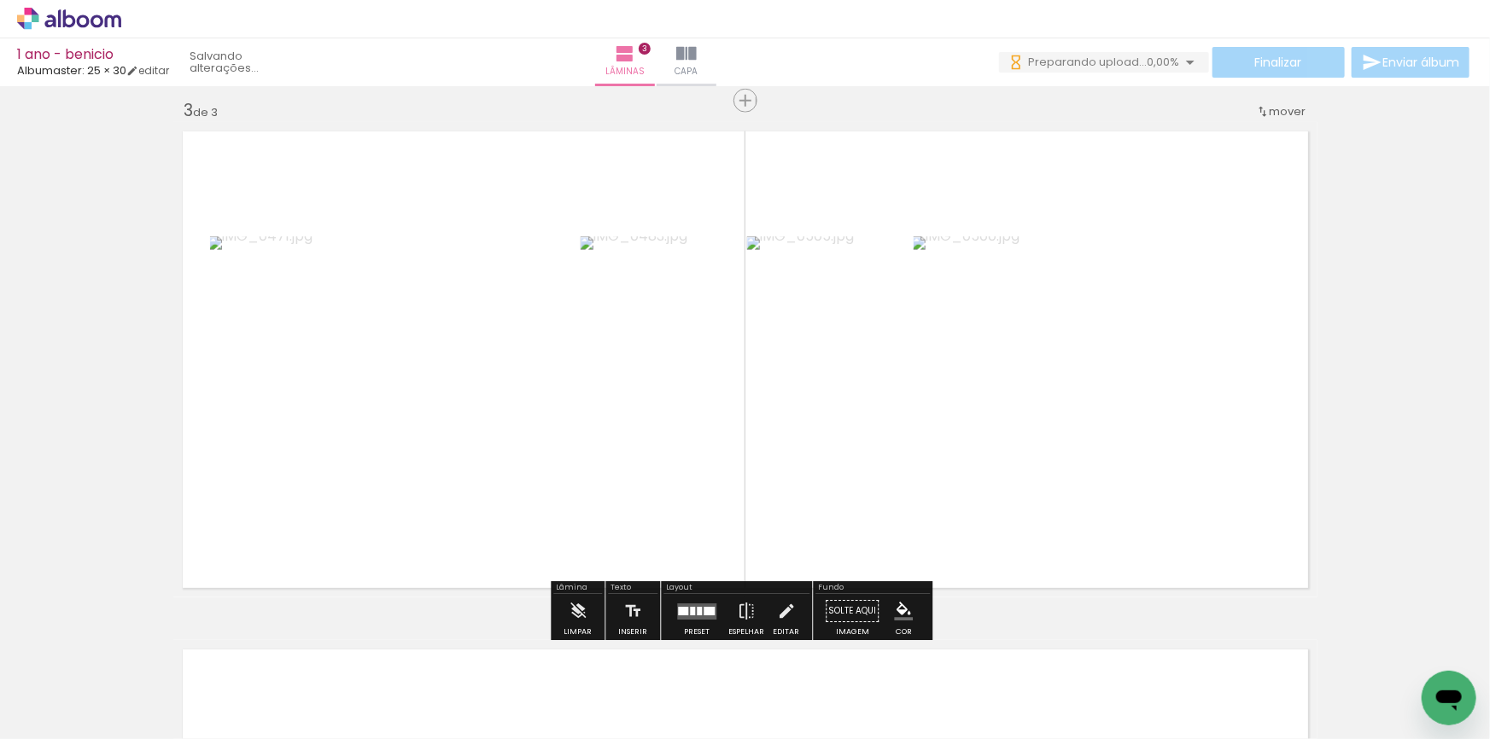
click at [1123, 505] on quentale-workspace at bounding box center [745, 369] width 1490 height 739
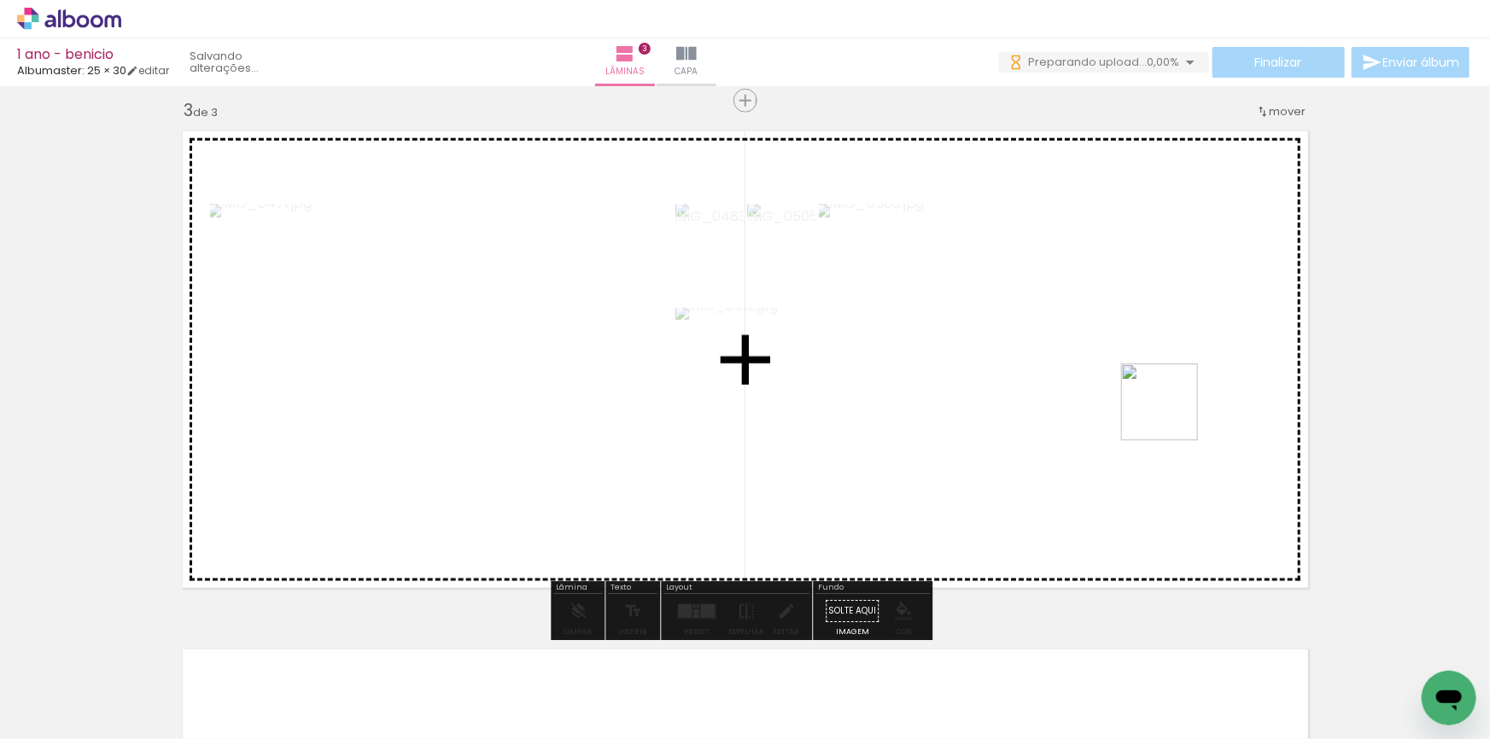
drag, startPoint x: 1312, startPoint y: 672, endPoint x: 1208, endPoint y: 429, distance: 264.7
click at [1170, 412] on quentale-workspace at bounding box center [745, 369] width 1490 height 739
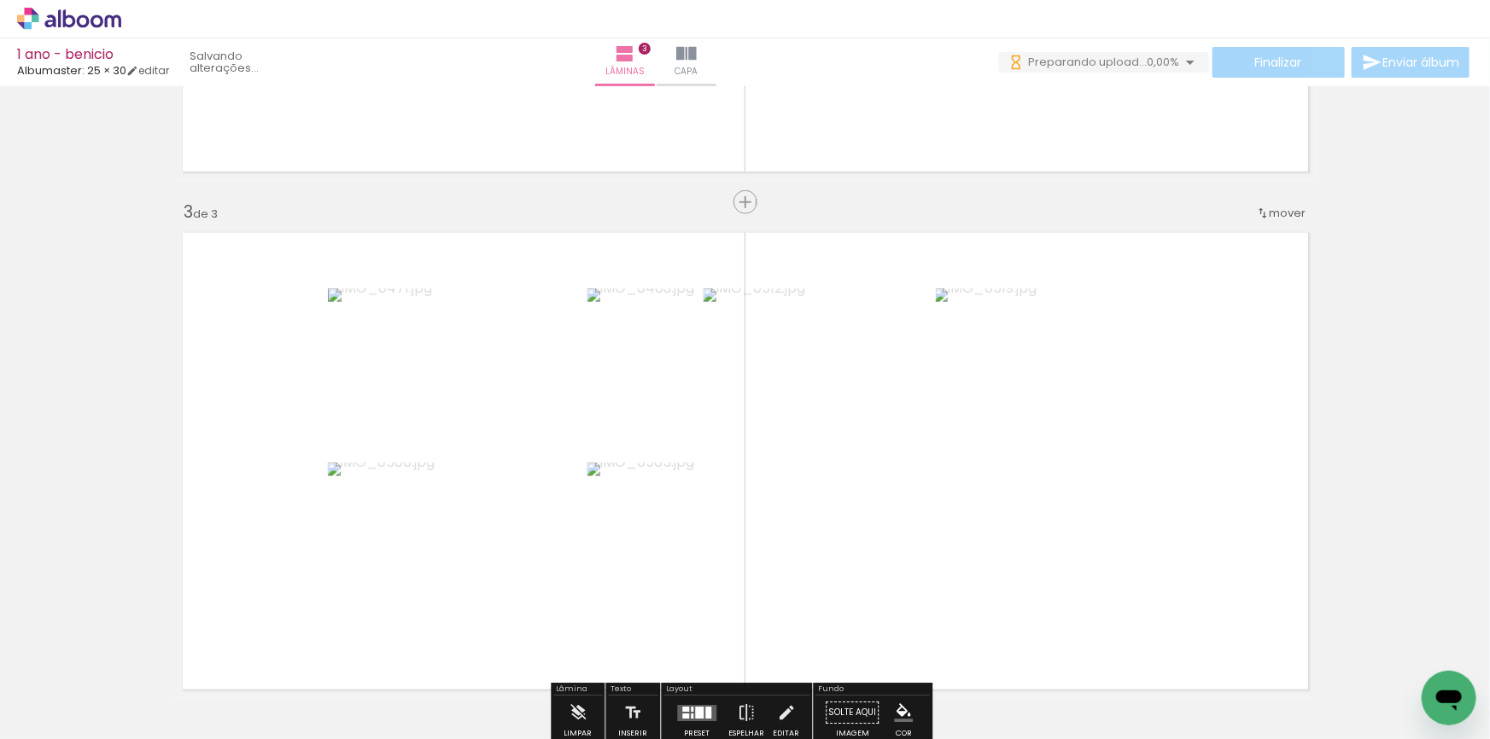
scroll to position [739, 0]
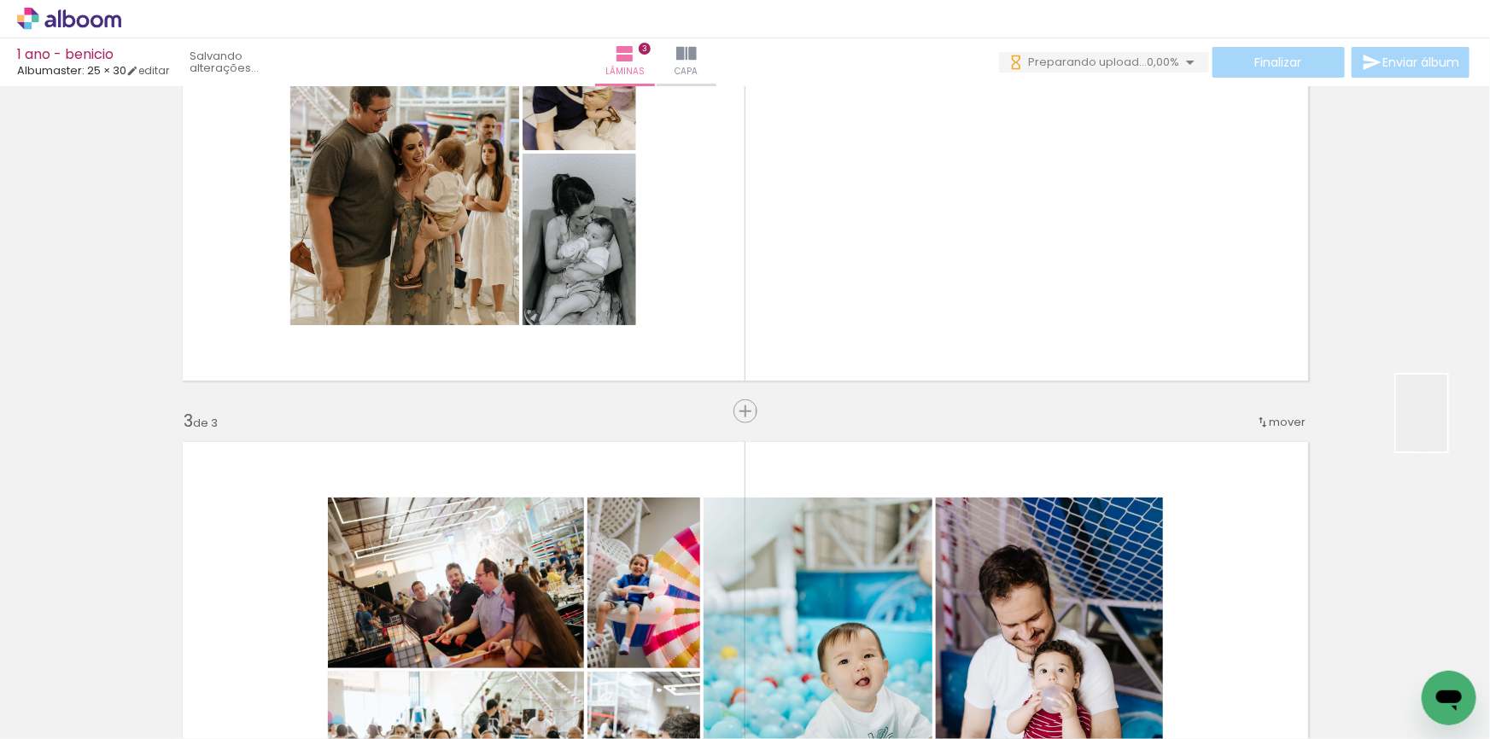
drag, startPoint x: 1405, startPoint y: 685, endPoint x: 1447, endPoint y: 426, distance: 262.2
click at [1447, 426] on quentale-workspace at bounding box center [745, 369] width 1490 height 739
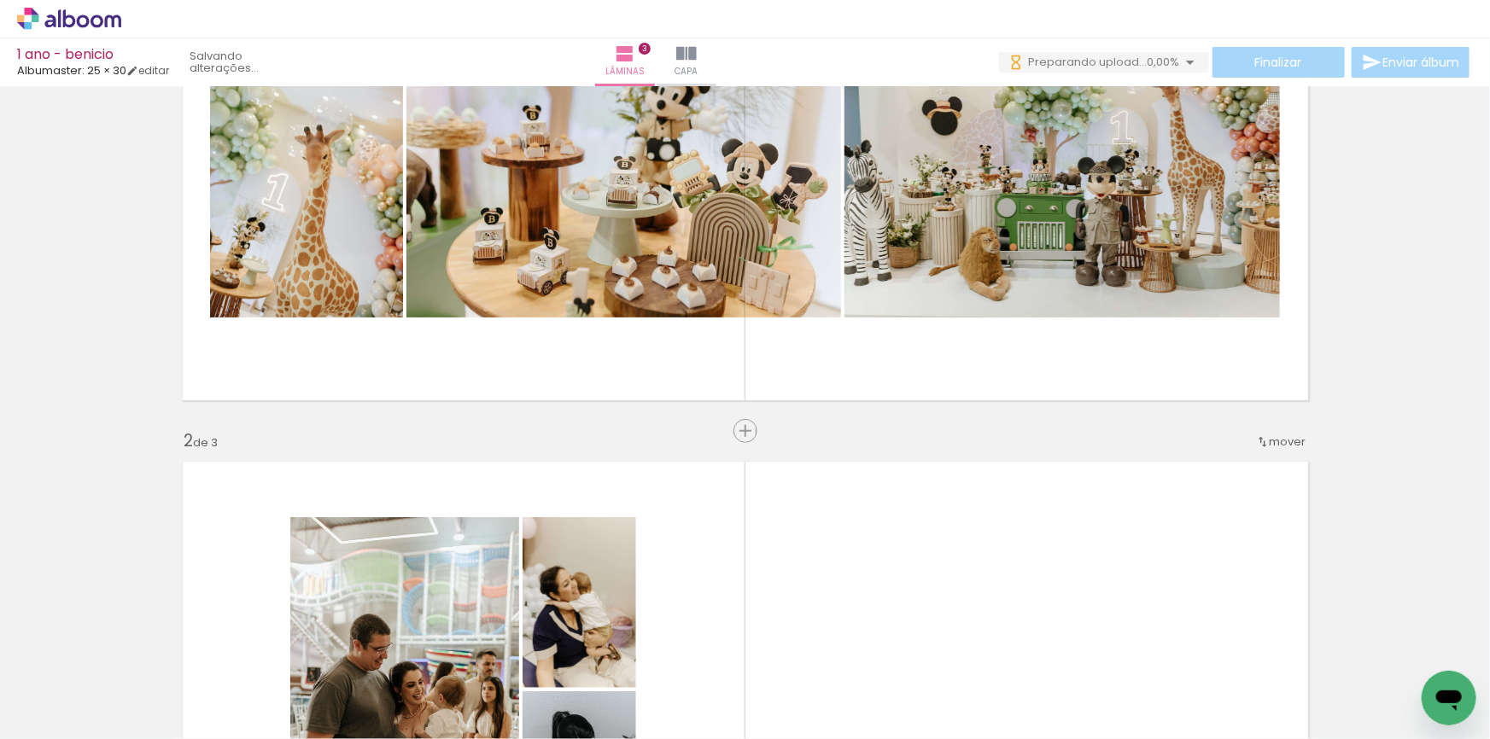
scroll to position [0, 0]
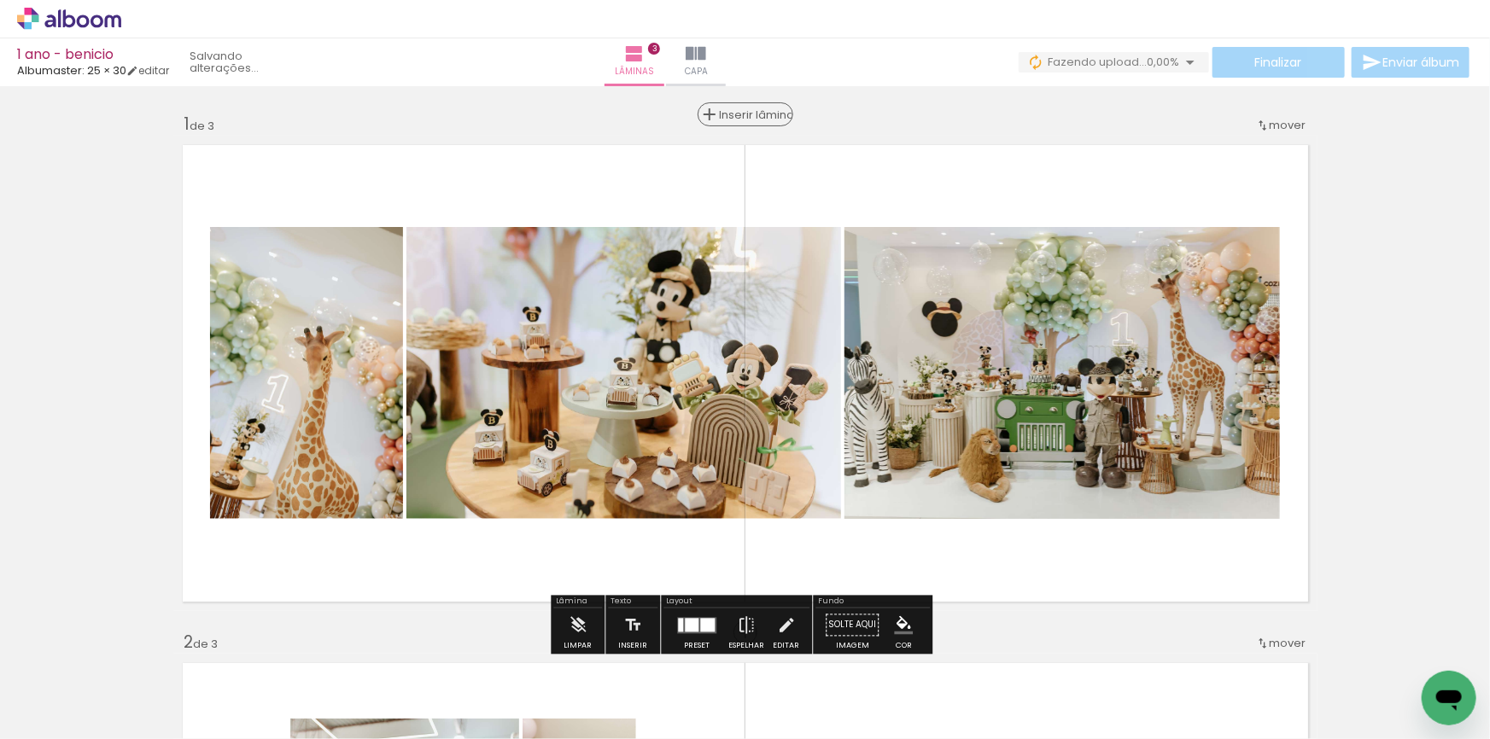
click at [734, 120] on div "Inserir lâmina" at bounding box center [745, 114] width 92 height 20
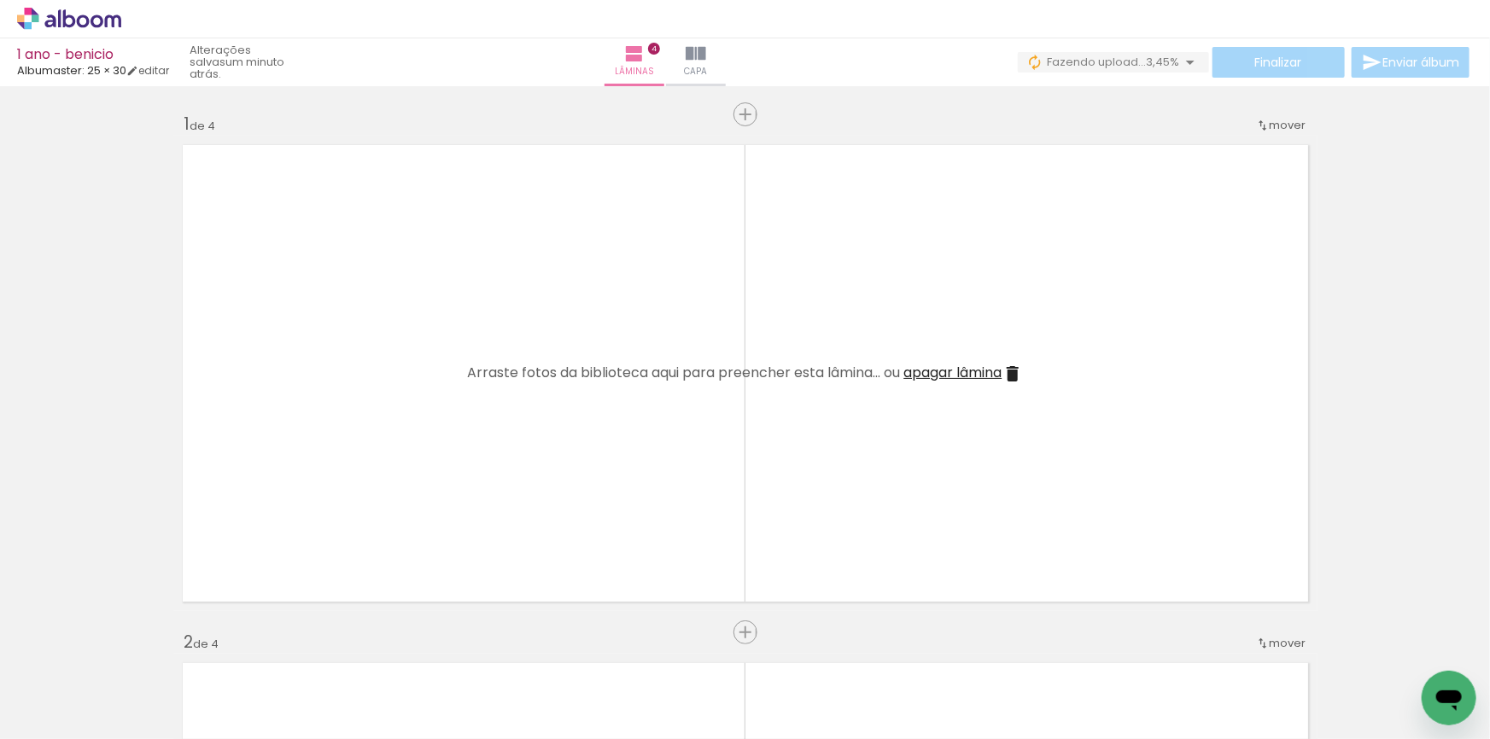
click at [990, 369] on span "apagar lâmina" at bounding box center [953, 373] width 98 height 20
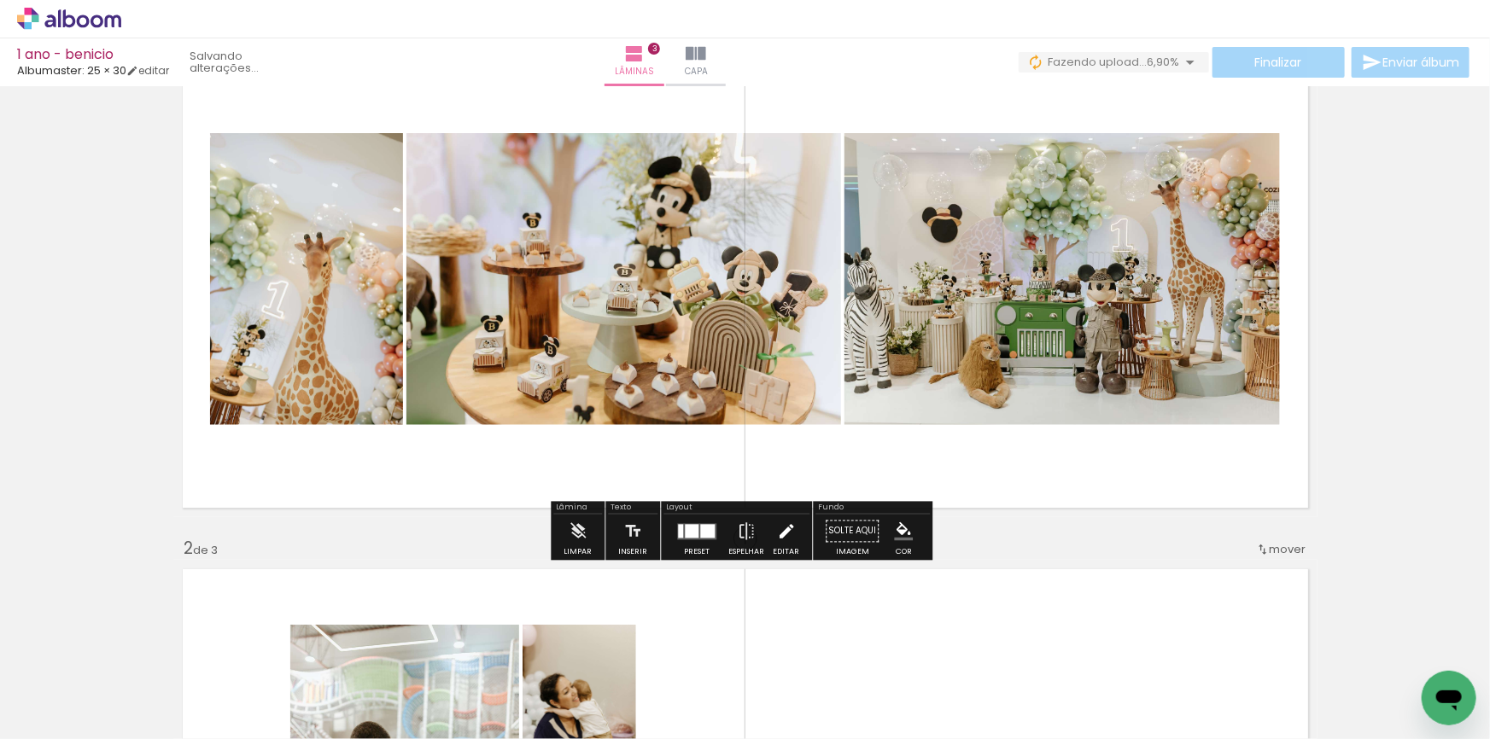
scroll to position [155, 0]
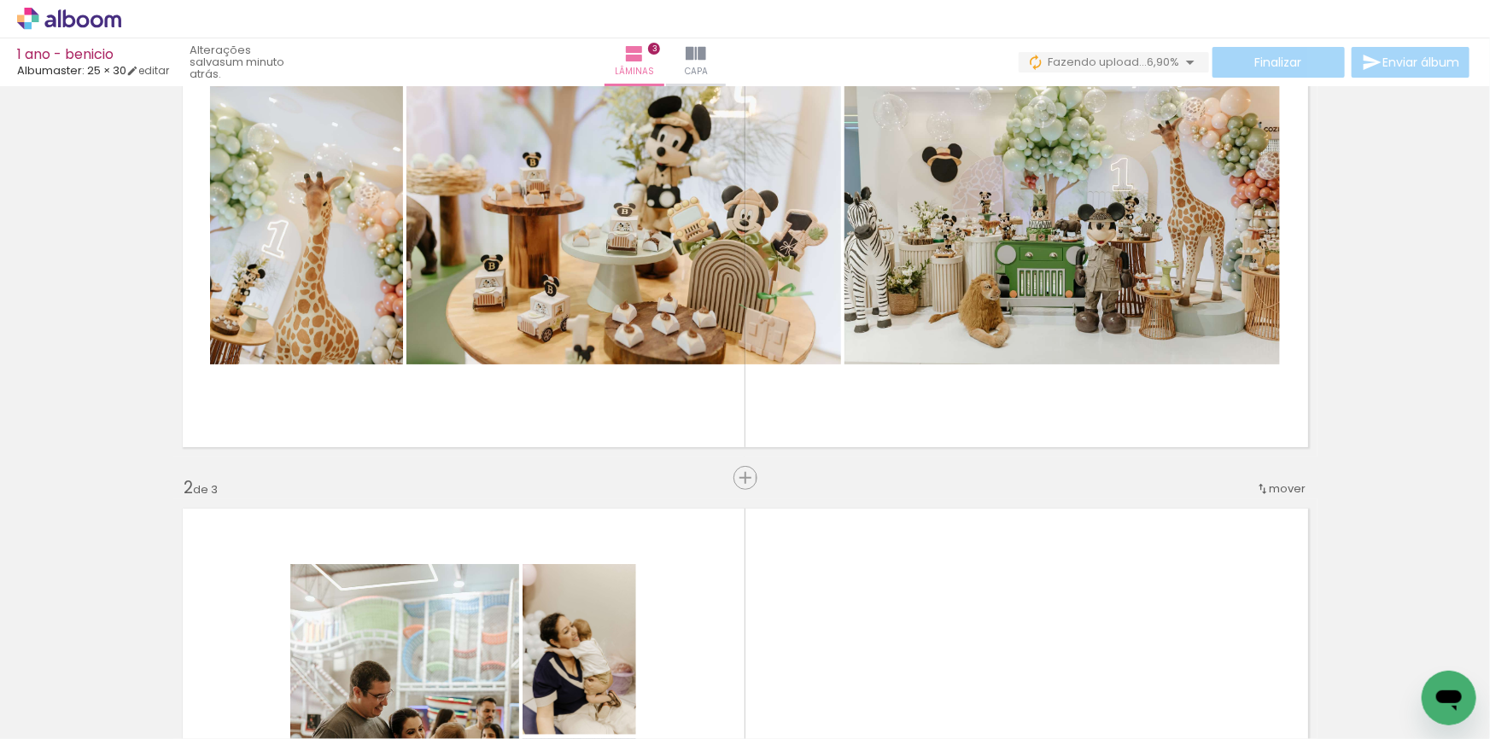
click at [745, 479] on span "Inserir lâmina" at bounding box center [753, 478] width 67 height 11
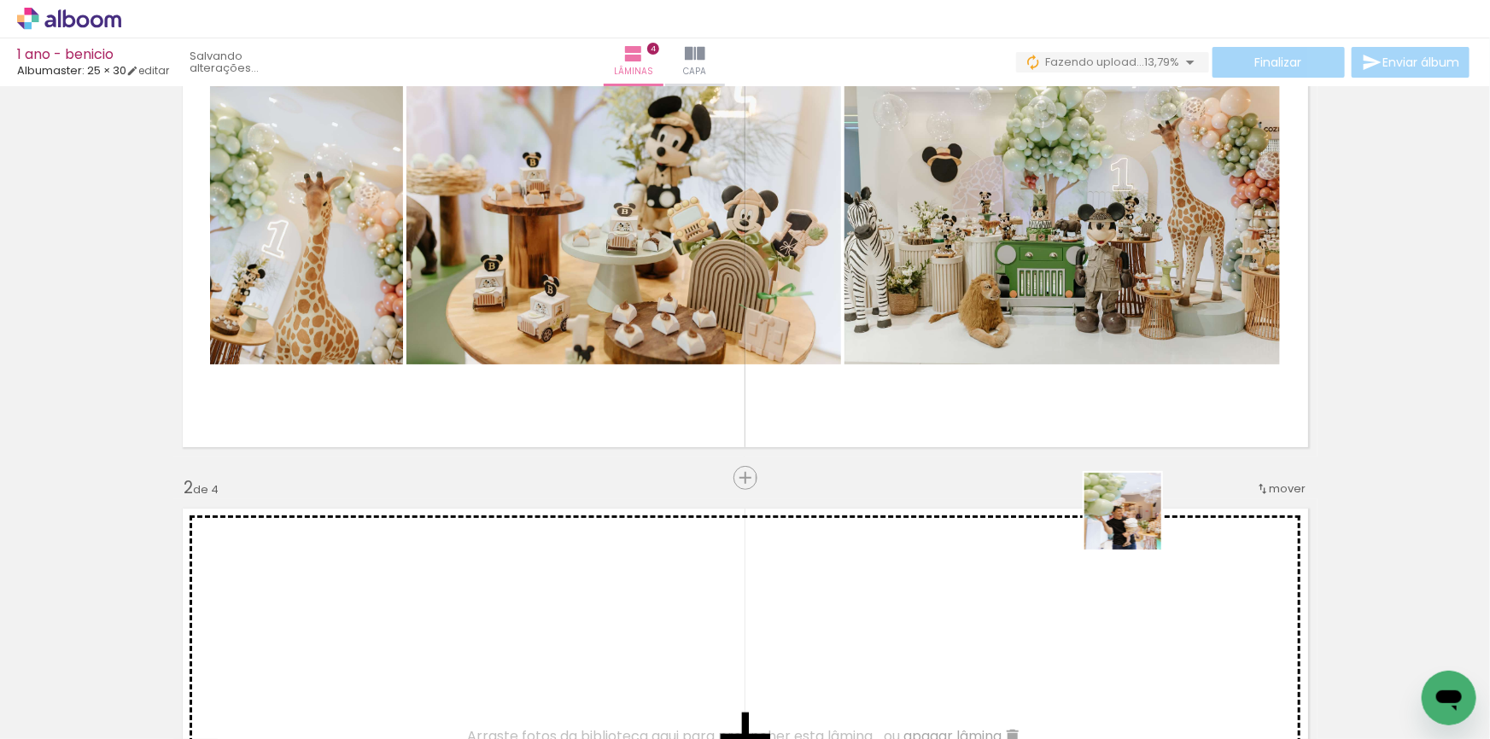
drag, startPoint x: 1396, startPoint y: 661, endPoint x: 1084, endPoint y: 620, distance: 314.3
click at [1133, 521] on quentale-workspace at bounding box center [745, 369] width 1490 height 739
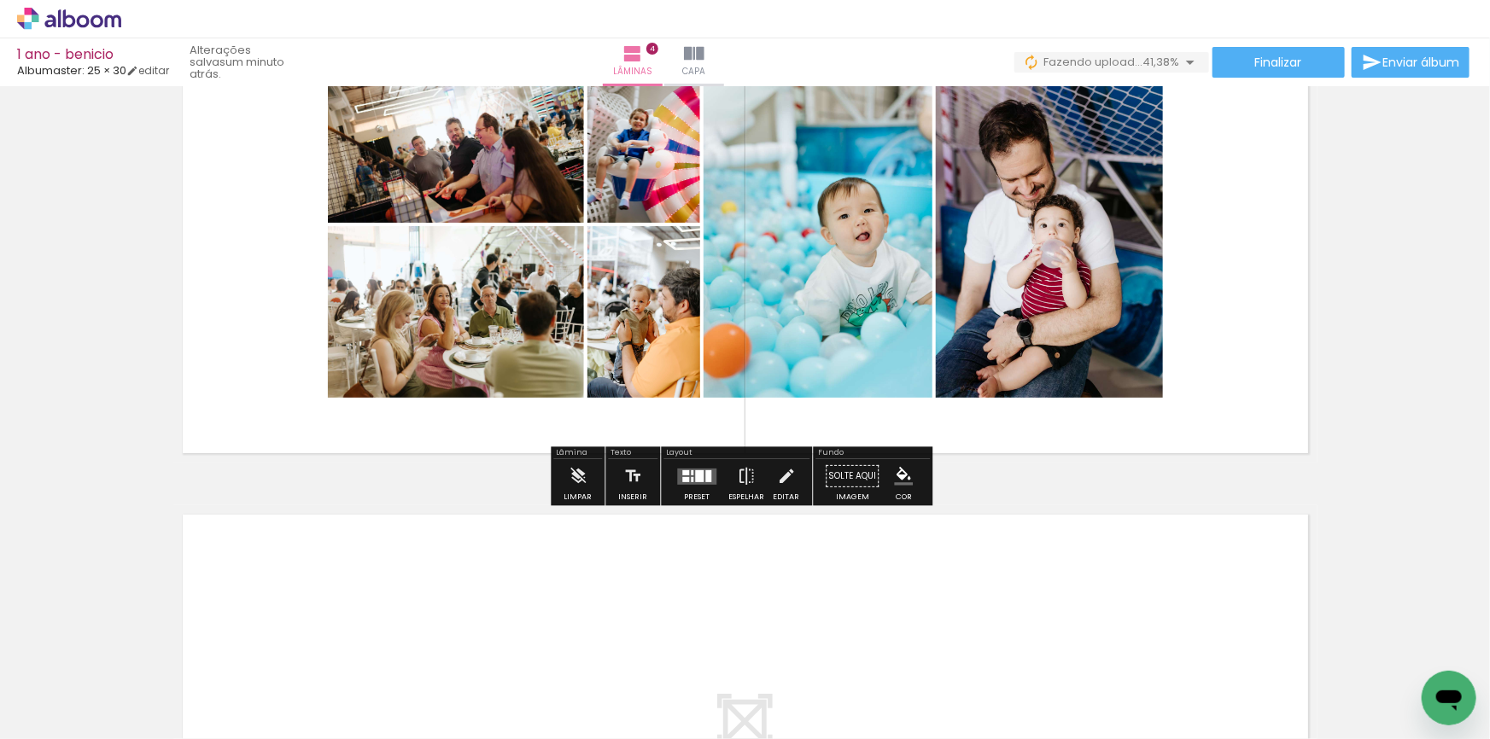
scroll to position [1708, 0]
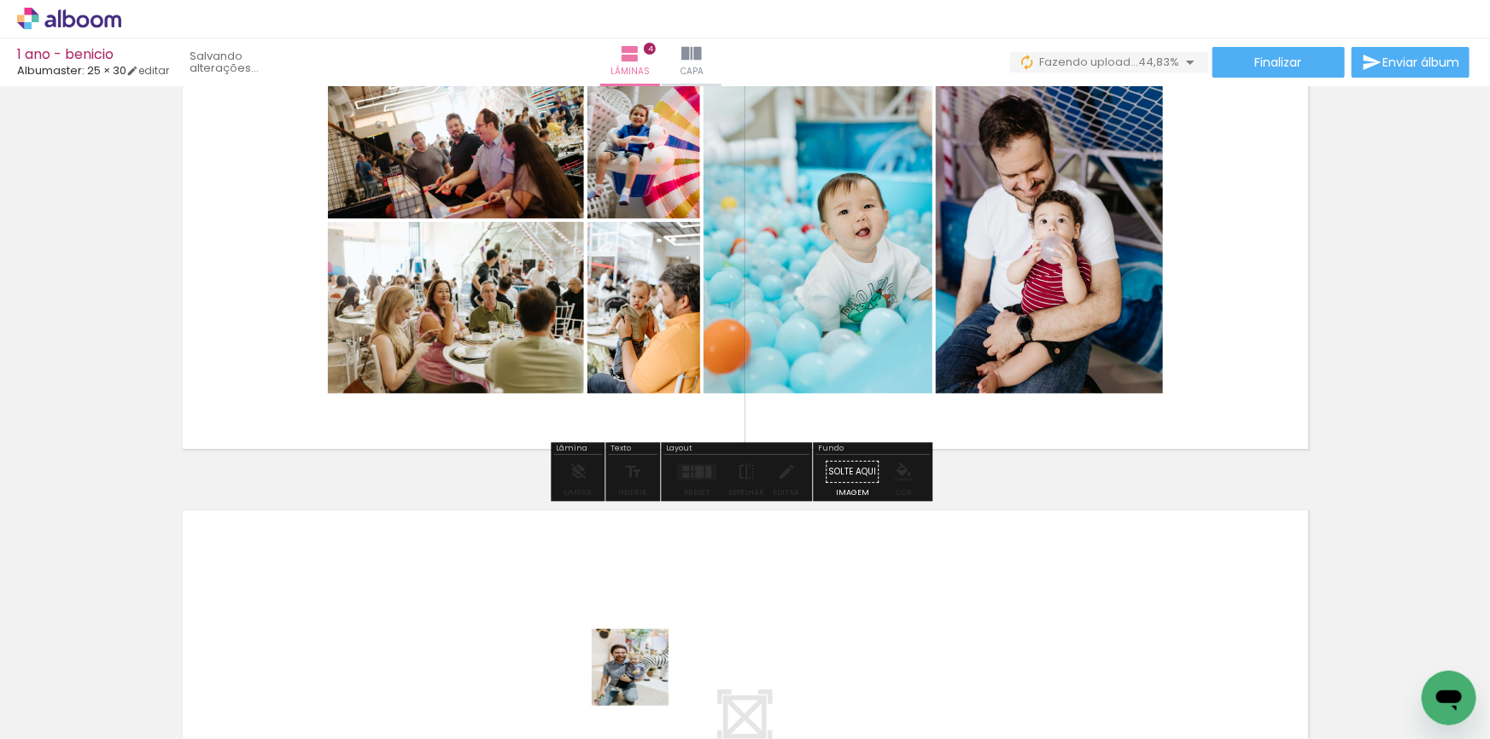
drag, startPoint x: 640, startPoint y: 698, endPoint x: 688, endPoint y: 546, distance: 158.5
click at [688, 546] on quentale-workspace at bounding box center [745, 369] width 1490 height 739
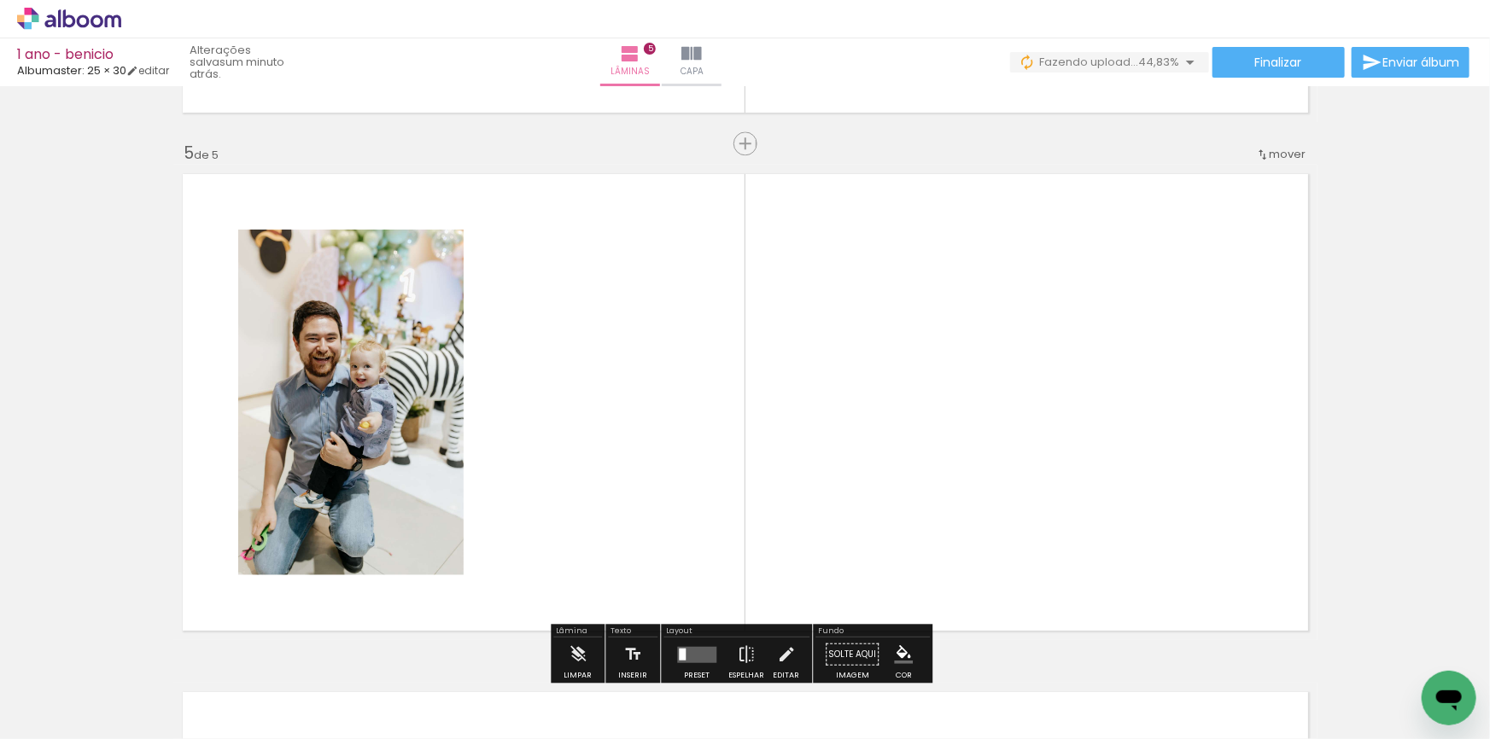
scroll to position [2087, 0]
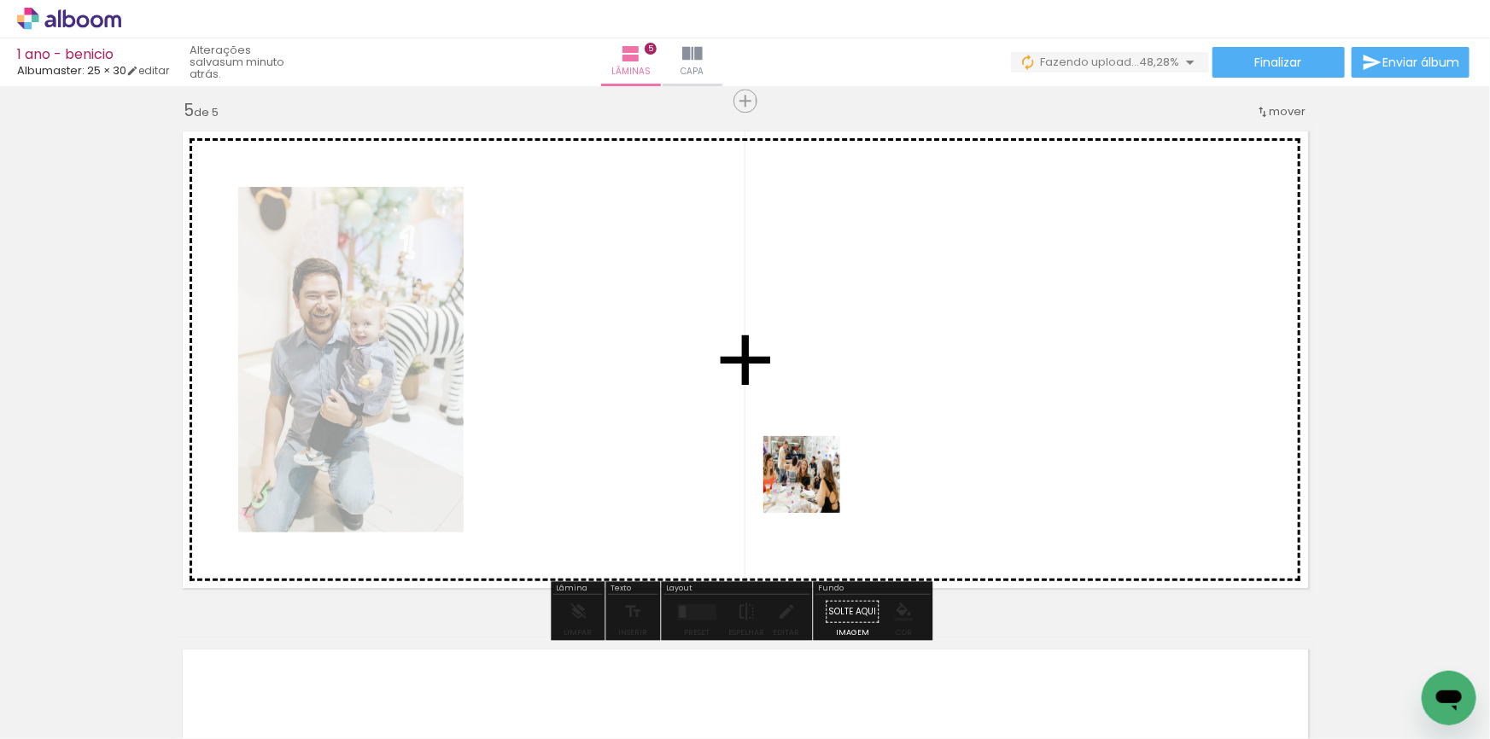
drag, startPoint x: 776, startPoint y: 675, endPoint x: 815, endPoint y: 487, distance: 191.9
click at [815, 487] on quentale-workspace at bounding box center [745, 369] width 1490 height 739
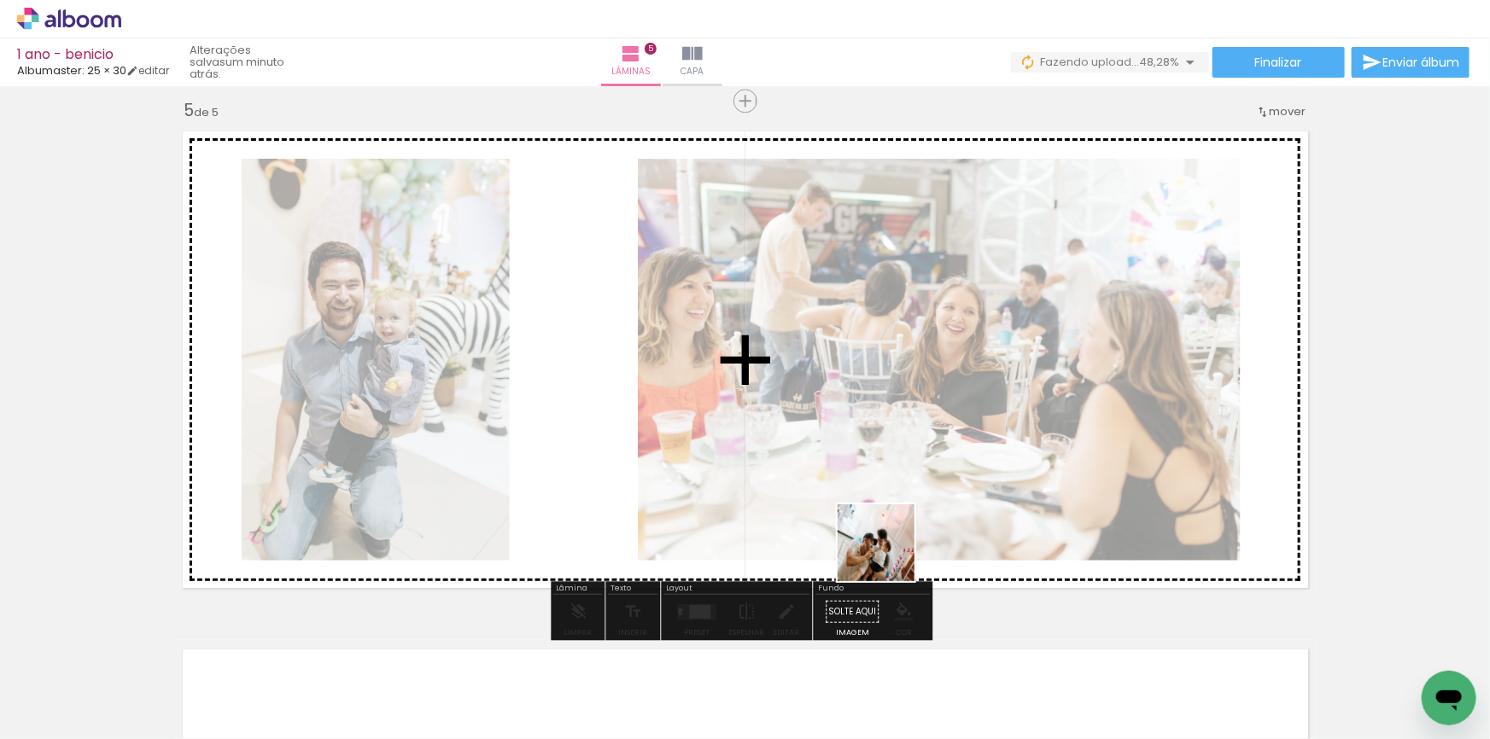
drag, startPoint x: 877, startPoint y: 698, endPoint x: 932, endPoint y: 572, distance: 136.9
click at [901, 468] on quentale-workspace at bounding box center [745, 369] width 1490 height 739
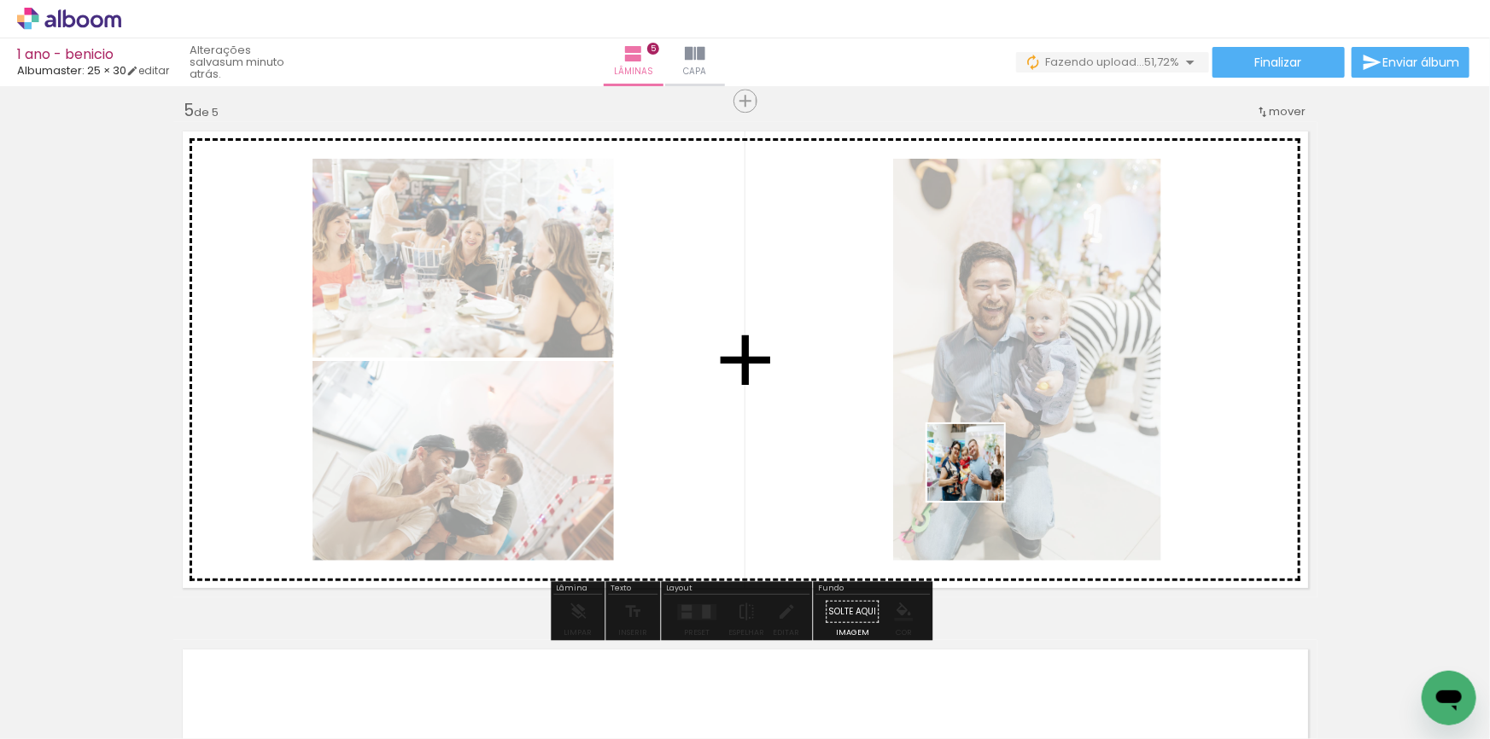
drag, startPoint x: 956, startPoint y: 663, endPoint x: 1016, endPoint y: 499, distance: 174.5
click at [984, 451] on quentale-workspace at bounding box center [745, 369] width 1490 height 739
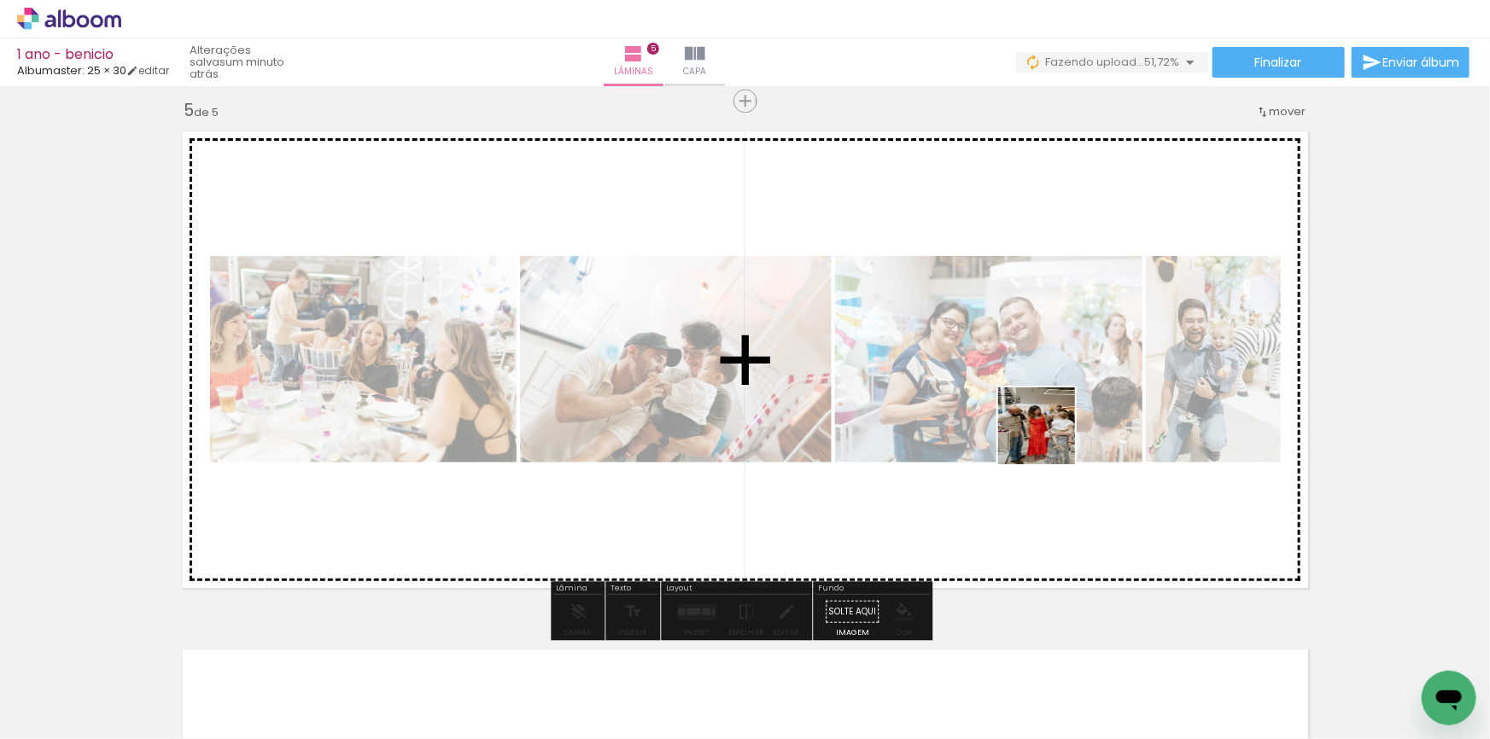
drag, startPoint x: 1052, startPoint y: 648, endPoint x: 1107, endPoint y: 603, distance: 71.6
click at [1048, 430] on quentale-workspace at bounding box center [745, 369] width 1490 height 739
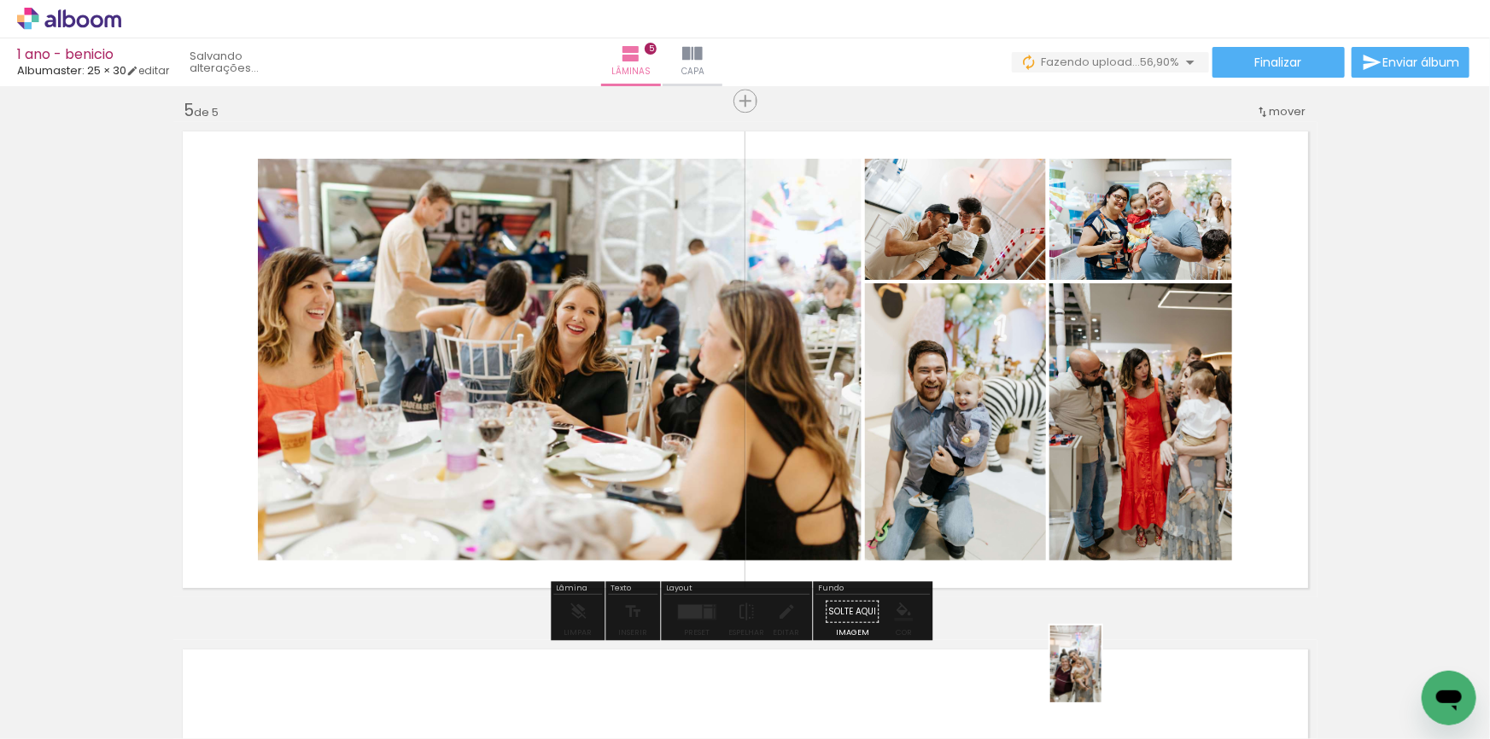
click at [1101, 677] on quentale-thumb at bounding box center [1133, 682] width 96 height 98
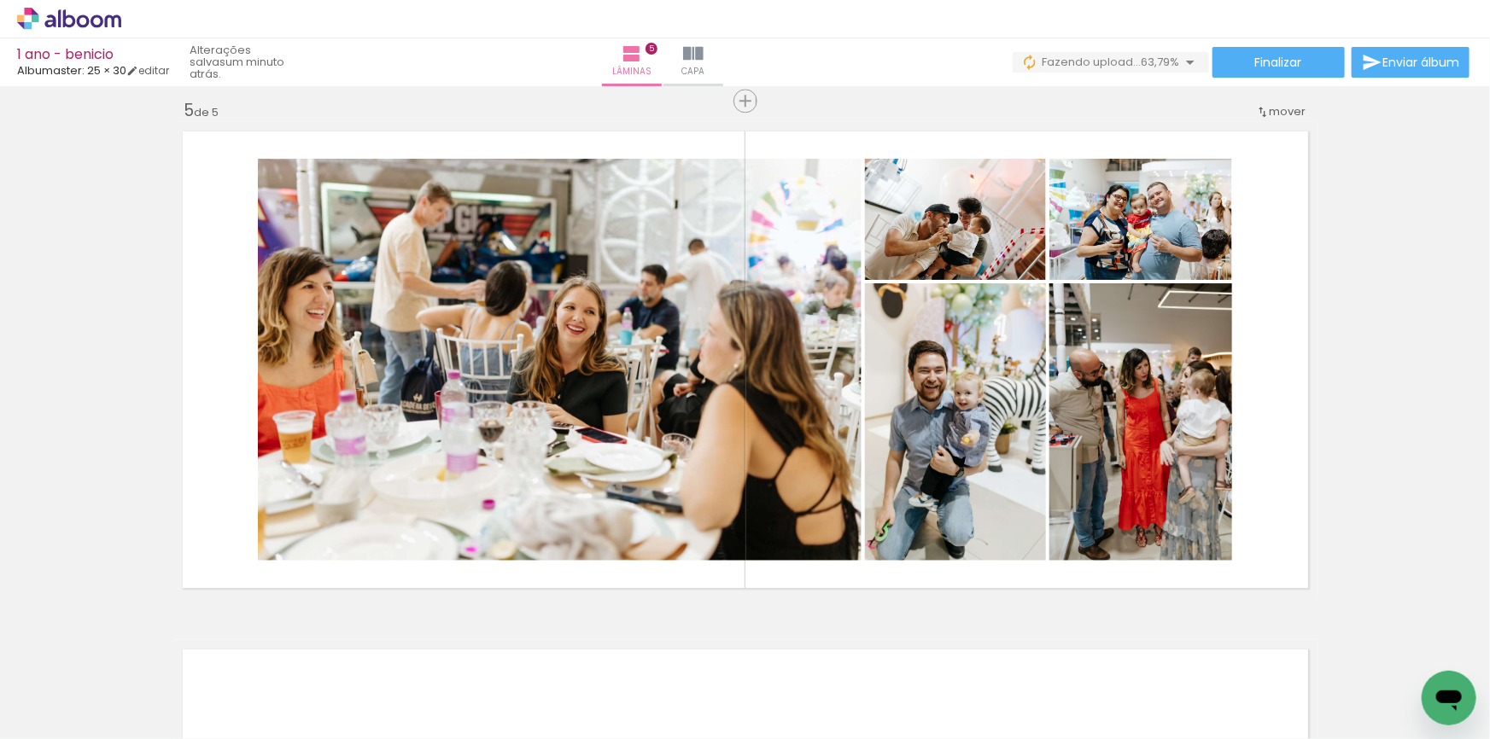
drag, startPoint x: 1145, startPoint y: 680, endPoint x: 1193, endPoint y: 560, distance: 128.7
click at [1096, 464] on quentale-workspace at bounding box center [745, 369] width 1490 height 739
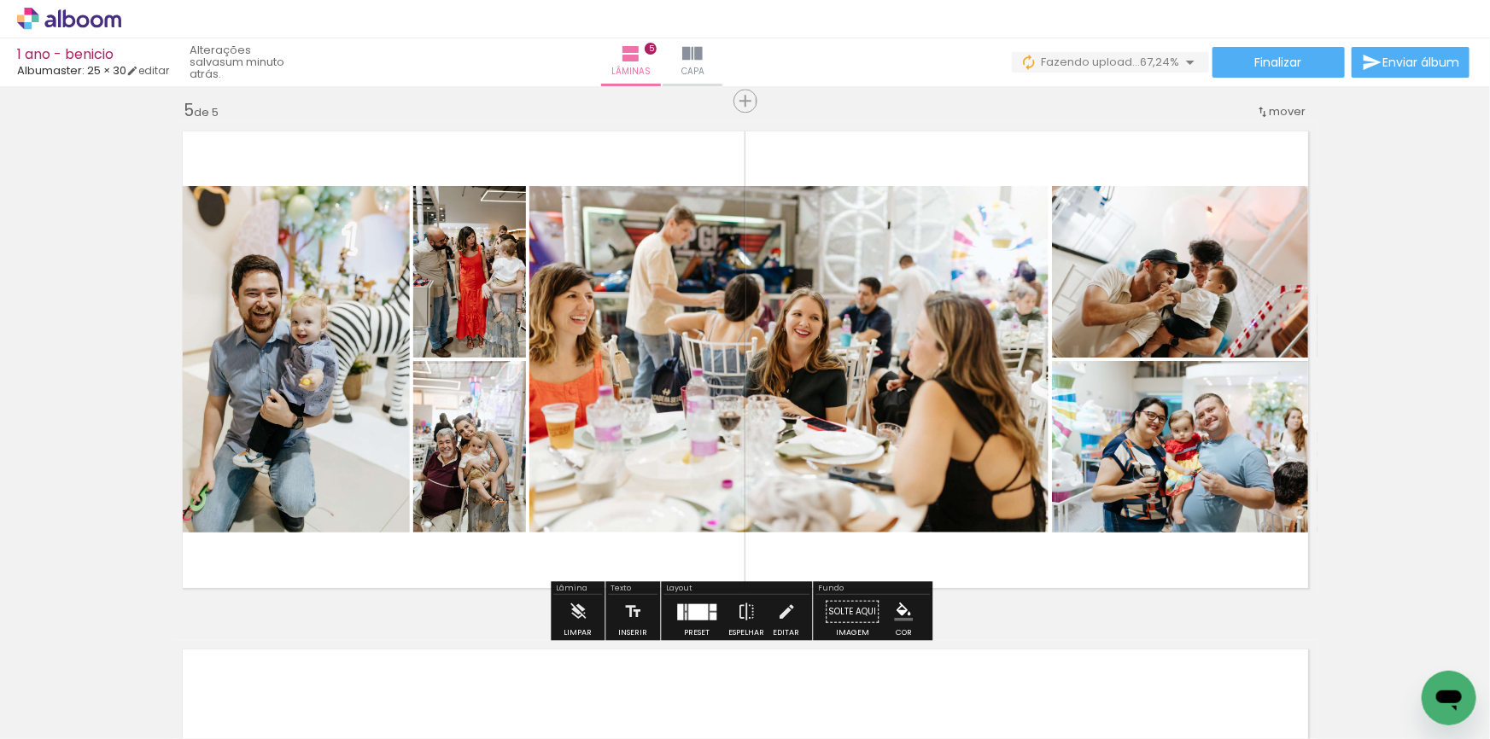
drag, startPoint x: 1337, startPoint y: 698, endPoint x: 1200, endPoint y: 473, distance: 263.6
click at [1172, 436] on quentale-workspace at bounding box center [745, 369] width 1490 height 739
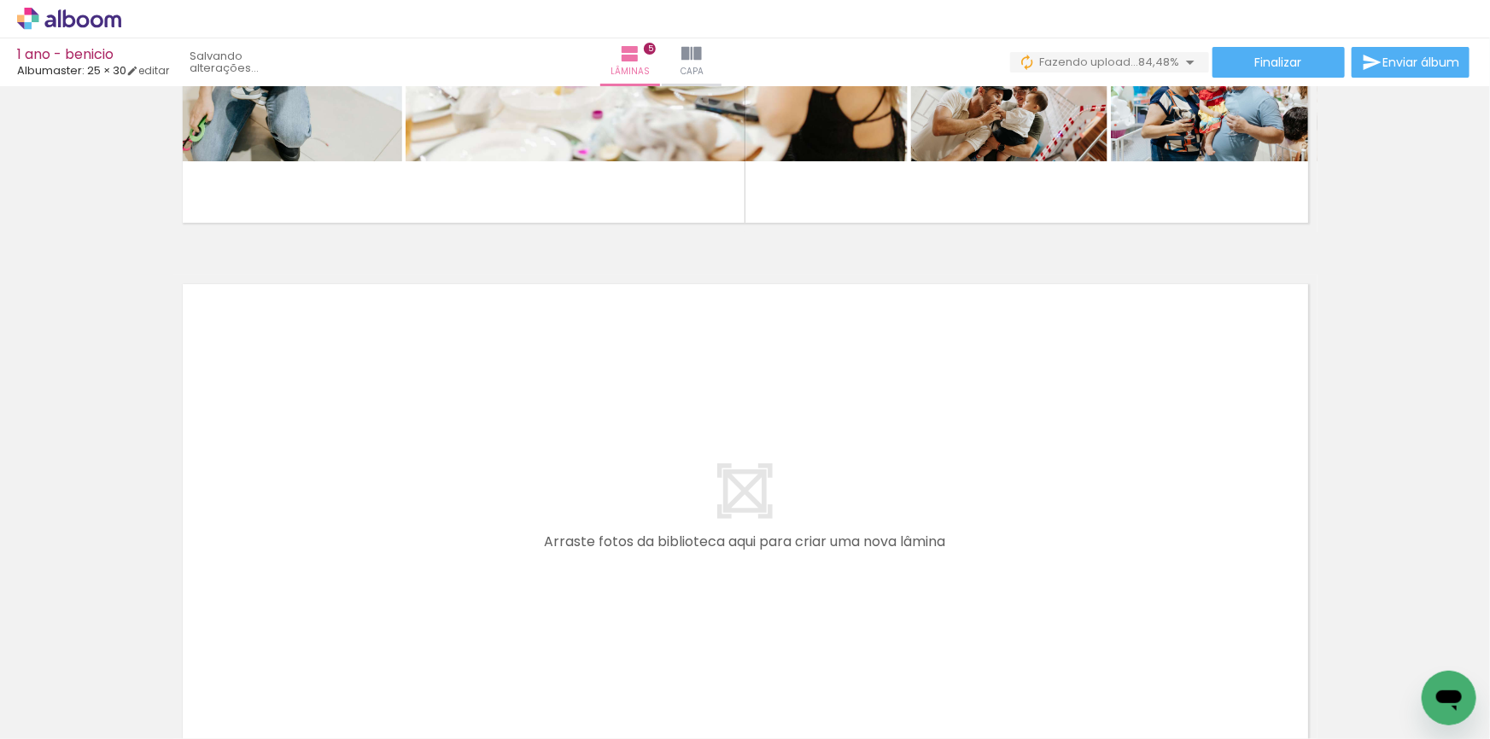
scroll to position [2553, 0]
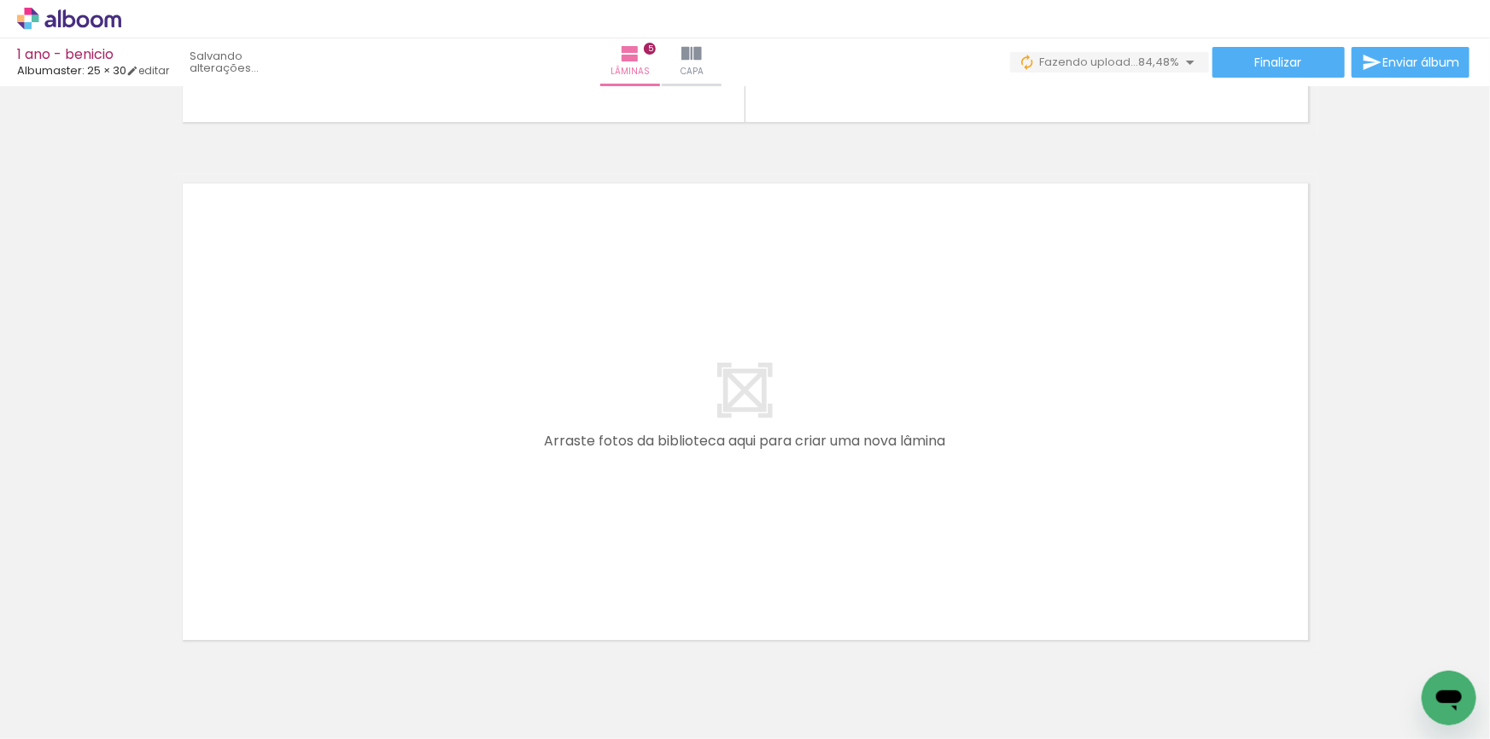
drag, startPoint x: 893, startPoint y: 670, endPoint x: 850, endPoint y: 471, distance: 203.5
click at [850, 471] on quentale-workspace at bounding box center [745, 369] width 1490 height 739
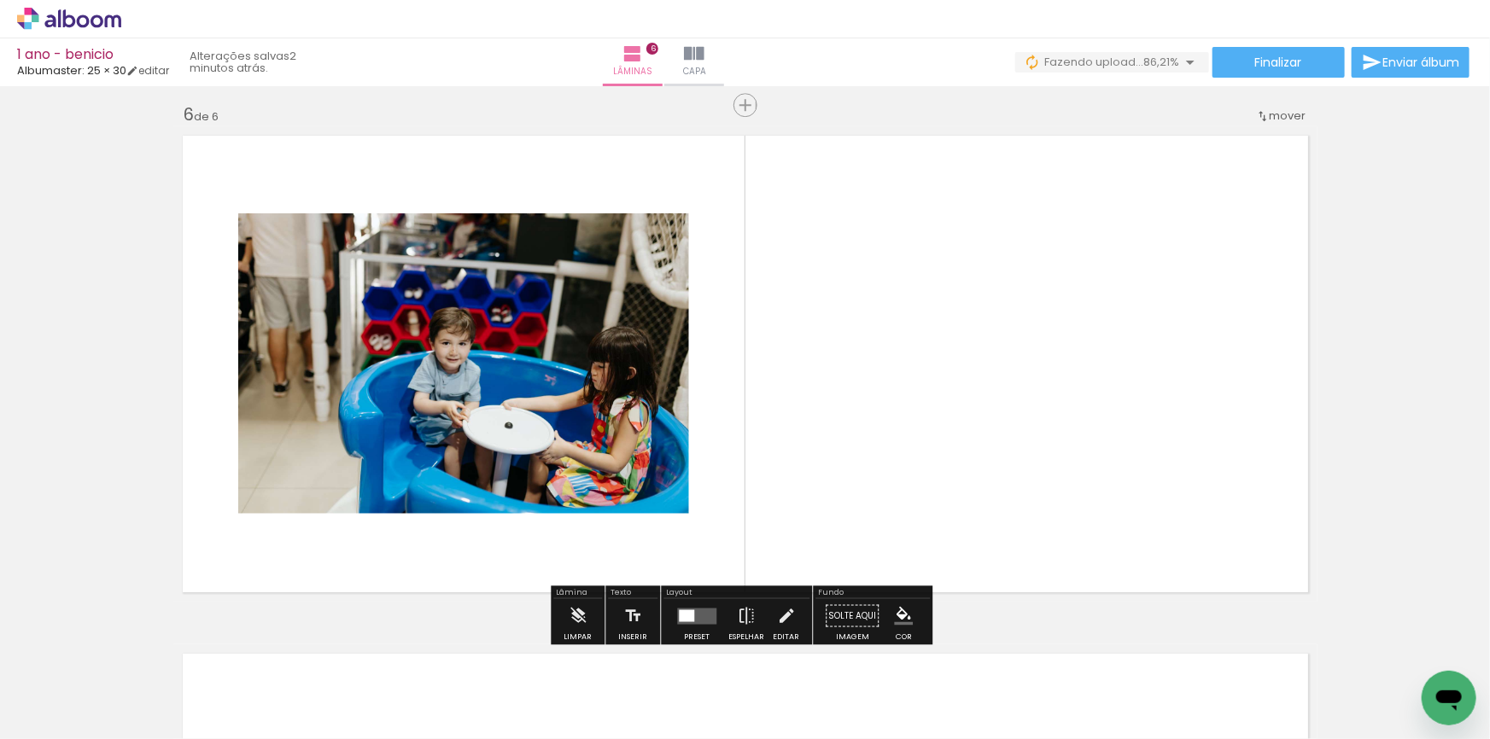
scroll to position [2604, 0]
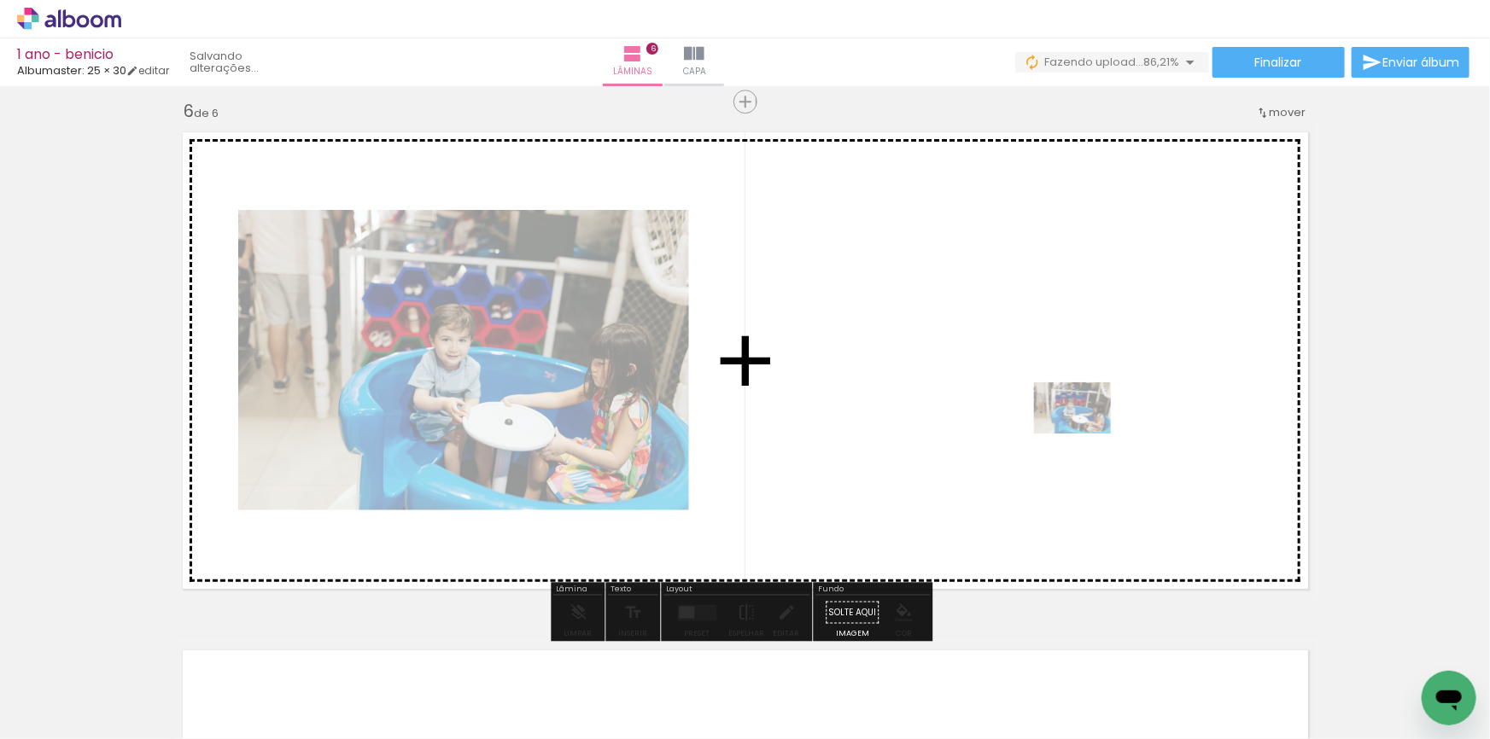
drag, startPoint x: 899, startPoint y: 678, endPoint x: 624, endPoint y: 451, distance: 356.6
click at [860, 461] on quentale-workspace at bounding box center [745, 369] width 1490 height 739
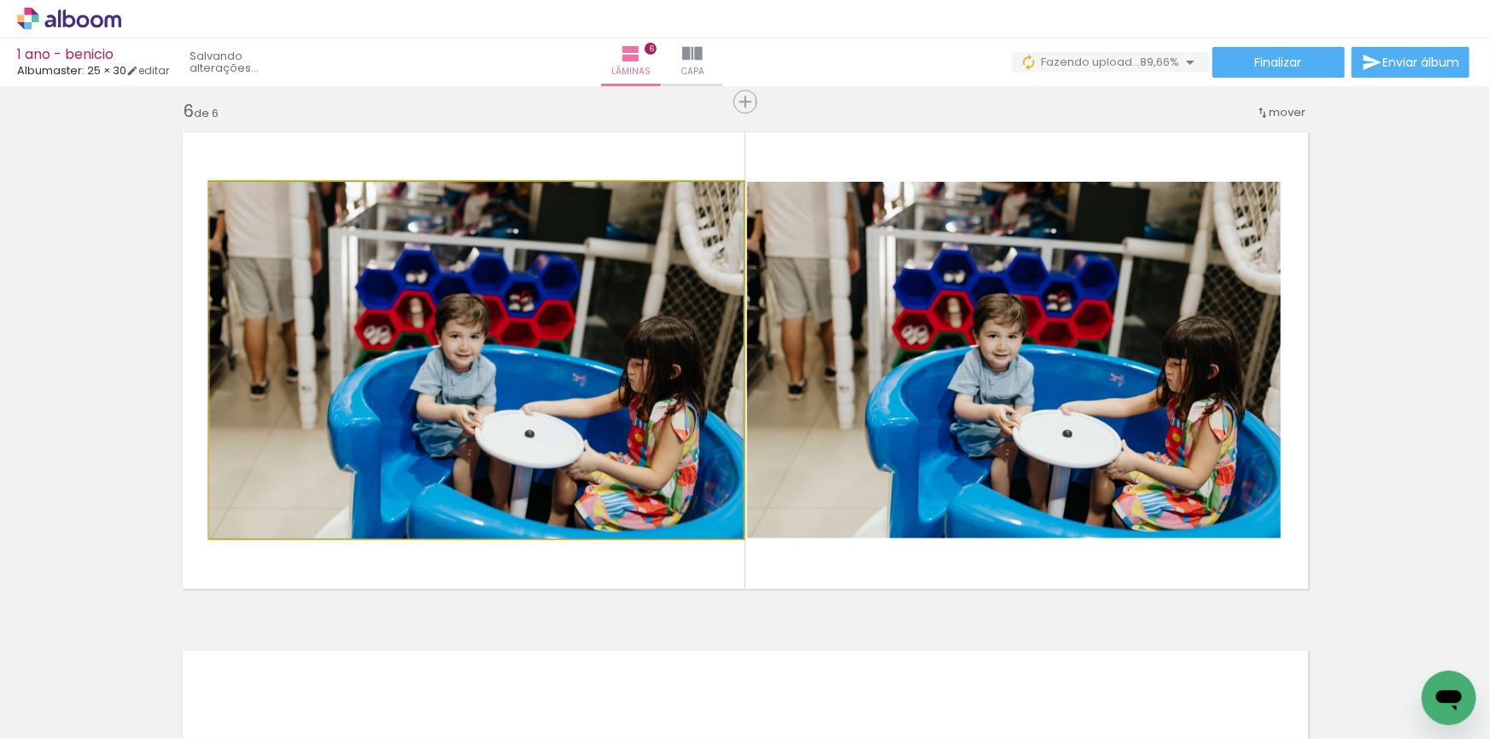
drag, startPoint x: 527, startPoint y: 436, endPoint x: 231, endPoint y: 367, distance: 304.2
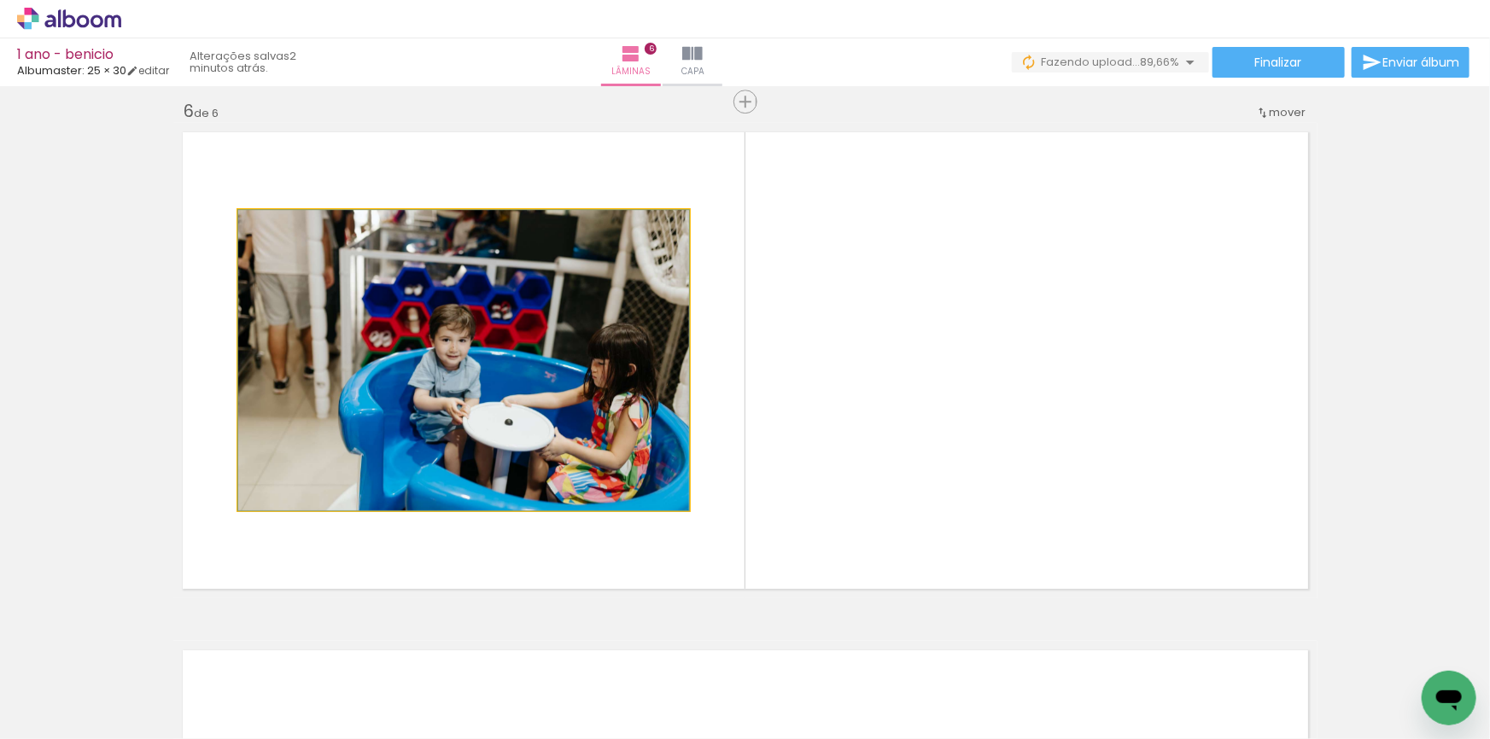
drag, startPoint x: 530, startPoint y: 357, endPoint x: 60, endPoint y: 341, distance: 470.7
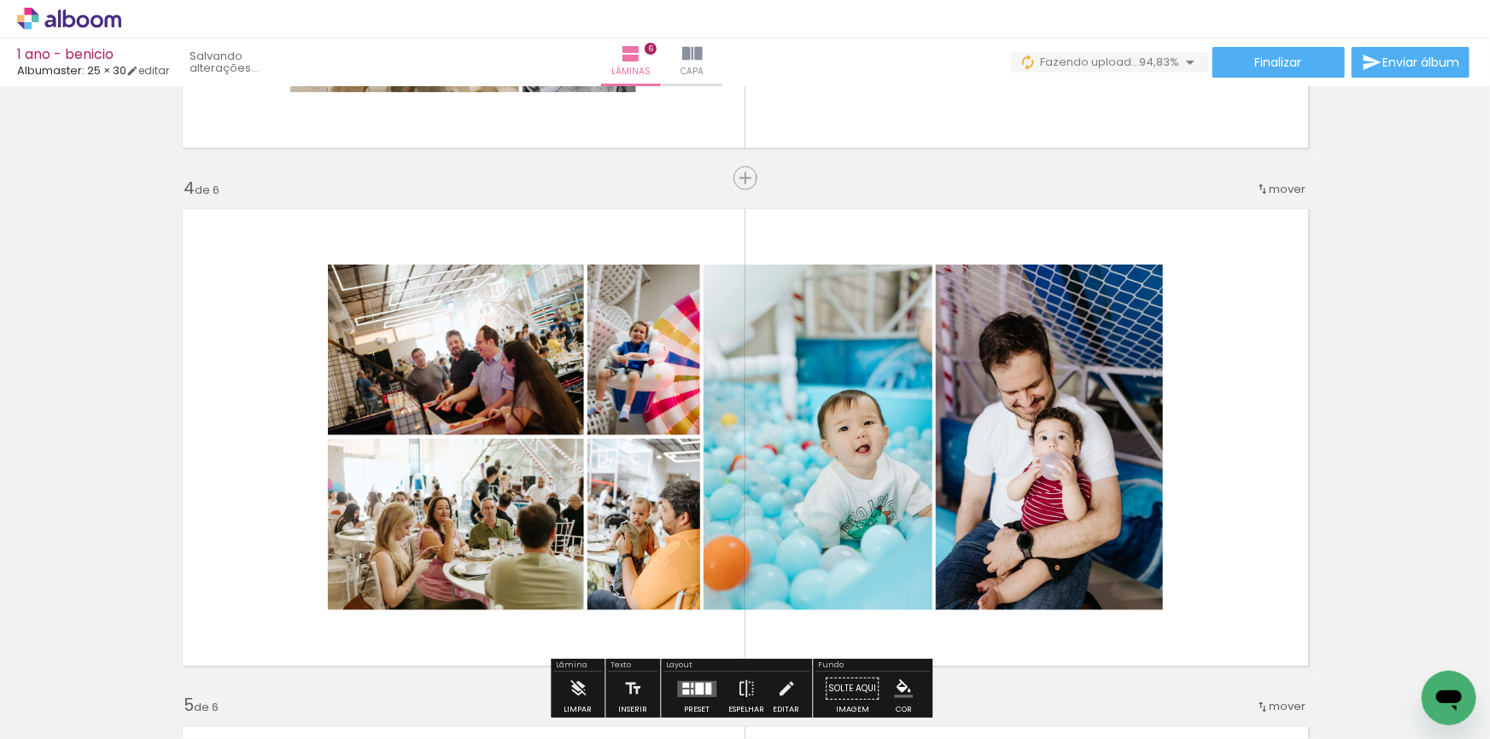
scroll to position [1518, 0]
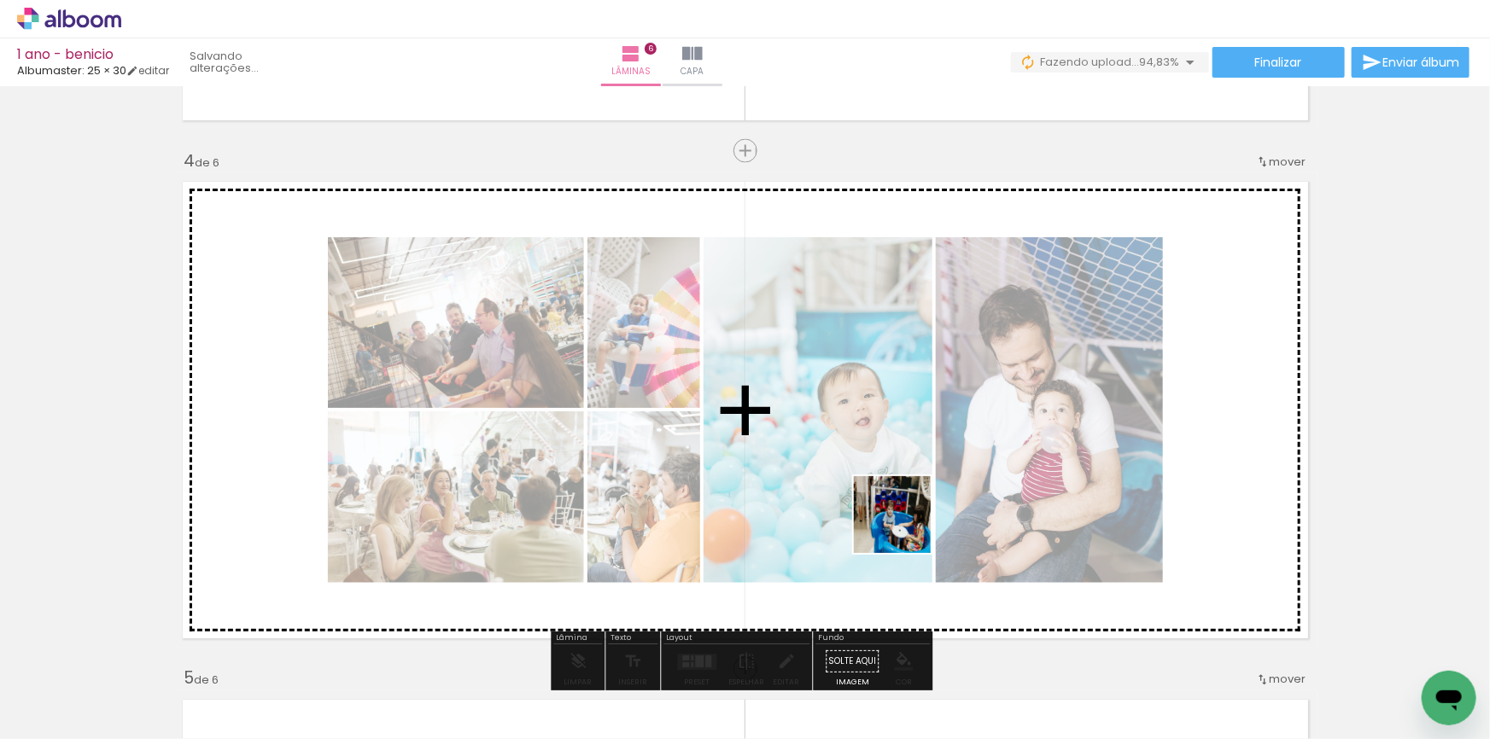
drag, startPoint x: 900, startPoint y: 701, endPoint x: 808, endPoint y: 558, distance: 169.8
click at [898, 465] on quentale-workspace at bounding box center [745, 369] width 1490 height 739
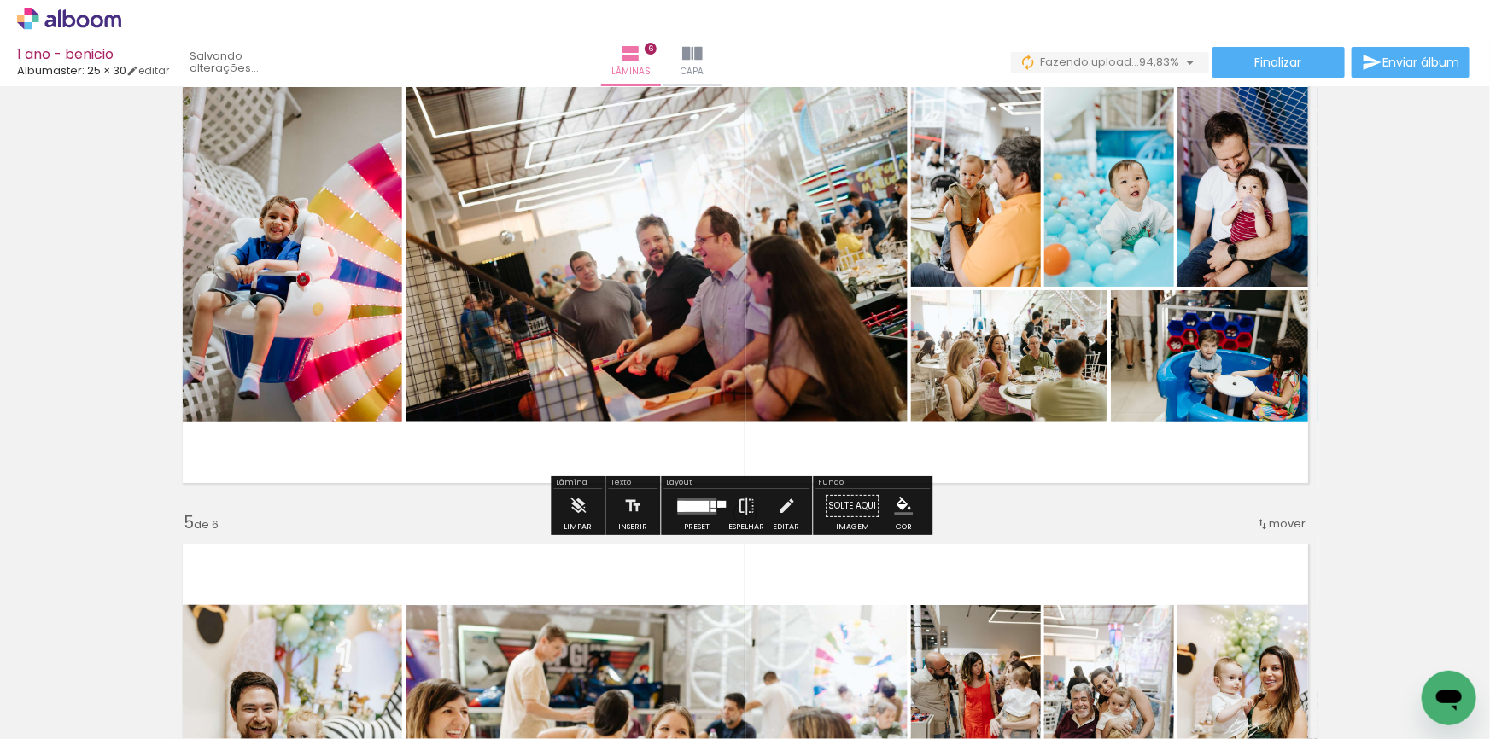
scroll to position [1750, 0]
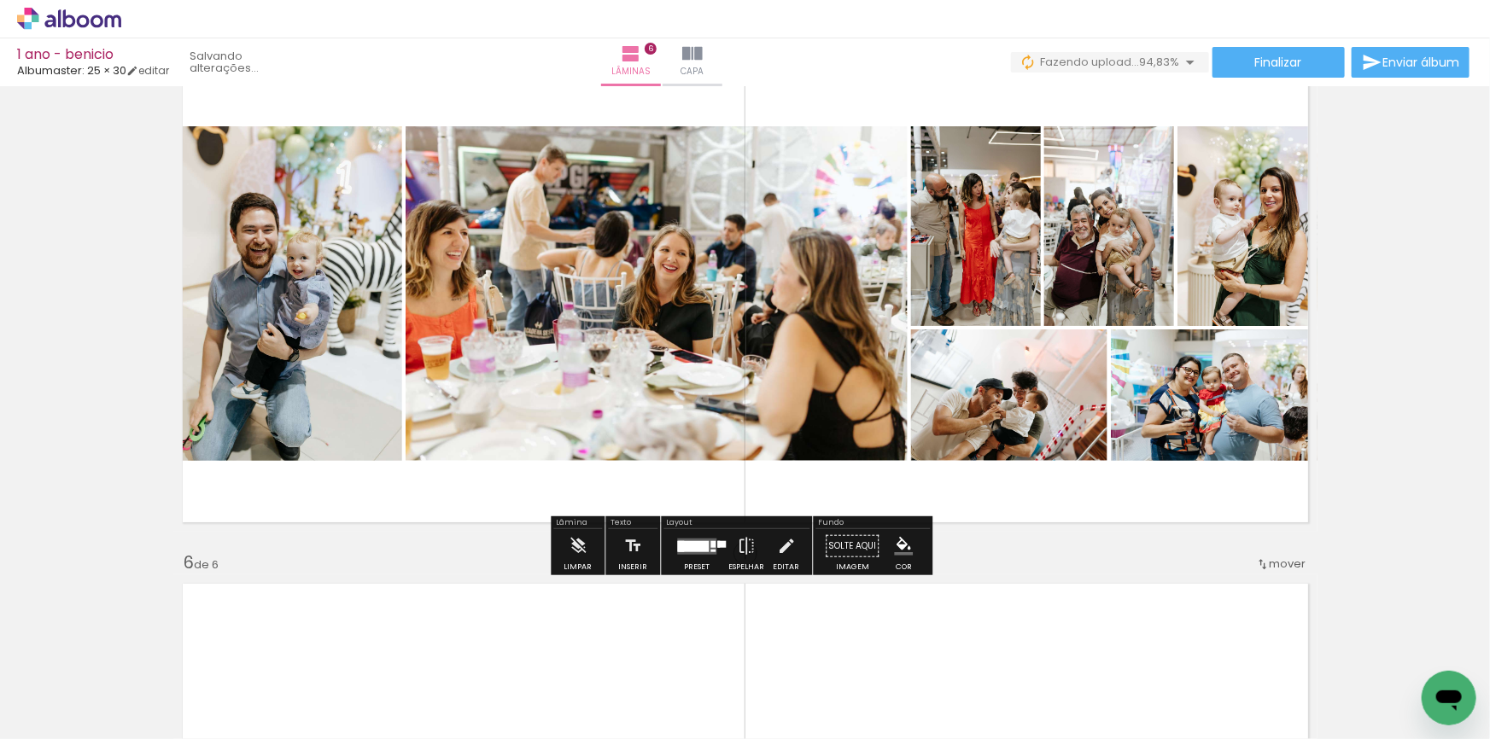
scroll to position [2061, 0]
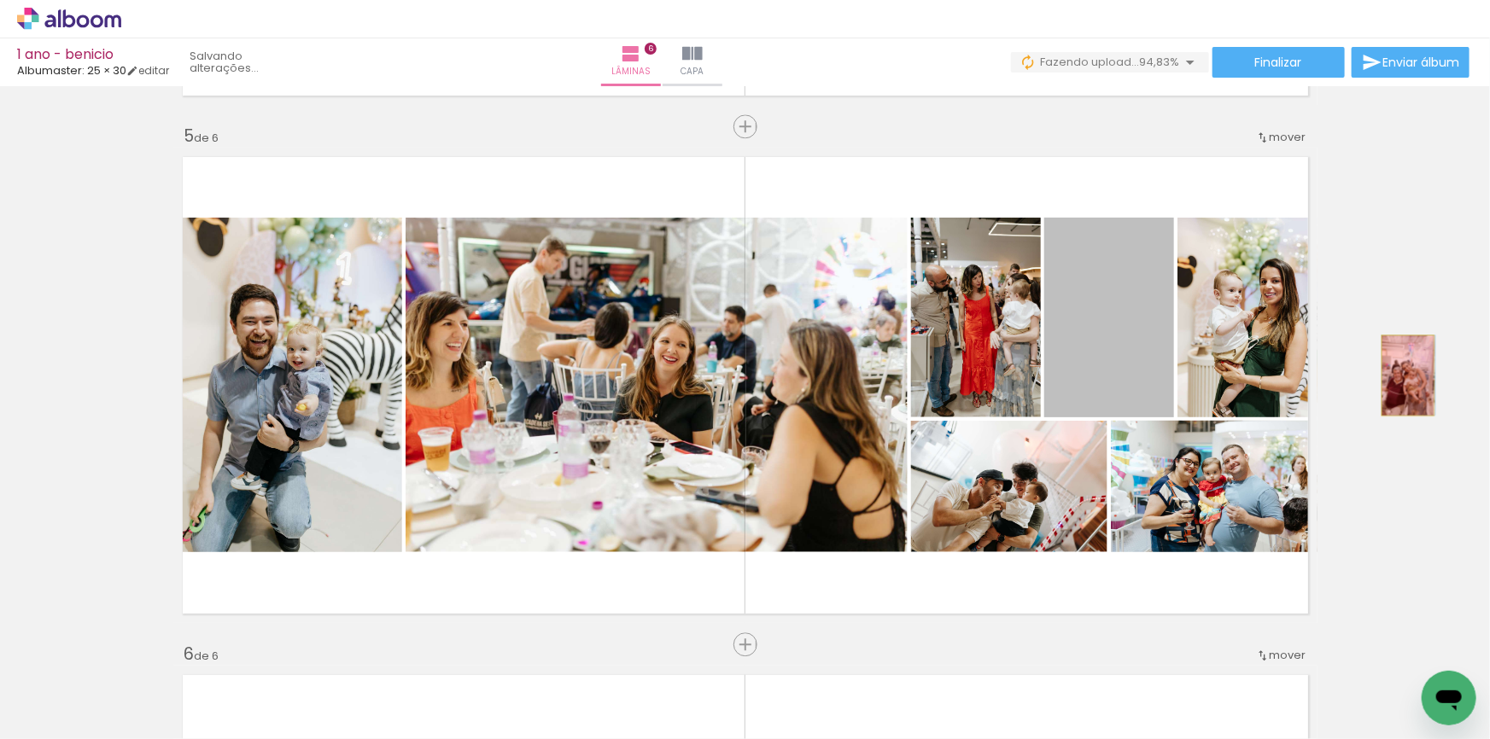
drag, startPoint x: 1081, startPoint y: 348, endPoint x: 1400, endPoint y: 372, distance: 320.3
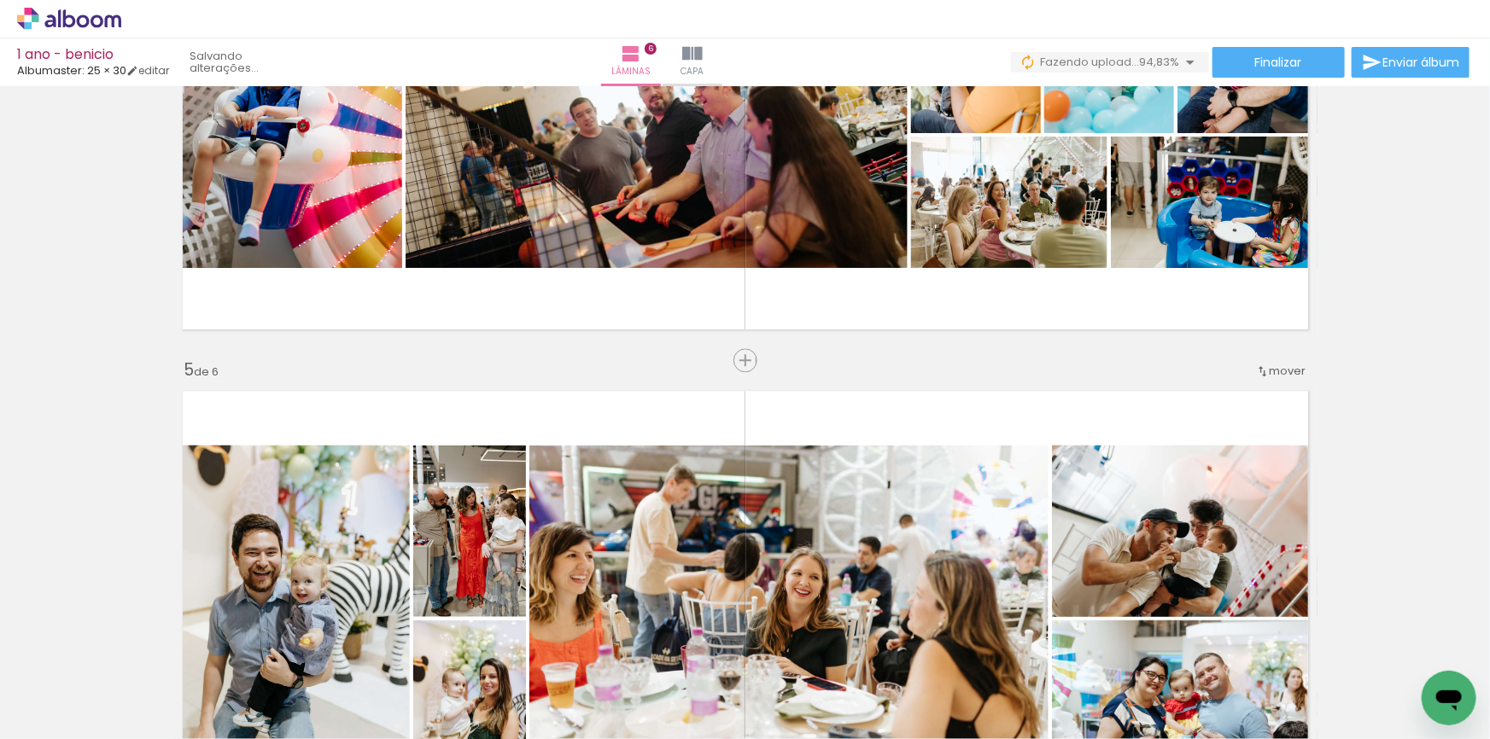
scroll to position [1828, 0]
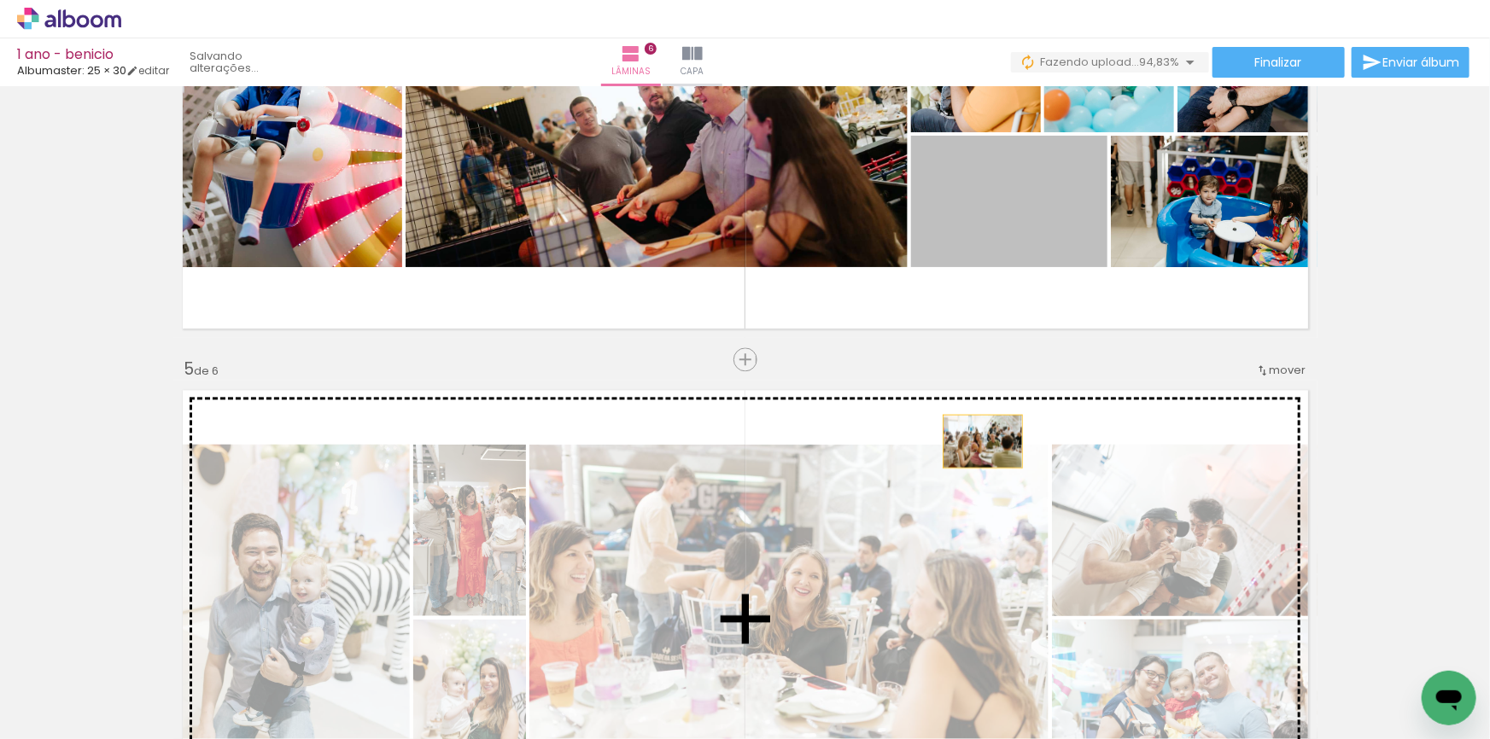
drag, startPoint x: 1026, startPoint y: 213, endPoint x: 1276, endPoint y: 278, distance: 257.6
click at [924, 497] on div "Inserir lâmina 1 de 6 Inserir lâmina 2 de 6 Inserir lâmina 3 de 6 Inserir lâmin…" at bounding box center [745, 78] width 1490 height 3629
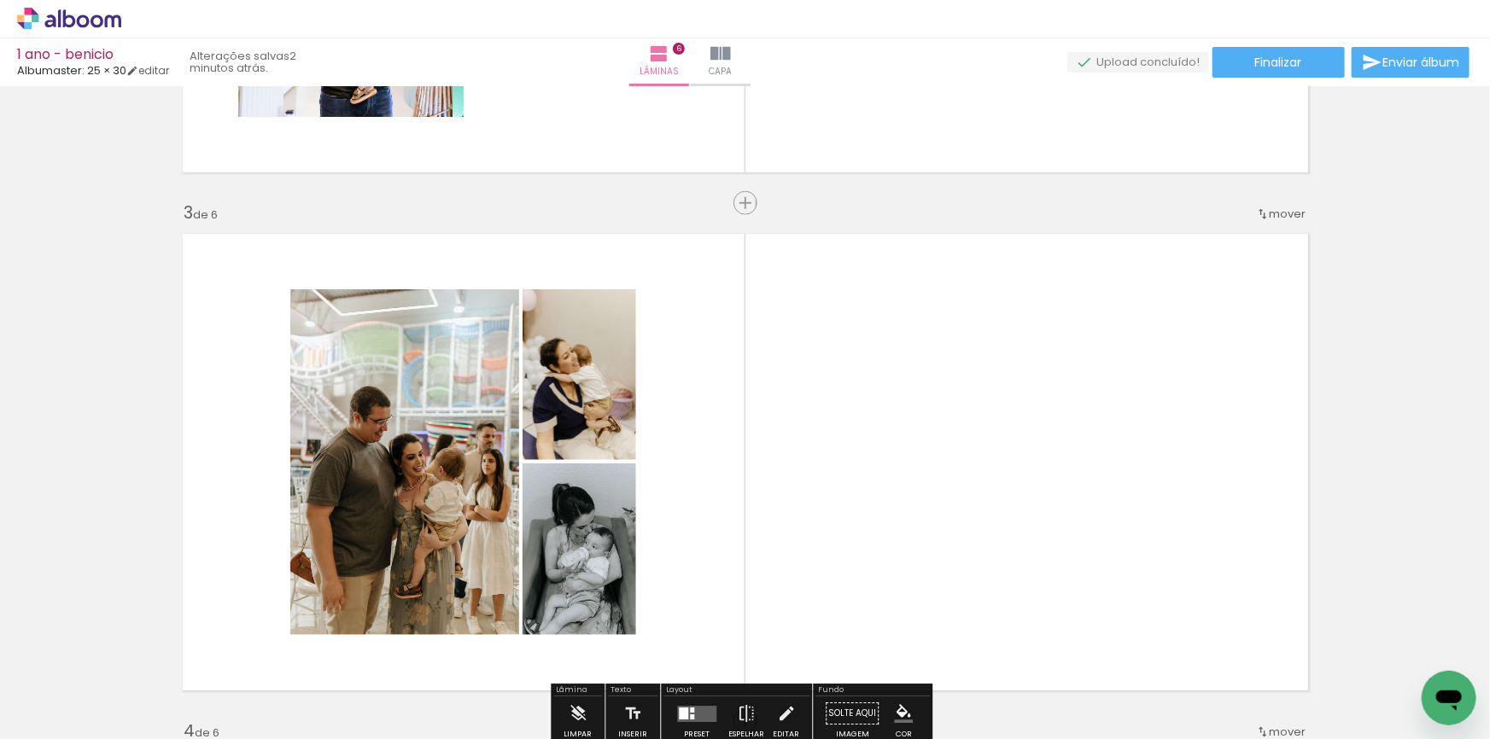
scroll to position [974, 0]
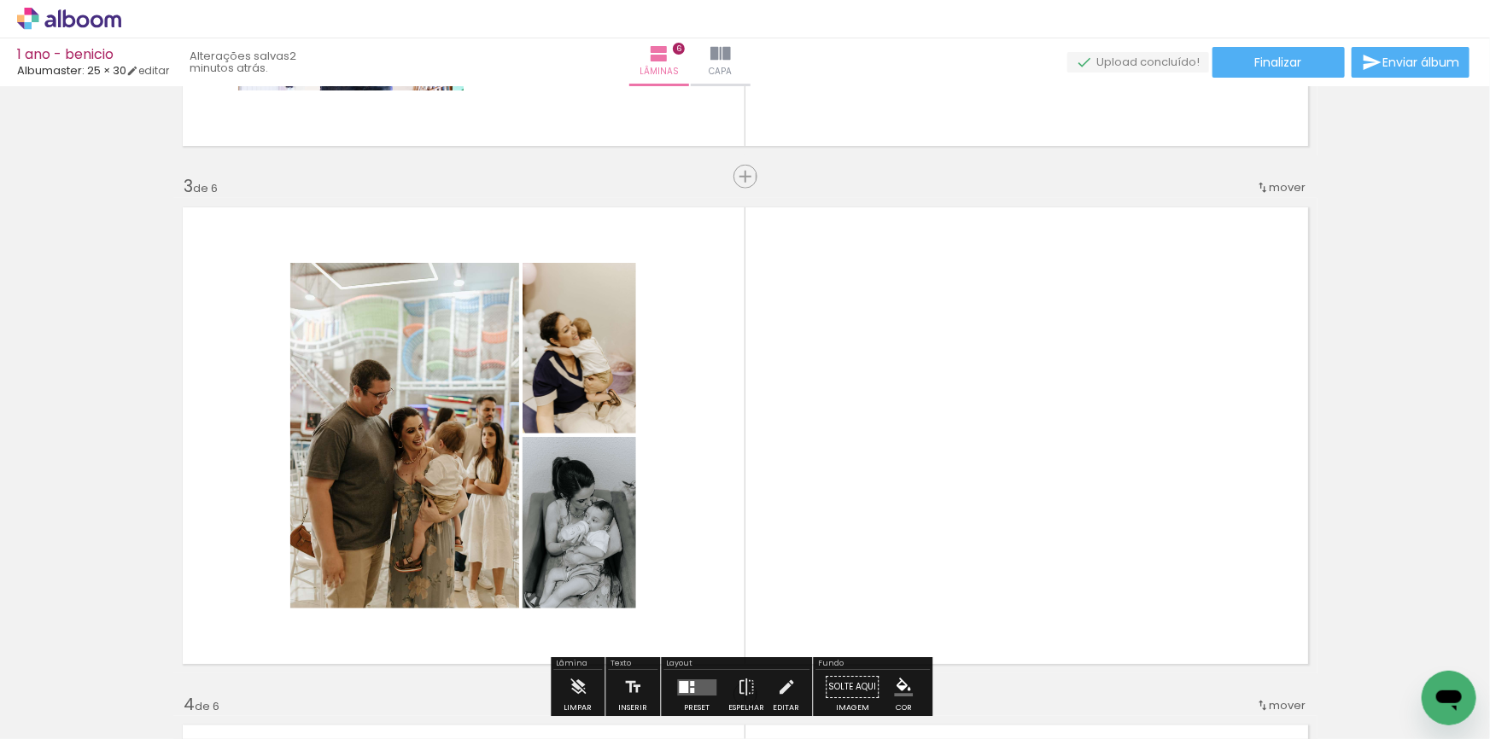
drag, startPoint x: 1331, startPoint y: 674, endPoint x: 1400, endPoint y: 637, distance: 78.3
click at [1180, 482] on quentale-workspace at bounding box center [745, 369] width 1490 height 739
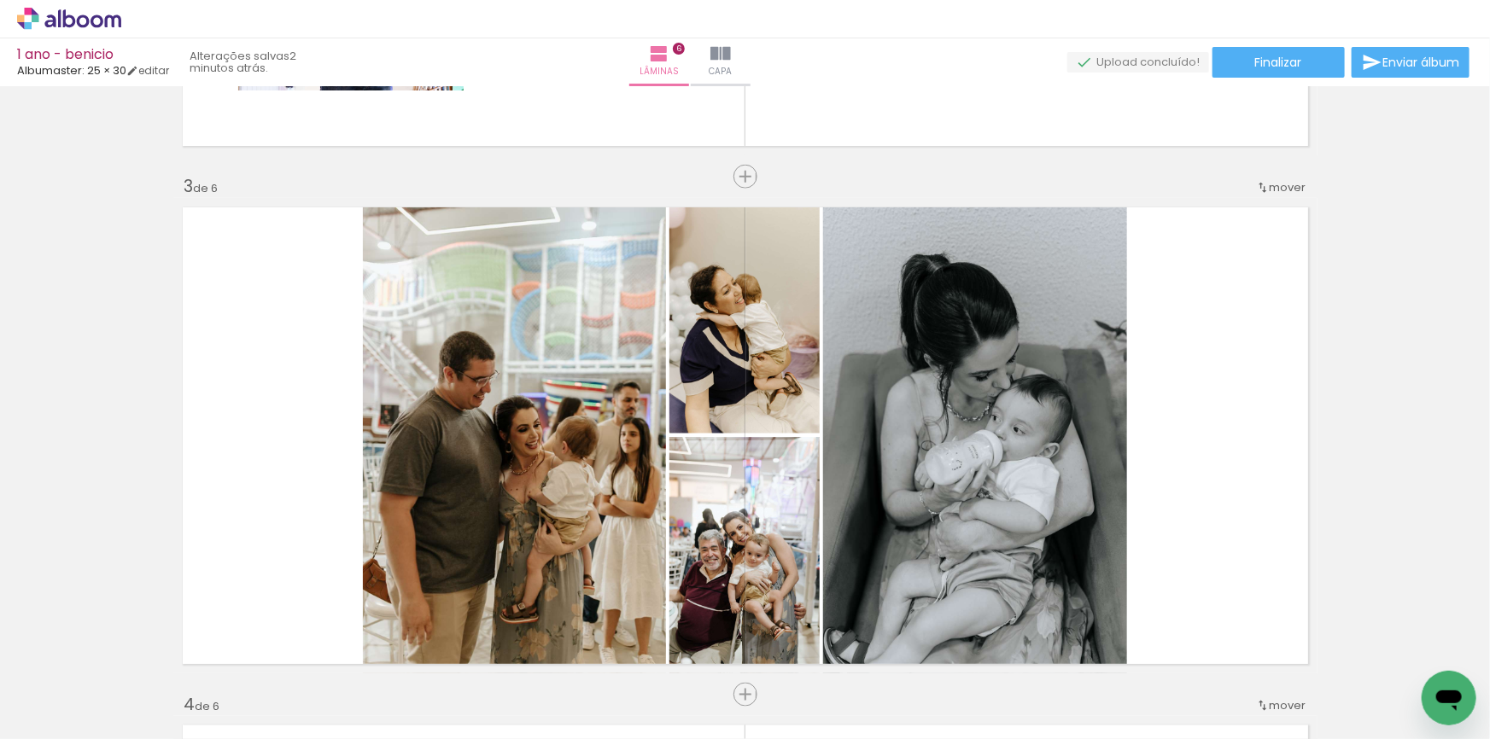
scroll to position [0, 1326]
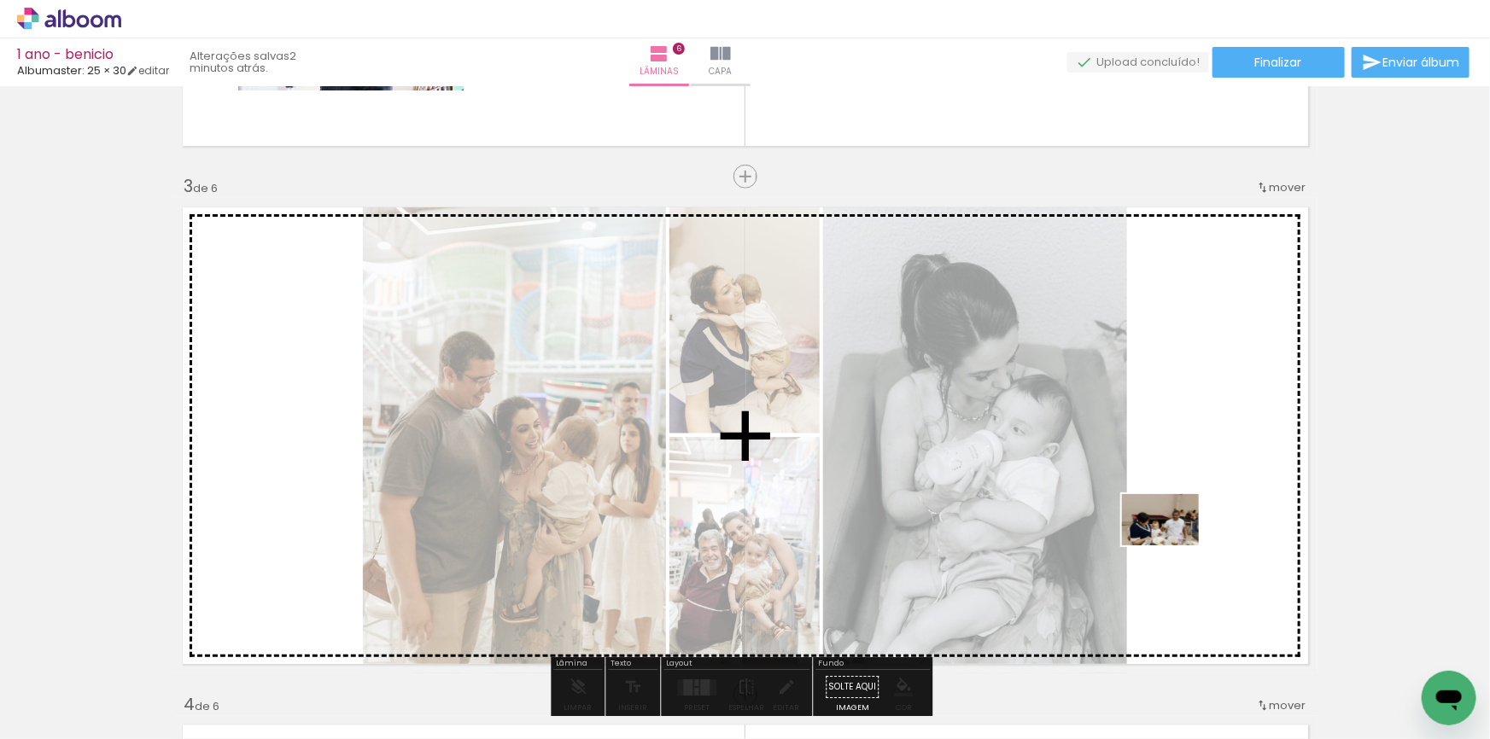
drag, startPoint x: 1148, startPoint y: 686, endPoint x: 1178, endPoint y: 517, distance: 171.0
click at [1178, 517] on quentale-workspace at bounding box center [745, 369] width 1490 height 739
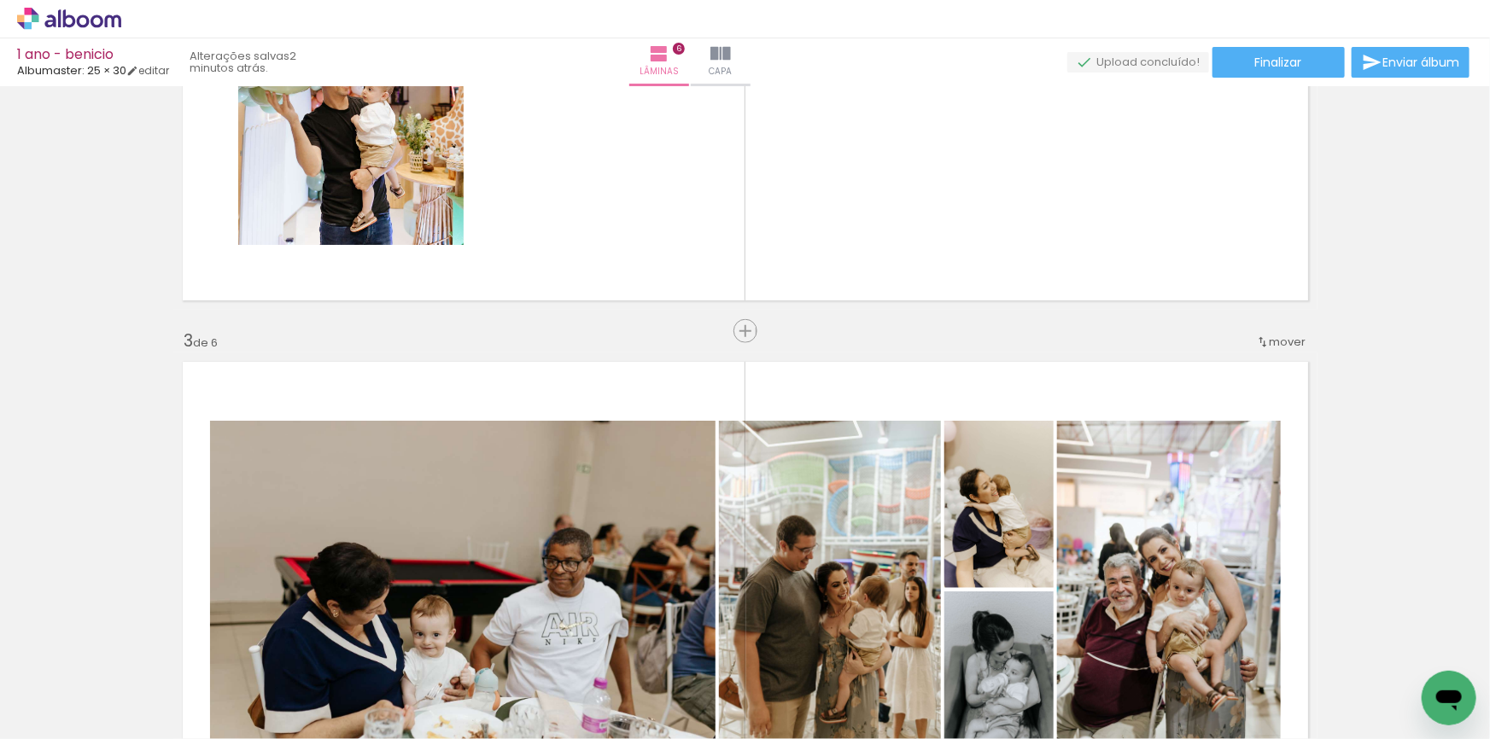
scroll to position [664, 0]
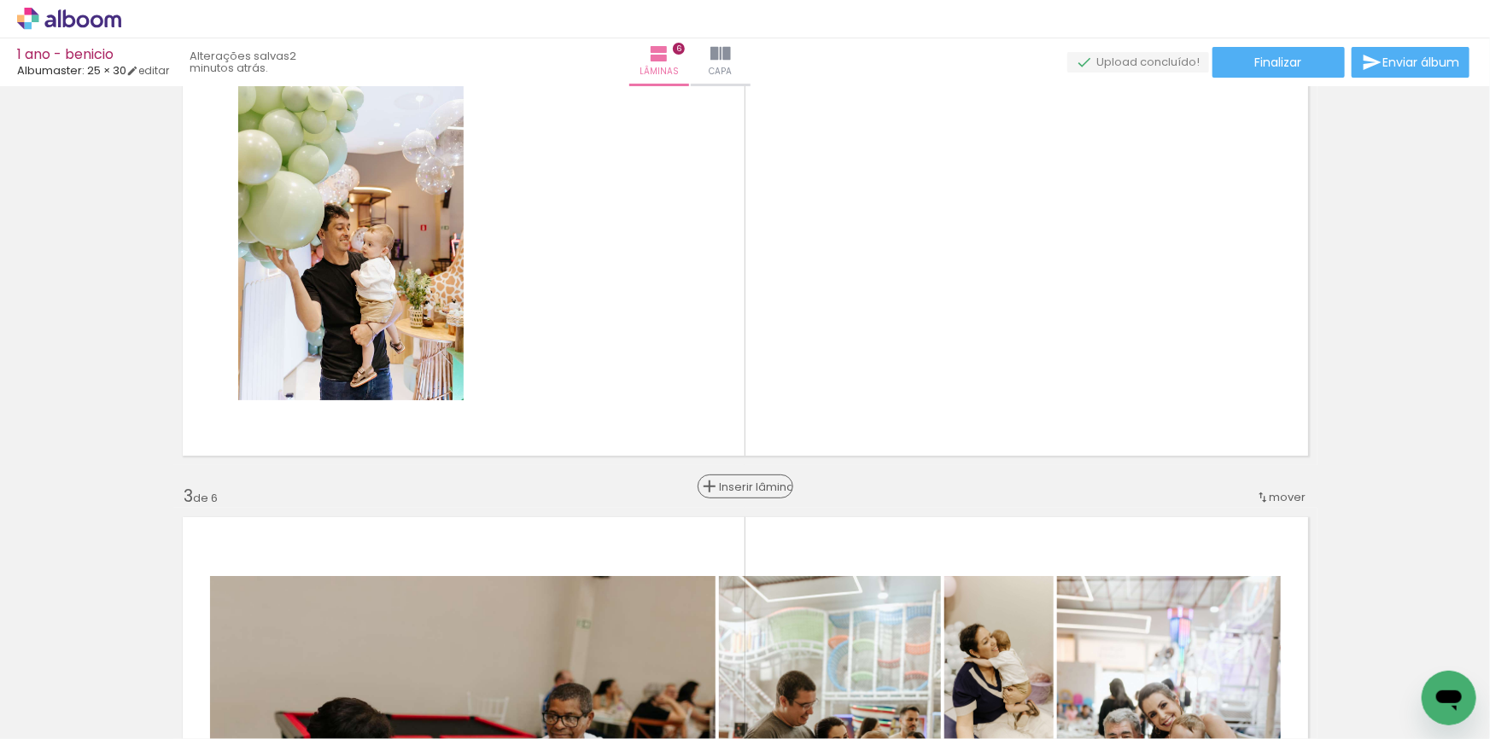
click at [736, 487] on span "Inserir lâmina" at bounding box center [753, 487] width 67 height 11
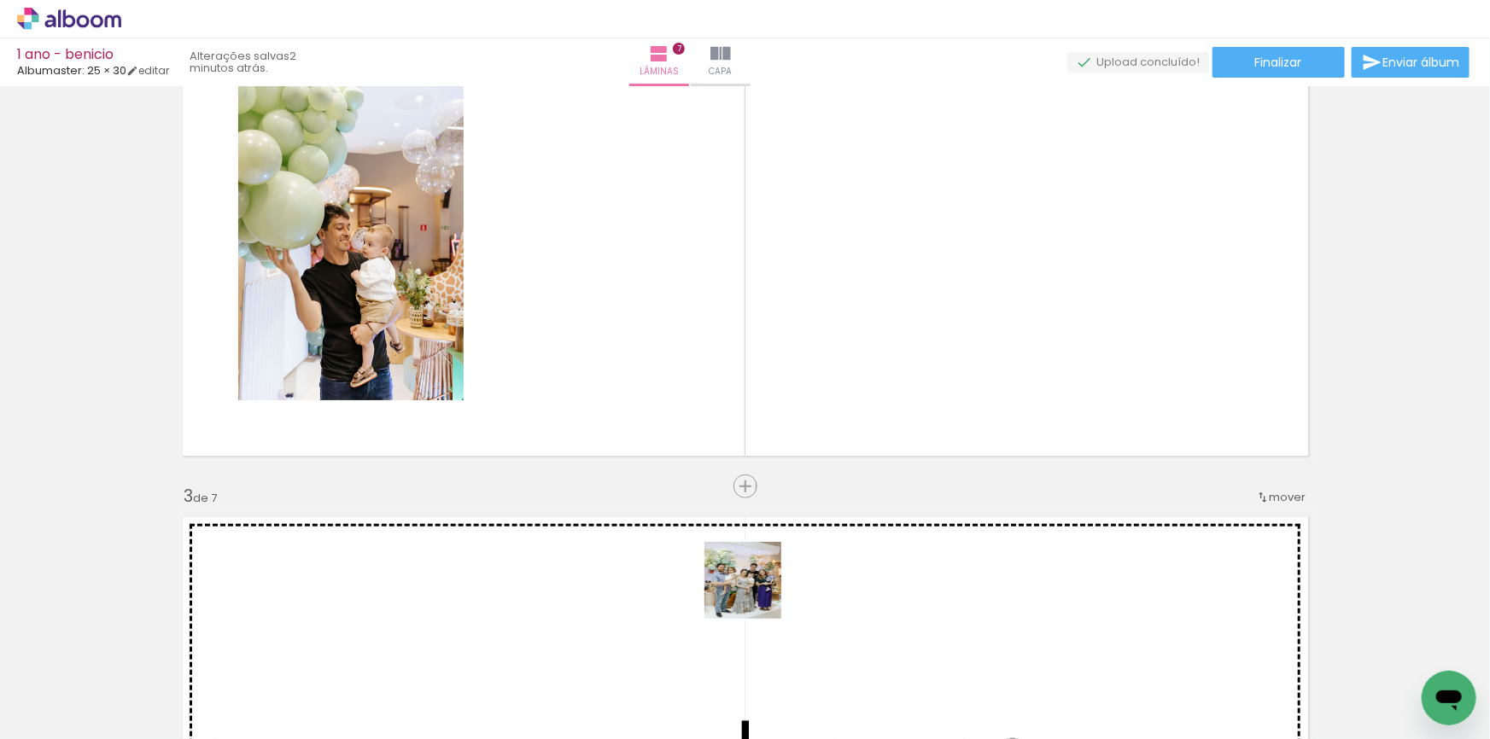
drag, startPoint x: 768, startPoint y: 665, endPoint x: 754, endPoint y: 589, distance: 77.2
click at [754, 589] on quentale-workspace at bounding box center [745, 369] width 1490 height 739
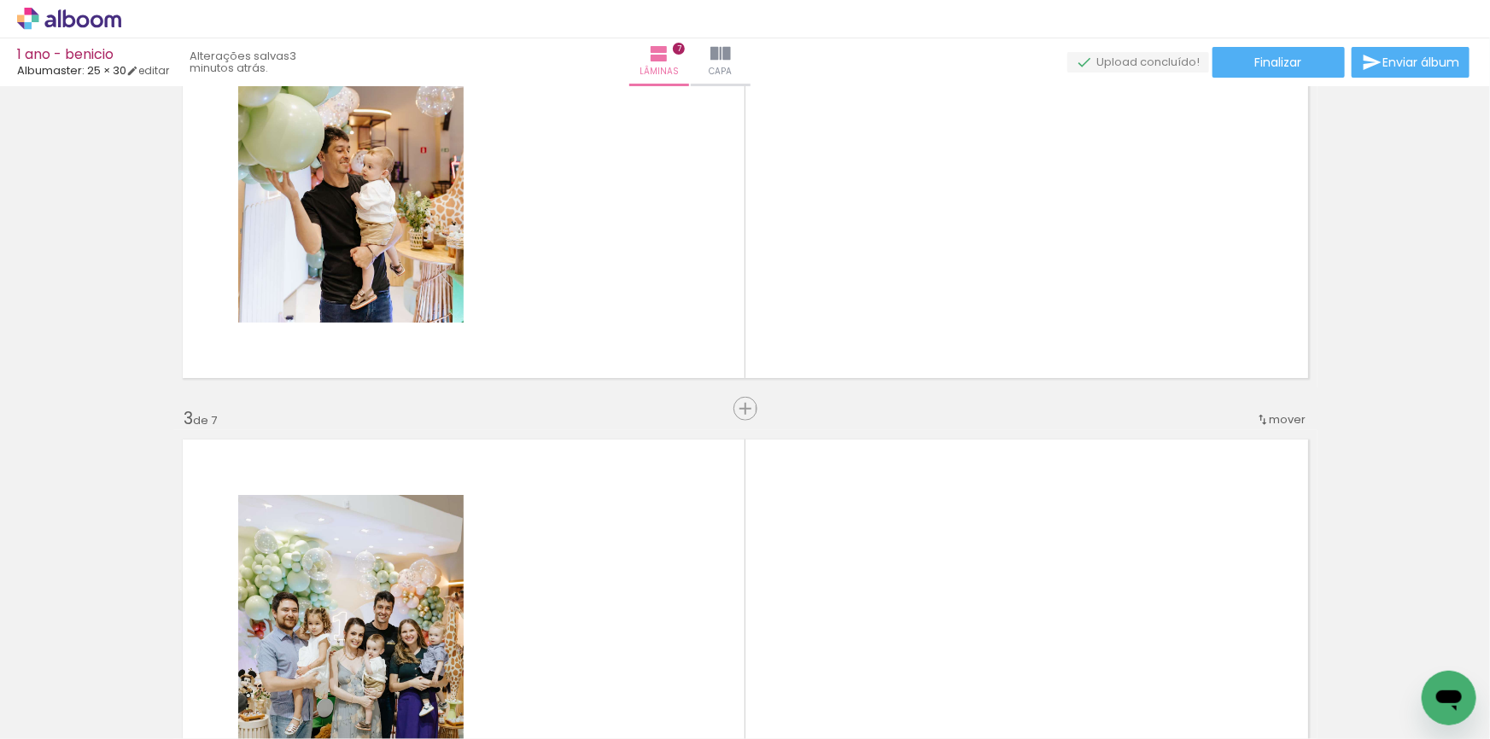
scroll to position [0, 4105]
drag, startPoint x: 762, startPoint y: 734, endPoint x: 12, endPoint y: 26, distance: 1031.6
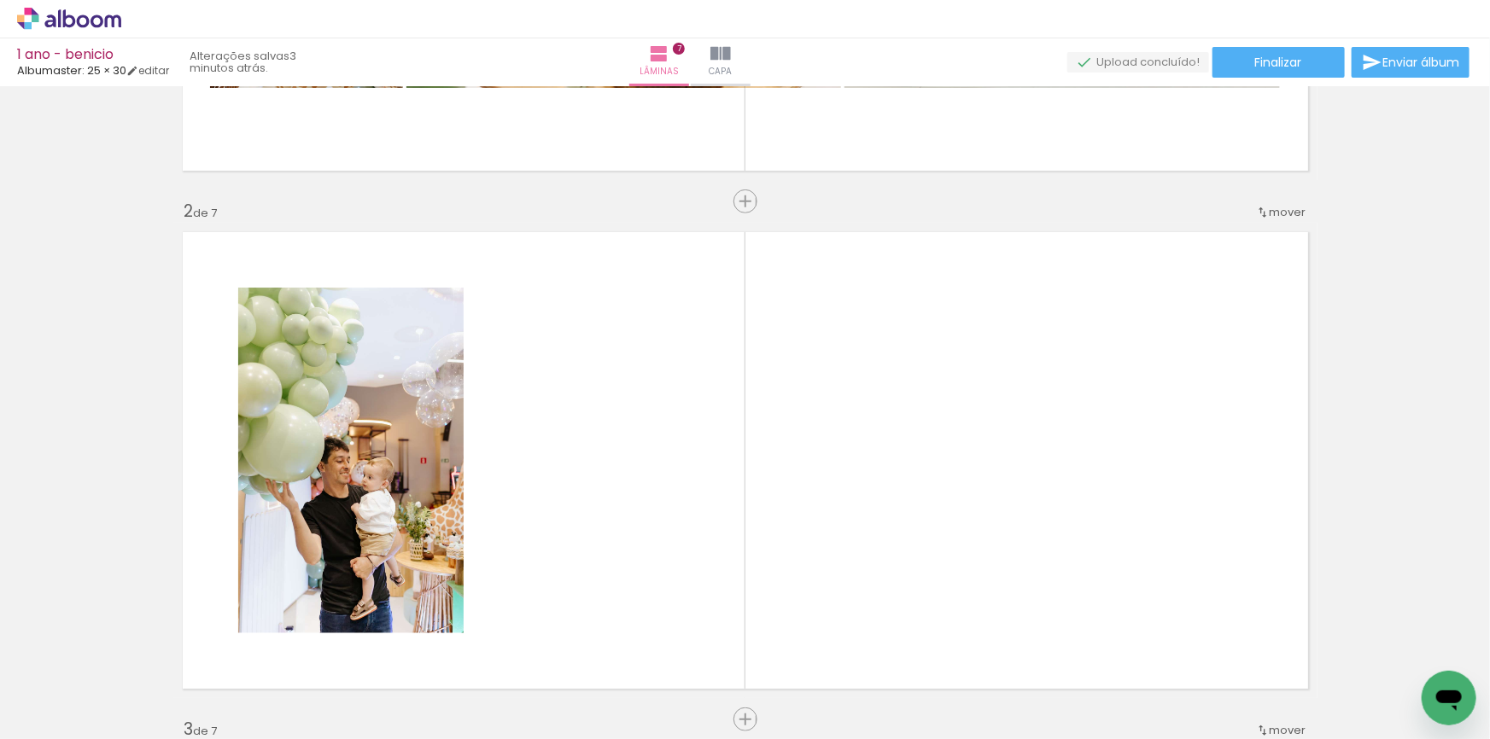
scroll to position [0, 3432]
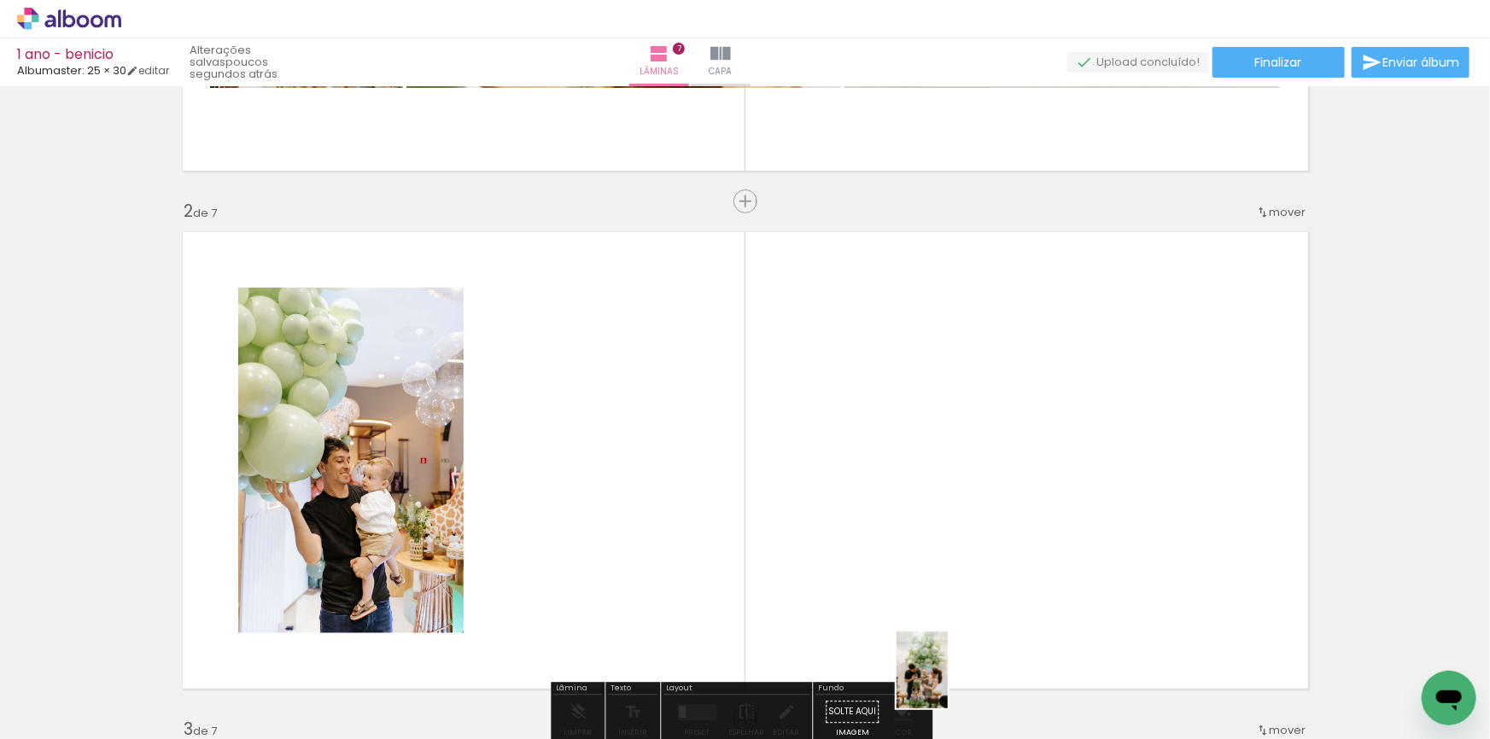
drag, startPoint x: 955, startPoint y: 598, endPoint x: 948, endPoint y: 684, distance: 86.6
click at [948, 684] on div at bounding box center [946, 682] width 56 height 85
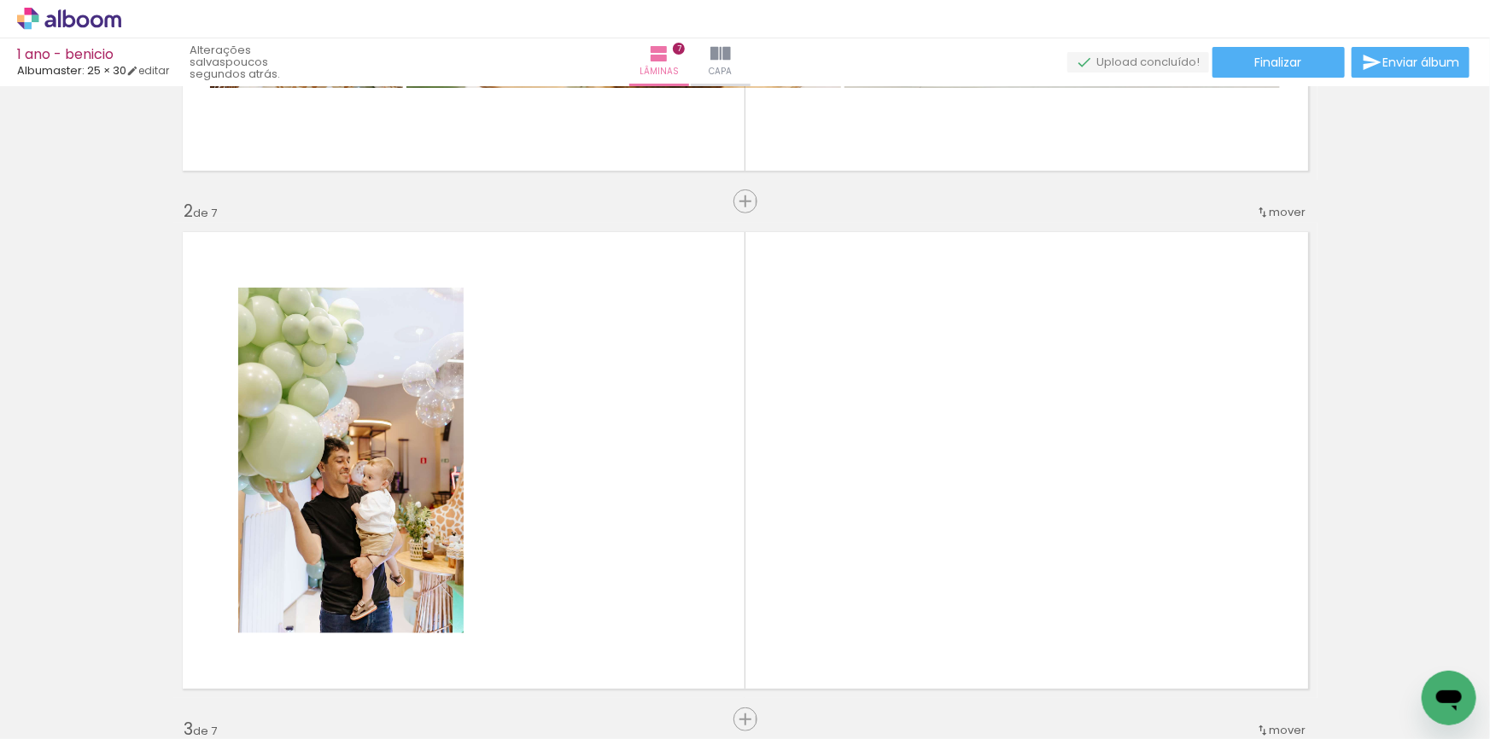
scroll to position [0, 2003]
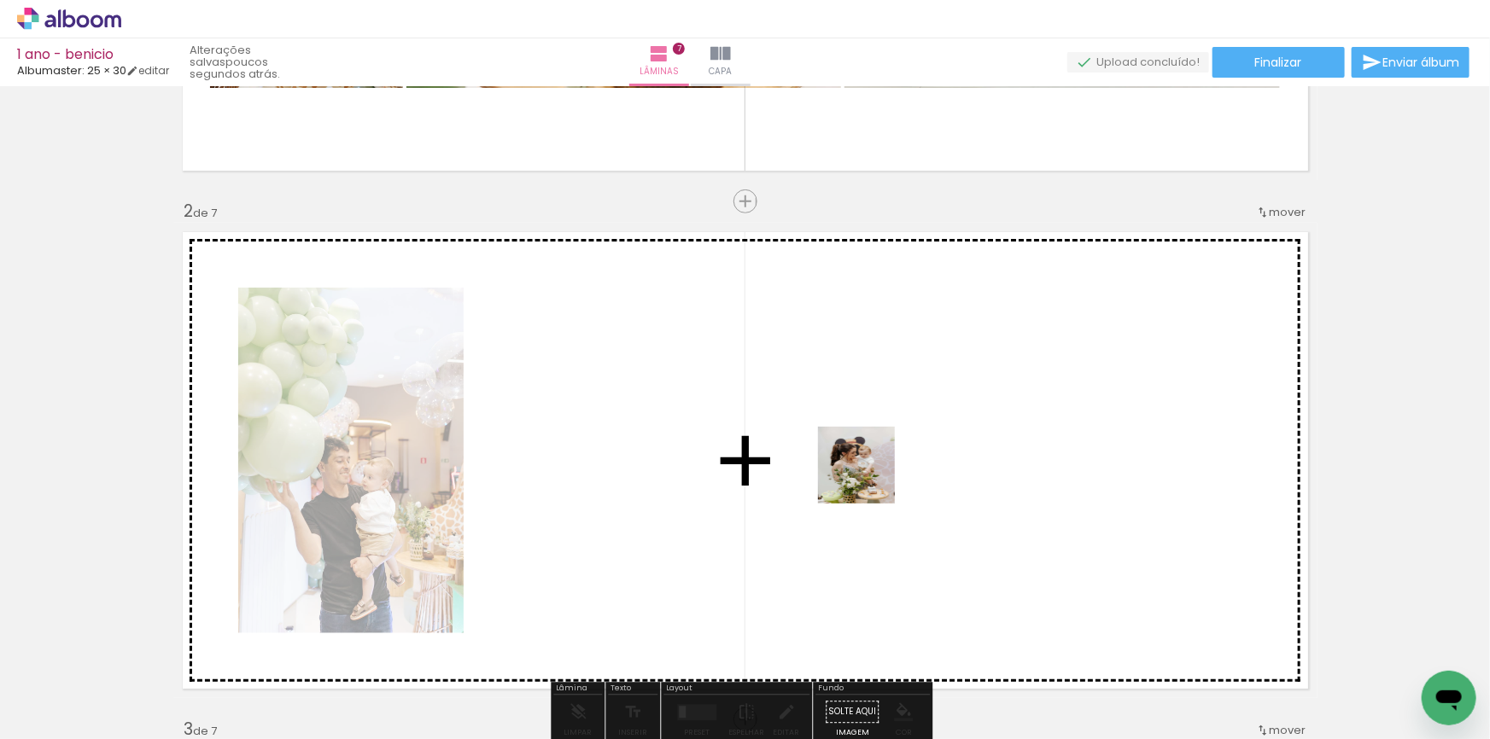
drag, startPoint x: 862, startPoint y: 692, endPoint x: 844, endPoint y: 482, distance: 210.0
click at [868, 453] on quentale-workspace at bounding box center [745, 369] width 1490 height 739
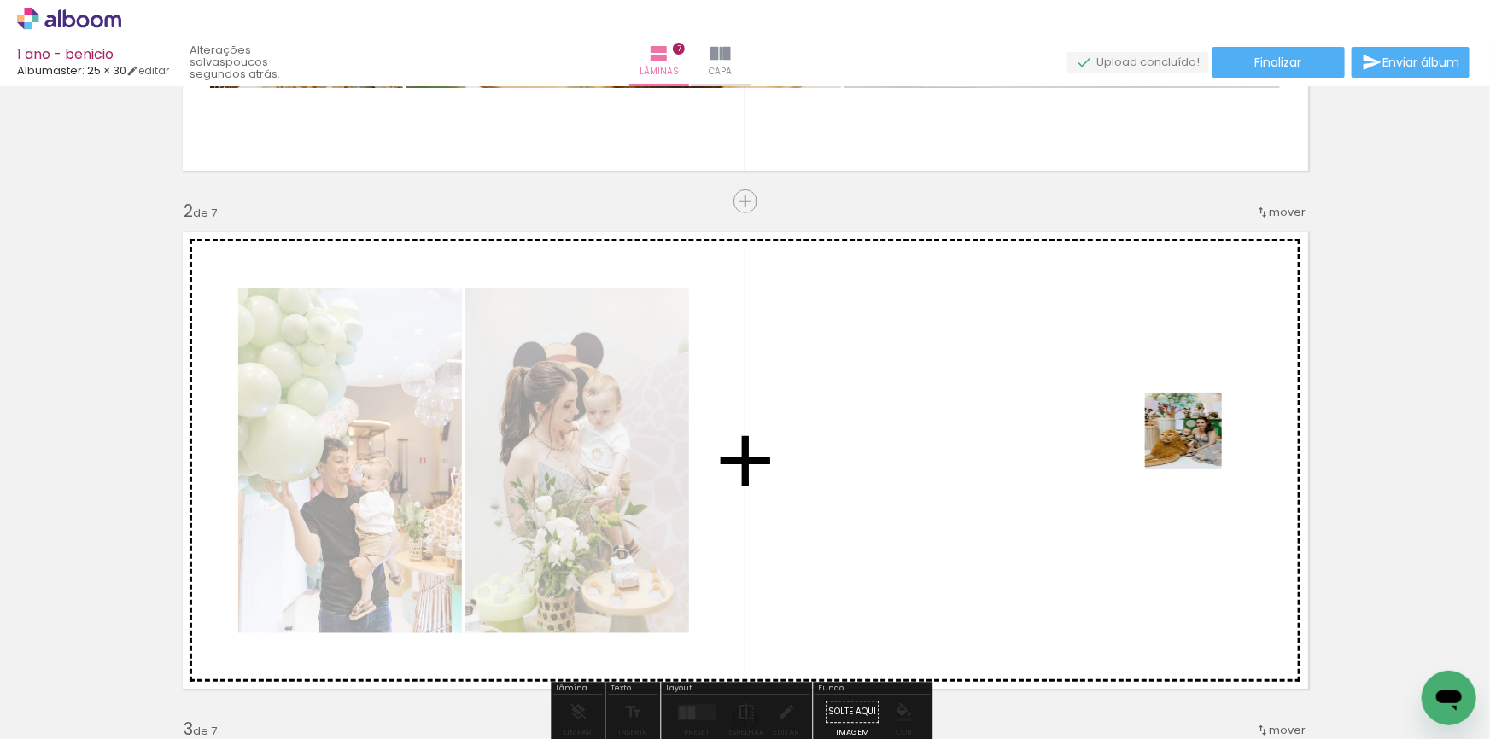
drag, startPoint x: 1337, startPoint y: 684, endPoint x: 1196, endPoint y: 444, distance: 278.2
click at [1196, 444] on quentale-workspace at bounding box center [745, 369] width 1490 height 739
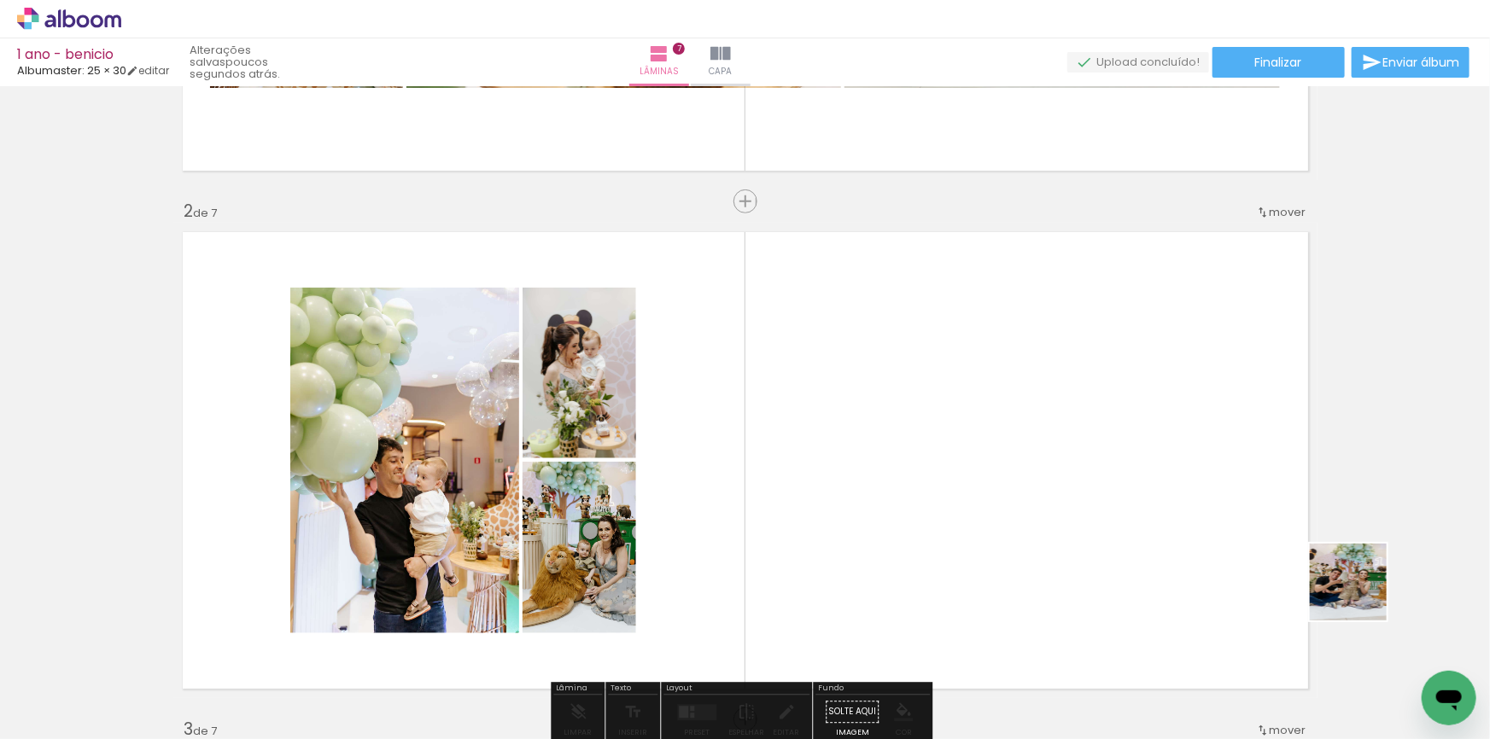
drag, startPoint x: 1409, startPoint y: 663, endPoint x: 1144, endPoint y: 404, distance: 370.1
click at [1144, 404] on quentale-workspace at bounding box center [745, 369] width 1490 height 739
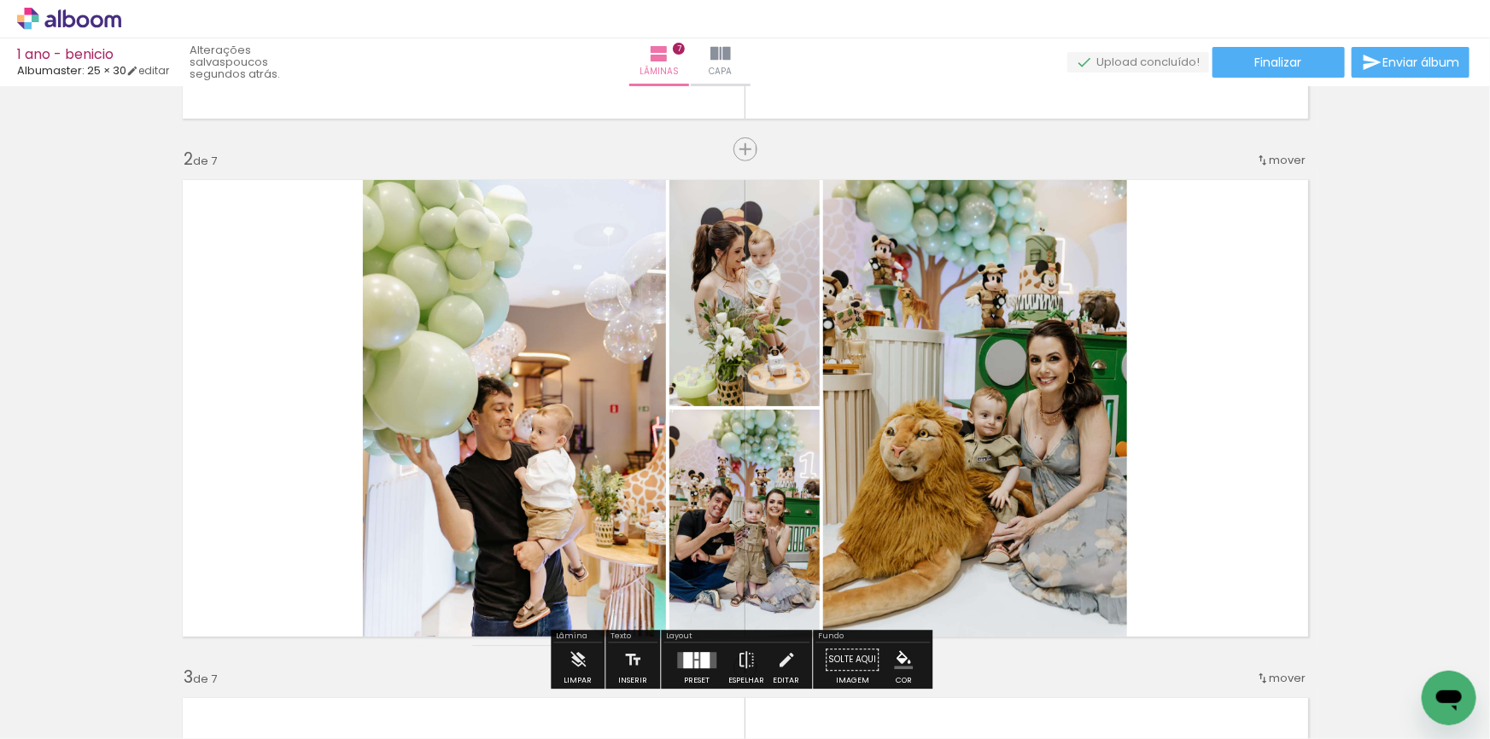
scroll to position [509, 0]
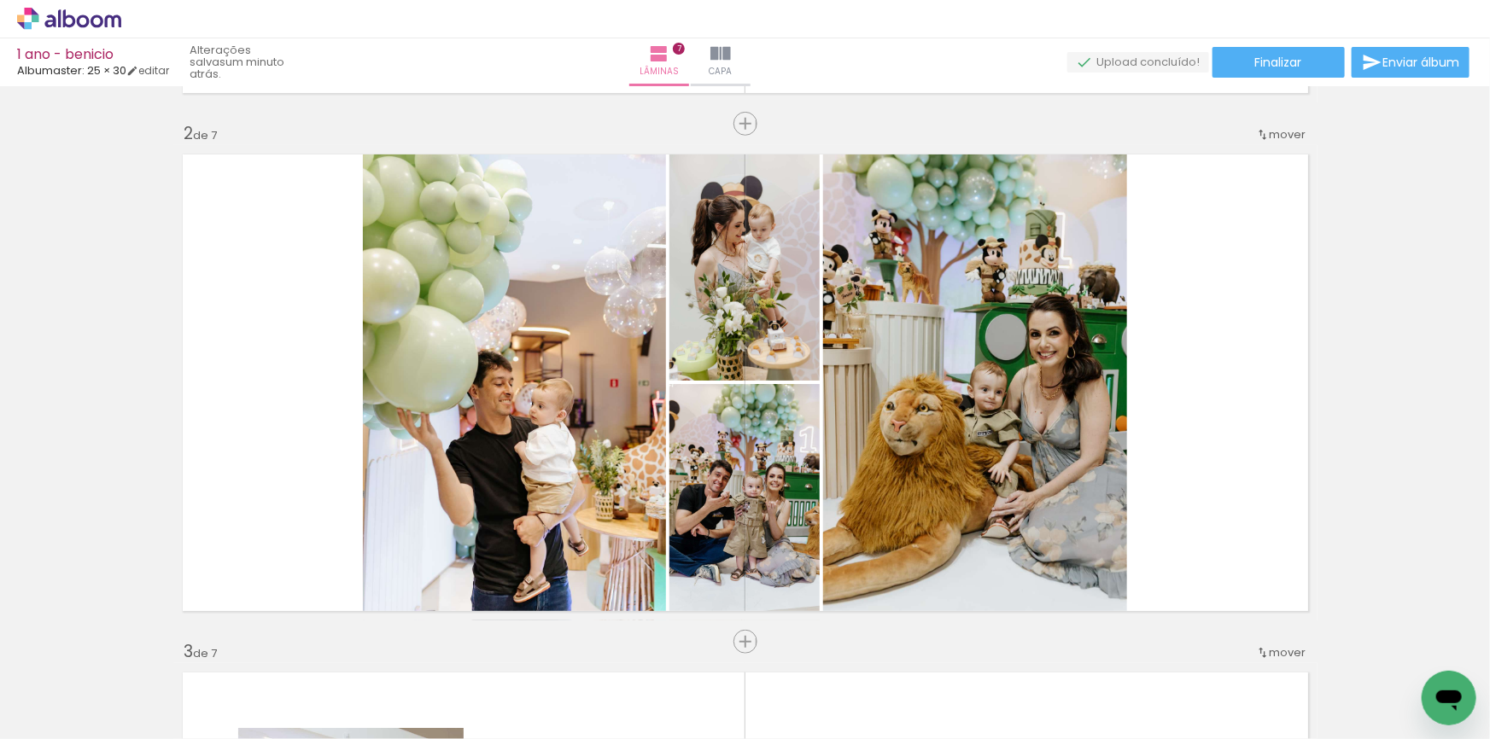
scroll to position [0, 2003]
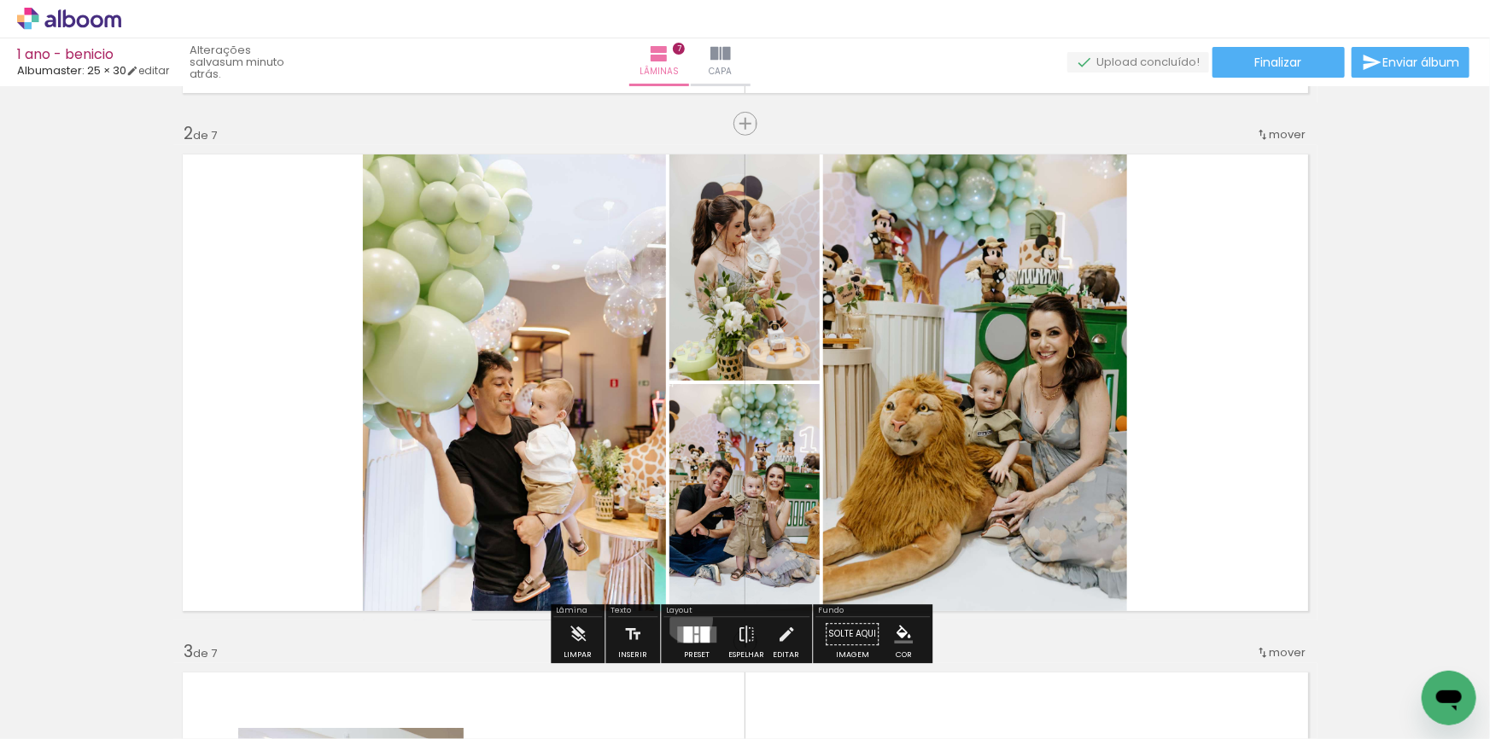
click at [685, 619] on div at bounding box center [697, 635] width 46 height 34
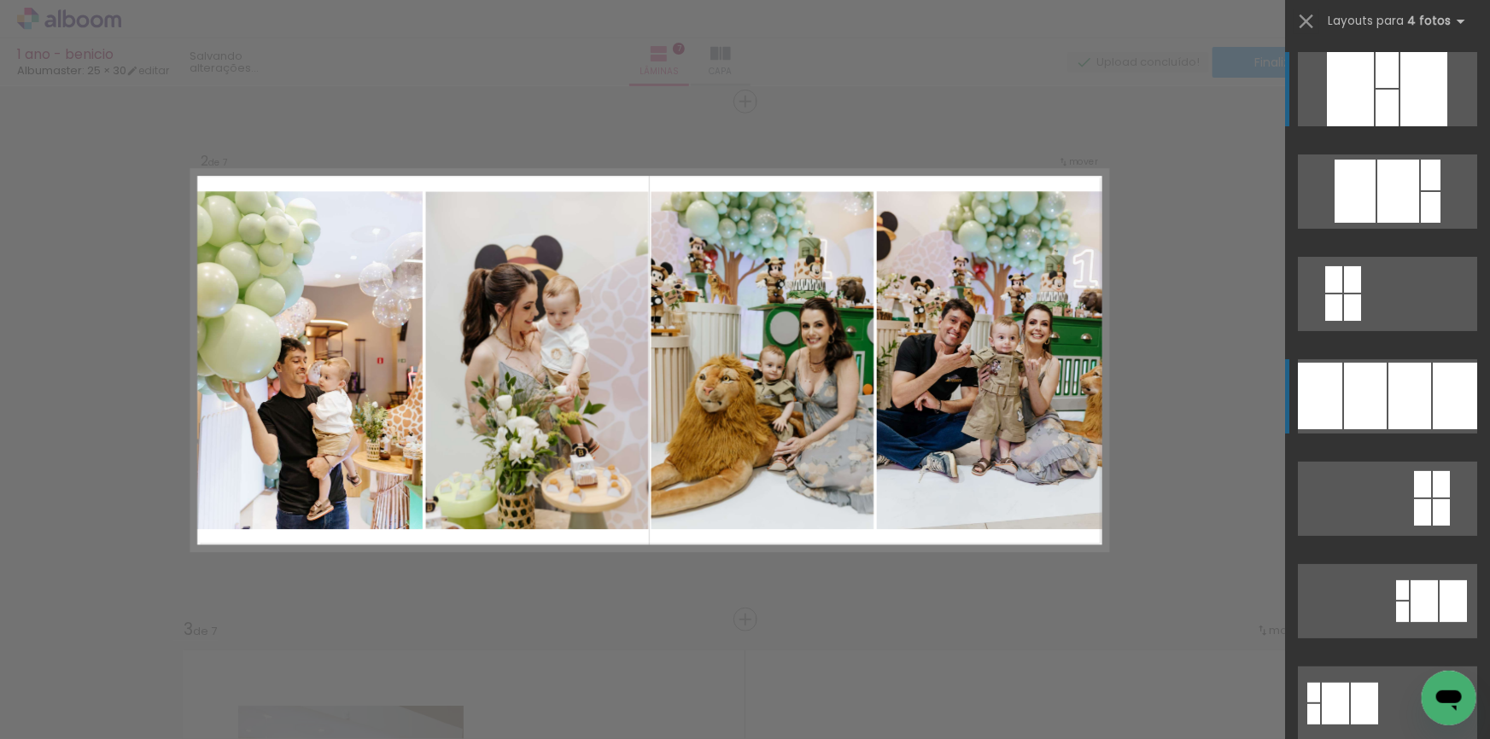
click at [1391, 404] on div at bounding box center [1409, 396] width 43 height 67
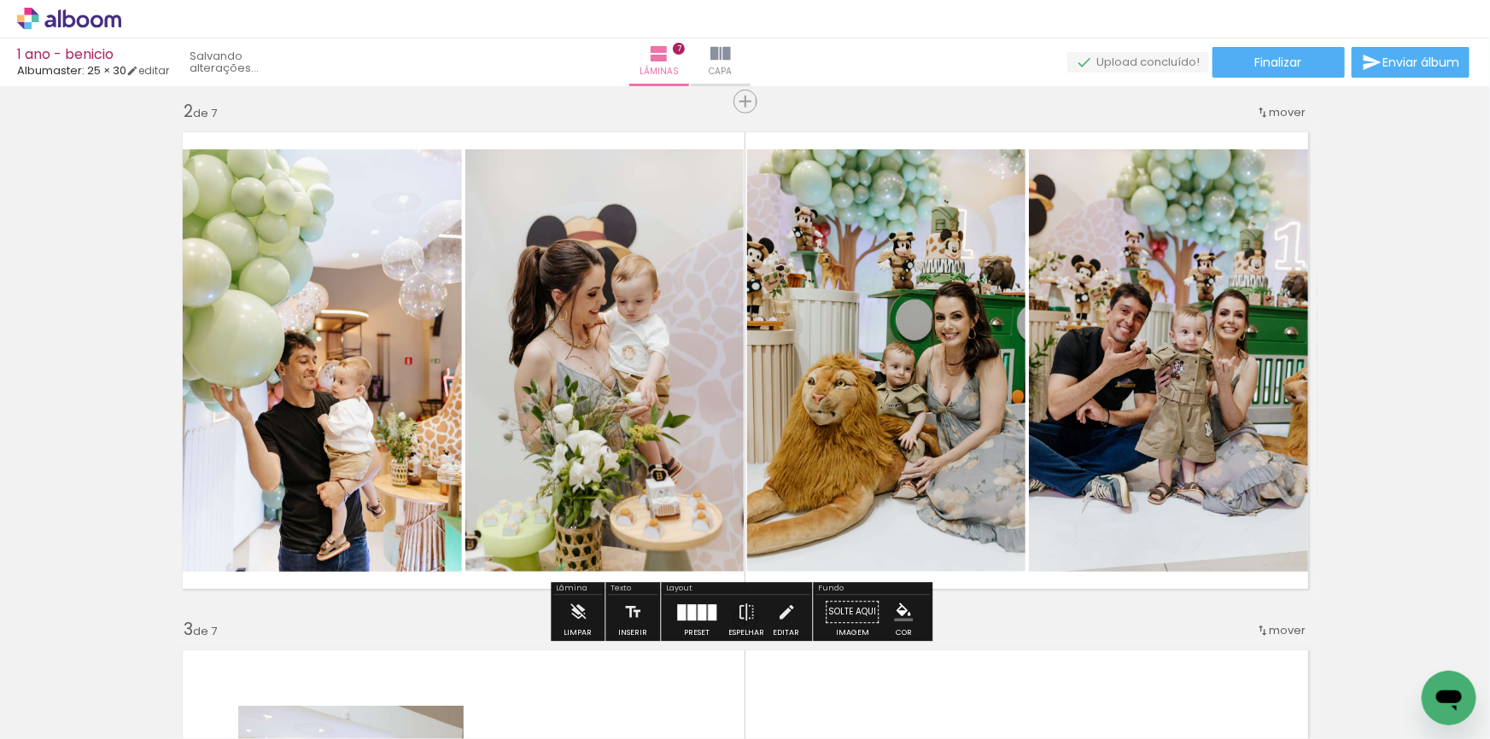
scroll to position [532, 0]
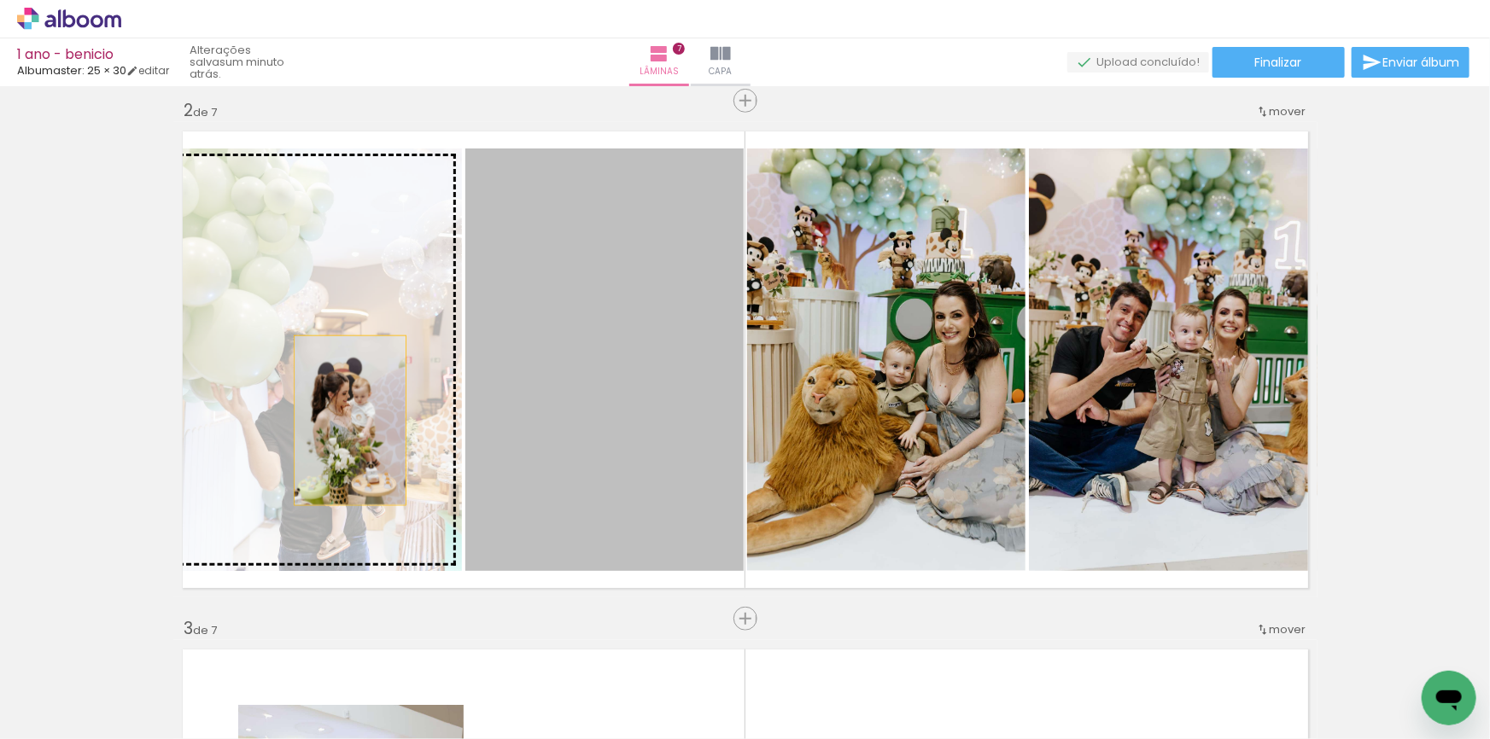
drag, startPoint x: 656, startPoint y: 459, endPoint x: 342, endPoint y: 419, distance: 315.9
click at [0, 0] on slot at bounding box center [0, 0] width 0 height 0
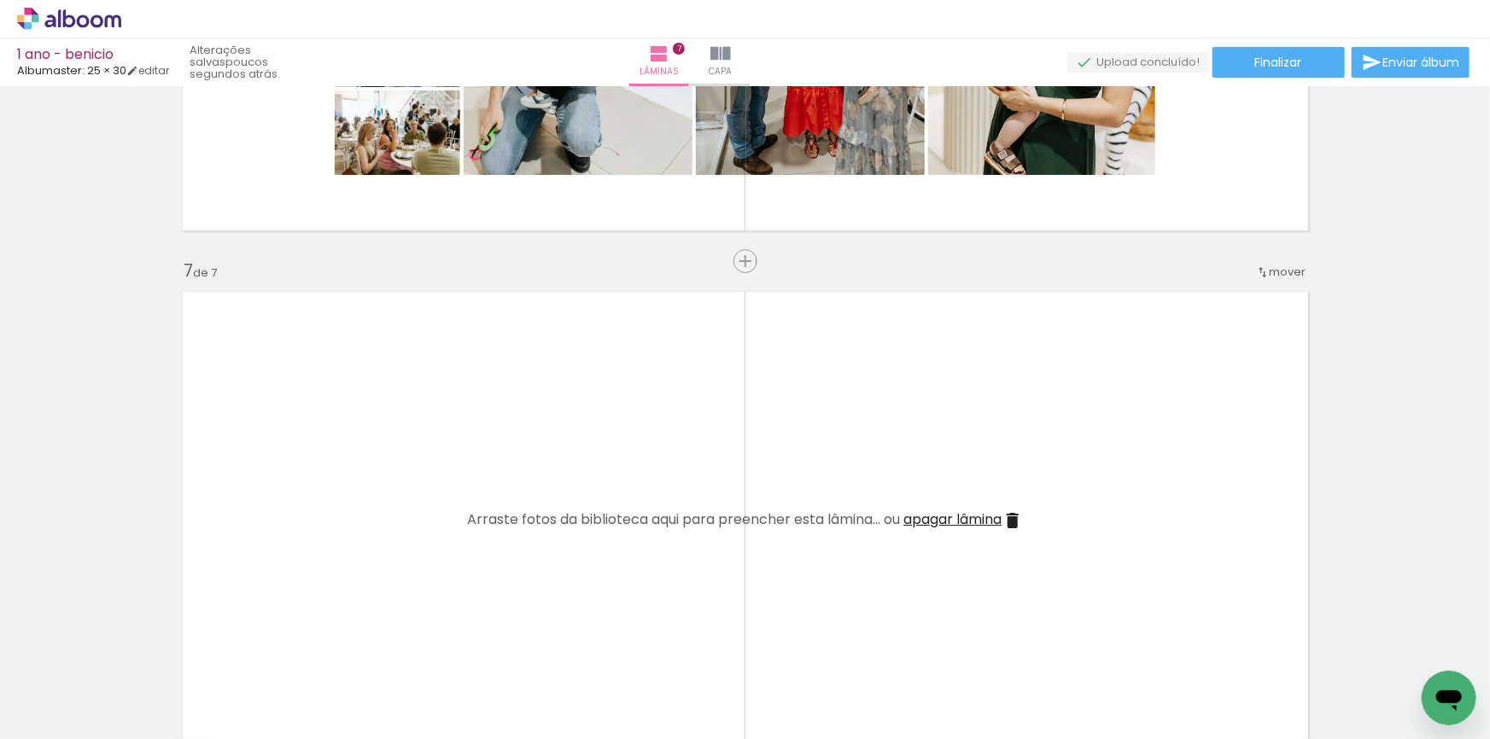
scroll to position [2794, 0]
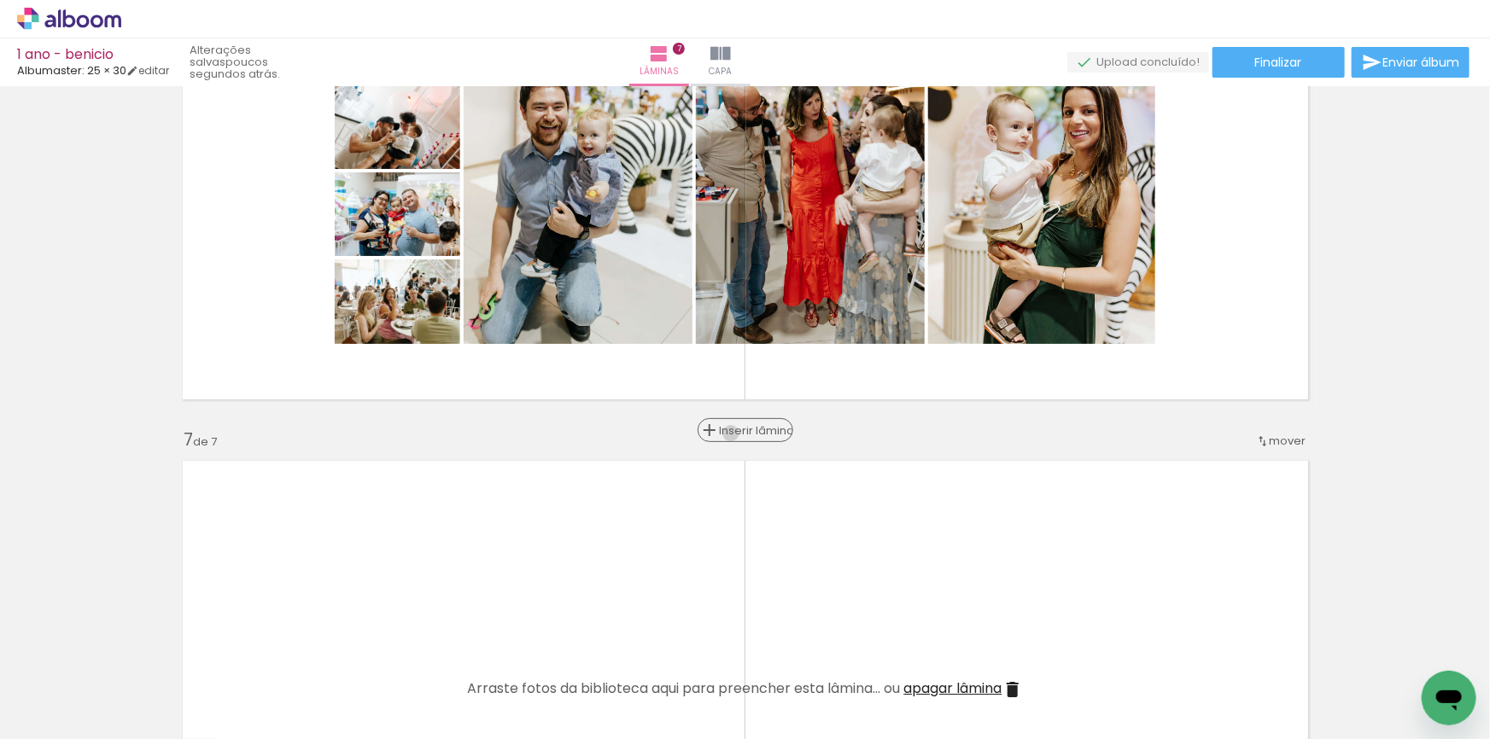
click at [733, 433] on span "Inserir lâmina" at bounding box center [753, 430] width 67 height 11
drag, startPoint x: 180, startPoint y: 694, endPoint x: 412, endPoint y: 531, distance: 283.8
click at [412, 531] on quentale-workspace at bounding box center [745, 369] width 1490 height 739
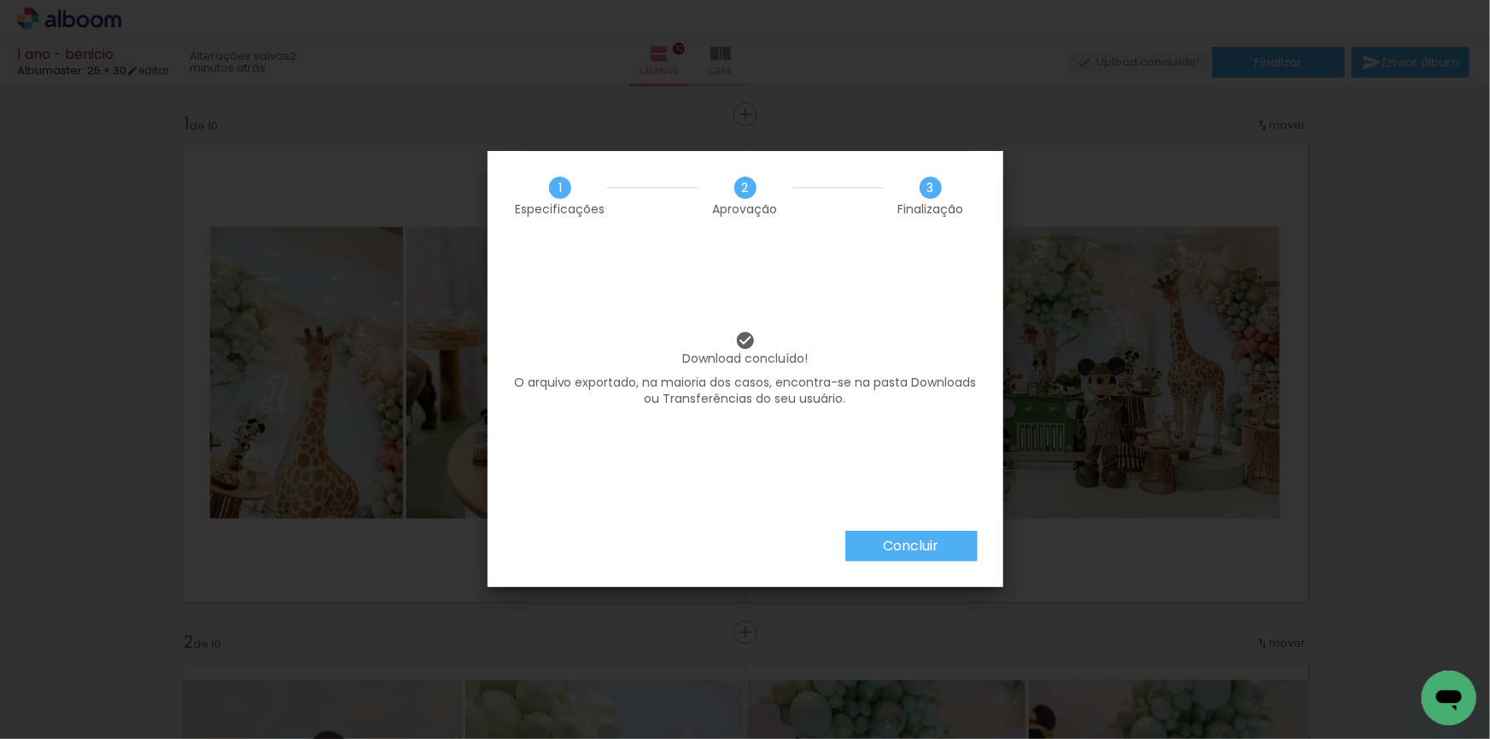
click at [942, 562] on div "Concluir" at bounding box center [746, 559] width 516 height 56
click at [944, 549] on paper-button "Concluir" at bounding box center [911, 546] width 132 height 31
